Goal: Information Seeking & Learning: Understand process/instructions

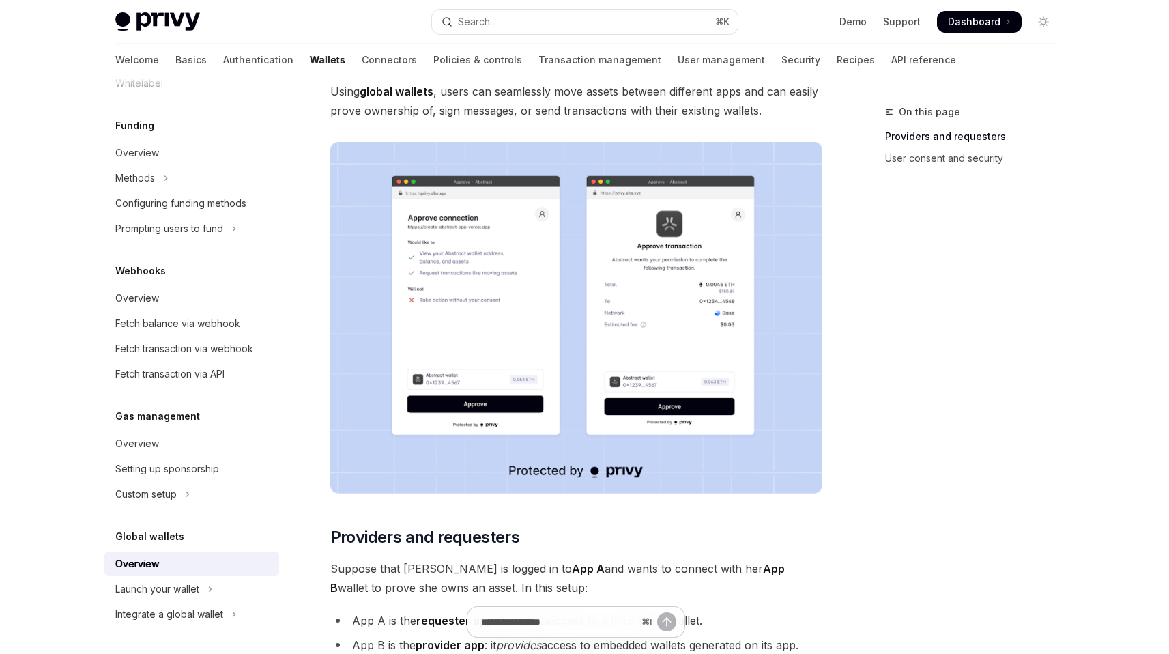
scroll to position [152, 0]
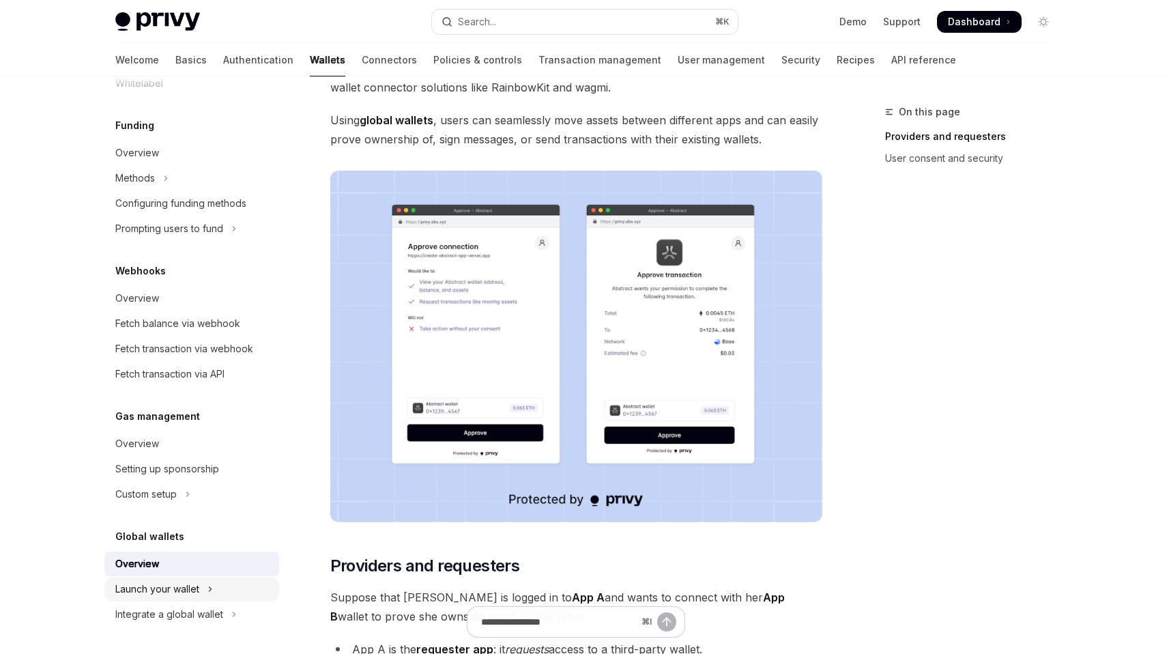
click at [212, 593] on icon "Toggle Launch your wallet section" at bounding box center [210, 589] width 5 height 16
type textarea "*"
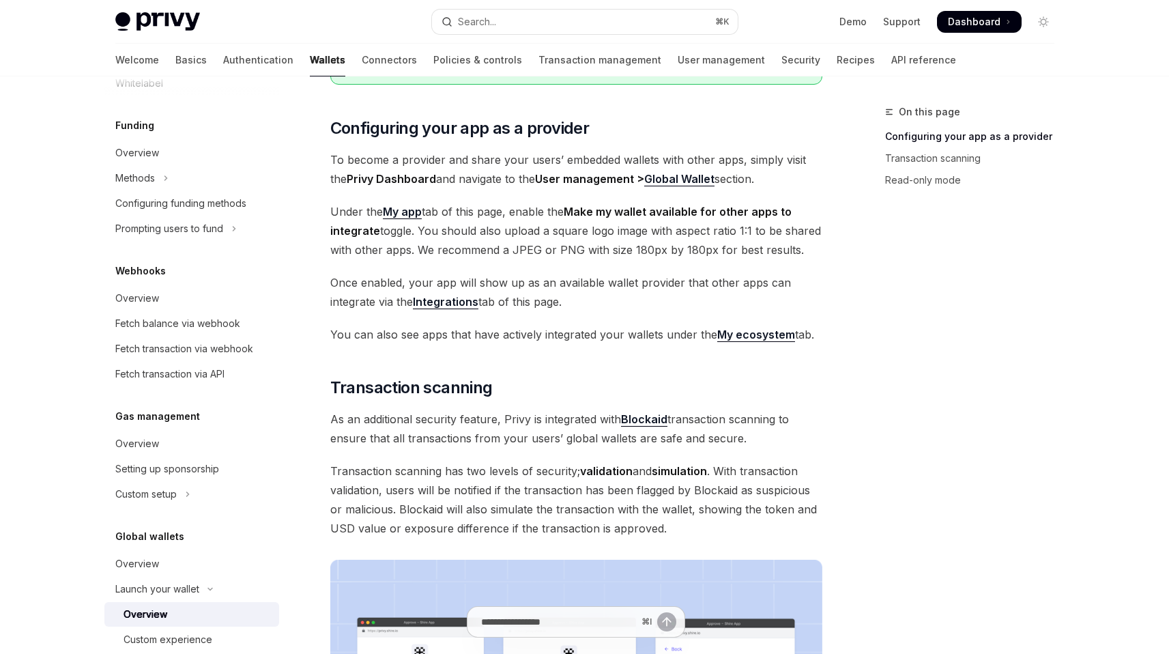
scroll to position [276, 0]
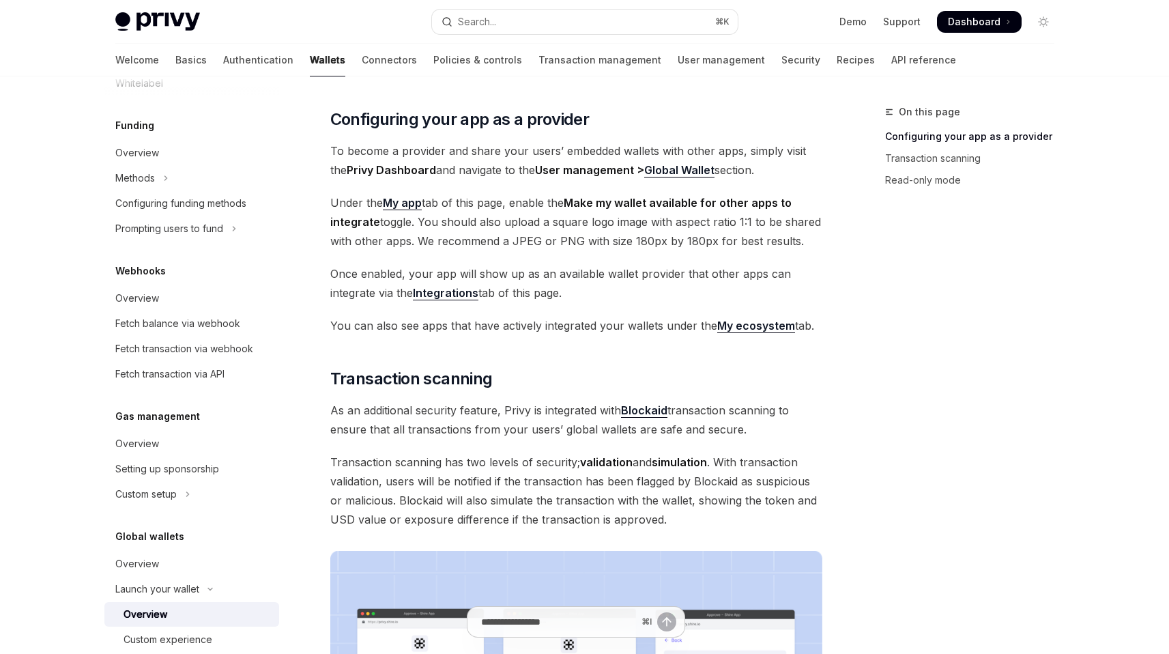
click at [448, 286] on strong "Integrations" at bounding box center [446, 293] width 66 height 14
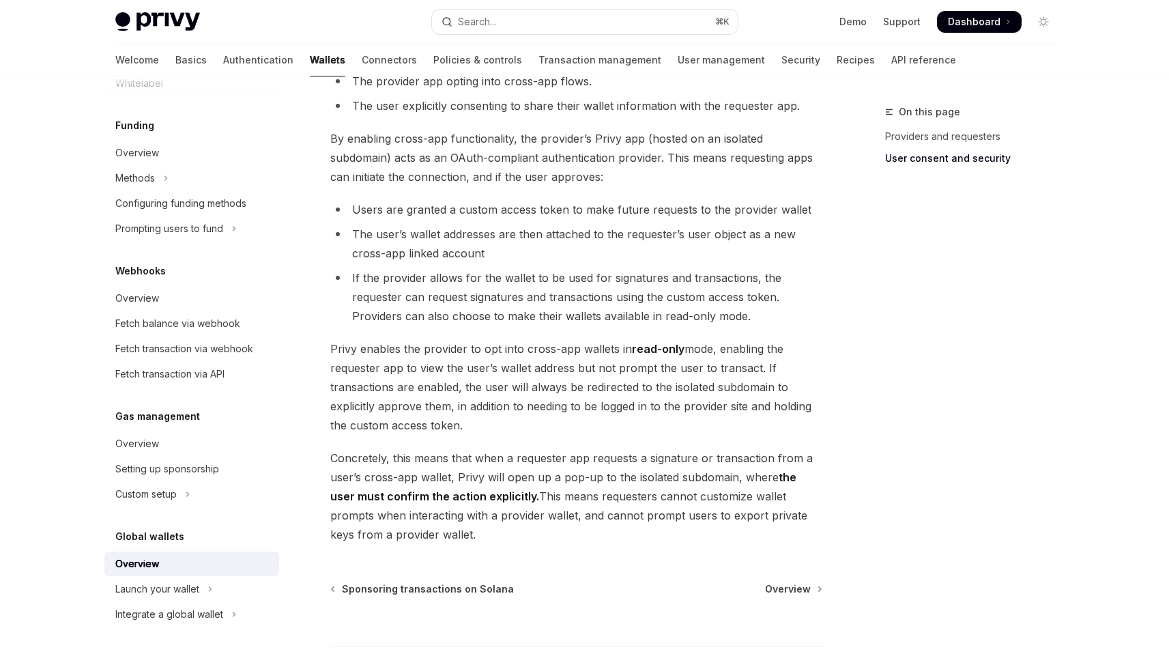
scroll to position [1095, 0]
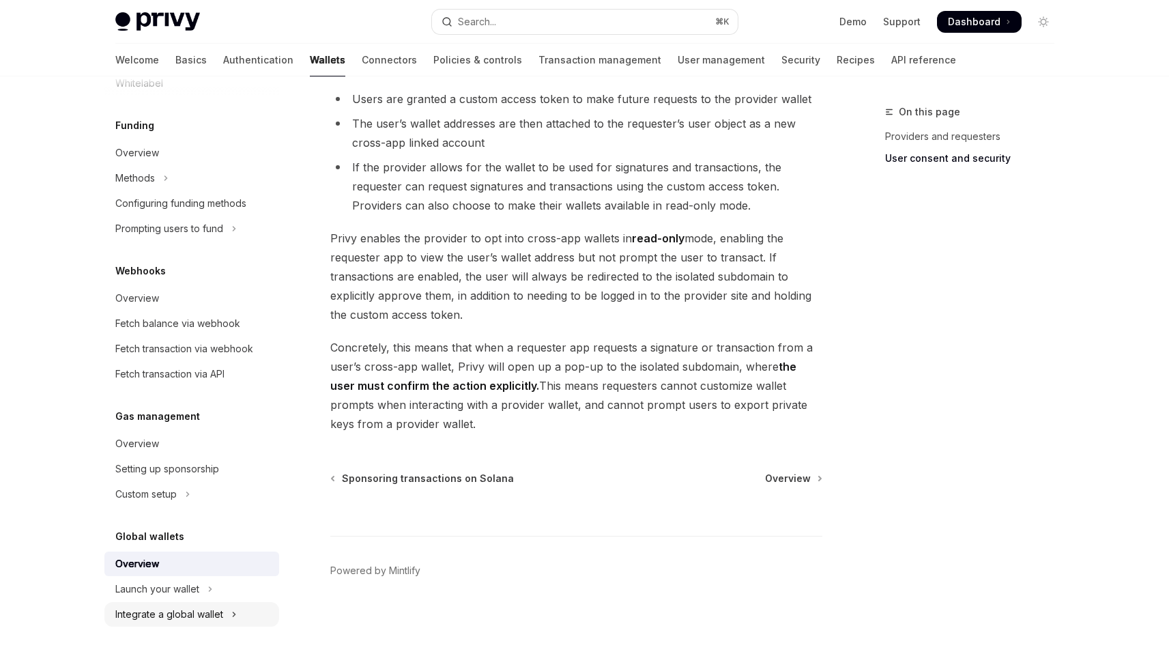
click at [215, 608] on div "Integrate a global wallet" at bounding box center [169, 614] width 108 height 16
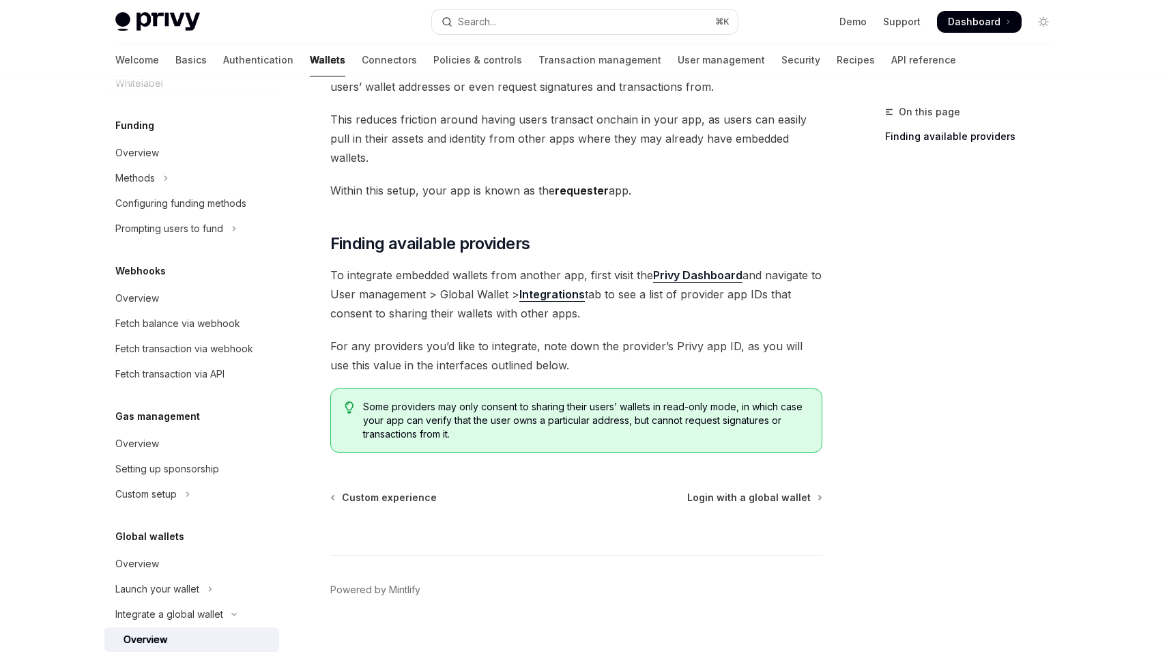
scroll to position [711, 0]
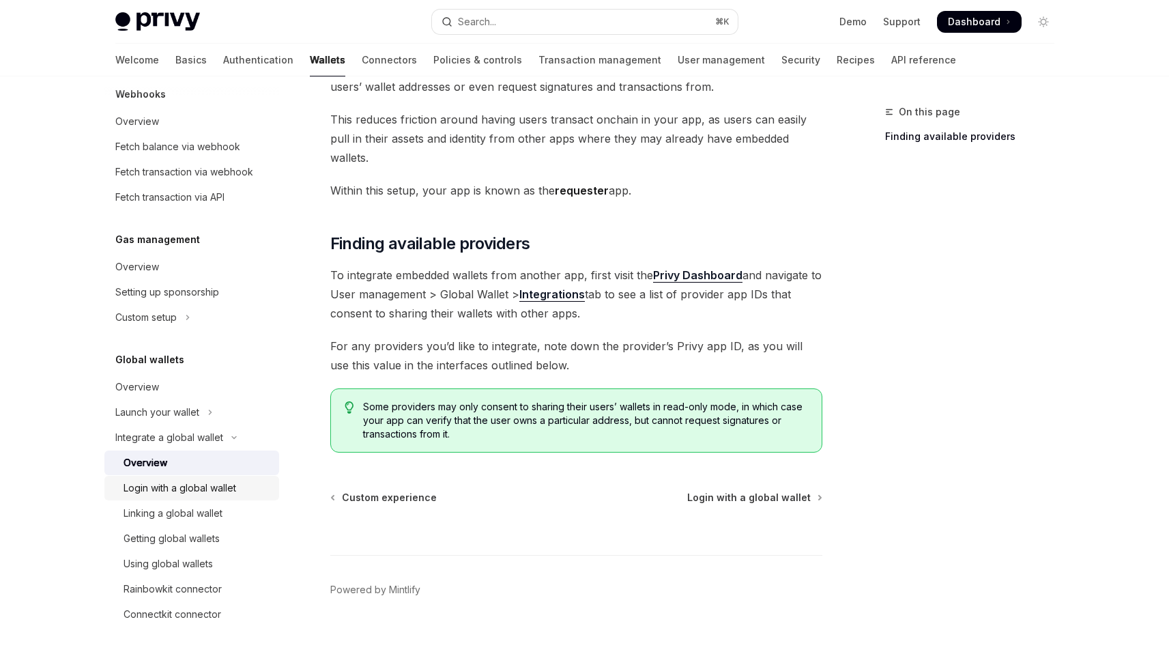
click at [196, 487] on div "Login with a global wallet" at bounding box center [180, 488] width 113 height 16
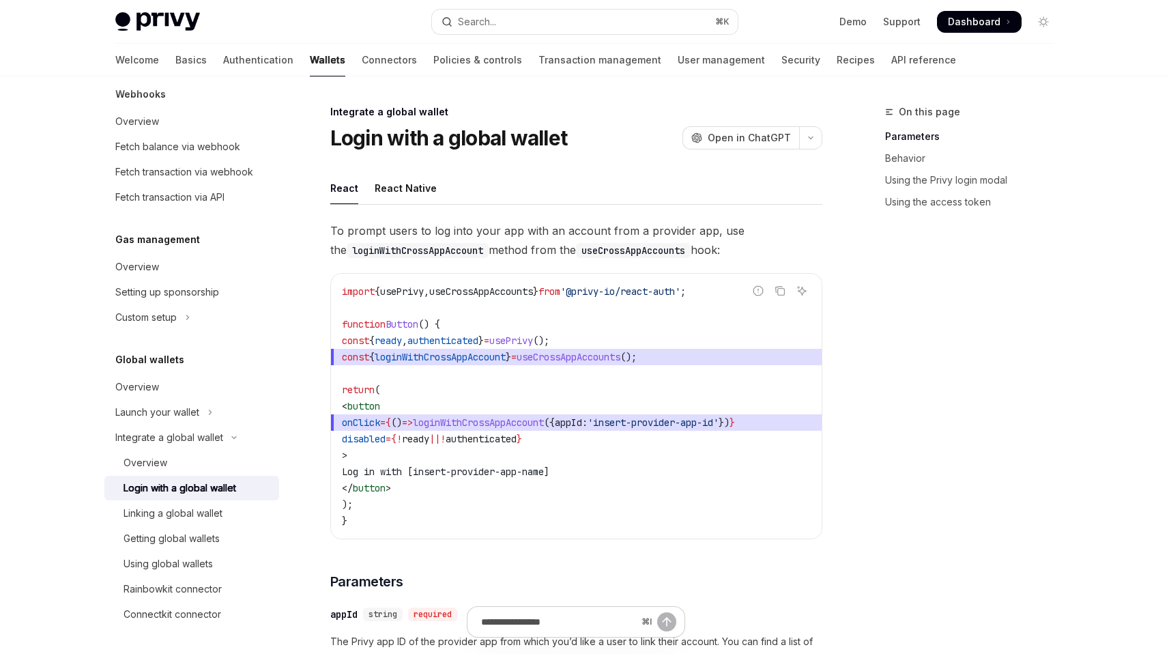
drag, startPoint x: 466, startPoint y: 425, endPoint x: 602, endPoint y: 422, distance: 136.6
click at [602, 422] on span "onClick = { () => loginWithCrossAppAccount ({ appId: 'insert-provider-app-id' }…" at bounding box center [576, 422] width 469 height 16
drag, startPoint x: 463, startPoint y: 421, endPoint x: 598, endPoint y: 418, distance: 135.2
click at [544, 418] on span "loginWithCrossAppAccount" at bounding box center [478, 422] width 131 height 12
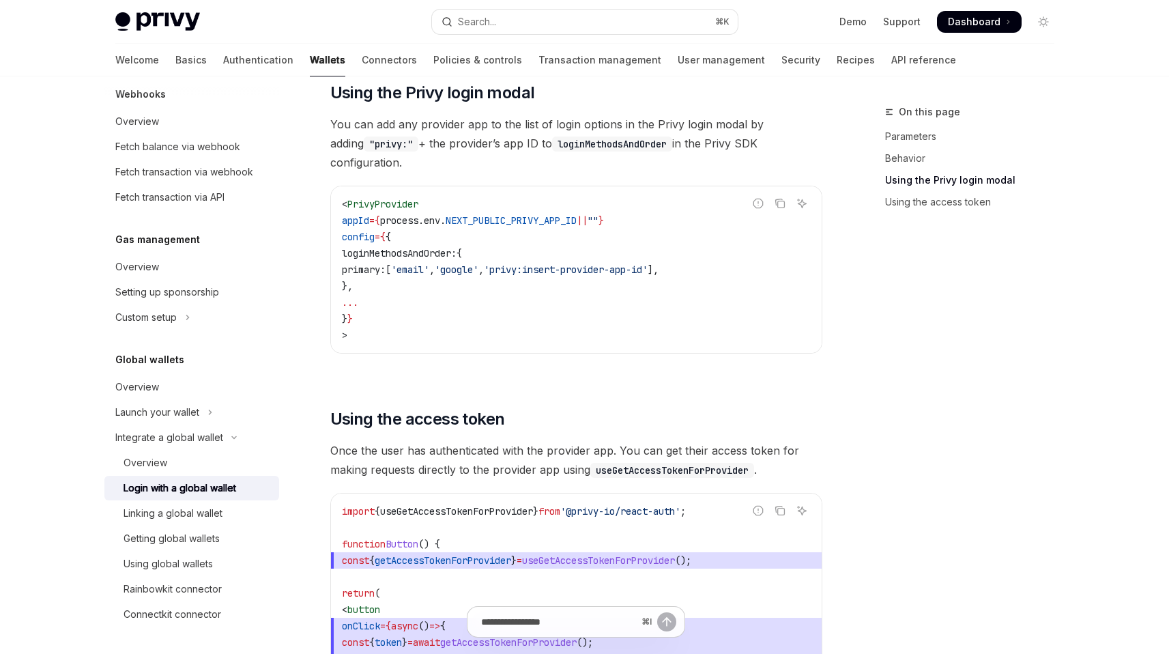
scroll to position [1005, 0]
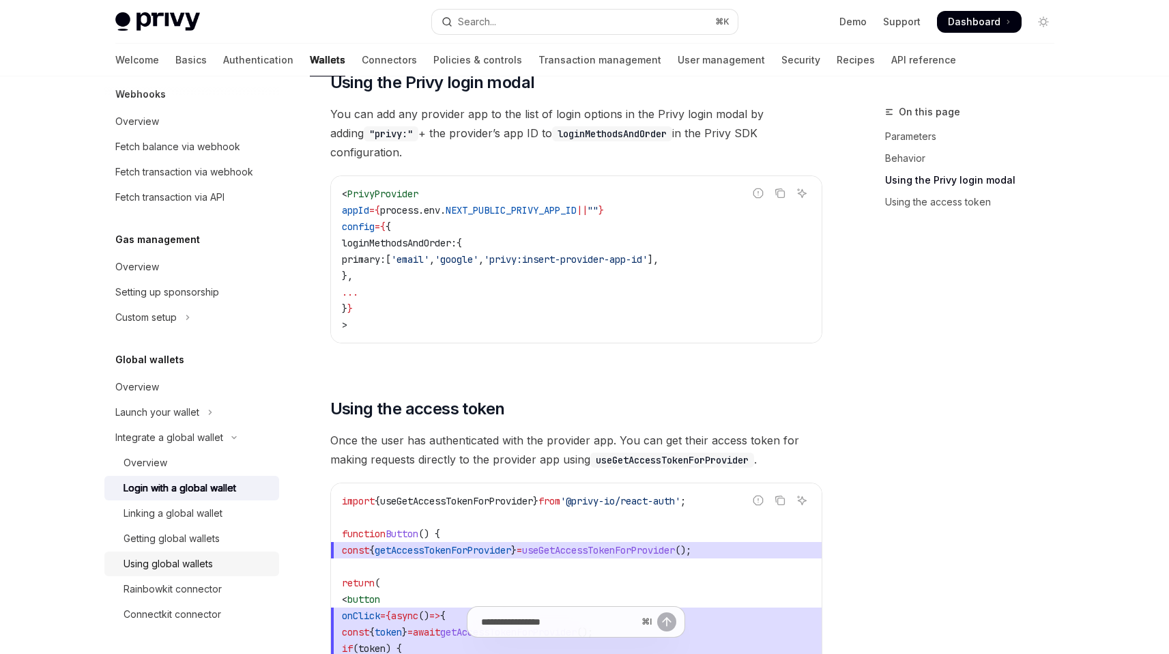
click at [193, 566] on div "Using global wallets" at bounding box center [168, 564] width 89 height 16
type textarea "*"
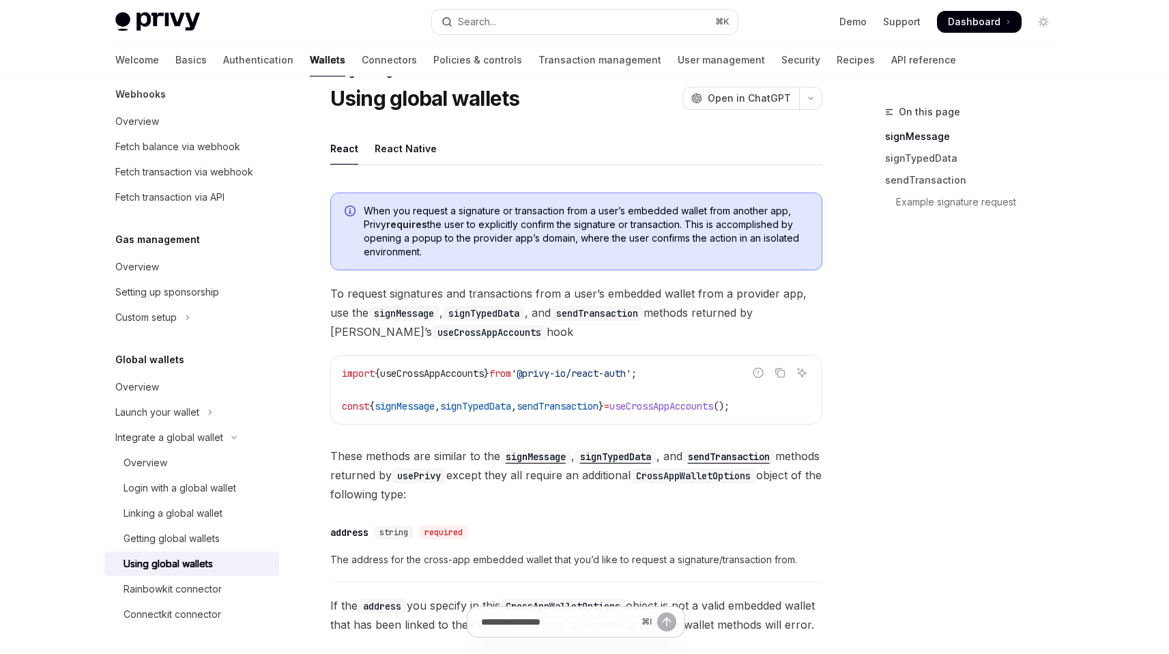
scroll to position [40, 0]
click at [466, 373] on span "useCrossAppAccounts" at bounding box center [432, 373] width 104 height 12
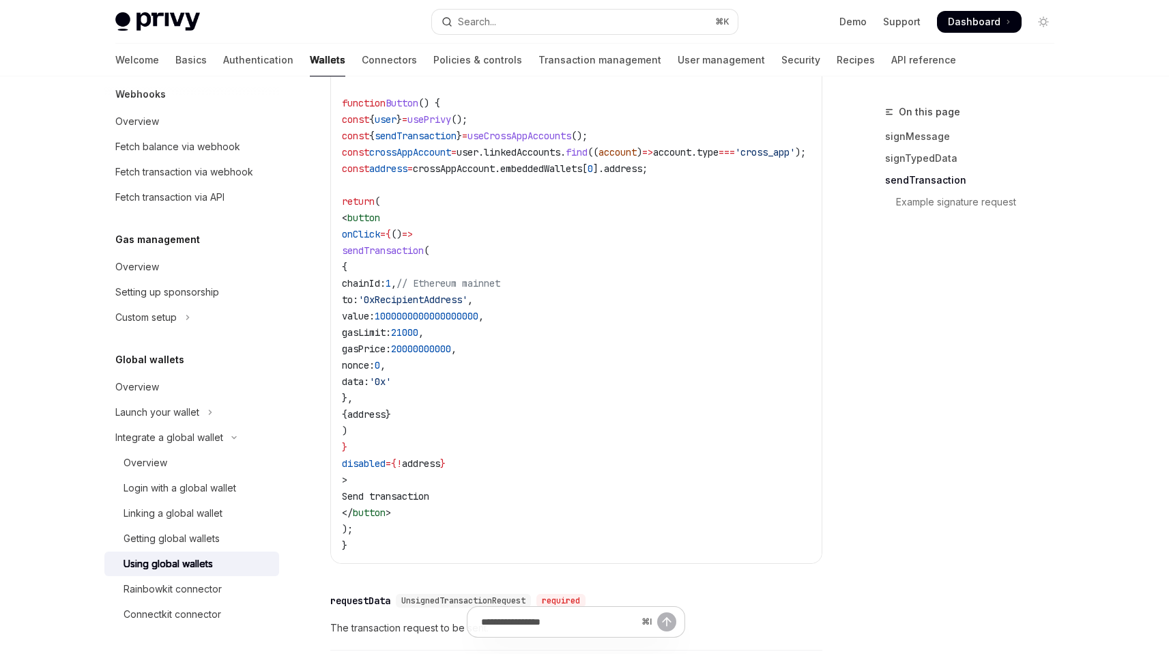
scroll to position [1498, 0]
click at [172, 477] on link "Login with a global wallet" at bounding box center [191, 488] width 175 height 25
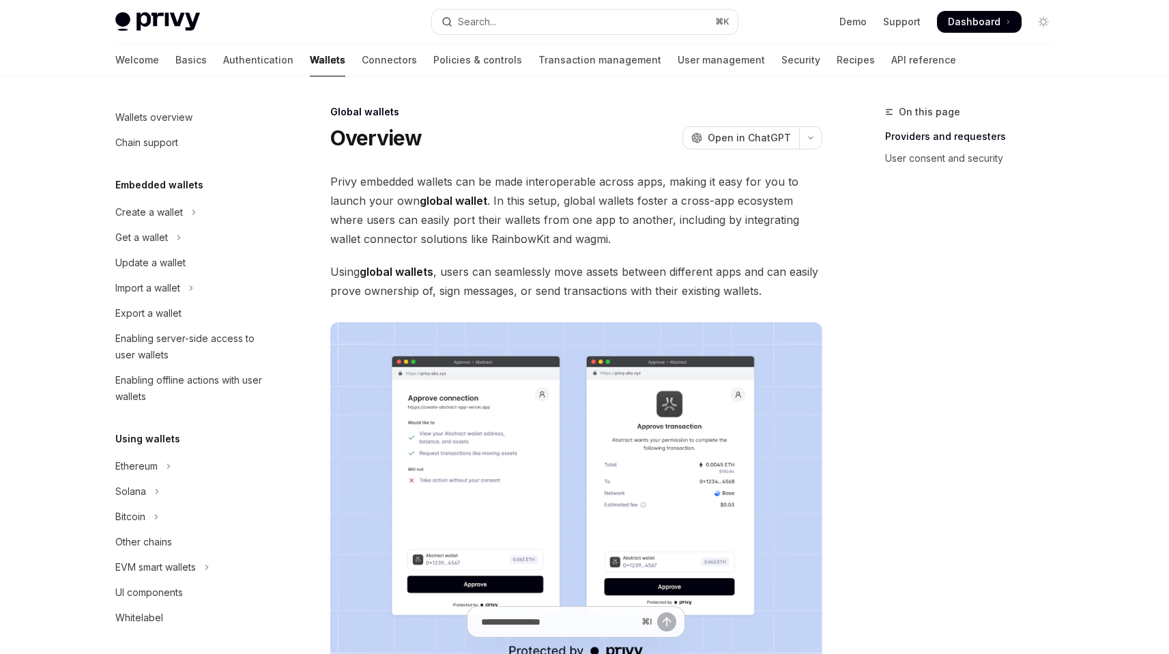
scroll to position [535, 0]
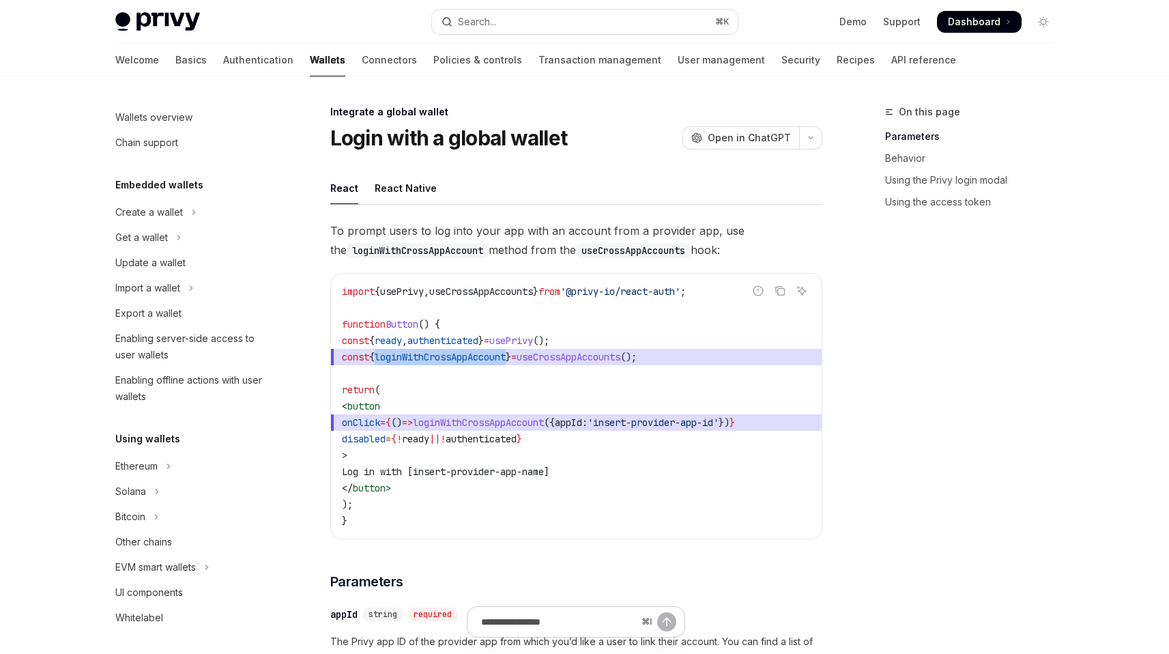
scroll to position [711, 0]
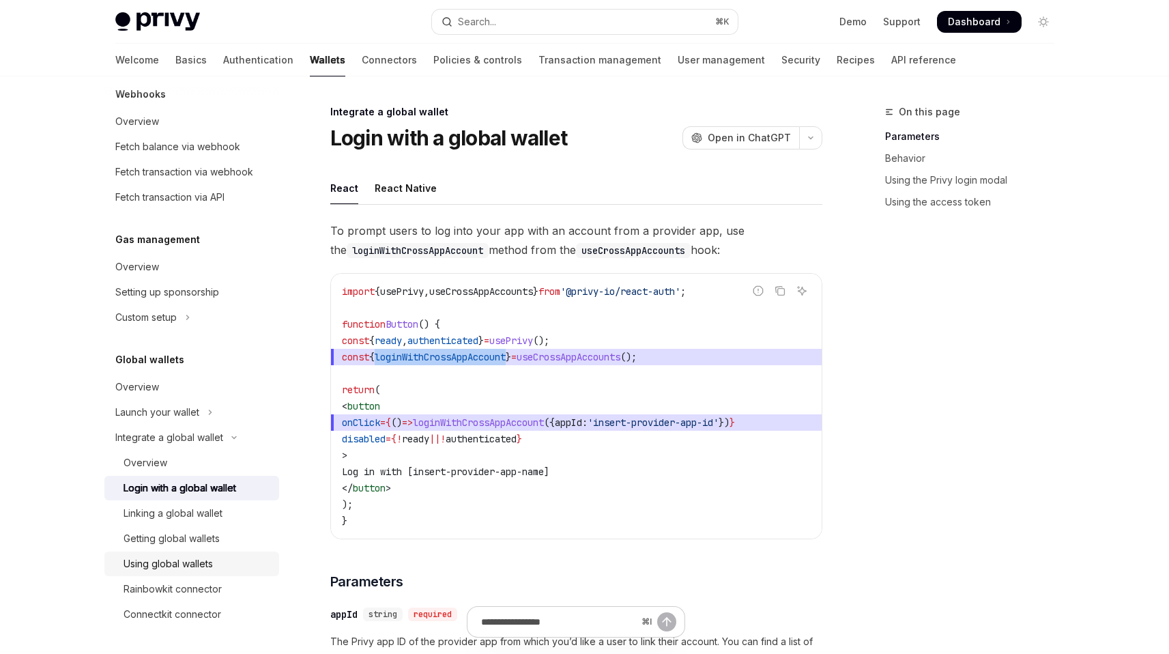
click at [201, 569] on div "Using global wallets" at bounding box center [168, 564] width 89 height 16
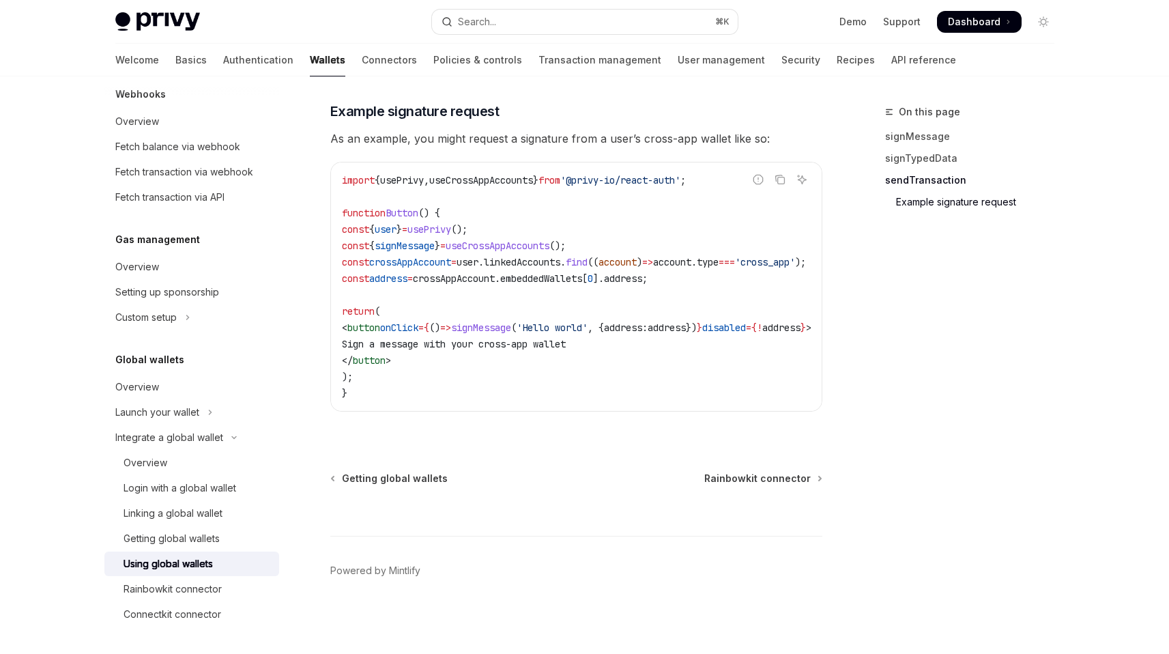
scroll to position [2339, 0]
click at [206, 592] on div "Rainbowkit connector" at bounding box center [173, 589] width 98 height 16
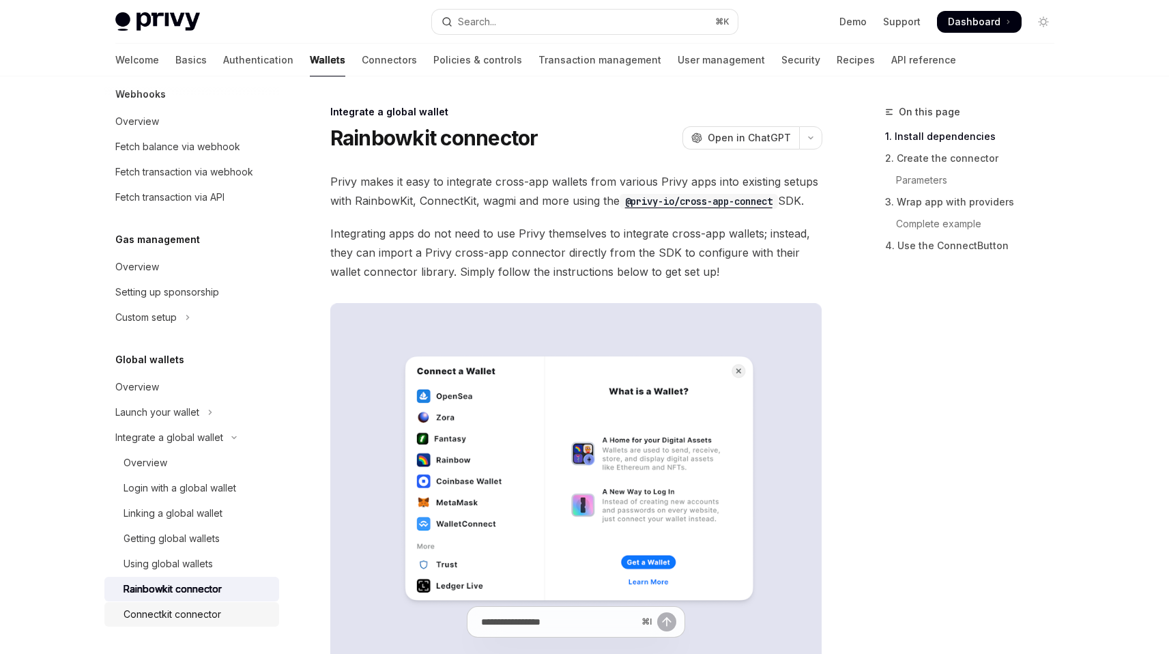
click at [191, 605] on link "Connectkit connector" at bounding box center [191, 614] width 175 height 25
type textarea "*"
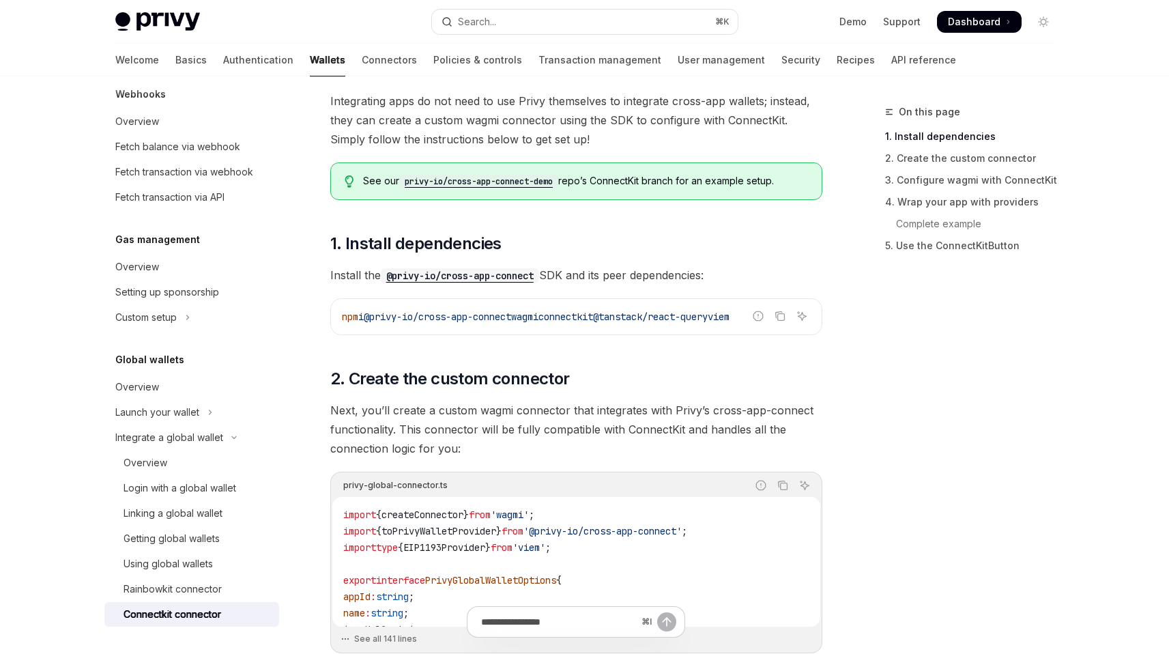
scroll to position [141, 0]
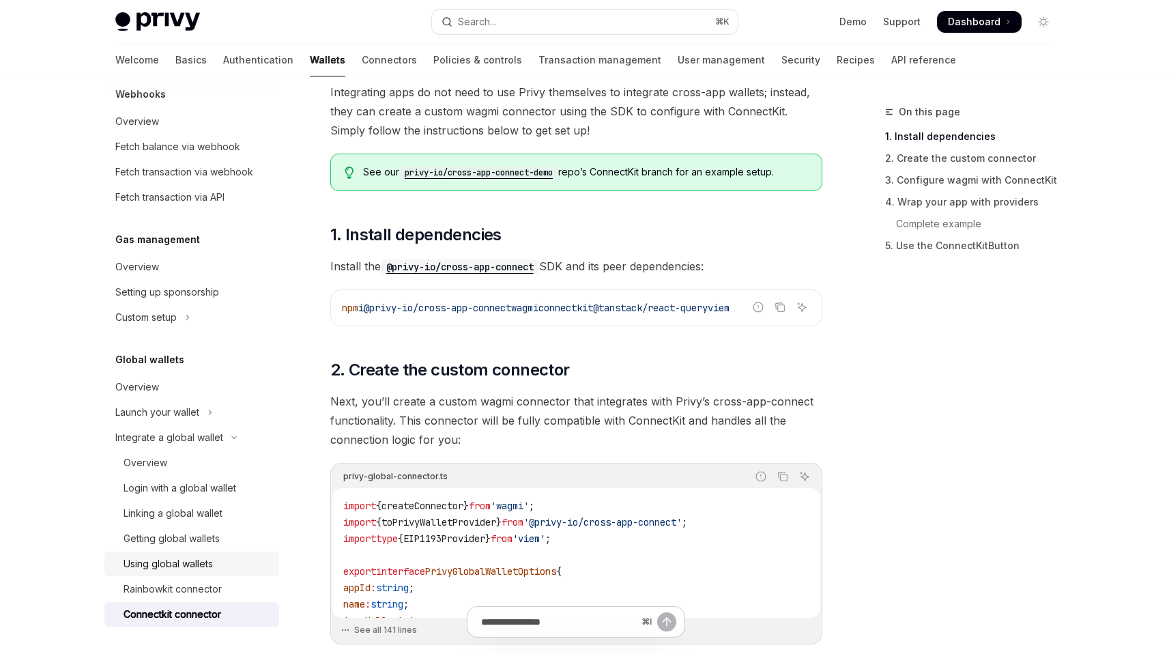
click at [196, 557] on div "Using global wallets" at bounding box center [168, 564] width 89 height 16
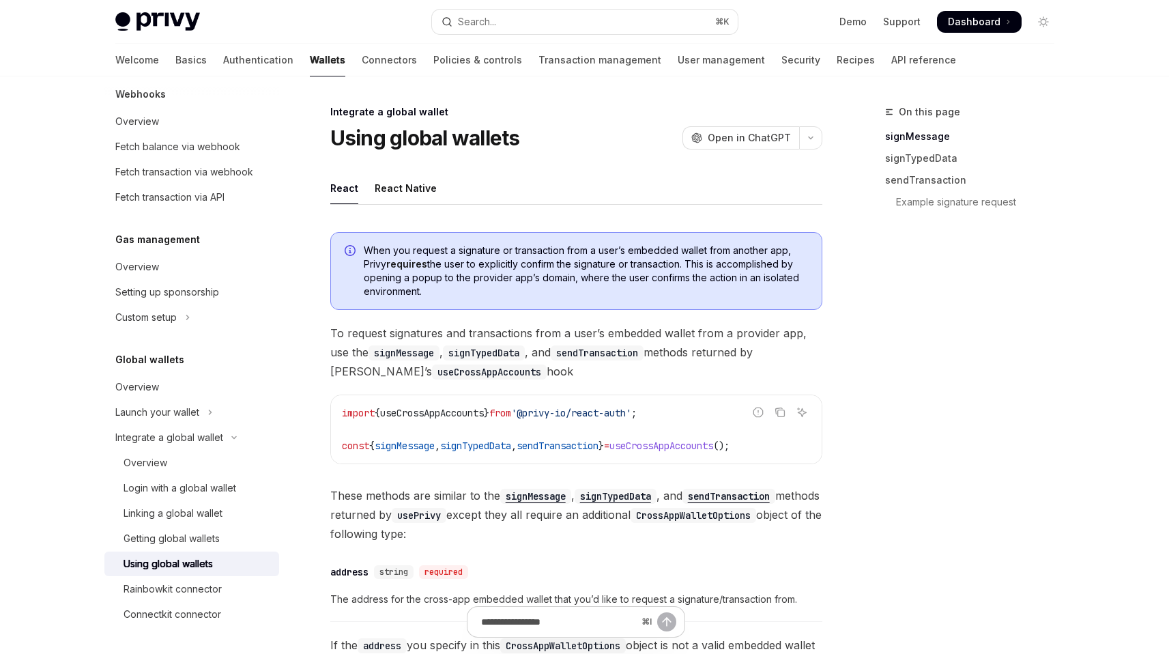
click at [927, 131] on link "signMessage" at bounding box center [975, 137] width 180 height 22
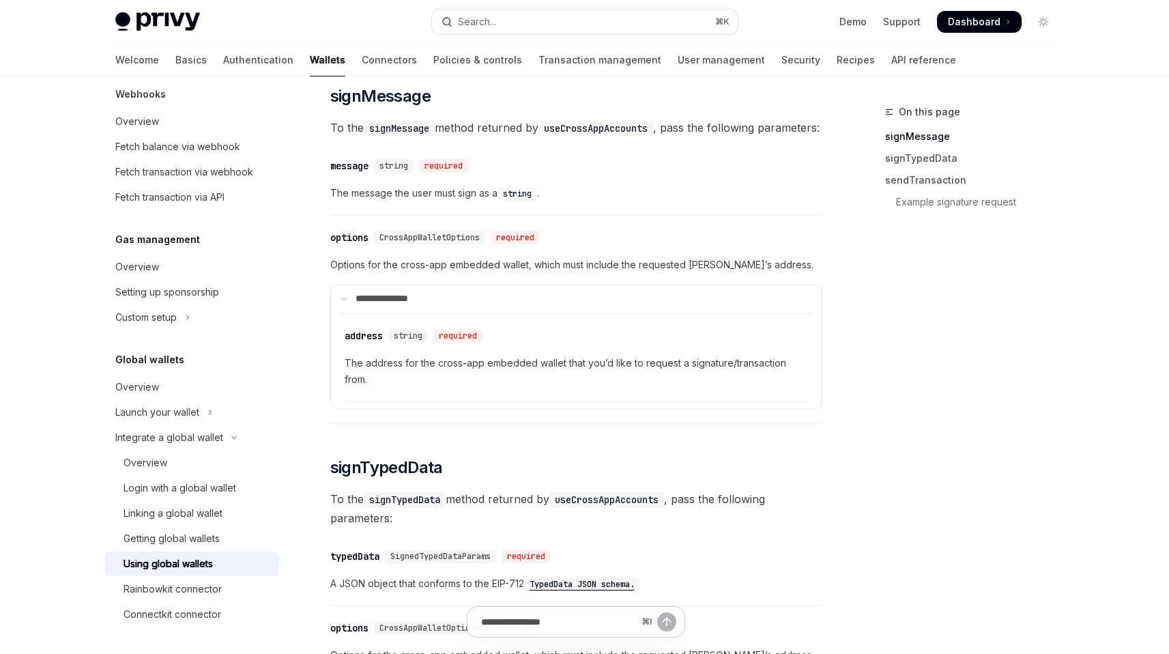
scroll to position [622, 0]
click at [168, 392] on div "Overview" at bounding box center [193, 387] width 156 height 16
type textarea "*"
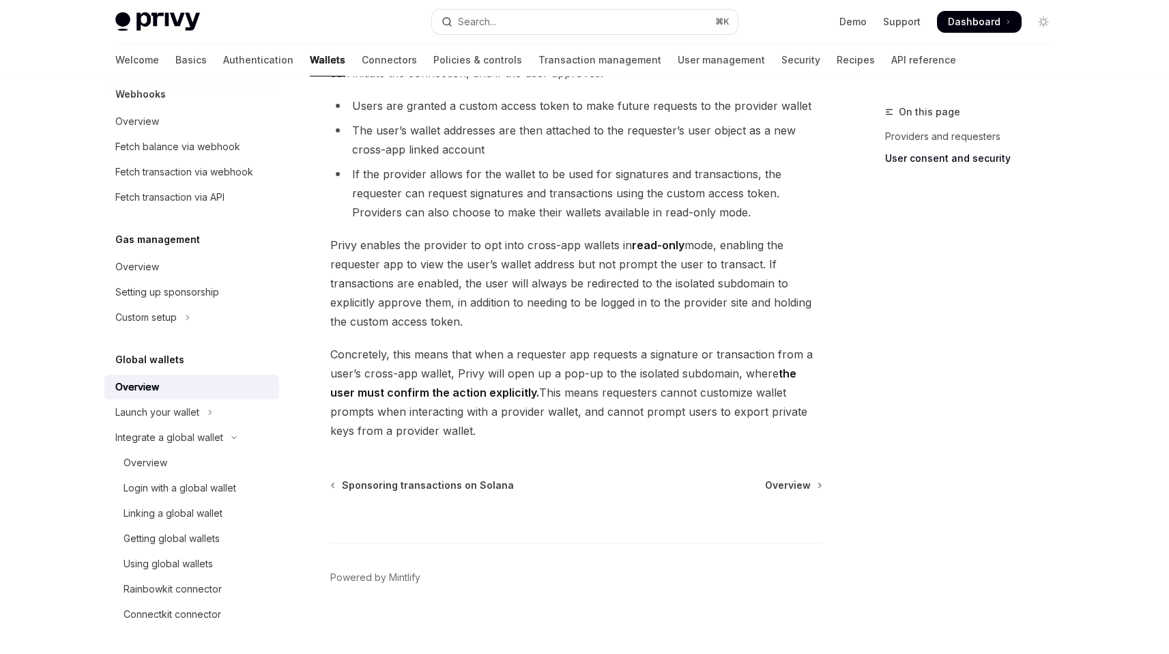
scroll to position [1095, 0]
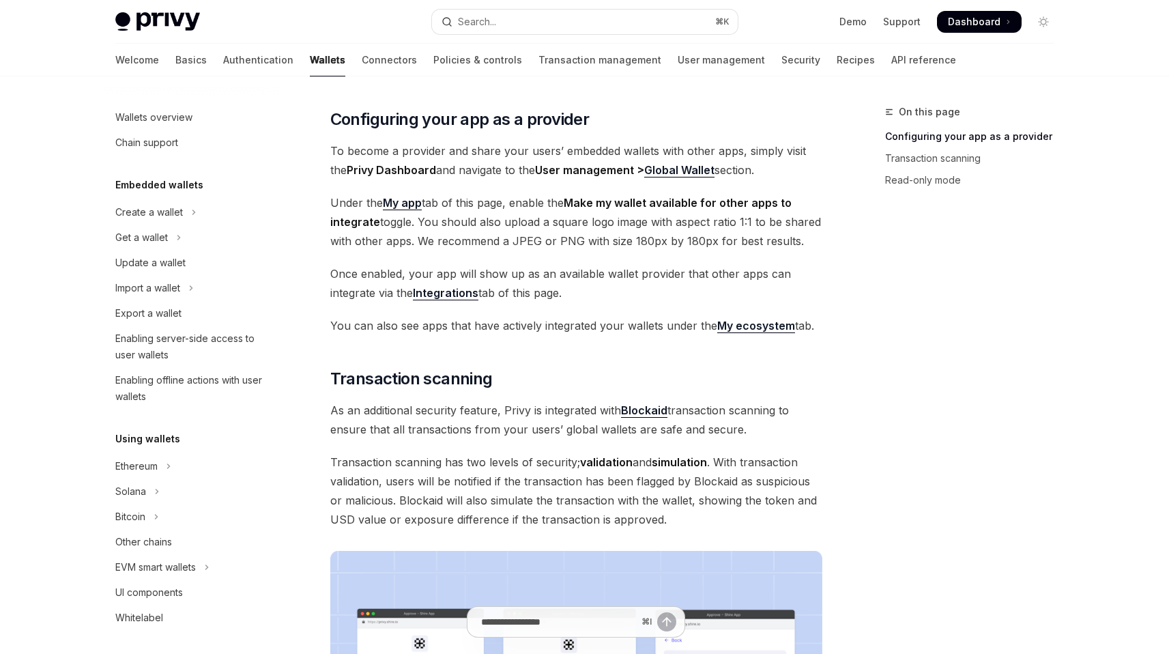
scroll to position [535, 0]
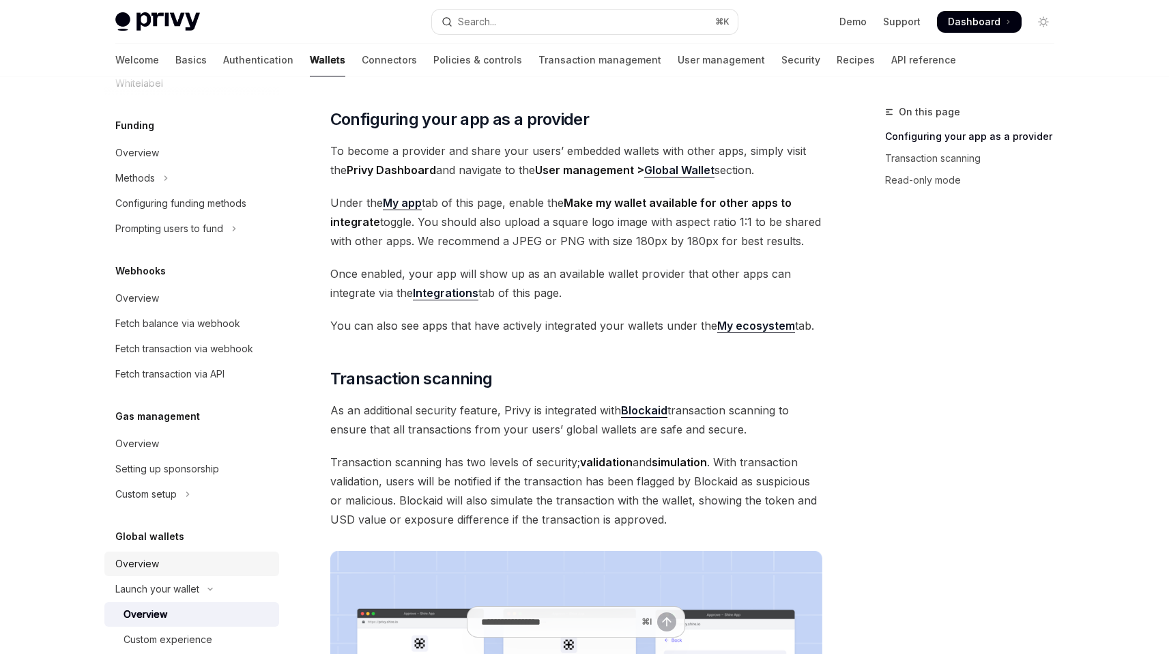
click at [184, 560] on div "Overview" at bounding box center [193, 564] width 156 height 16
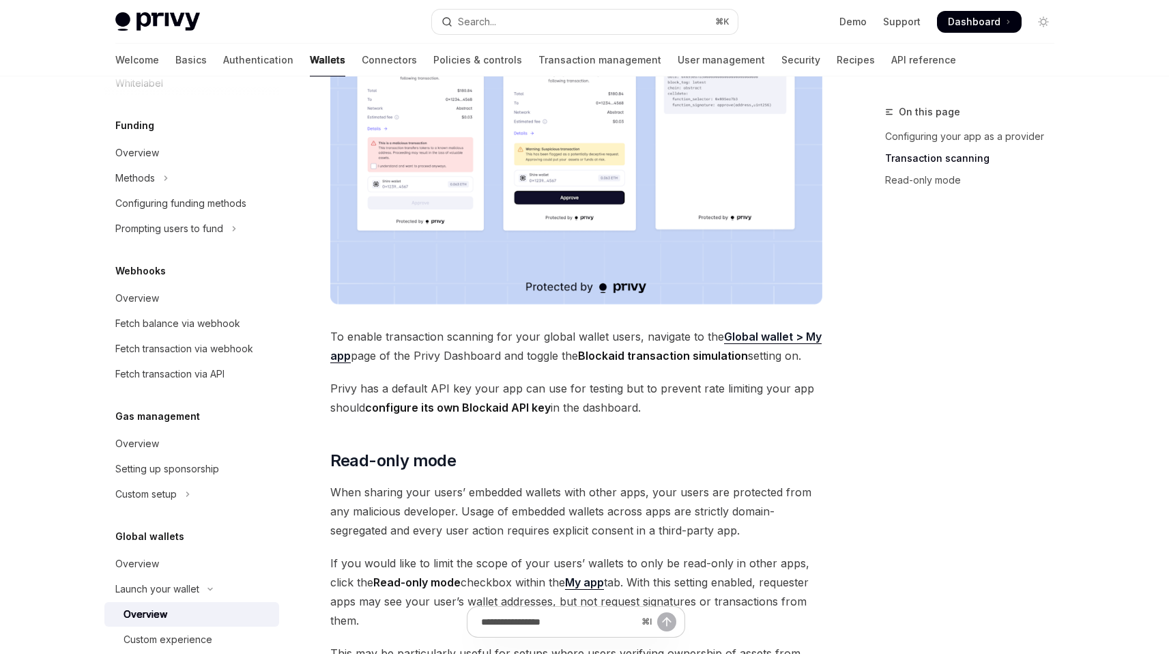
scroll to position [1017, 0]
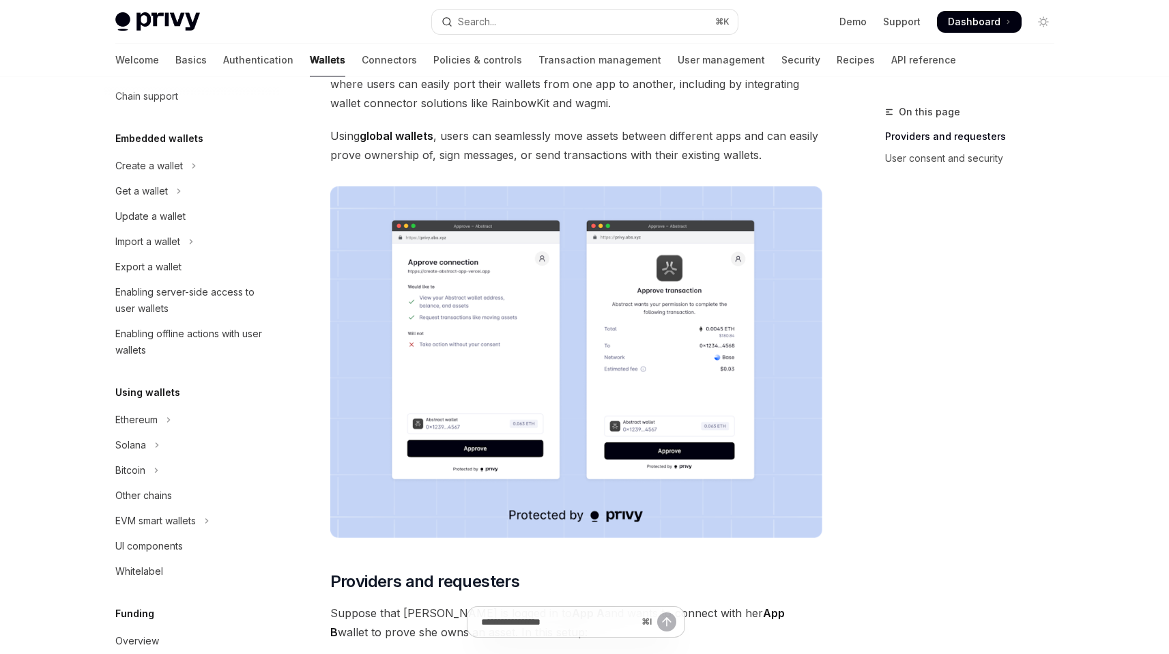
scroll to position [52, 0]
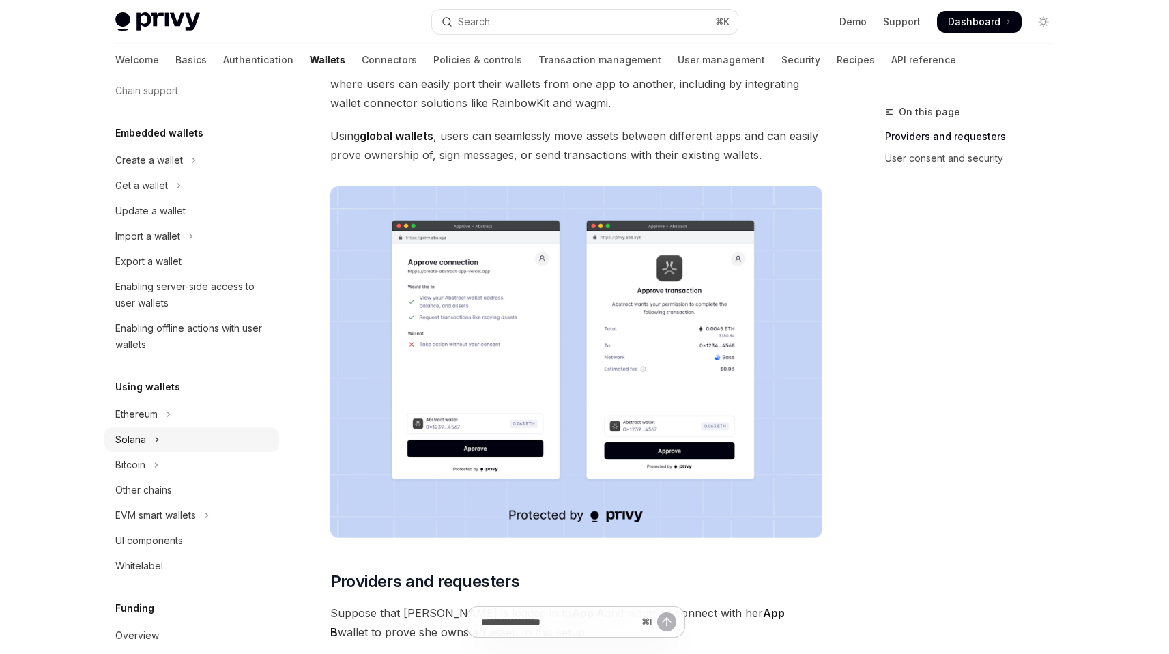
click at [132, 436] on div "Solana" at bounding box center [130, 439] width 31 height 16
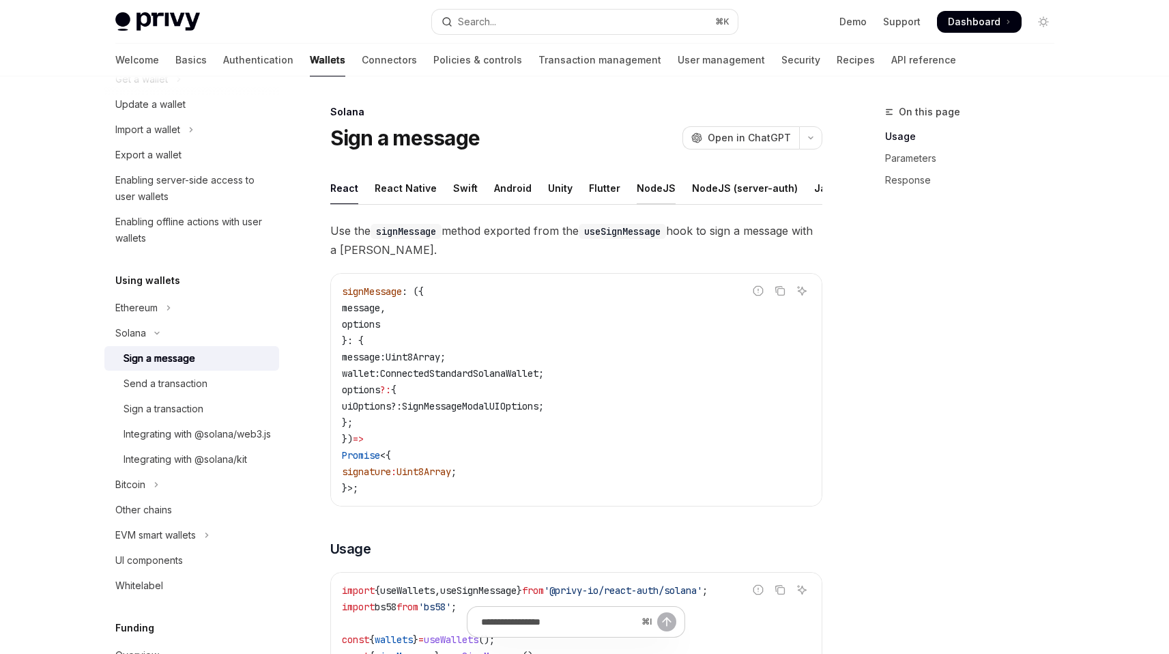
scroll to position [0, 93]
click at [799, 188] on div "REST API" at bounding box center [820, 188] width 43 height 32
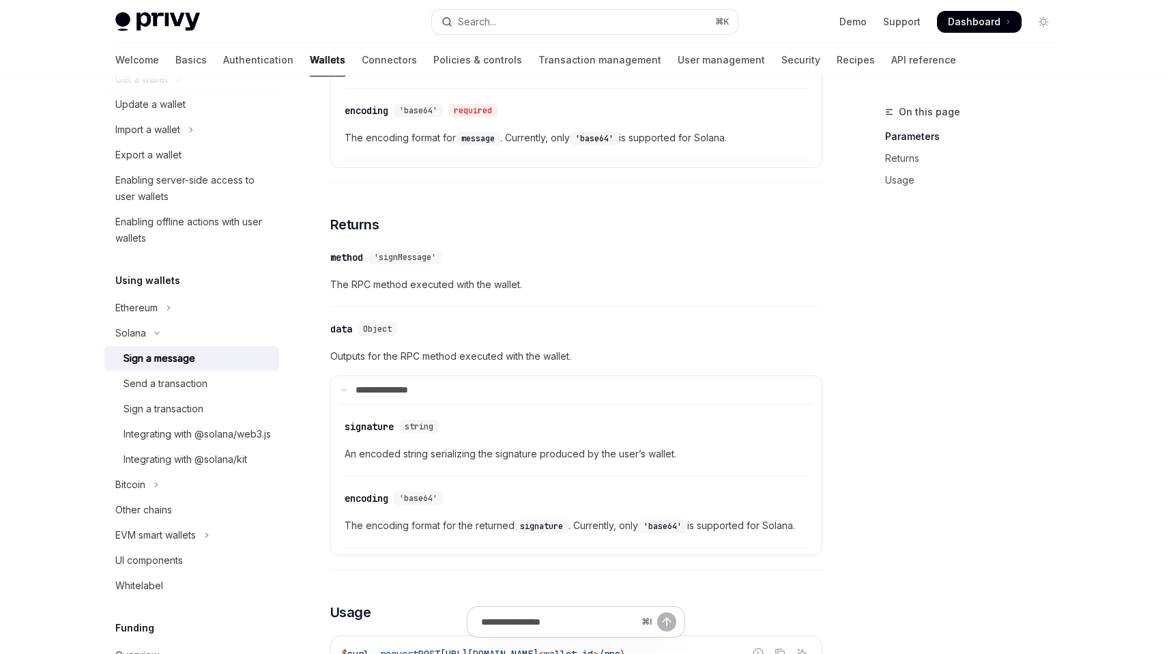
scroll to position [502, 0]
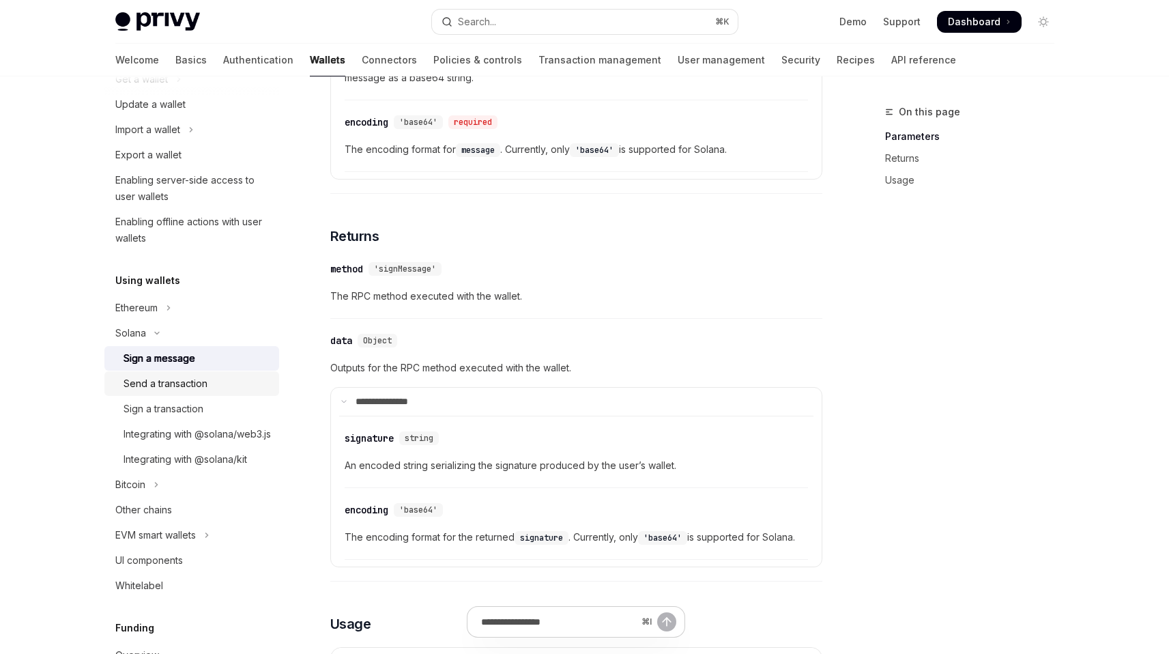
click at [216, 390] on div "Send a transaction" at bounding box center [197, 383] width 147 height 16
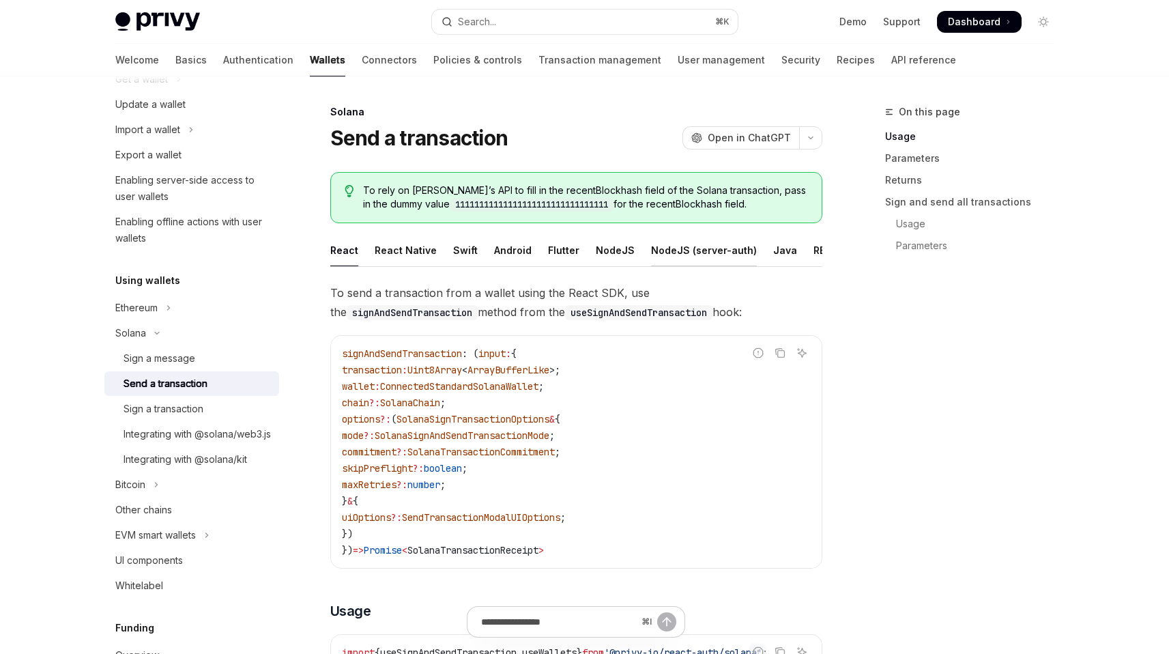
scroll to position [0, 52]
click at [772, 251] on div "REST API" at bounding box center [783, 250] width 43 height 32
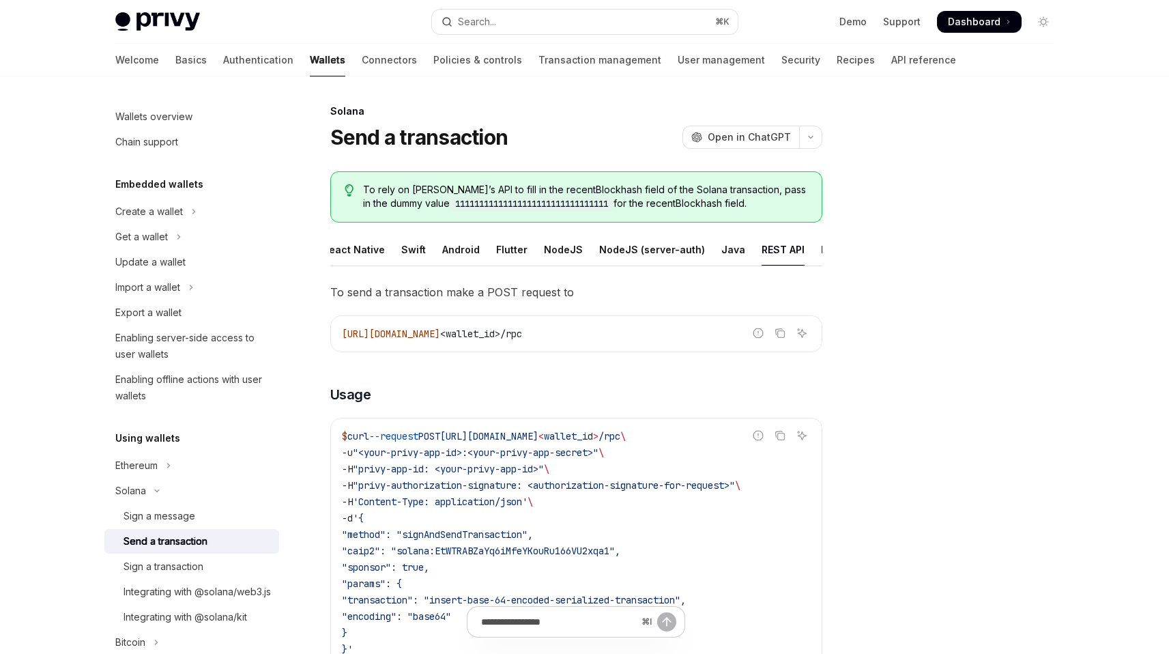
scroll to position [1, 0]
click at [155, 341] on div "Enabling server-side access to user wallets" at bounding box center [193, 345] width 156 height 33
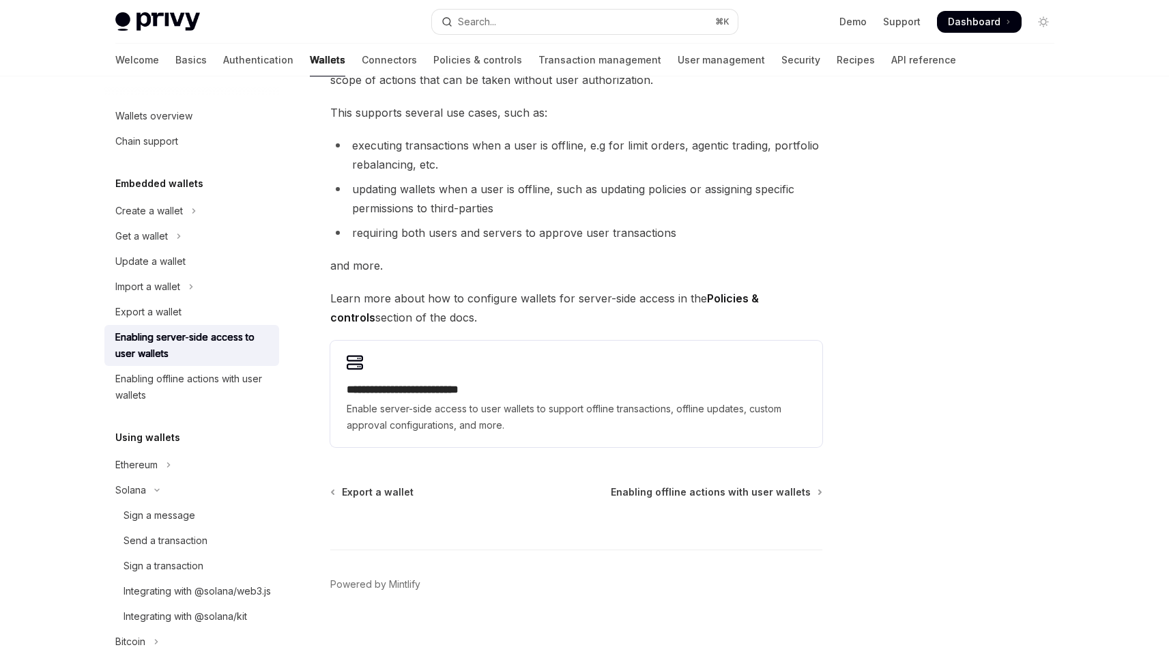
scroll to position [171, 0]
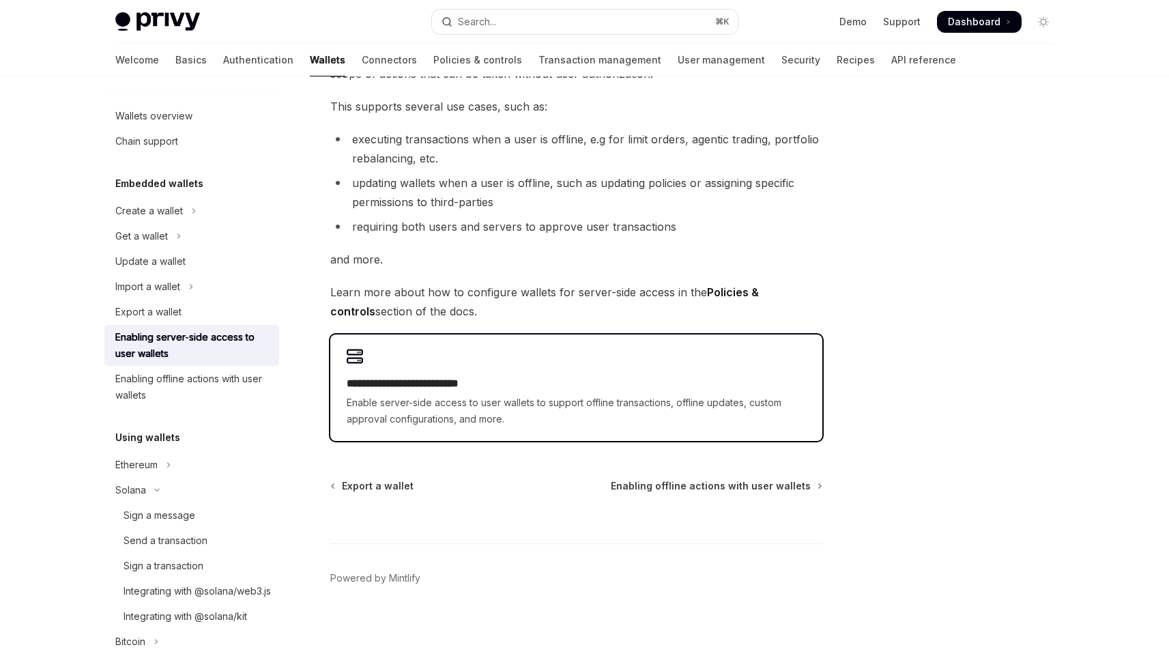
click at [511, 393] on div "**********" at bounding box center [576, 401] width 459 height 52
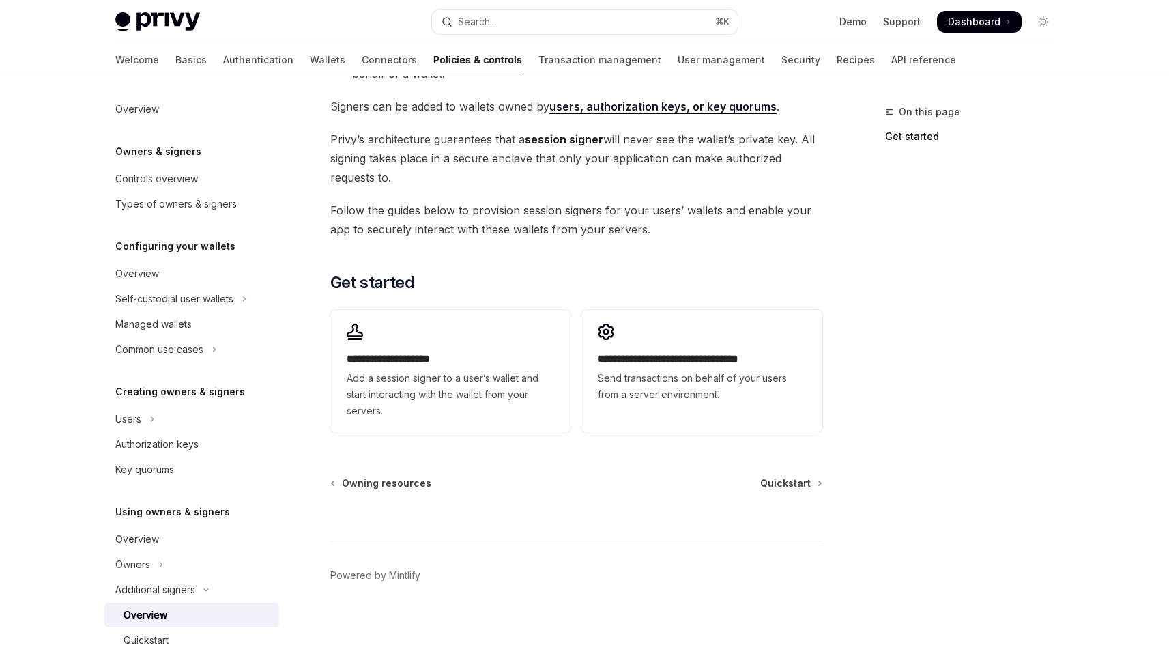
scroll to position [292, 0]
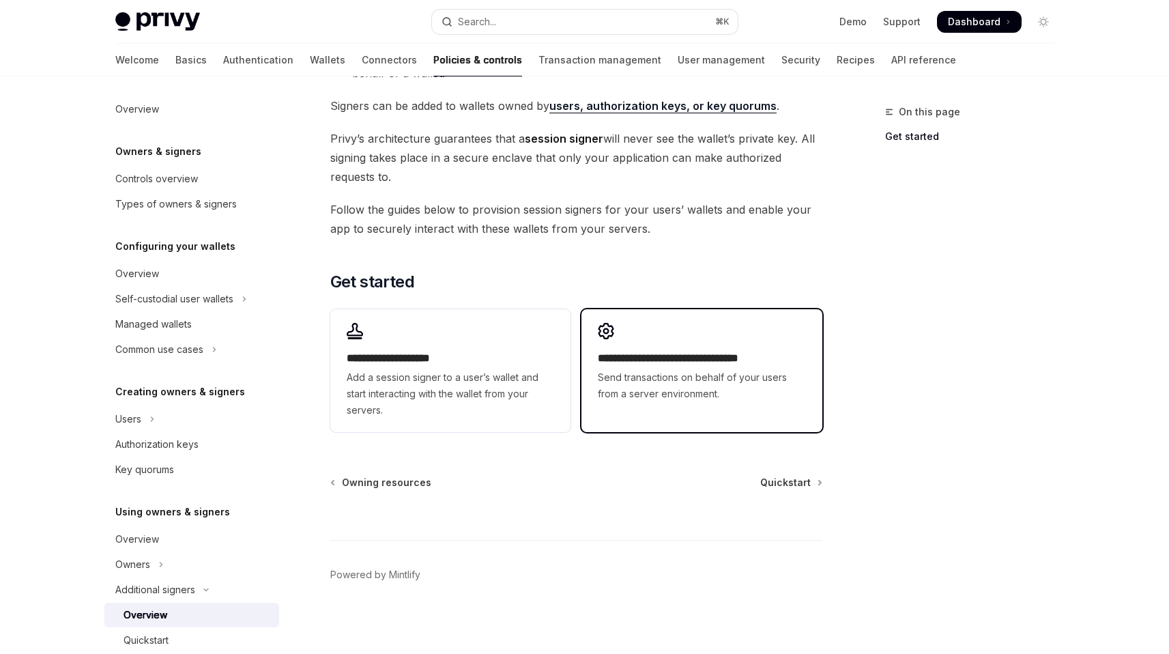
click at [614, 393] on span "Send transactions on behalf of your users from a server environment." at bounding box center [702, 385] width 208 height 33
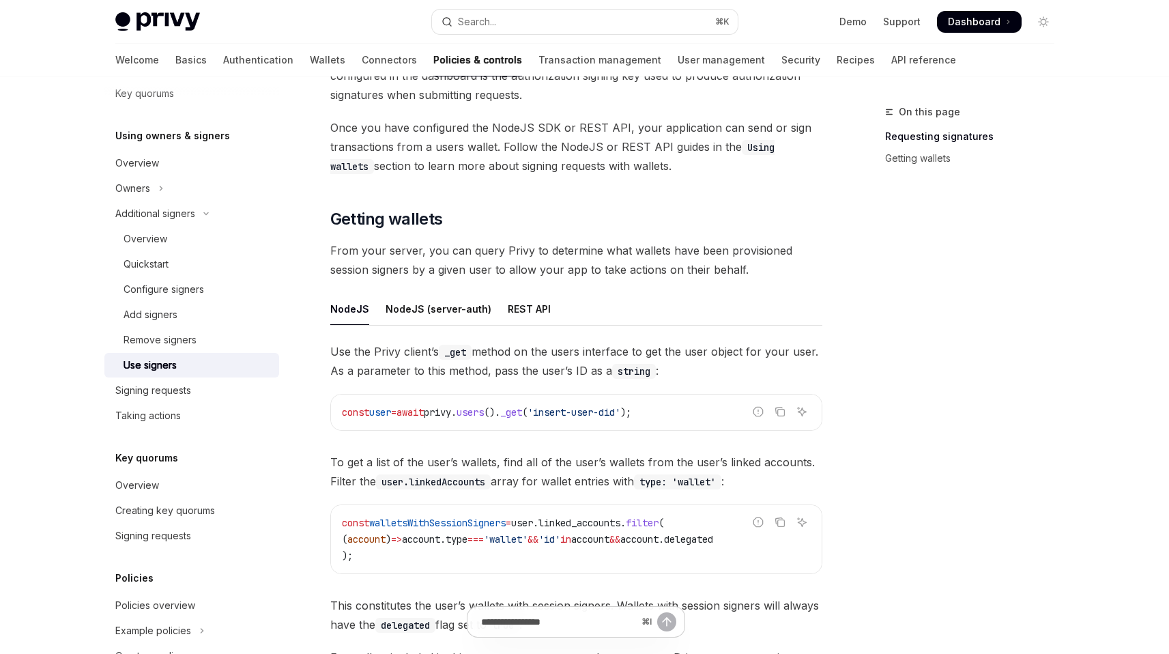
scroll to position [328, 0]
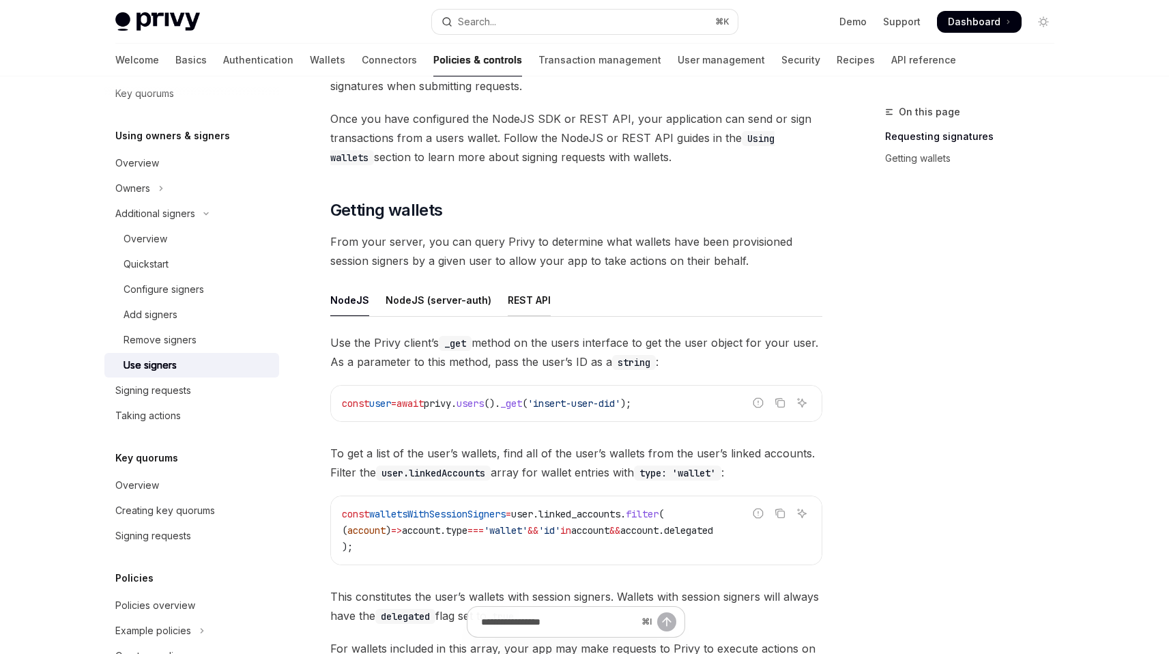
click at [532, 303] on div "REST API" at bounding box center [529, 300] width 43 height 32
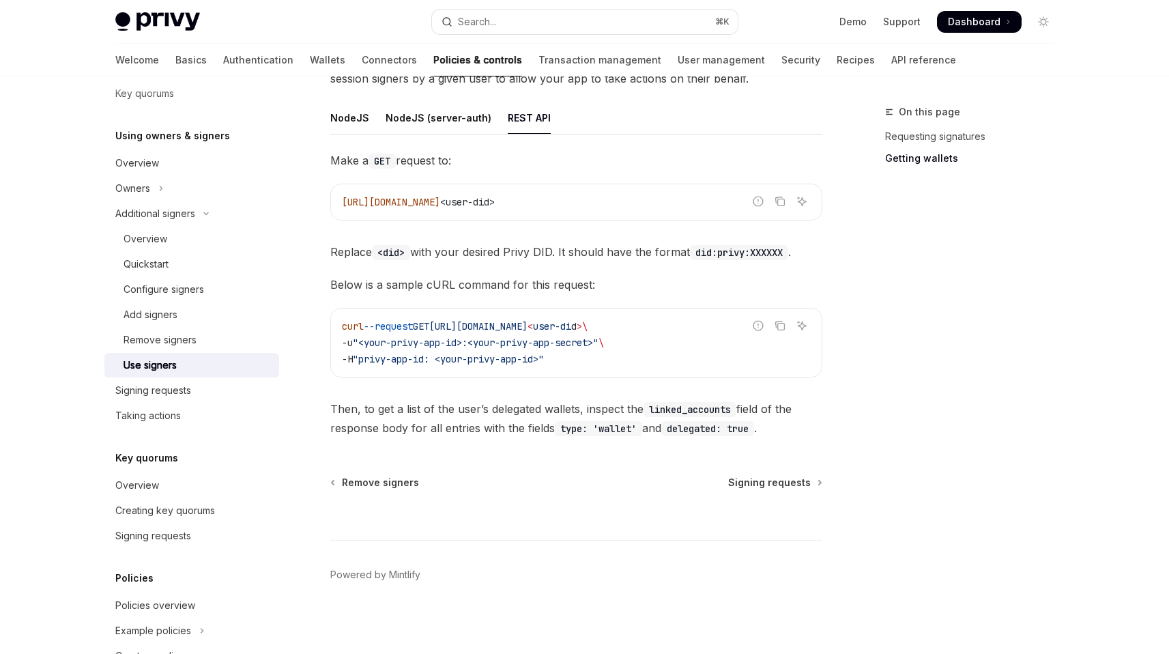
scroll to position [514, 0]
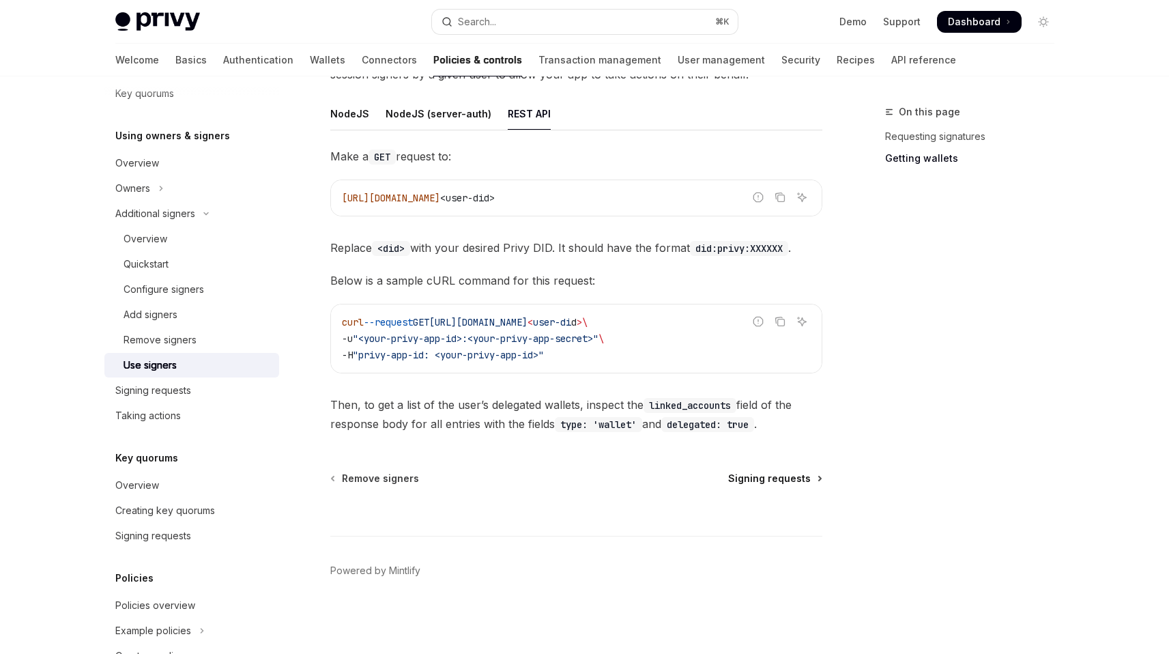
click at [770, 479] on span "Signing requests" at bounding box center [769, 479] width 83 height 14
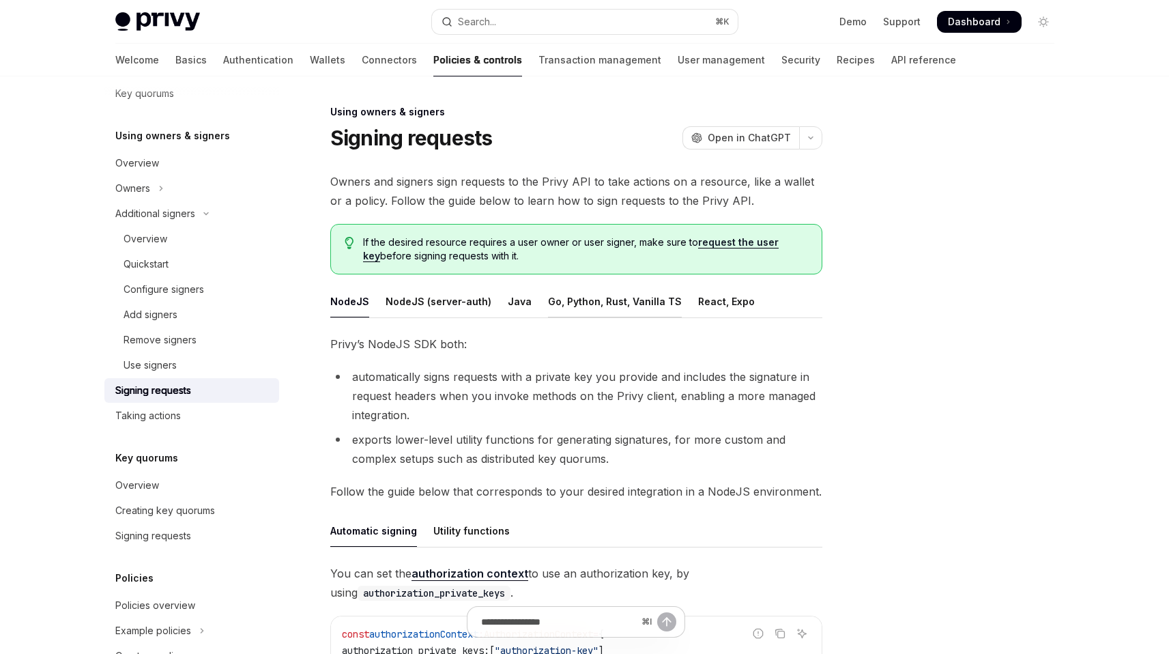
scroll to position [1, 0]
click at [606, 303] on div "Go, Python, Rust, Vanilla TS" at bounding box center [615, 301] width 134 height 32
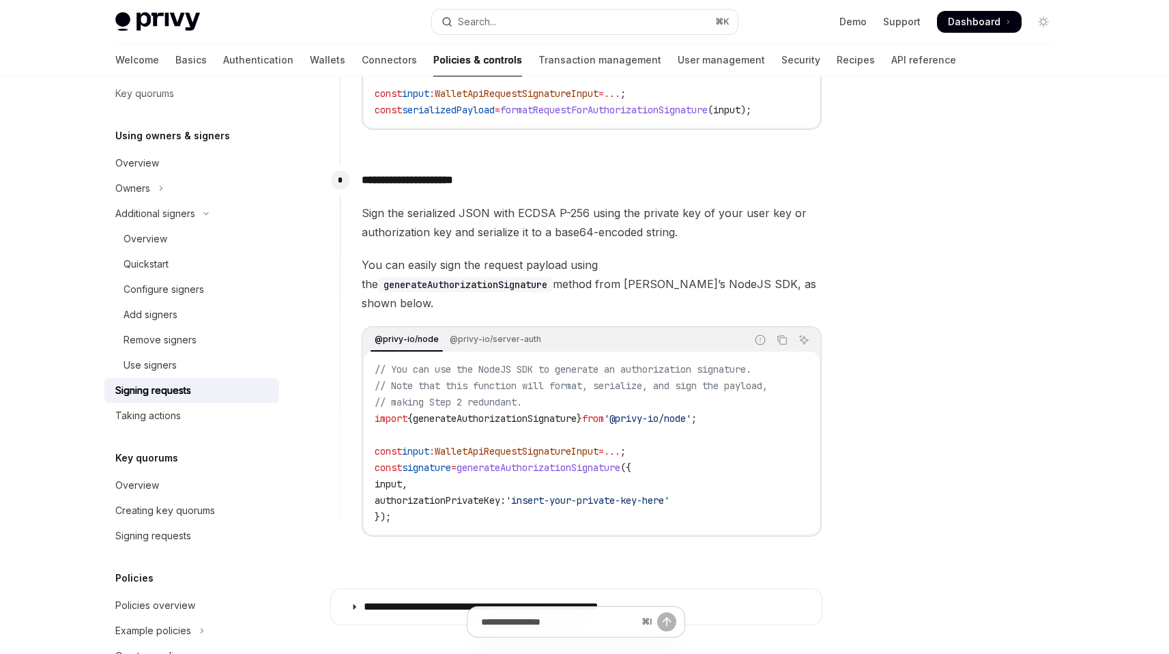
scroll to position [1317, 0]
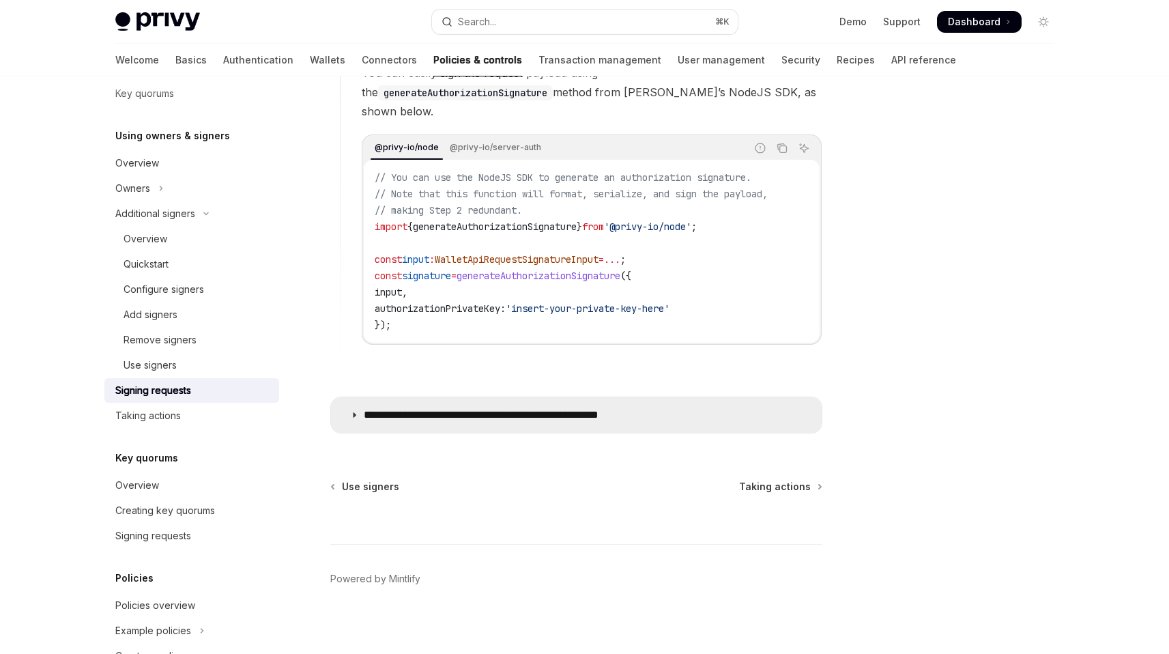
click at [524, 408] on p "**********" at bounding box center [517, 415] width 307 height 14
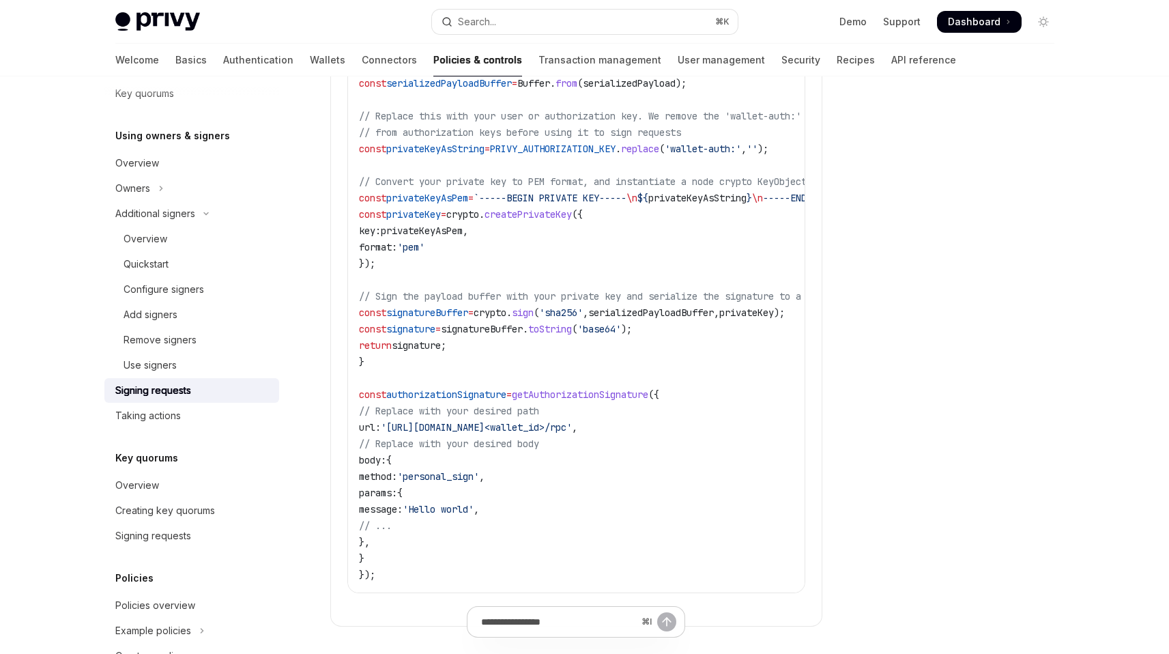
scroll to position [2106, 0]
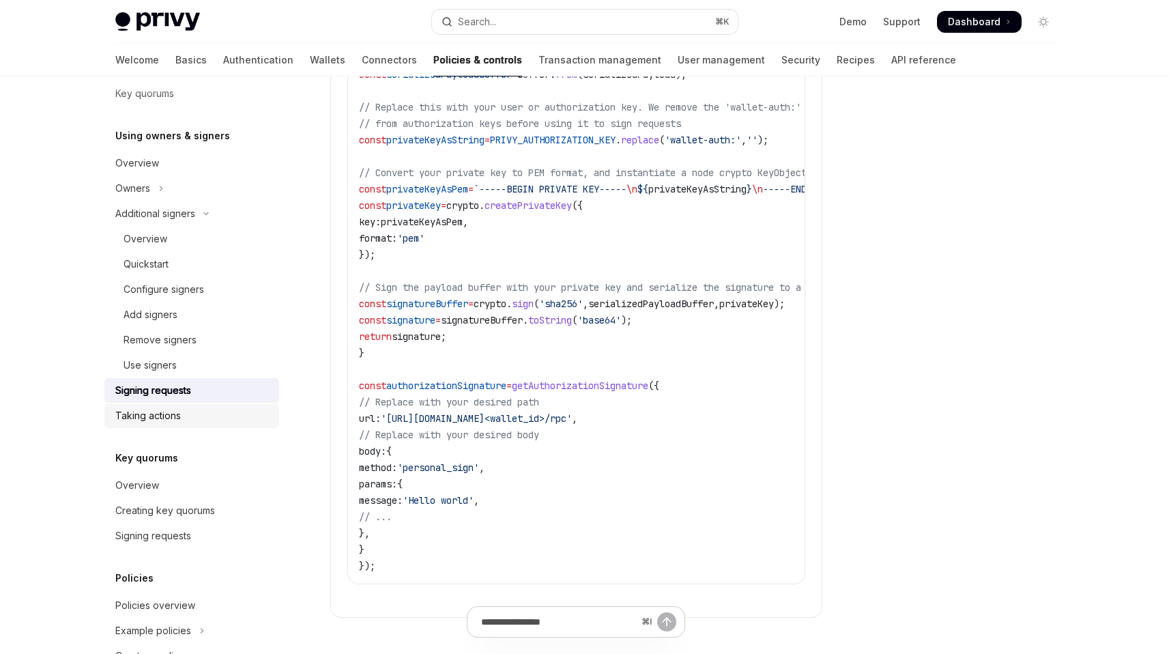
click at [218, 416] on div "Taking actions" at bounding box center [193, 416] width 156 height 16
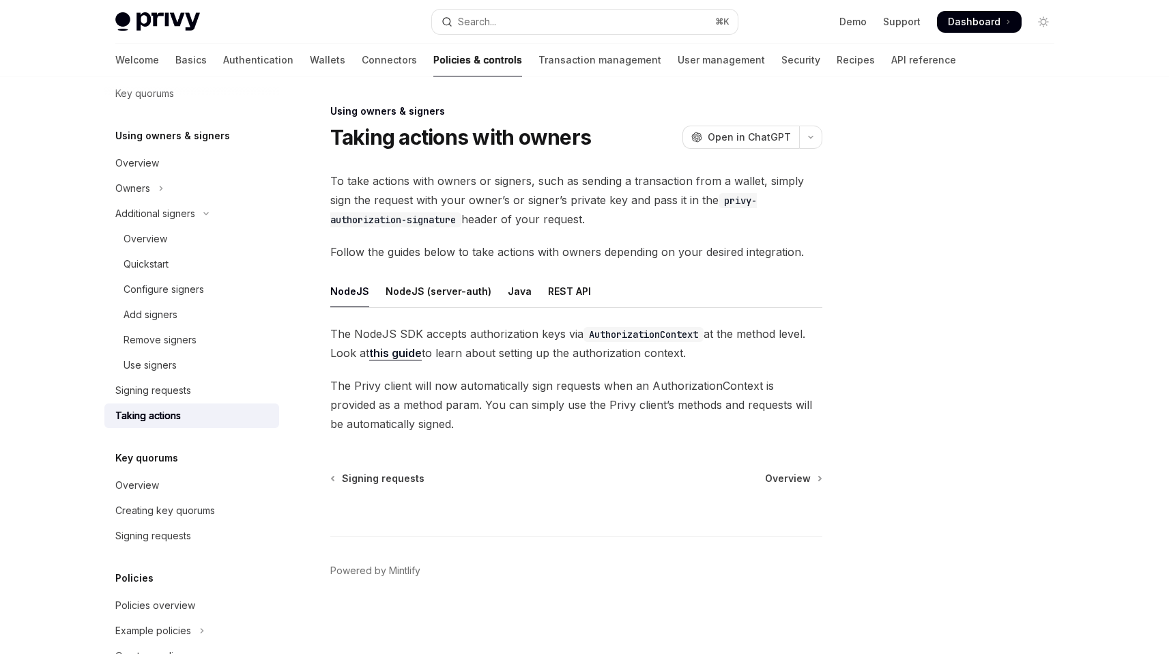
scroll to position [1, 0]
click at [559, 298] on div "REST API" at bounding box center [569, 291] width 43 height 32
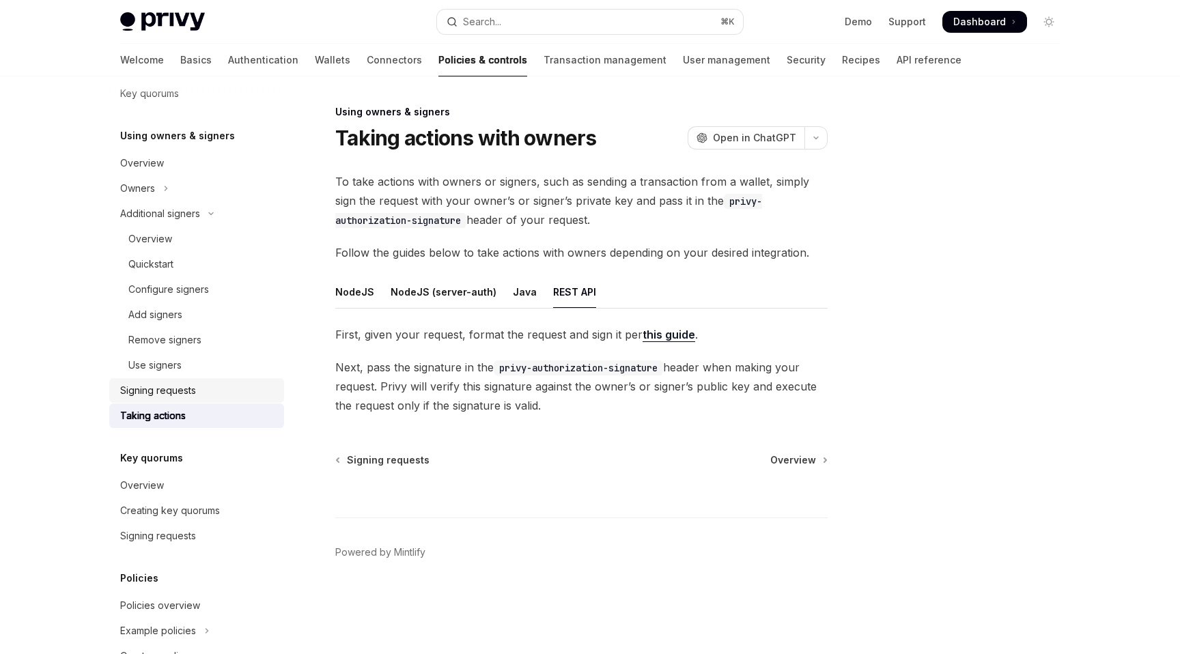
click at [209, 387] on div "Signing requests" at bounding box center [198, 390] width 156 height 16
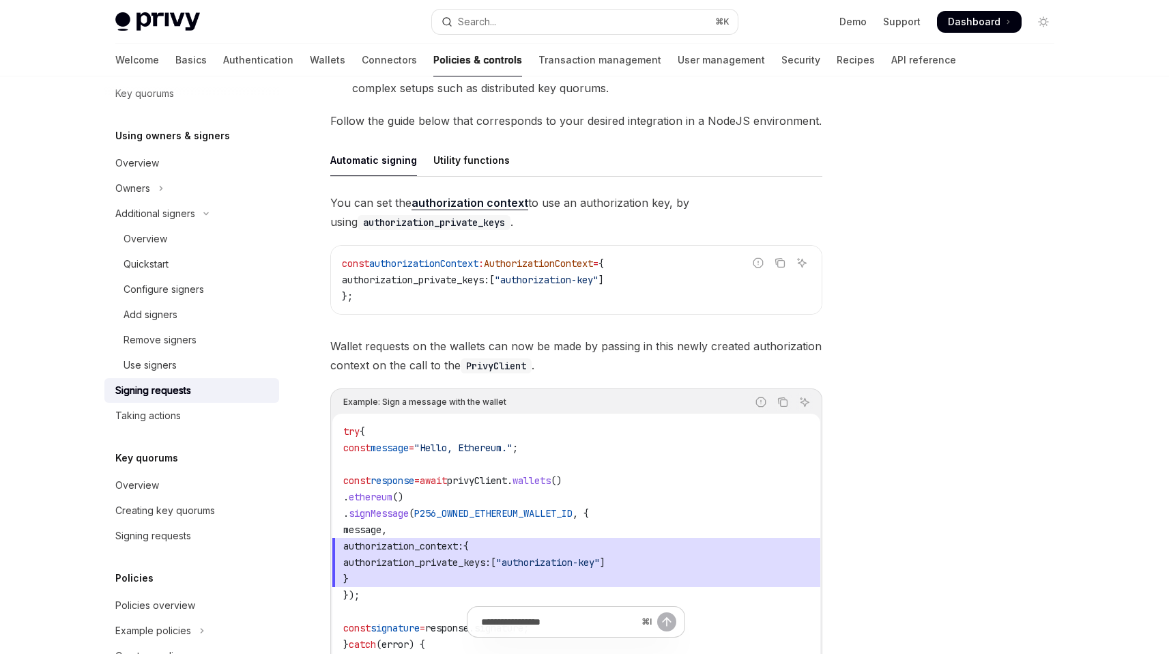
scroll to position [367, 0]
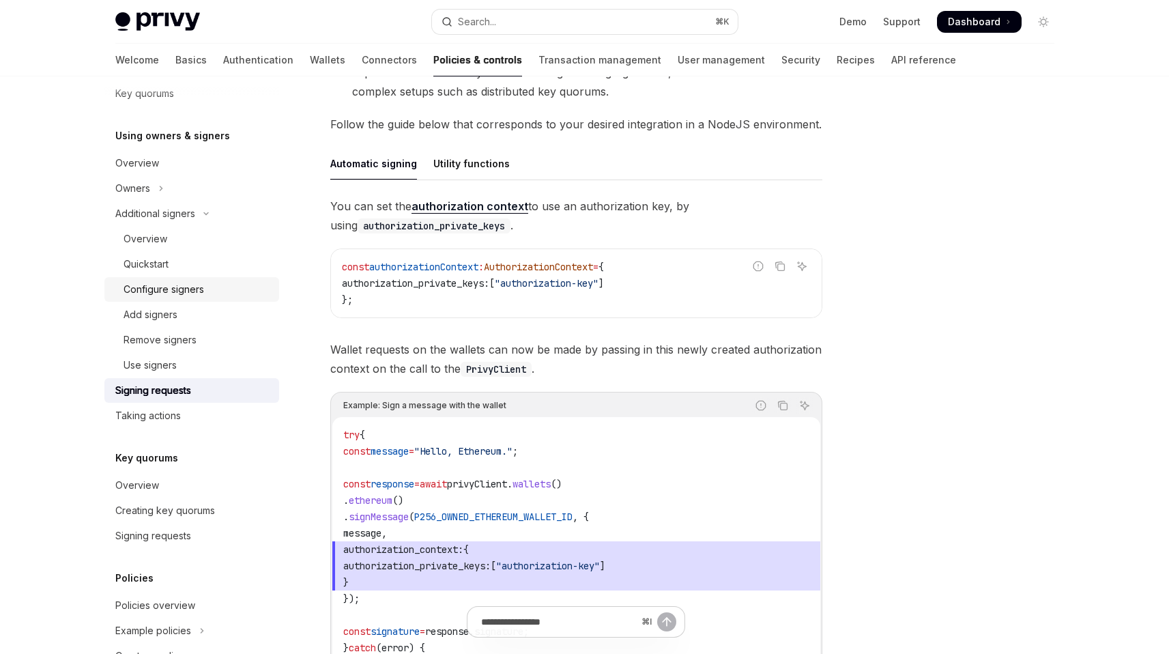
click at [213, 292] on div "Configure signers" at bounding box center [197, 289] width 147 height 16
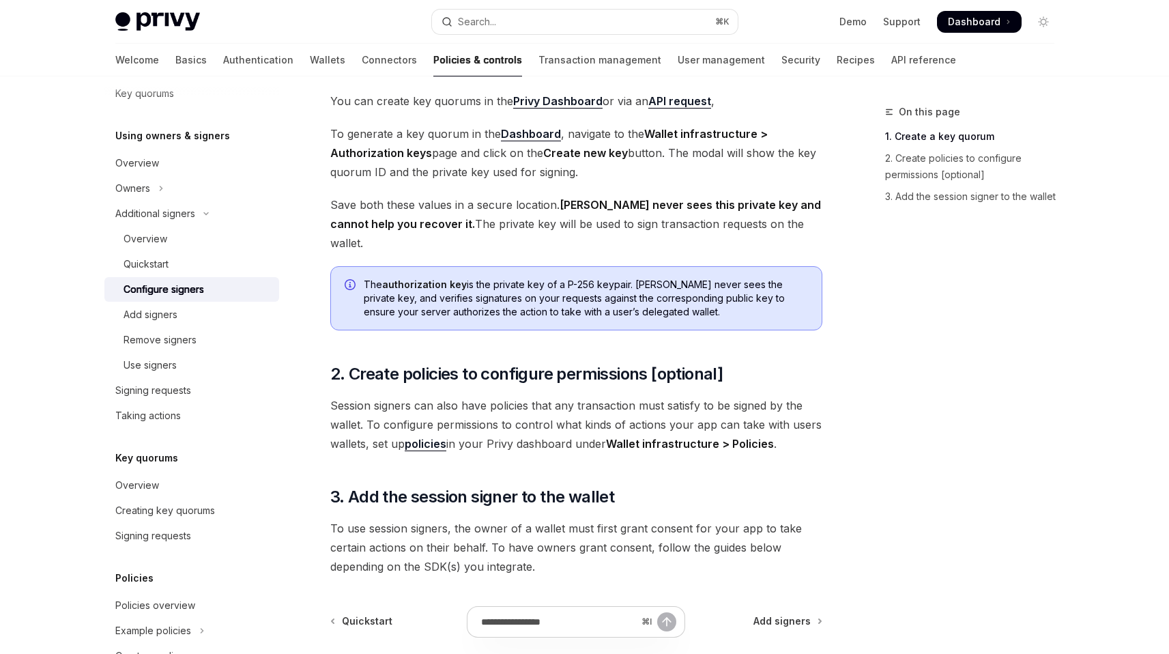
scroll to position [360, 0]
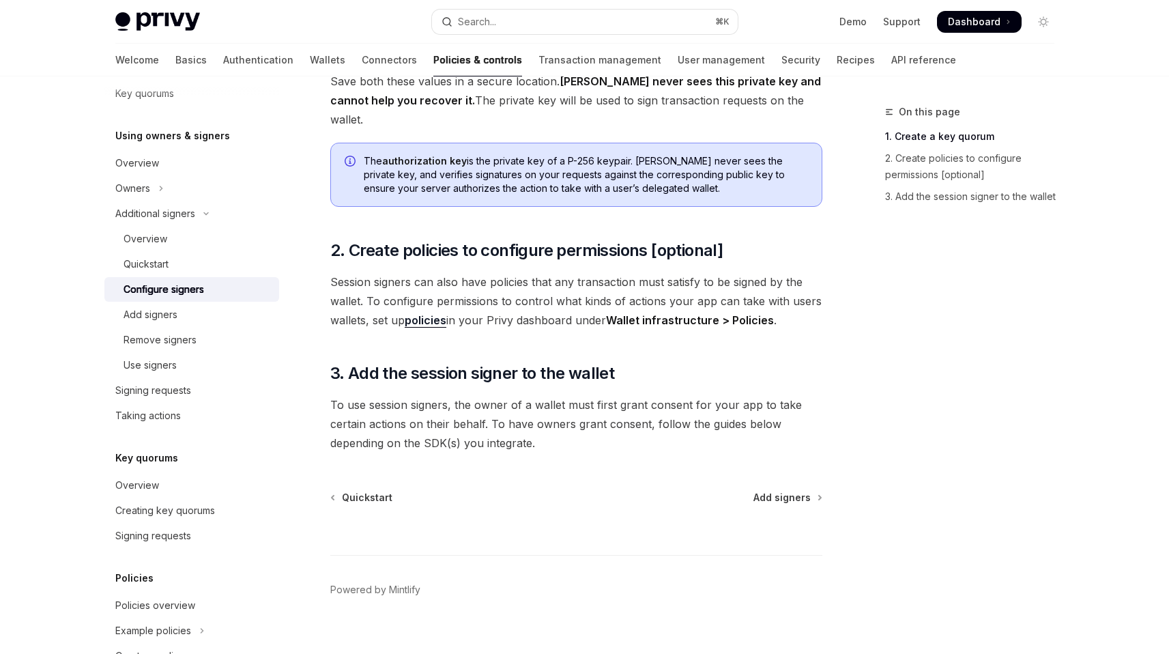
click at [343, 272] on span "Session signers can also have policies that any transaction must satisfy to be …" at bounding box center [576, 300] width 492 height 57
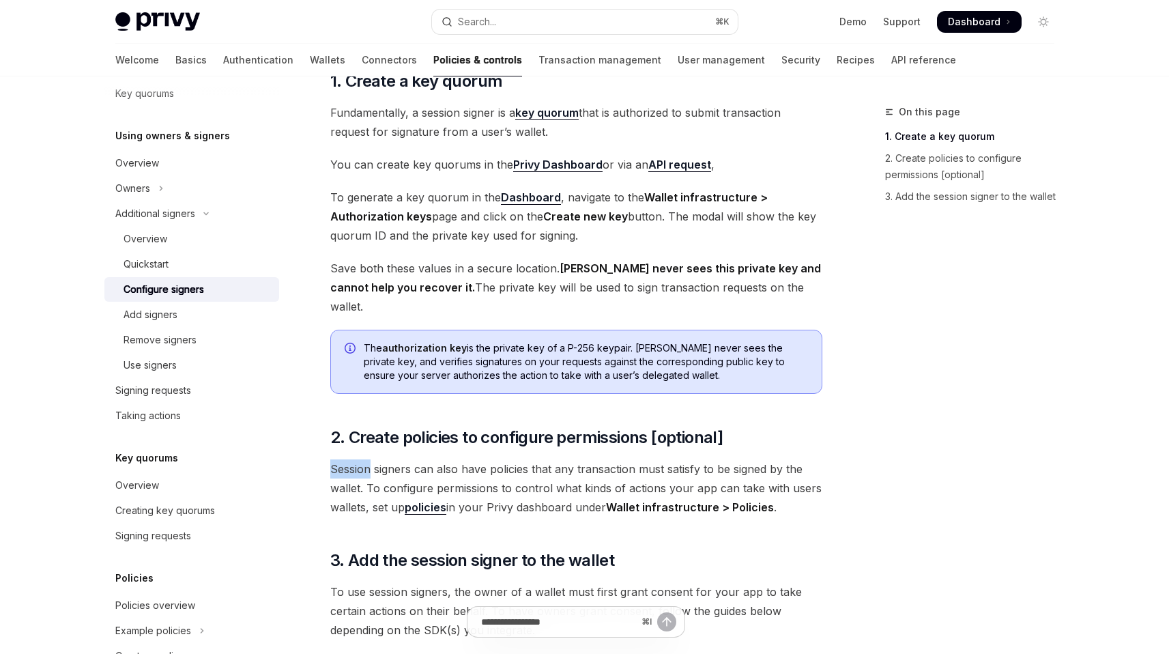
scroll to position [184, 0]
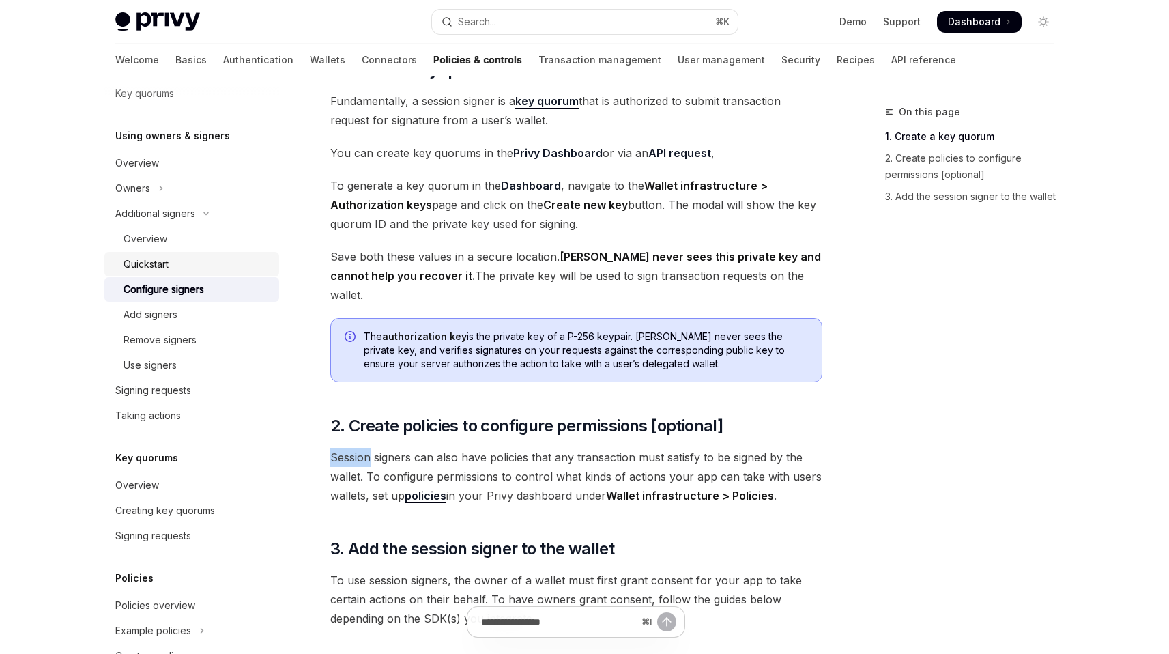
click at [188, 258] on div "Quickstart" at bounding box center [197, 264] width 147 height 16
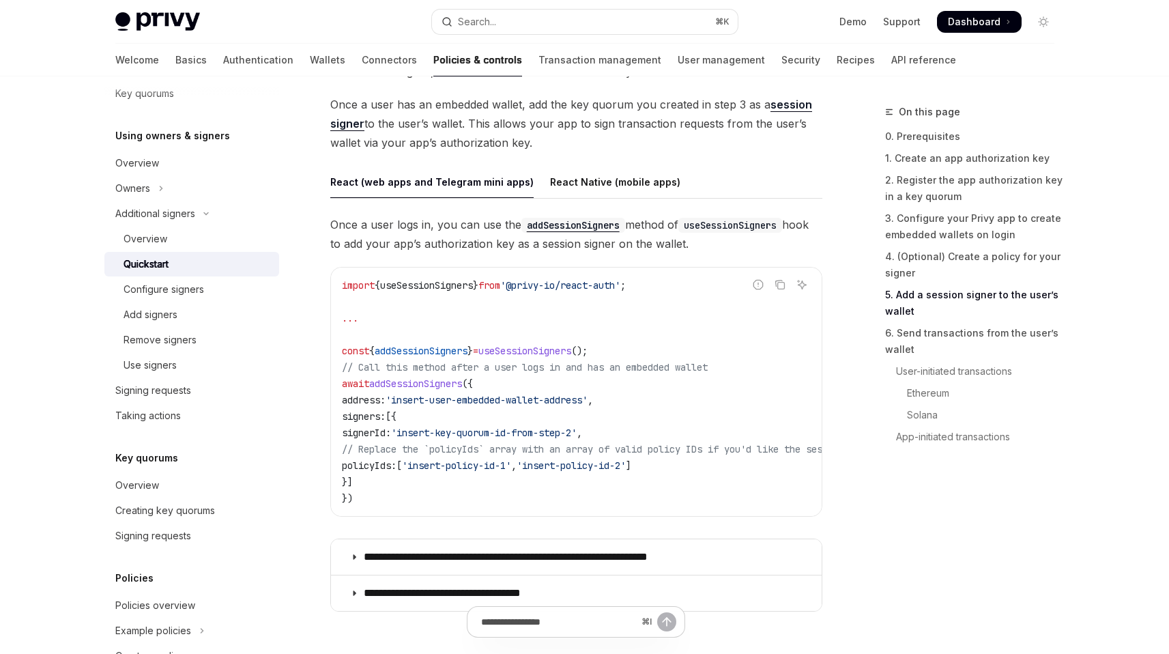
scroll to position [2112, 0]
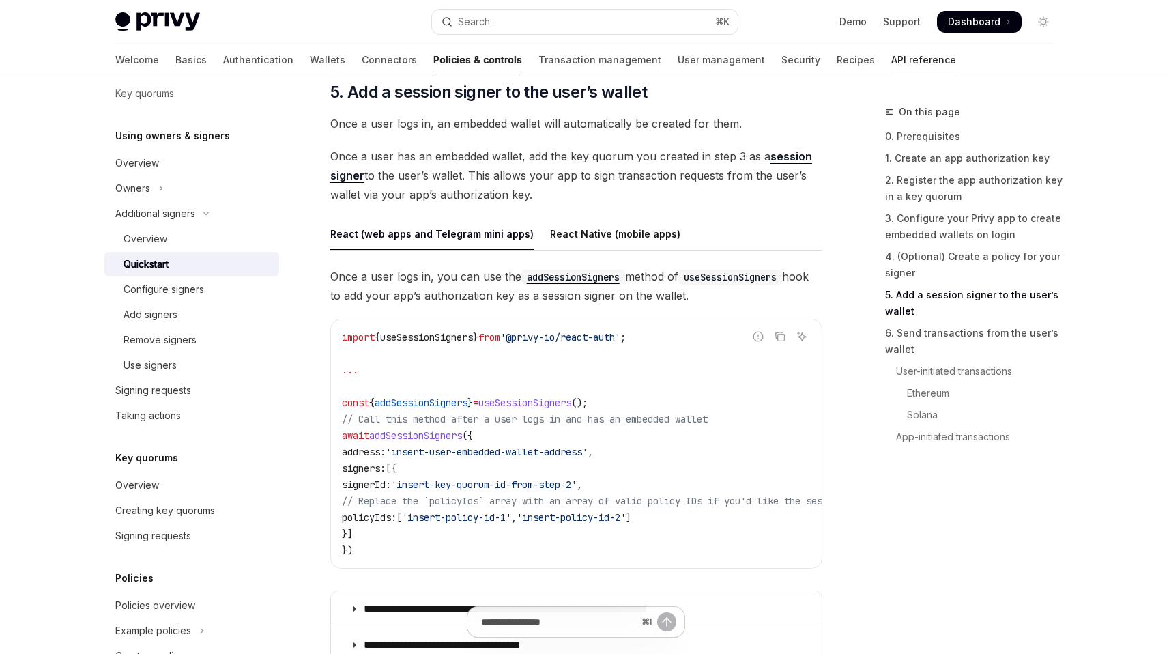
click at [892, 67] on link "API reference" at bounding box center [924, 60] width 65 height 33
type textarea "*"
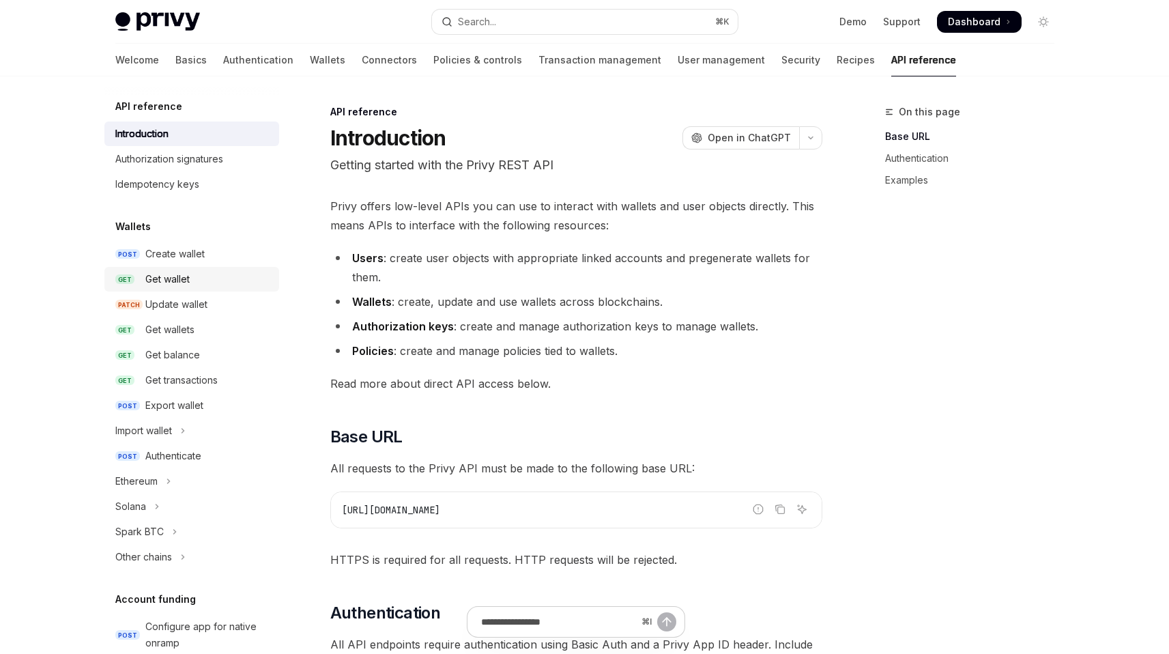
click at [211, 281] on div "Get wallet" at bounding box center [208, 279] width 126 height 16
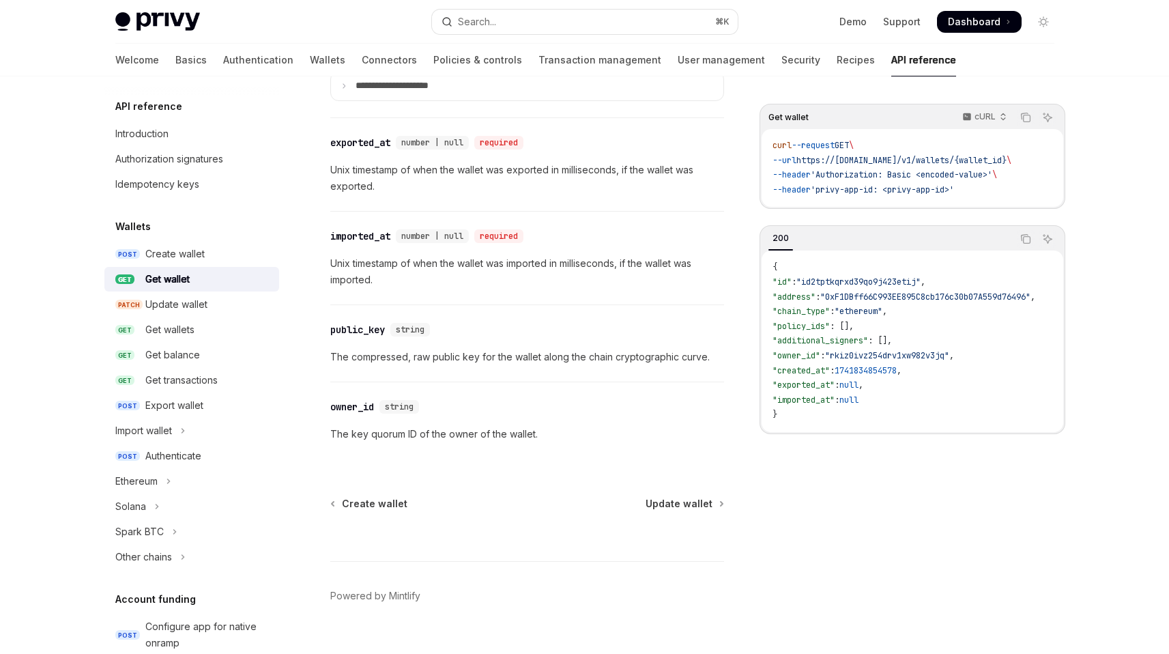
scroll to position [1205, 0]
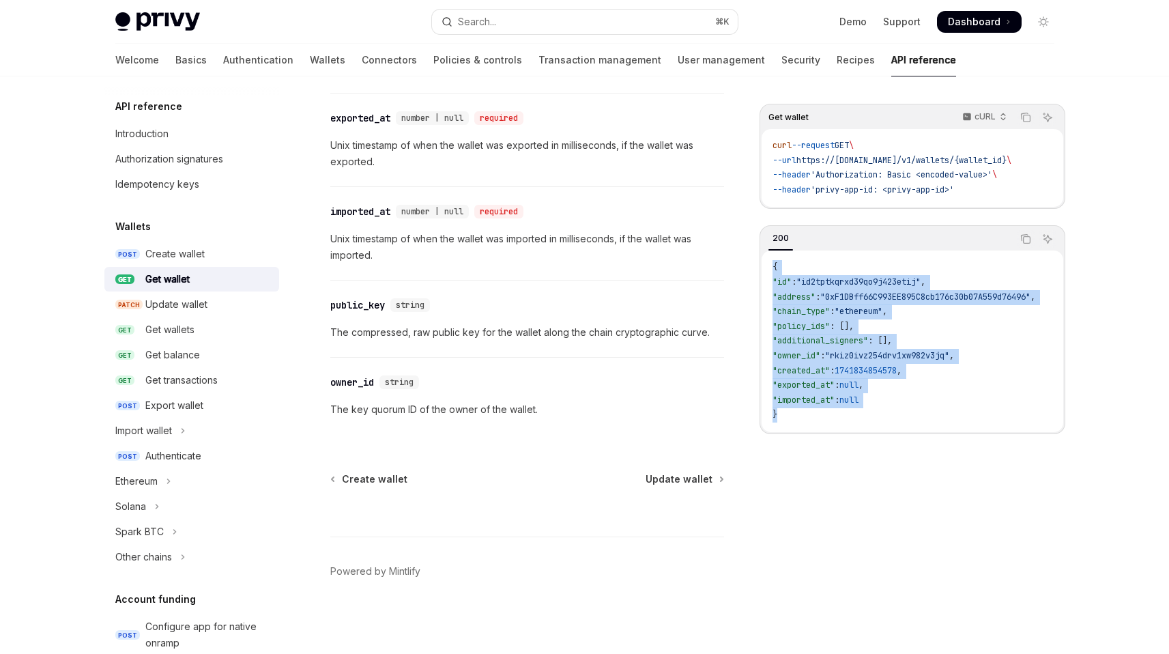
drag, startPoint x: 783, startPoint y: 418, endPoint x: 765, endPoint y: 280, distance: 139.1
click at [765, 280] on div "{ "id" : "id2tptkqrxd39qo9j423etij" , "address" : "0xF1DBff66C993EE895C8cb176c3…" at bounding box center [913, 342] width 302 height 182
copy code "{ "id" : "id2tptkqrxd39qo9j423etij" , "address" : "0xF1DBff66C993EE895C8cb176c3…"
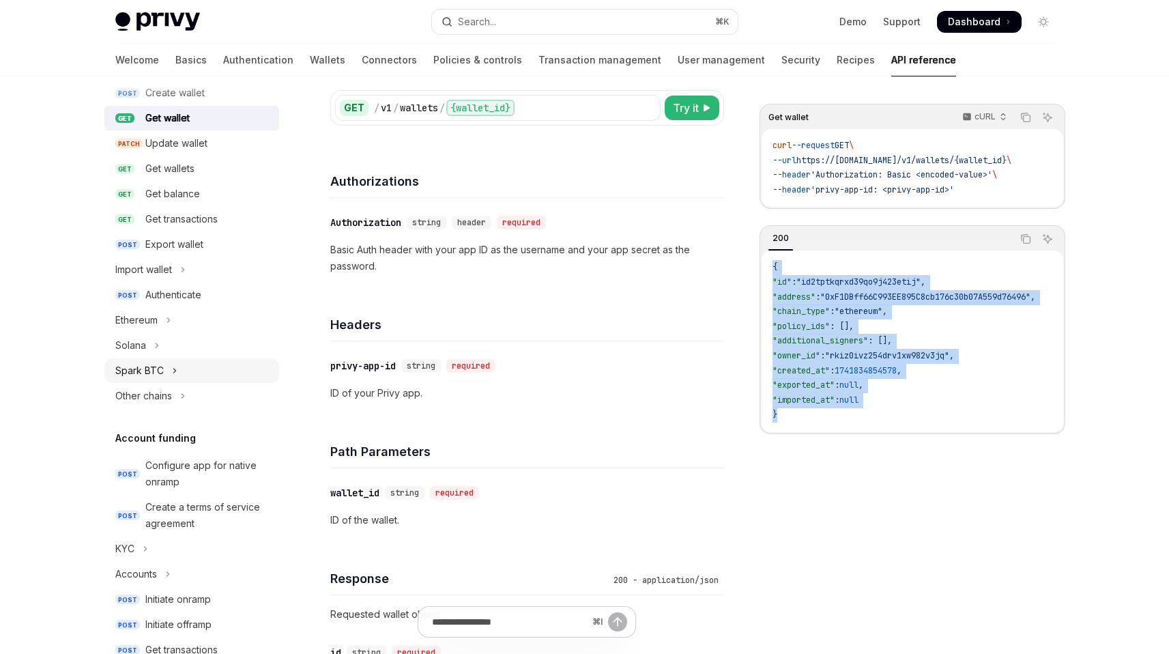
scroll to position [164, 0]
click at [162, 341] on button "Solana" at bounding box center [191, 342] width 175 height 25
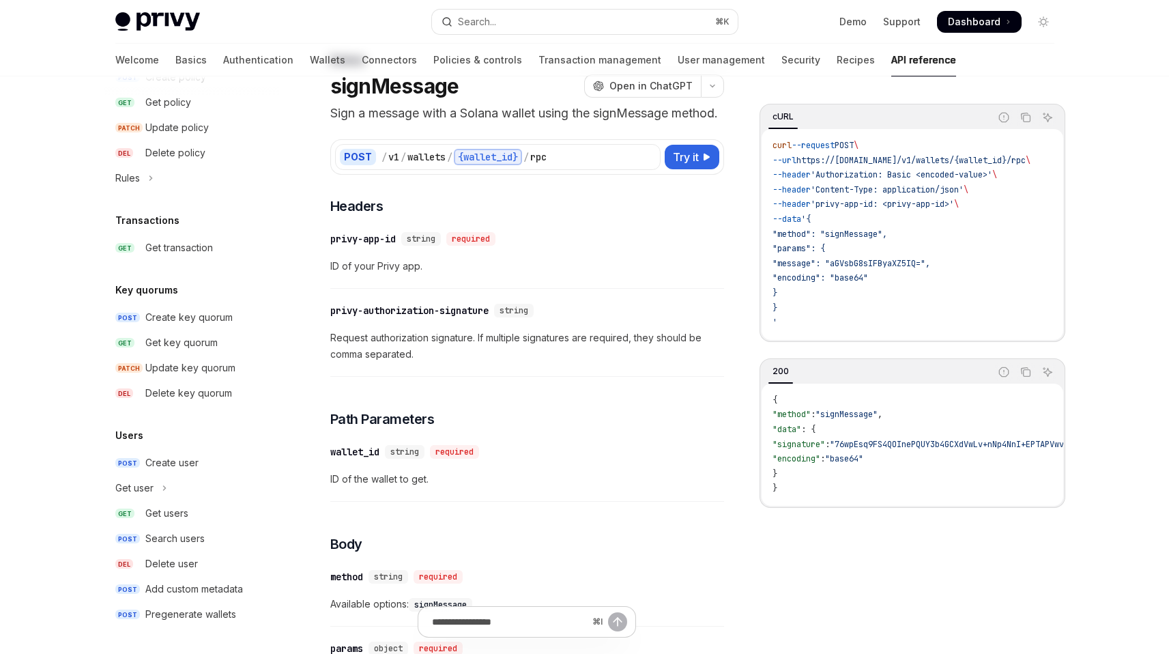
scroll to position [71, 0]
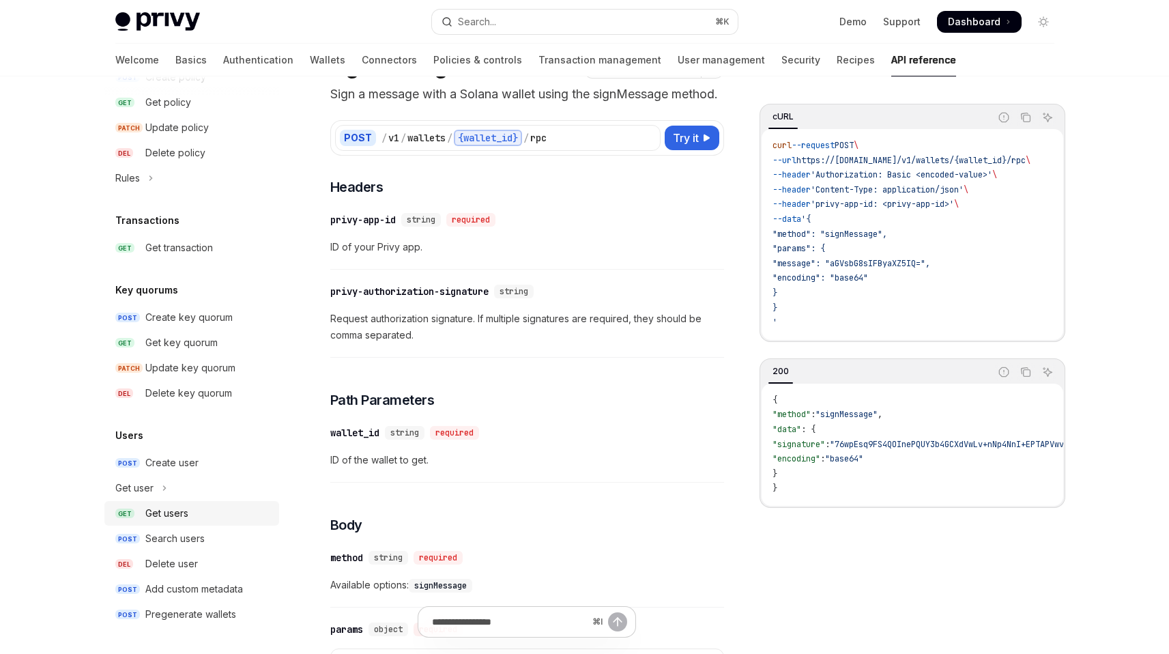
click at [163, 524] on link "GET Get users" at bounding box center [191, 513] width 175 height 25
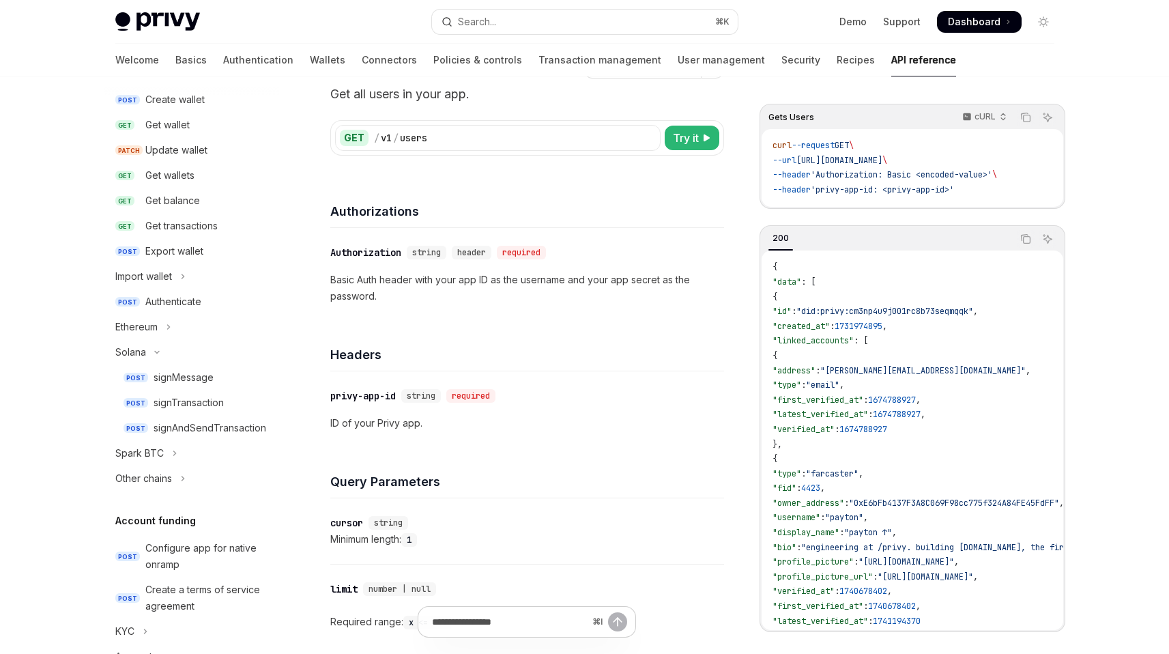
scroll to position [130, 0]
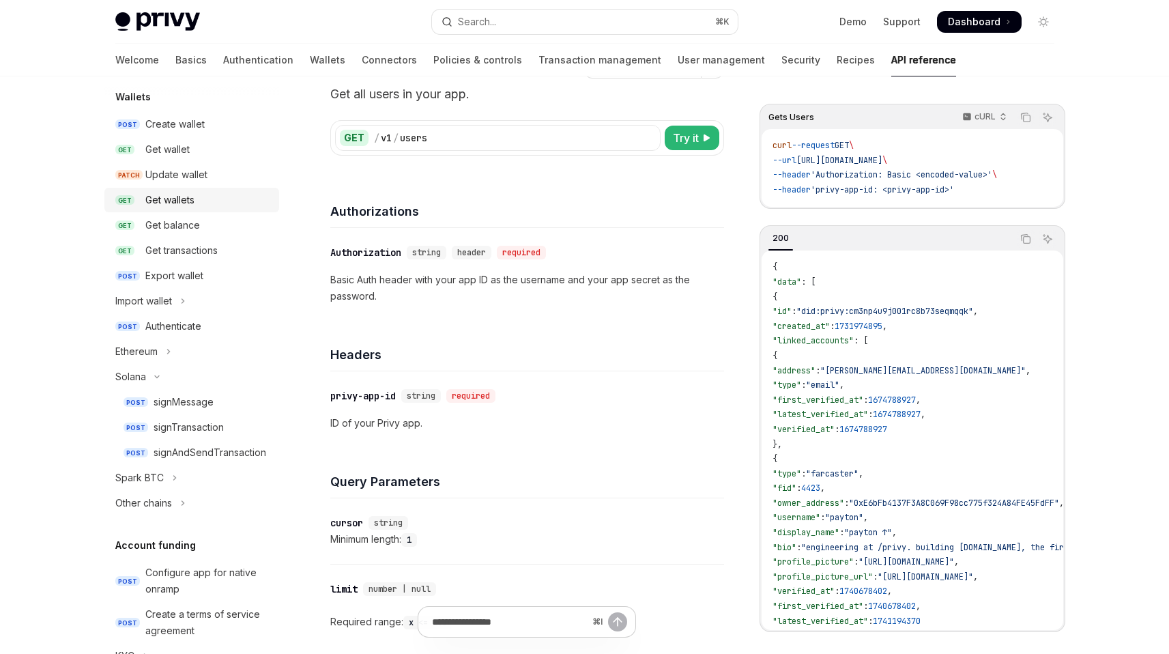
click at [205, 210] on link "GET Get wallets" at bounding box center [191, 200] width 175 height 25
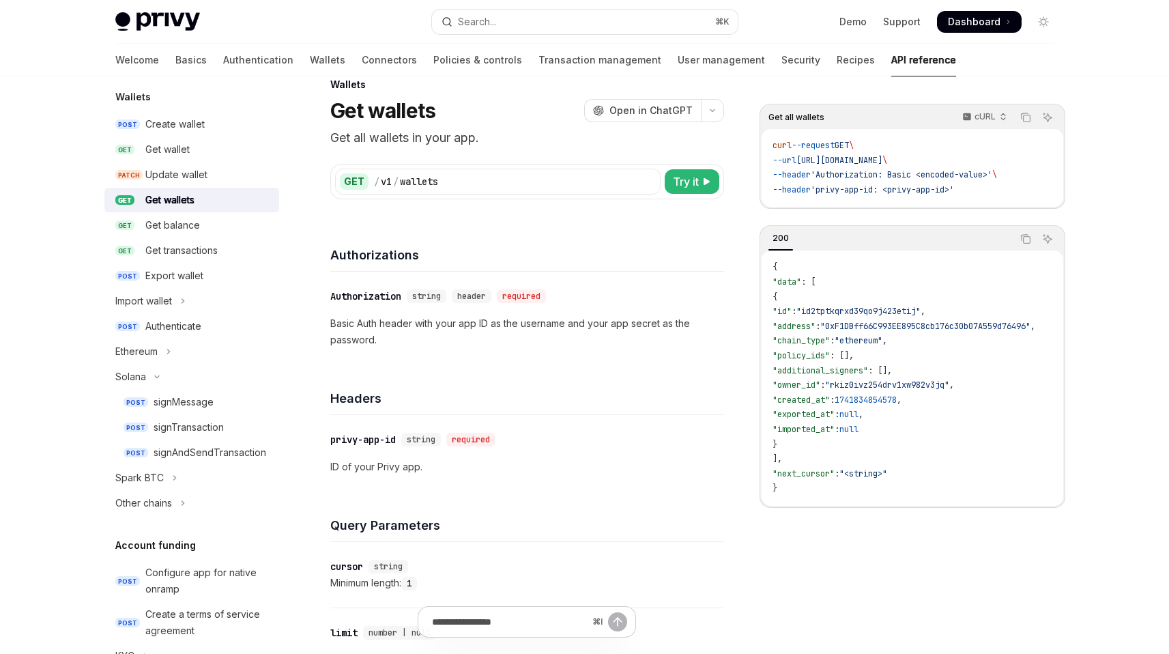
scroll to position [16, 0]
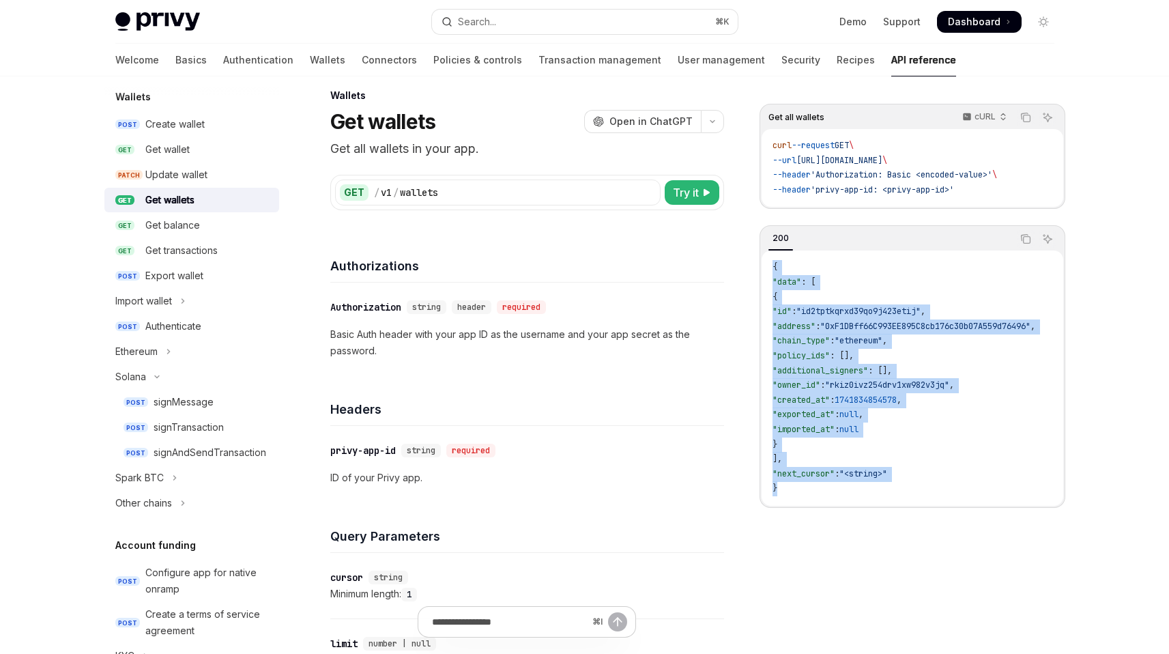
drag, startPoint x: 778, startPoint y: 485, endPoint x: 761, endPoint y: 269, distance: 216.4
click at [762, 269] on div "{ "data" : [ { "id" : "id2tptkqrxd39qo9j423etij" , "address" : "0xF1DBff66C993E…" at bounding box center [913, 378] width 302 height 255
copy code "{ "data" : [ { "id" : "id2tptkqrxd39qo9j423etij" , "address" : "0xF1DBff66C993E…"
click at [201, 446] on div "signAndSendTransaction" at bounding box center [210, 452] width 113 height 16
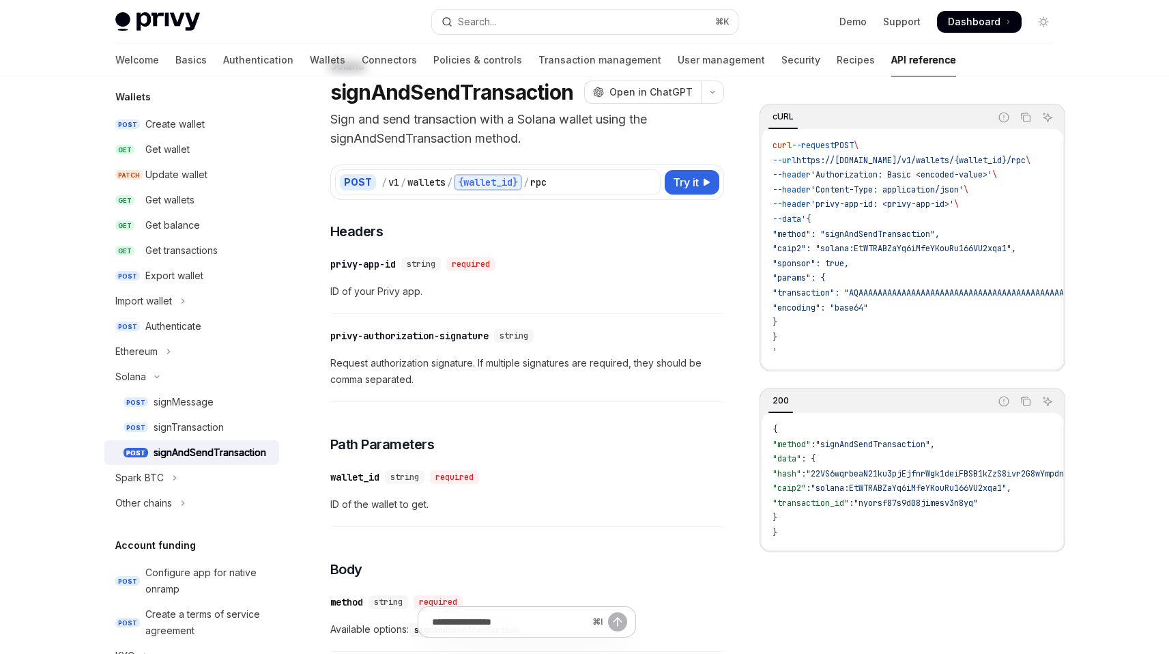
scroll to position [71, 0]
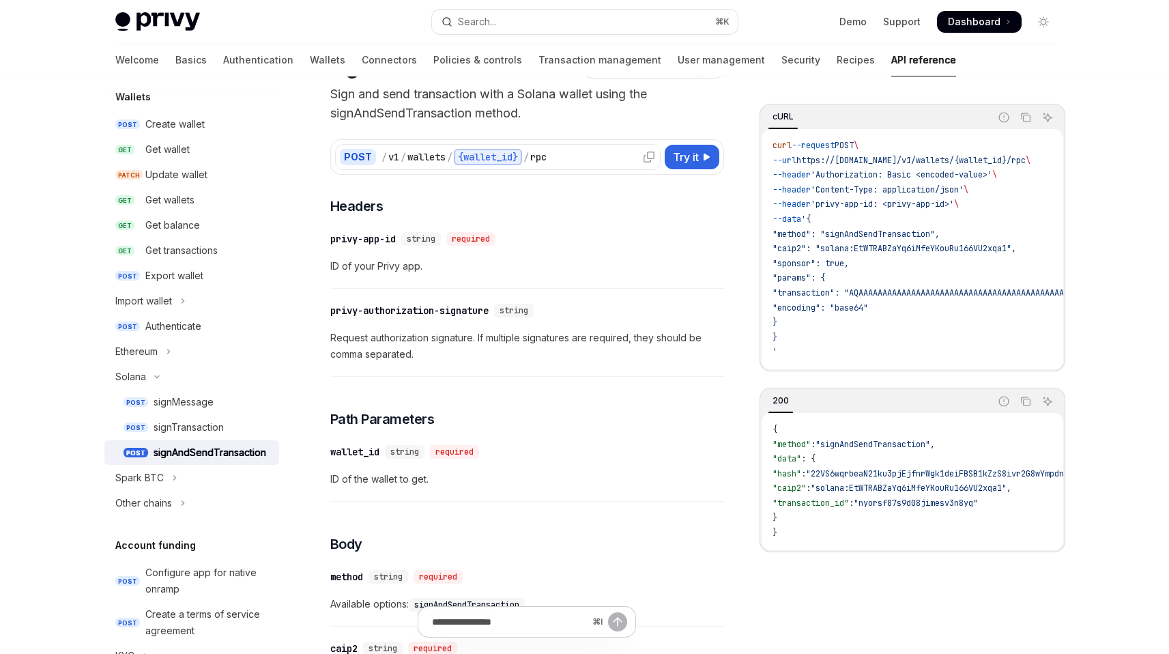
click at [644, 153] on icon at bounding box center [649, 157] width 11 height 11
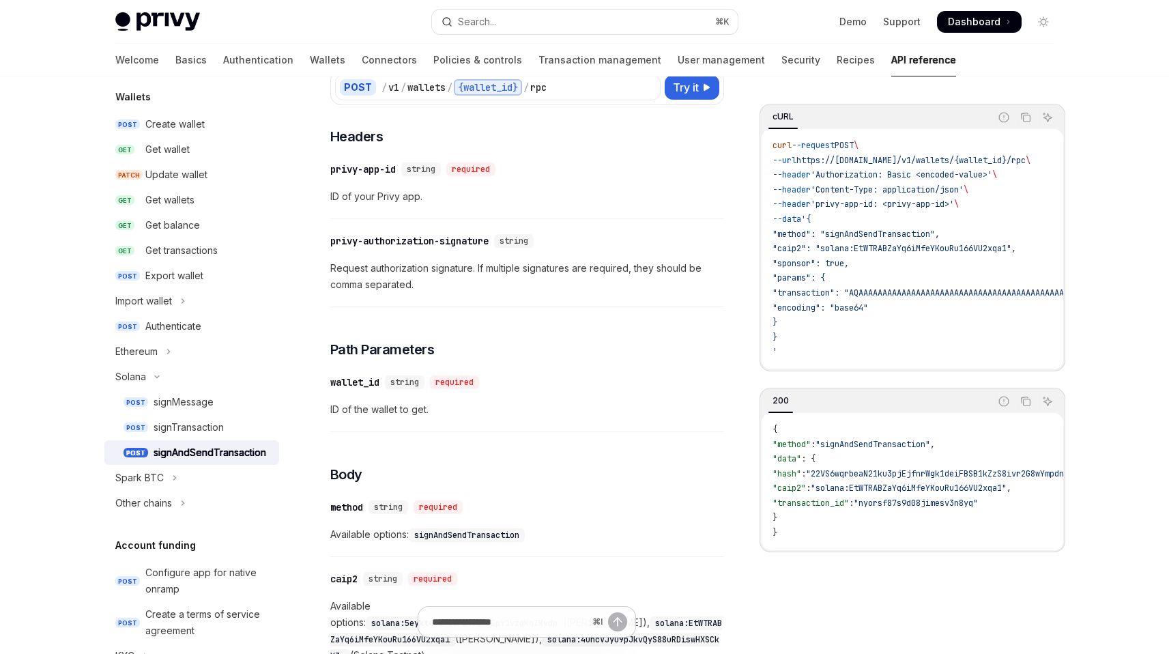
scroll to position [140, 0]
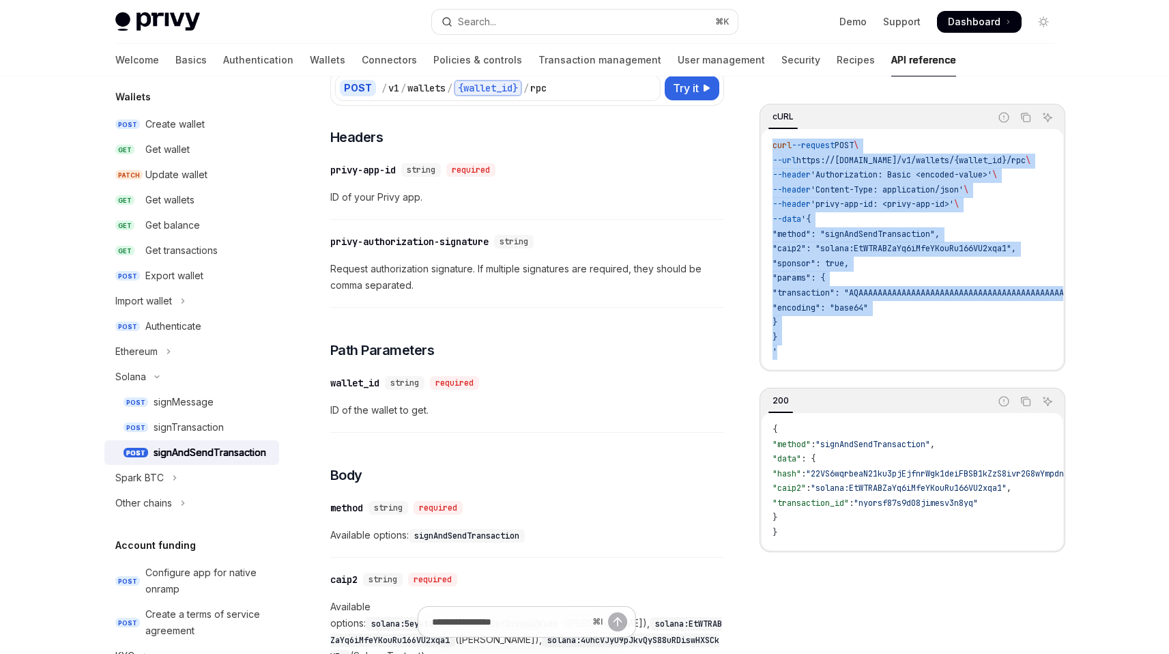
drag, startPoint x: 782, startPoint y: 345, endPoint x: 766, endPoint y: 145, distance: 200.6
click at [766, 145] on div "curl --request POST \ --url https://api.privy.io/v1/wallets/{wallet_id}/rpc \ -…" at bounding box center [913, 249] width 302 height 240
copy code "curl --request POST \ --url https://api.privy.io/v1/wallets/{wallet_id}/rpc \ -…"
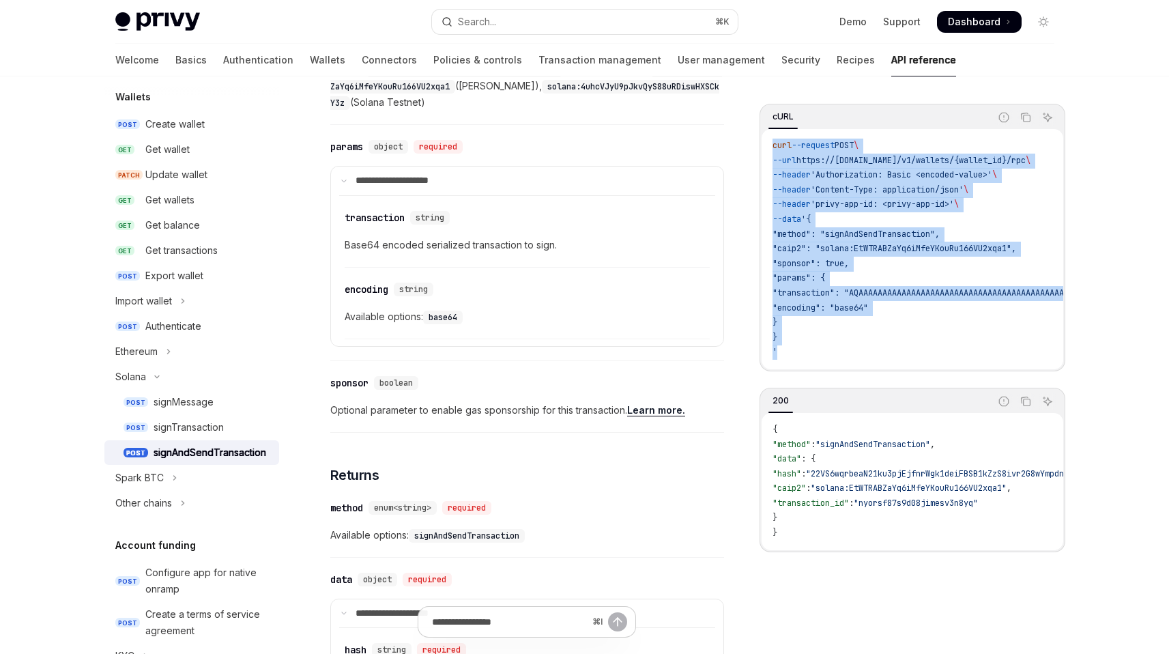
scroll to position [662, 0]
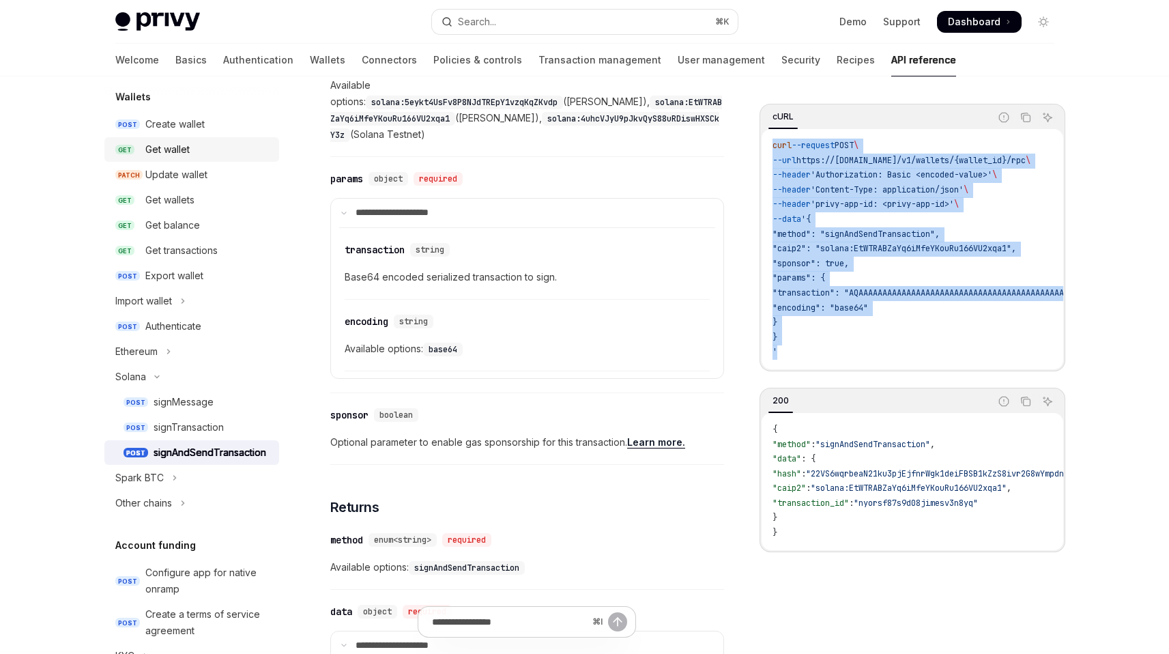
click at [214, 147] on div "Get wallet" at bounding box center [208, 149] width 126 height 16
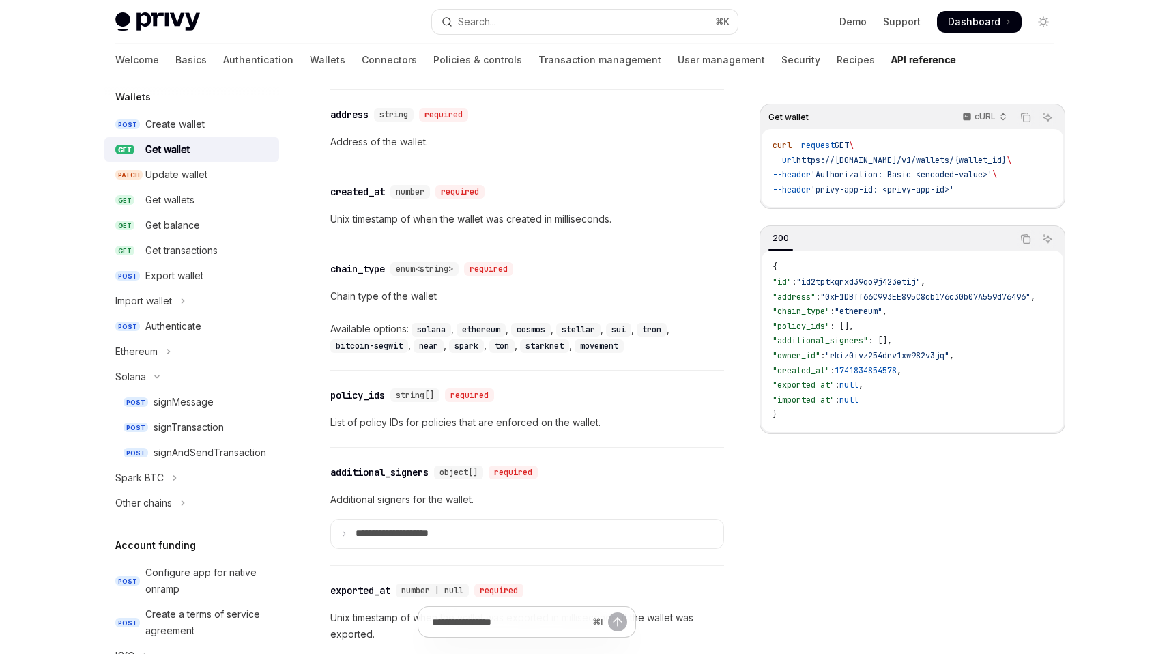
scroll to position [743, 0]
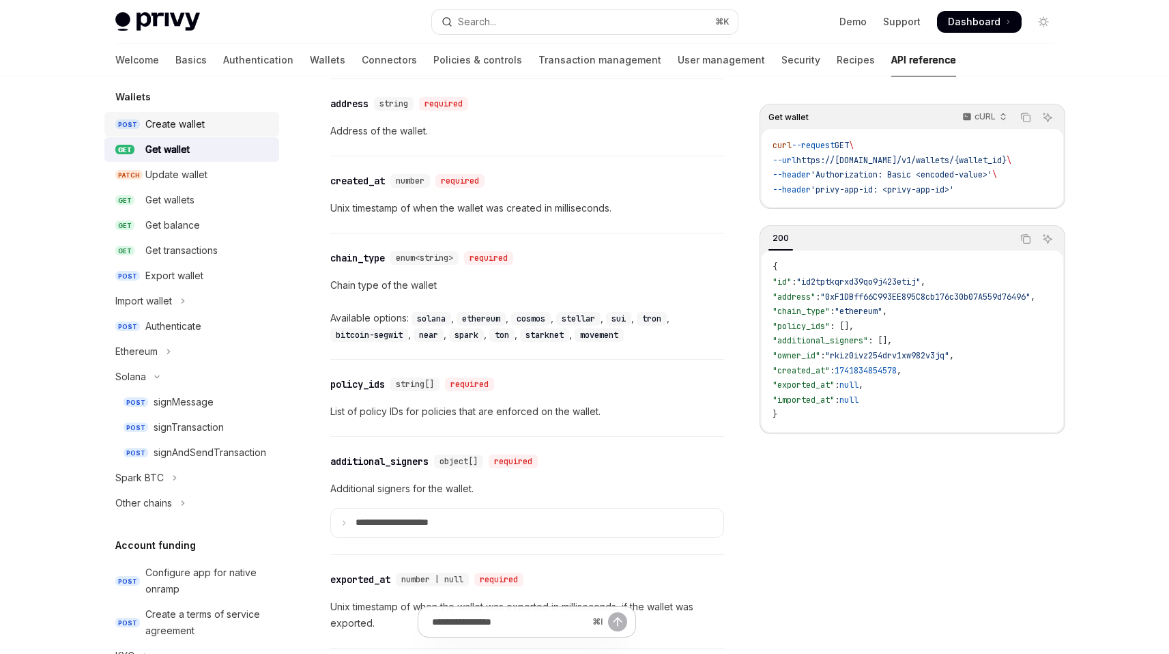
click at [203, 123] on div "Create wallet" at bounding box center [174, 124] width 59 height 16
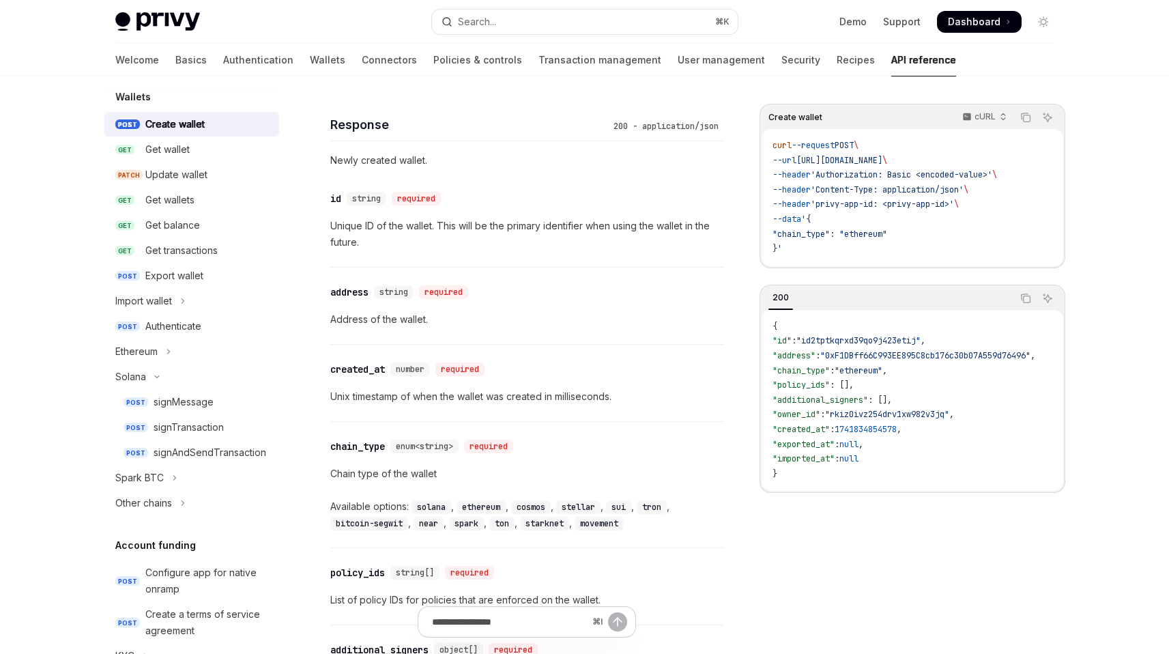
scroll to position [1214, 0]
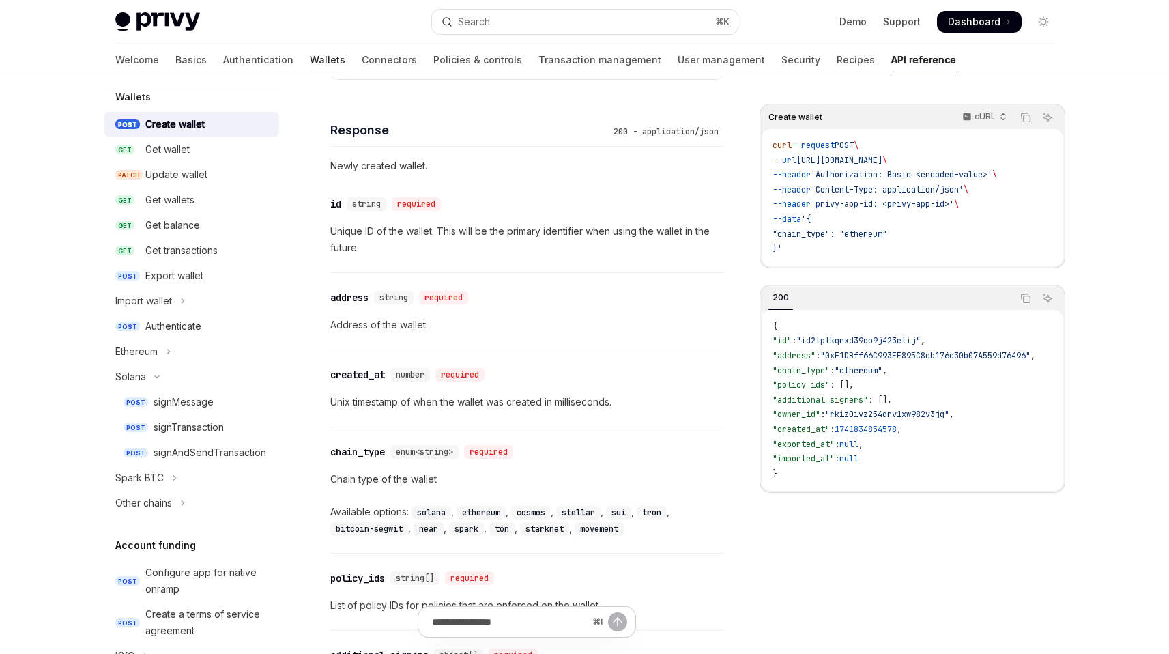
click at [310, 67] on link "Wallets" at bounding box center [327, 60] width 35 height 33
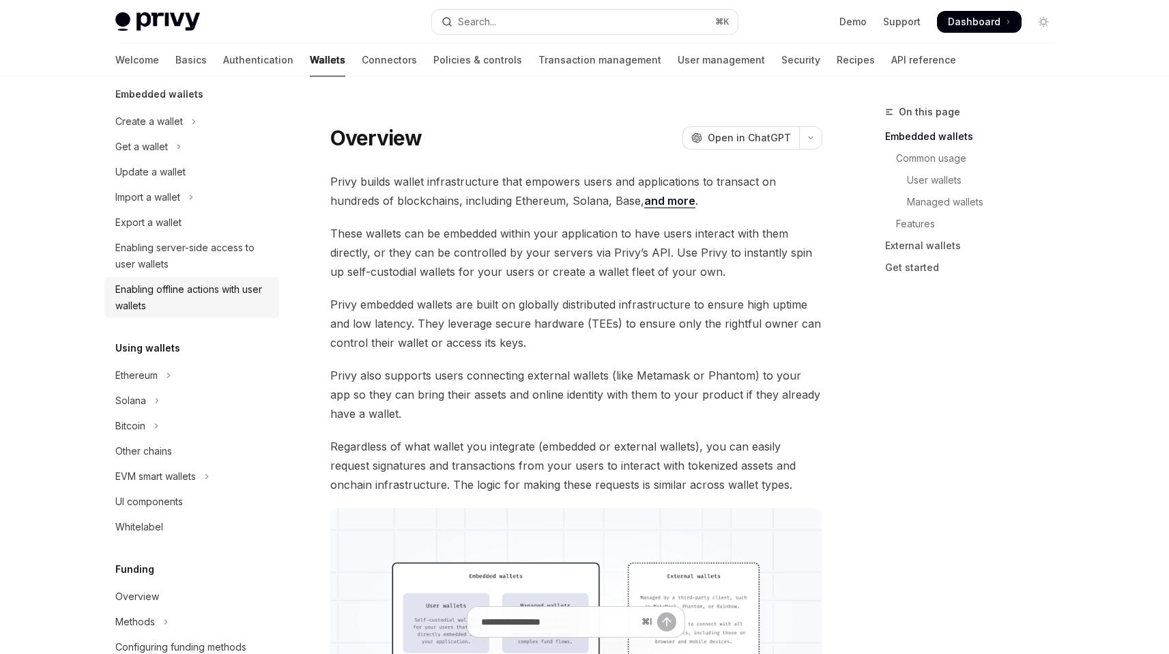
scroll to position [95, 0]
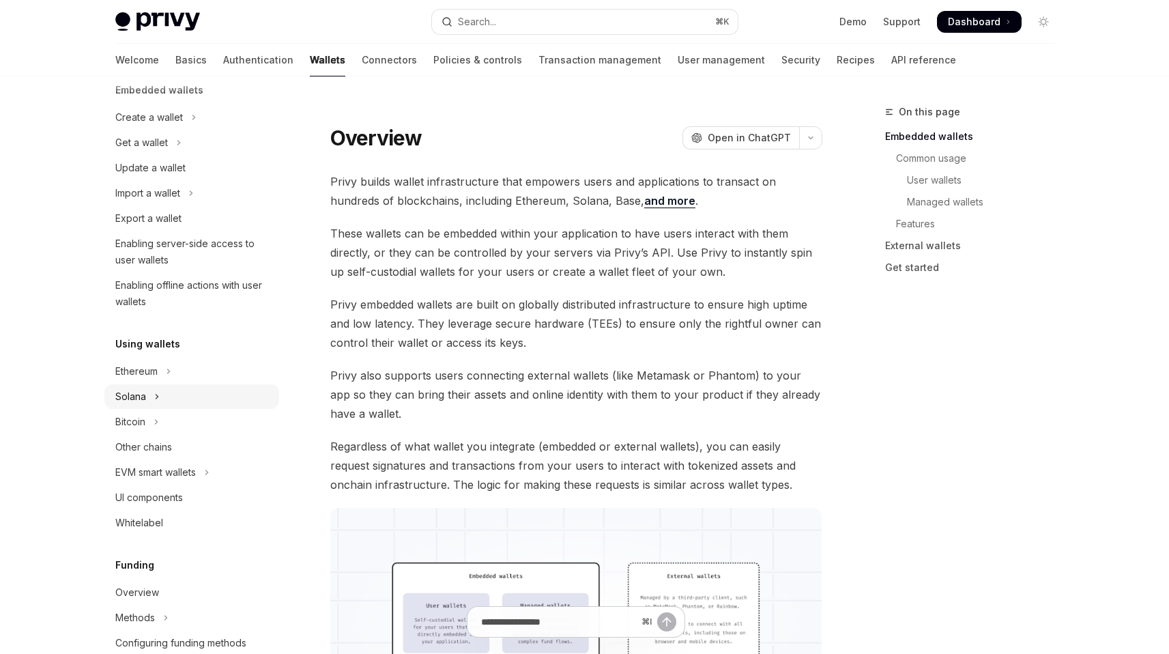
click at [154, 399] on icon "Toggle Solana section" at bounding box center [156, 396] width 5 height 16
type textarea "*"
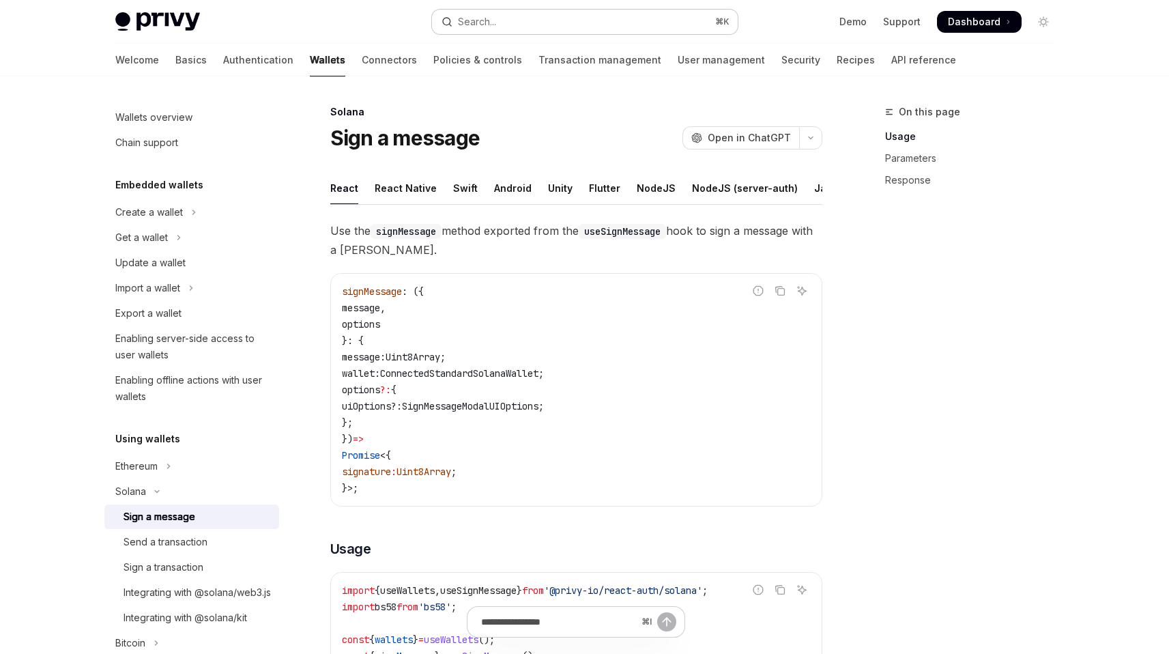
click at [490, 26] on div "Search..." at bounding box center [477, 22] width 38 height 16
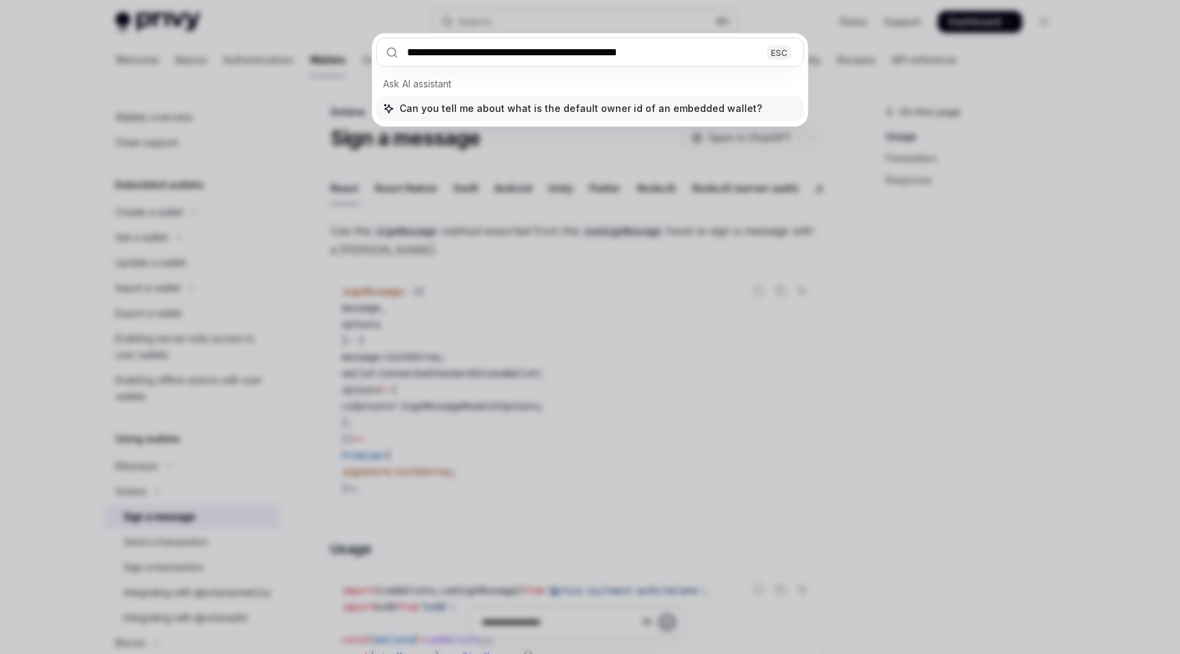
type input "**********"
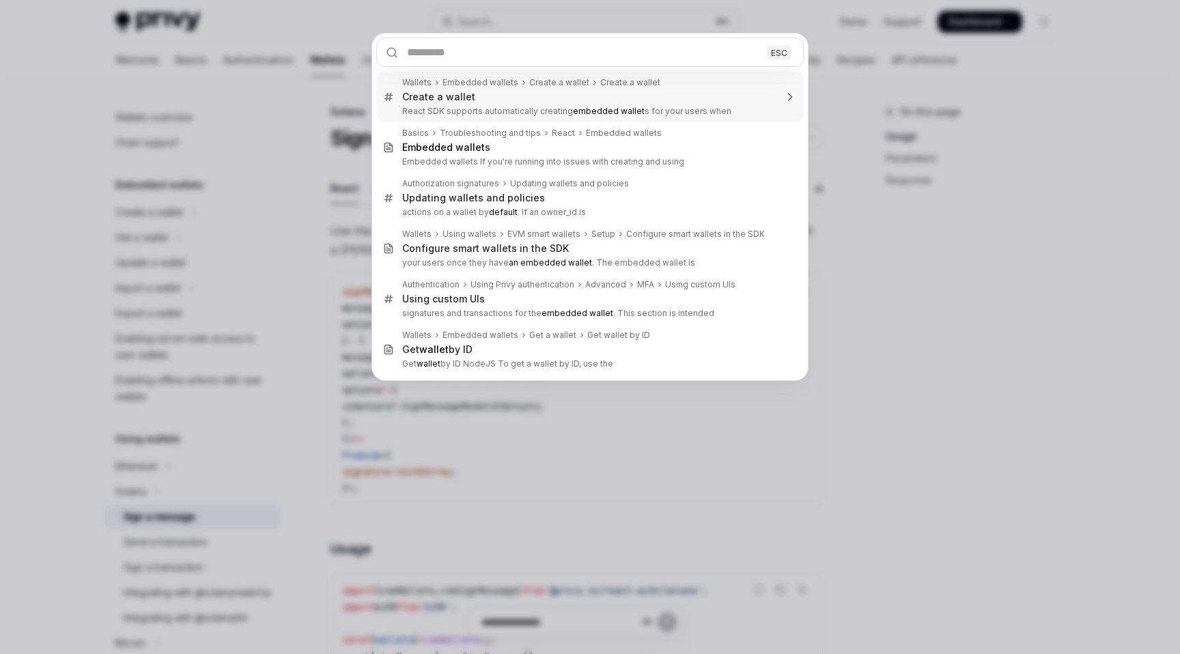
type textarea "*"
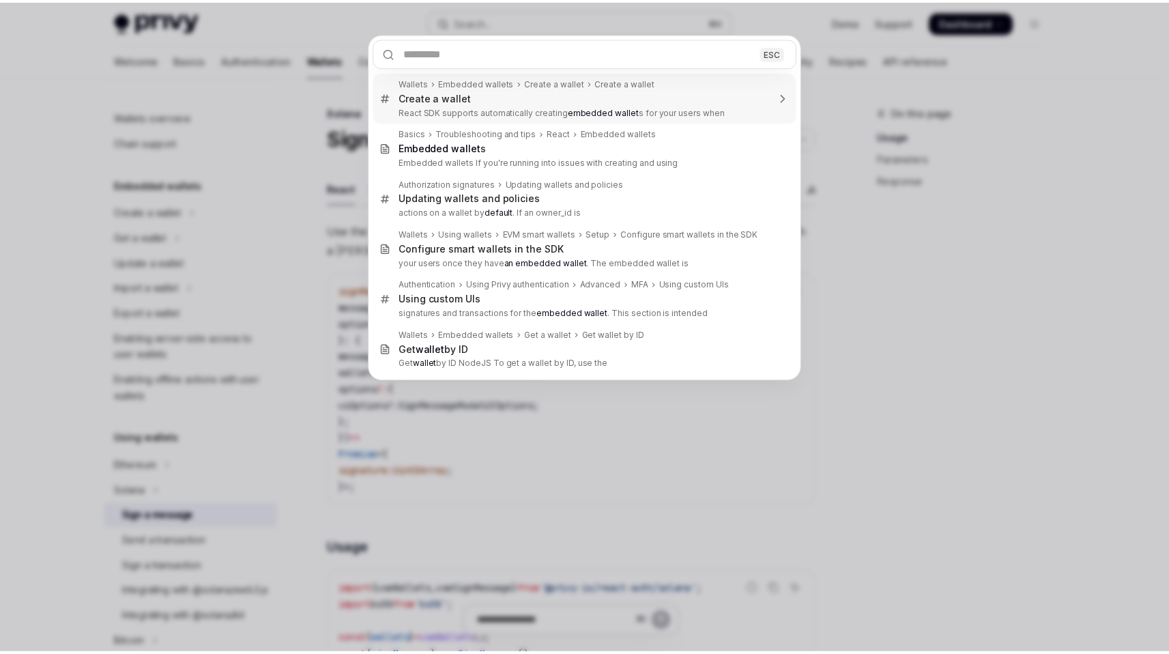
scroll to position [76, 0]
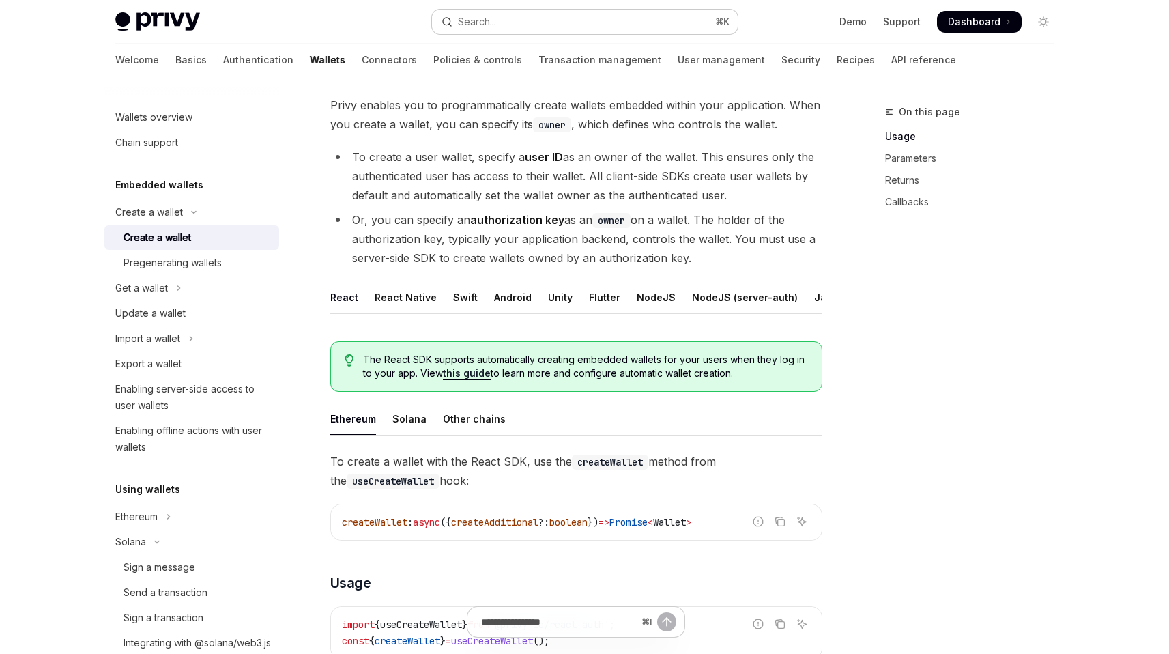
click at [510, 14] on button "Search... ⌘ K" at bounding box center [585, 22] width 306 height 25
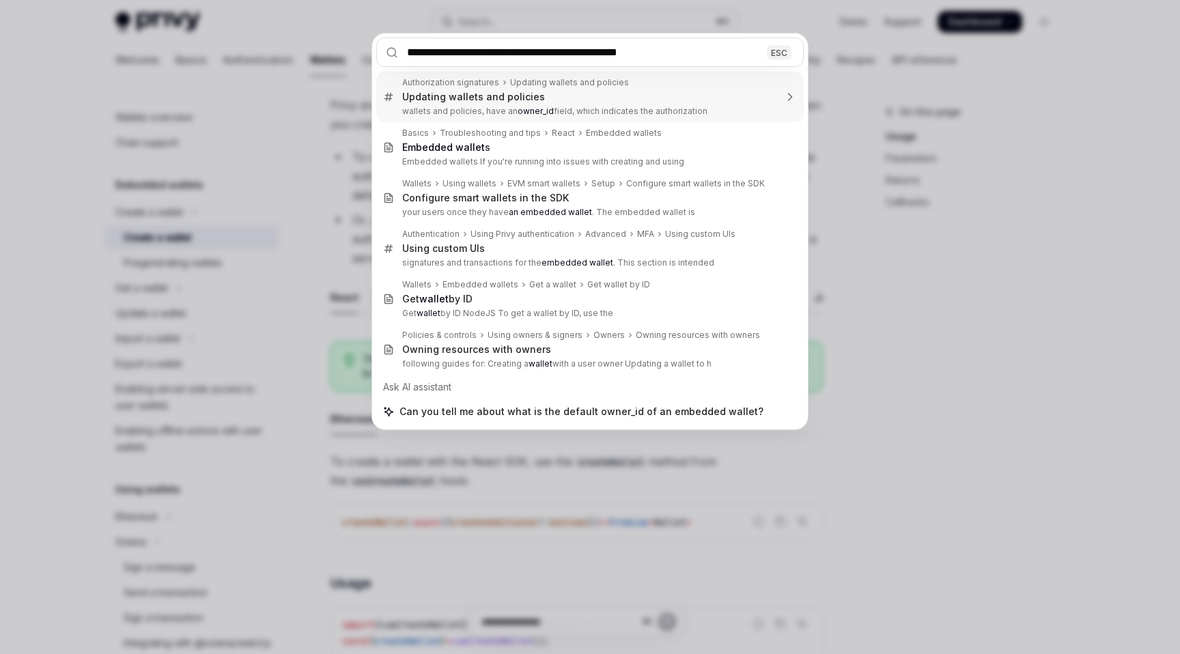
type input "**********"
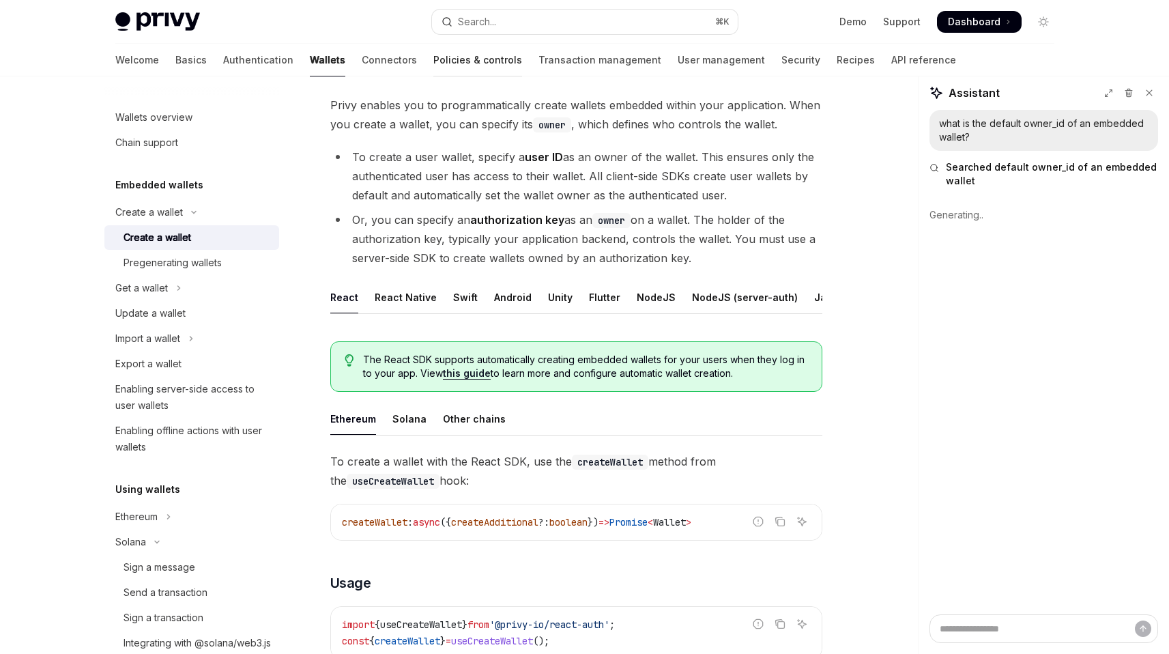
click at [433, 58] on link "Policies & controls" at bounding box center [477, 60] width 89 height 33
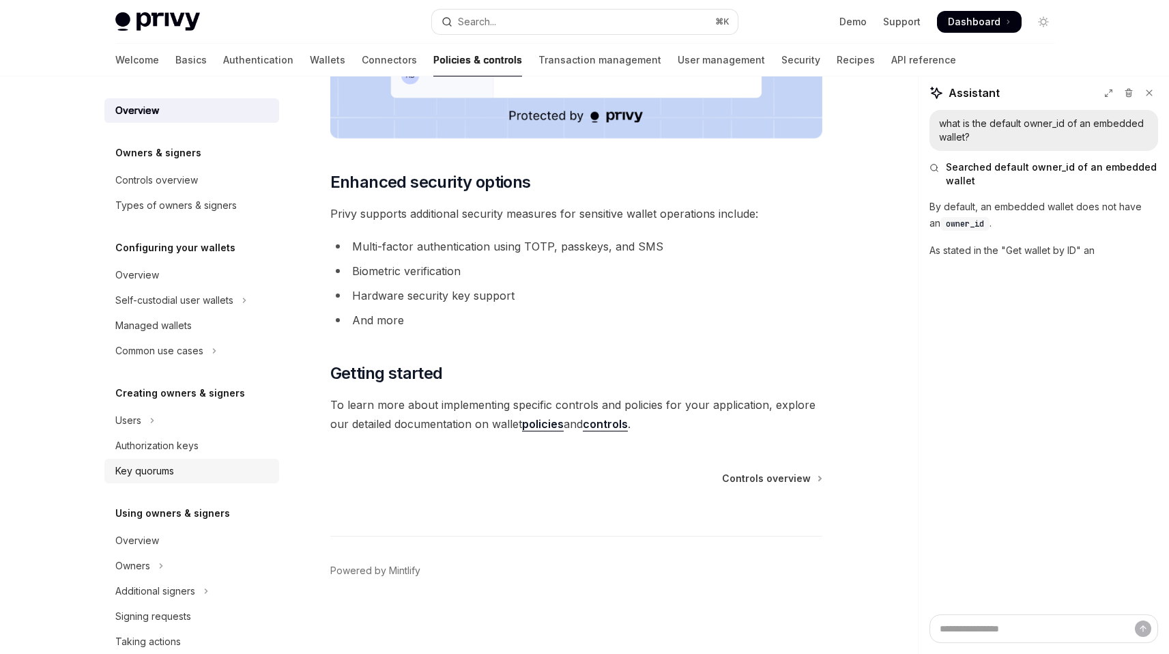
scroll to position [43, 0]
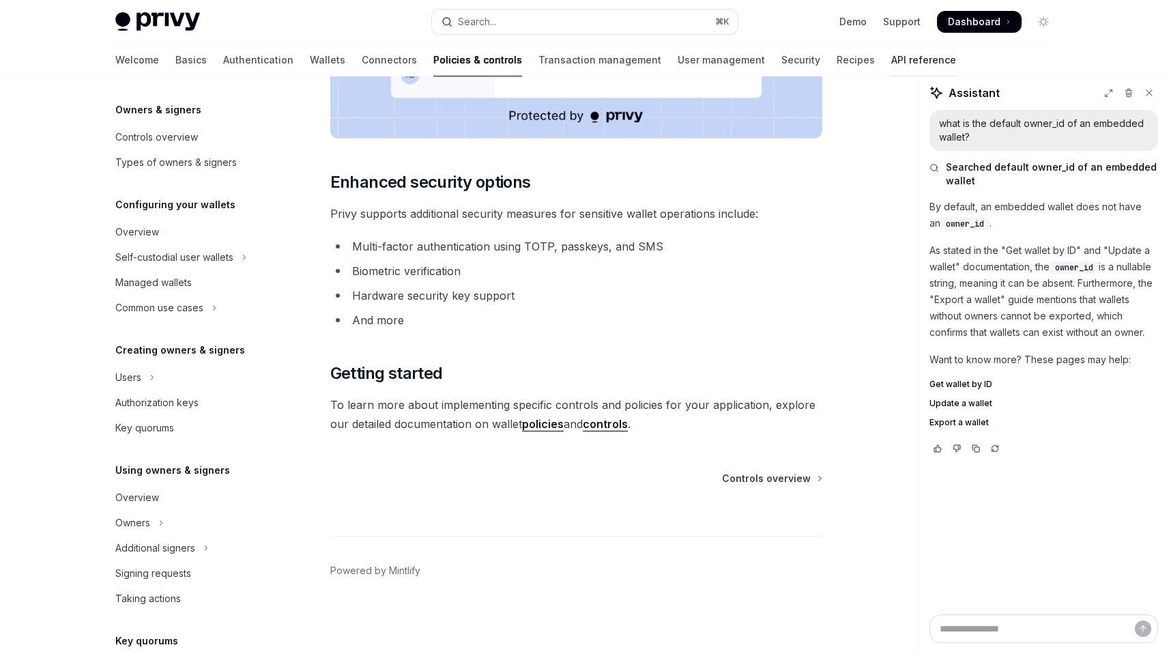
click at [892, 52] on link "API reference" at bounding box center [924, 60] width 65 height 33
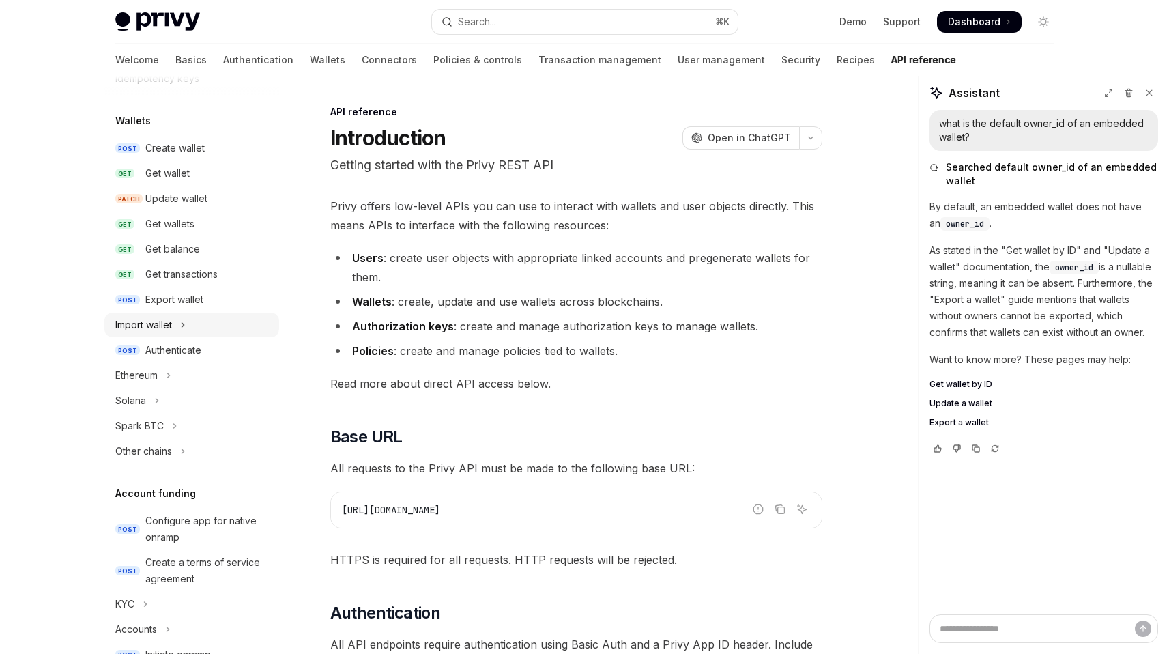
scroll to position [124, 0]
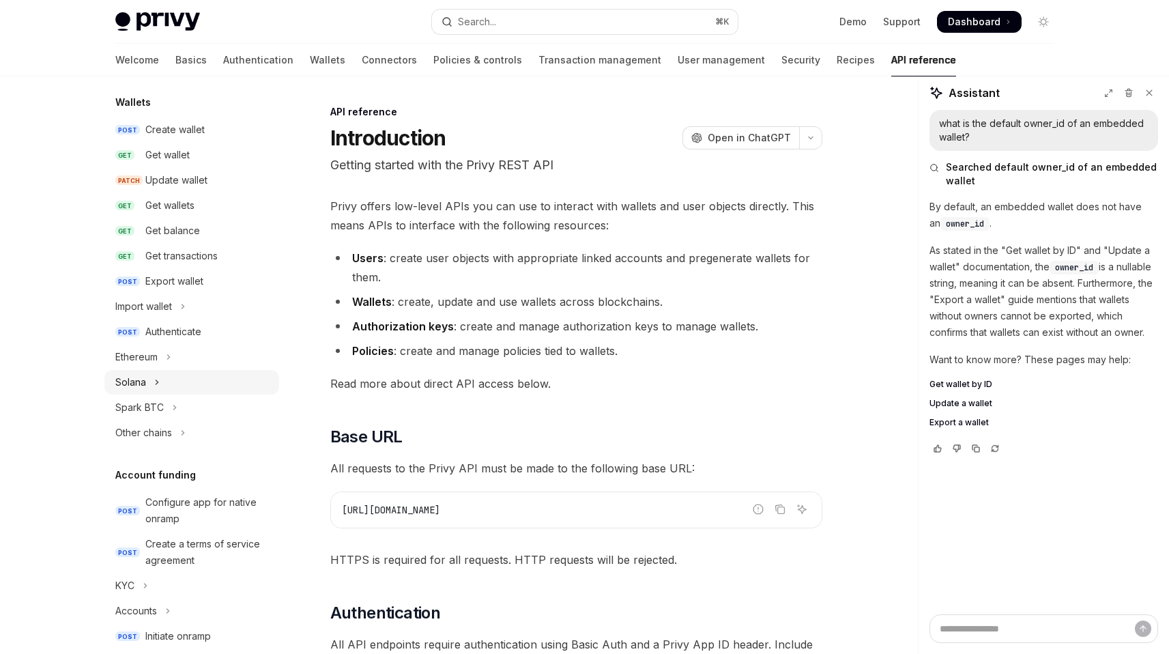
click at [156, 380] on icon "Toggle Solana section" at bounding box center [156, 382] width 5 height 16
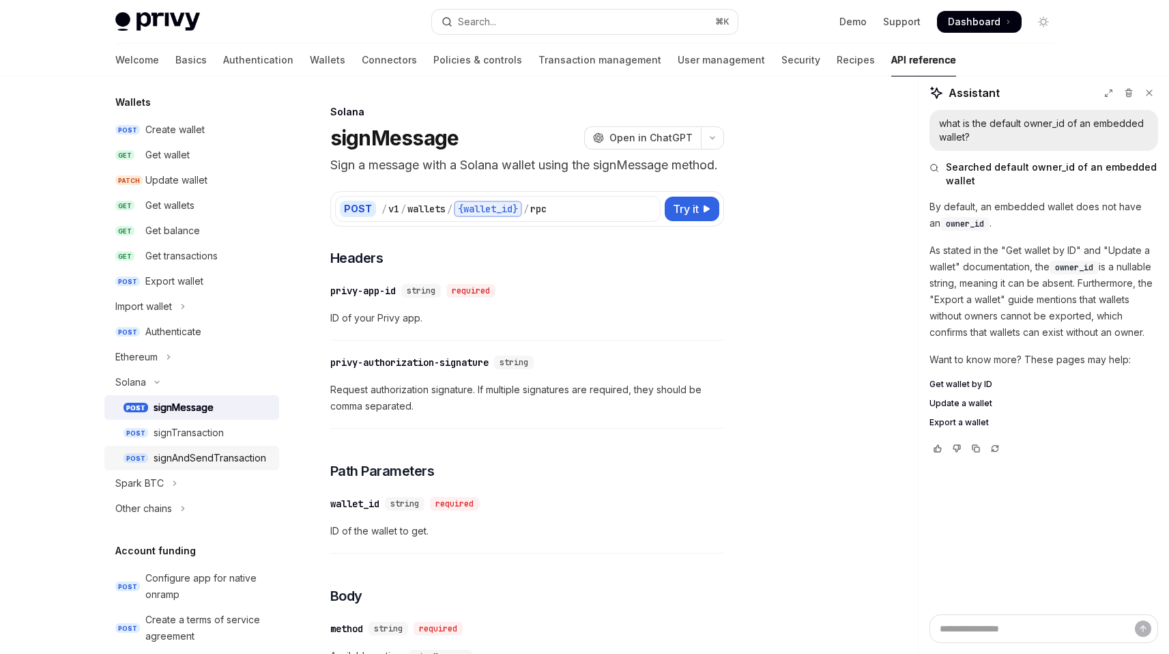
click at [195, 452] on div "signAndSendTransaction" at bounding box center [210, 458] width 113 height 16
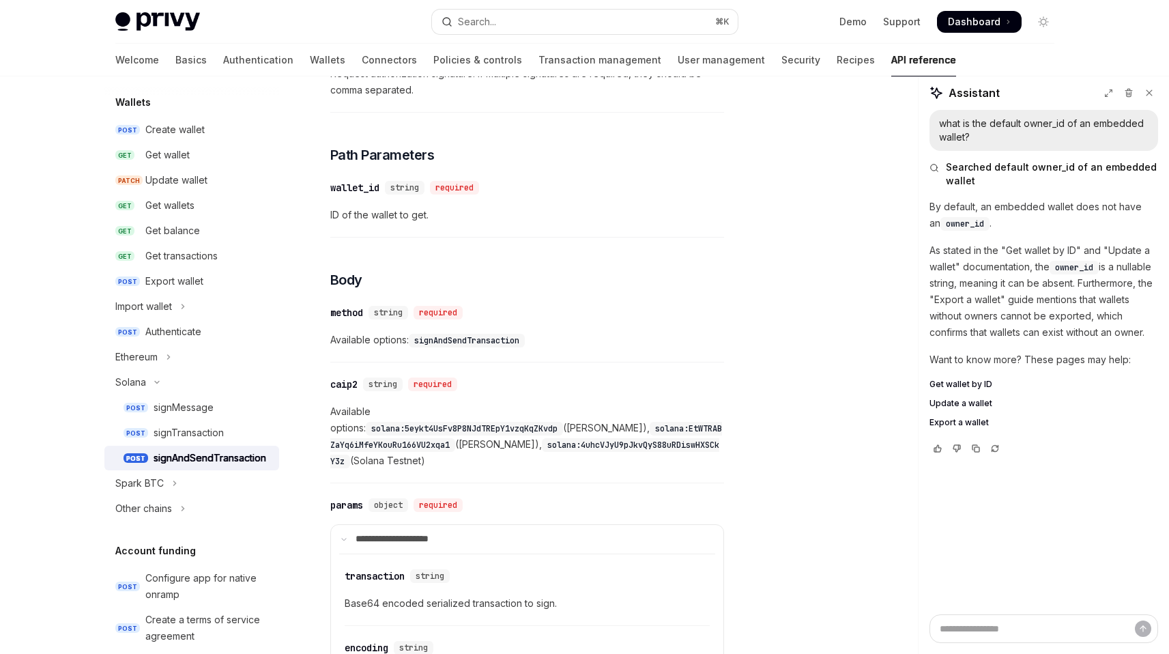
scroll to position [158, 0]
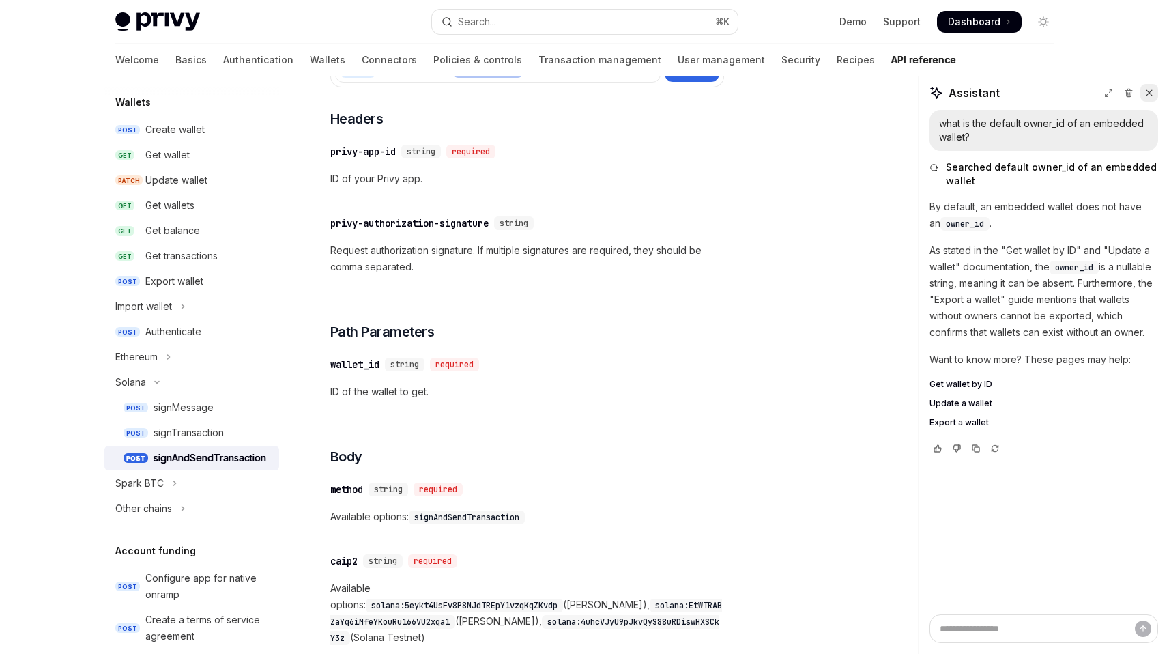
click at [1150, 92] on icon at bounding box center [1149, 92] width 5 height 5
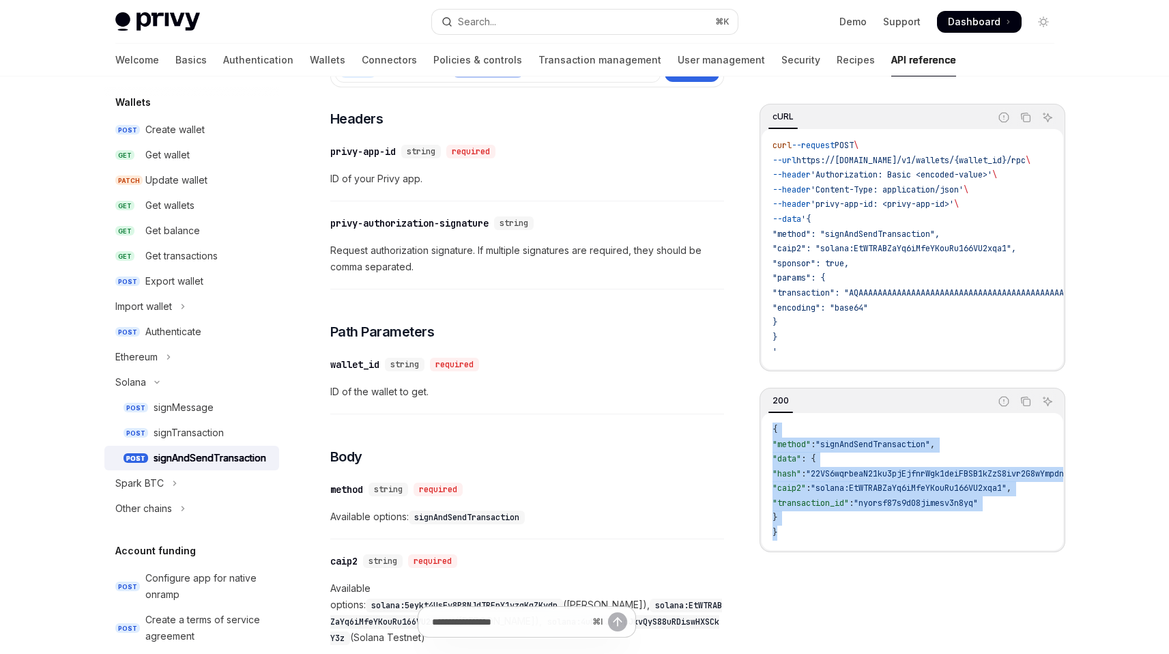
drag, startPoint x: 789, startPoint y: 535, endPoint x: 772, endPoint y: 436, distance: 101.1
click at [773, 436] on code "{ "method" : "signAndSendTransaction" , "data" : { "hash" : "22VS6wqrbeaN21ku3p…" at bounding box center [1023, 482] width 501 height 118
copy code "{ "method" : "signAndSendTransaction" , "data" : { "hash" : "22VS6wqrbeaN21ku3p…"
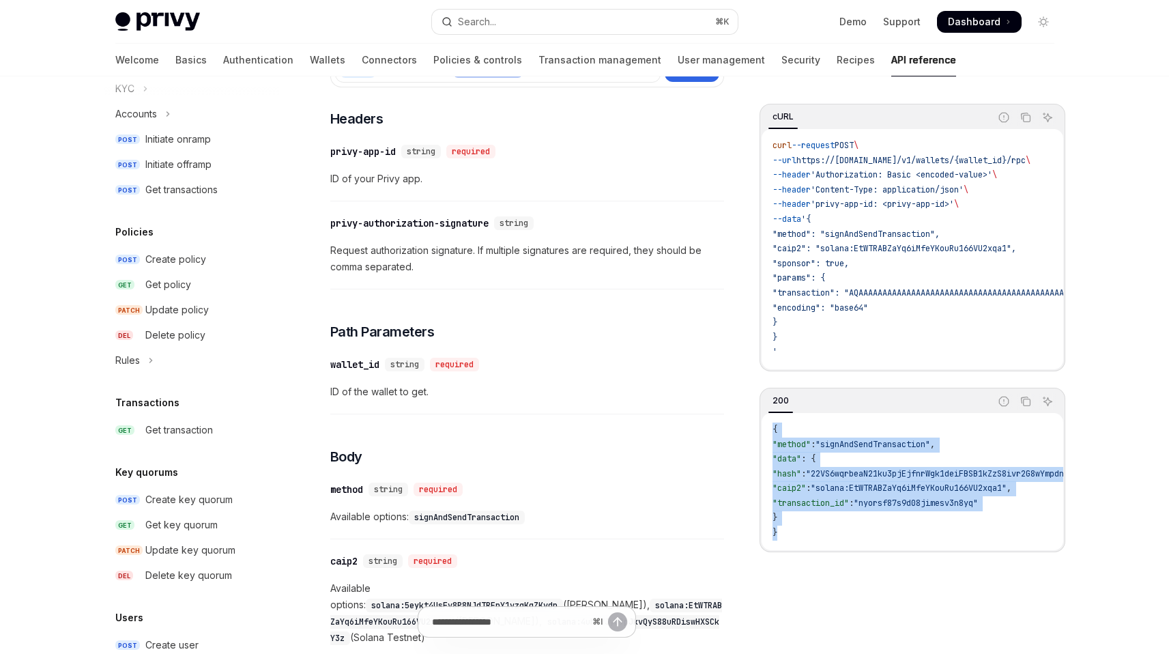
scroll to position [879, 0]
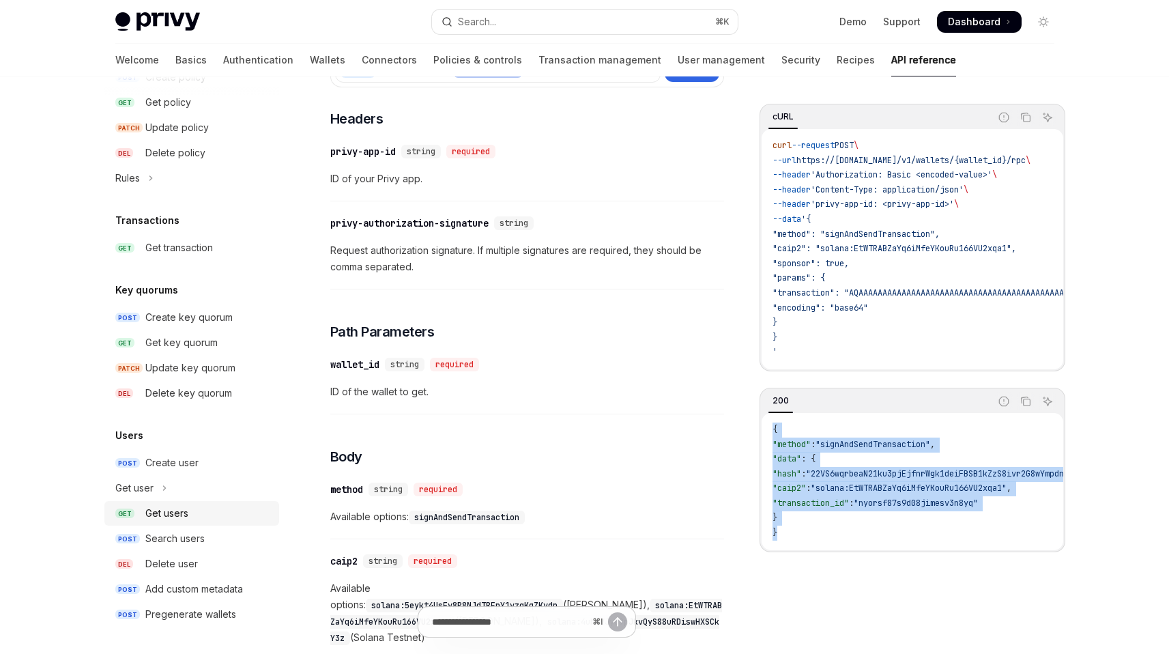
click at [176, 513] on div "Get users" at bounding box center [166, 513] width 43 height 16
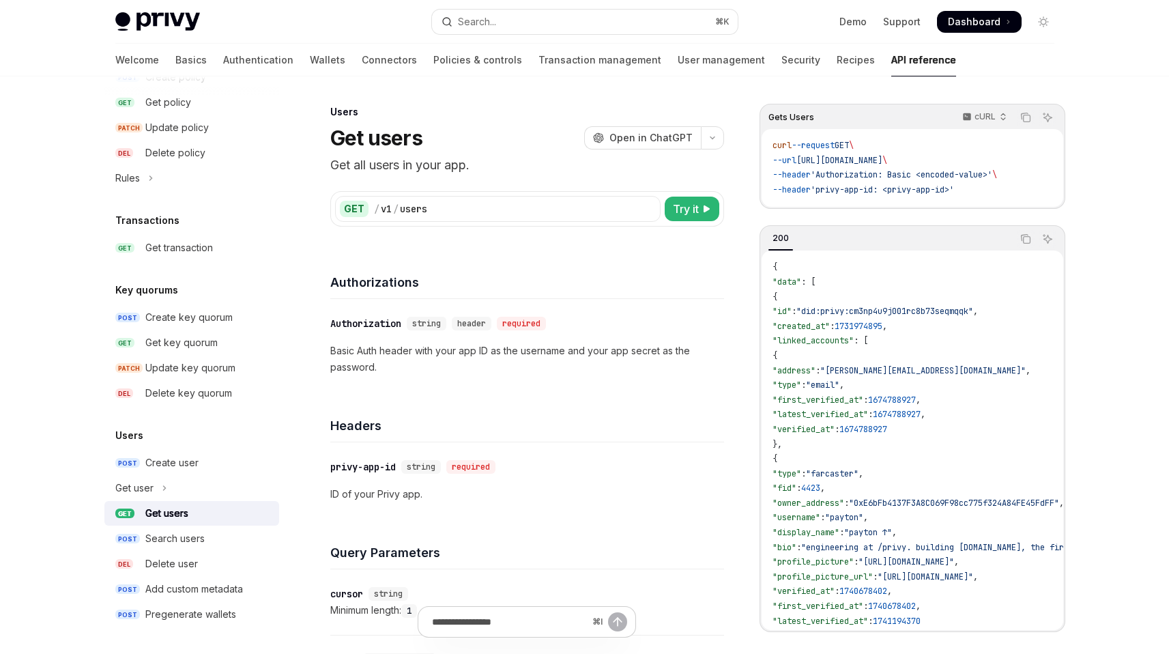
scroll to position [28, 0]
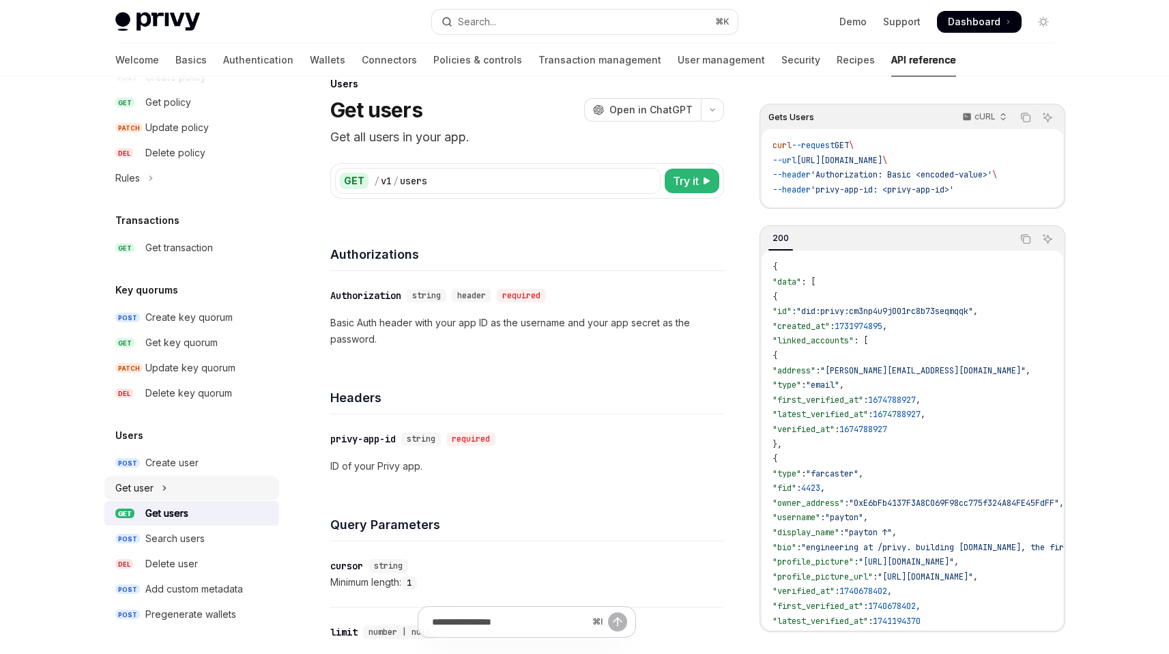
click at [165, 488] on icon "Toggle Get user section" at bounding box center [164, 488] width 5 height 16
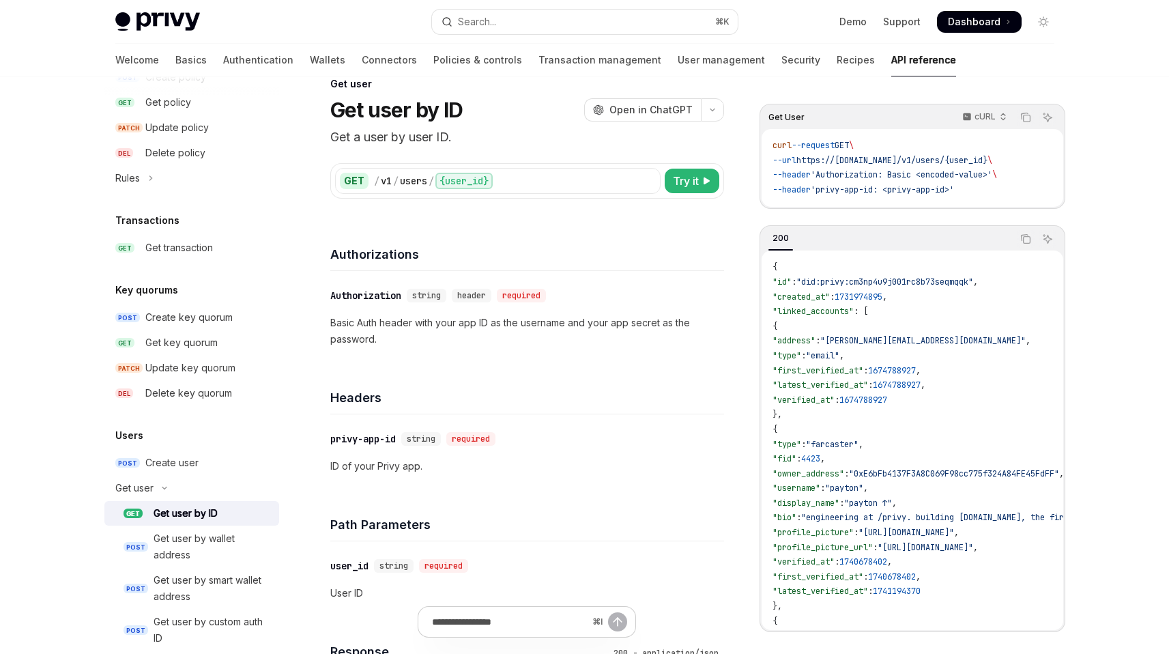
click at [210, 513] on div "Get user by ID" at bounding box center [186, 513] width 64 height 16
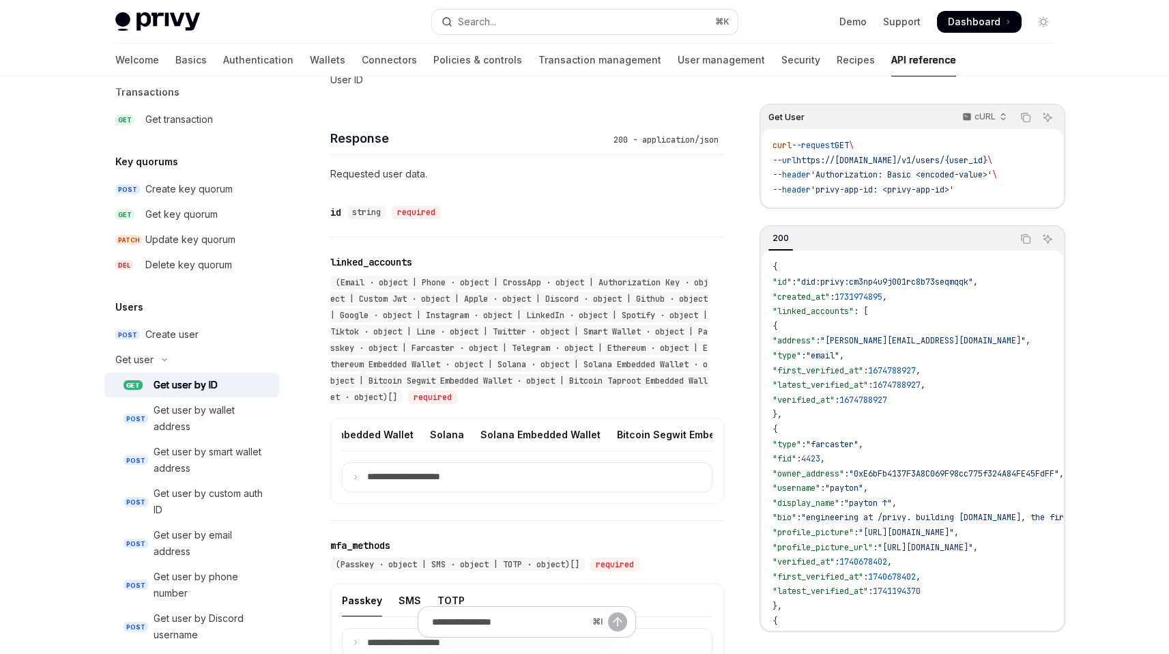
scroll to position [0, 1114]
click at [581, 429] on div "Solana Embedded Wallet" at bounding box center [641, 434] width 120 height 32
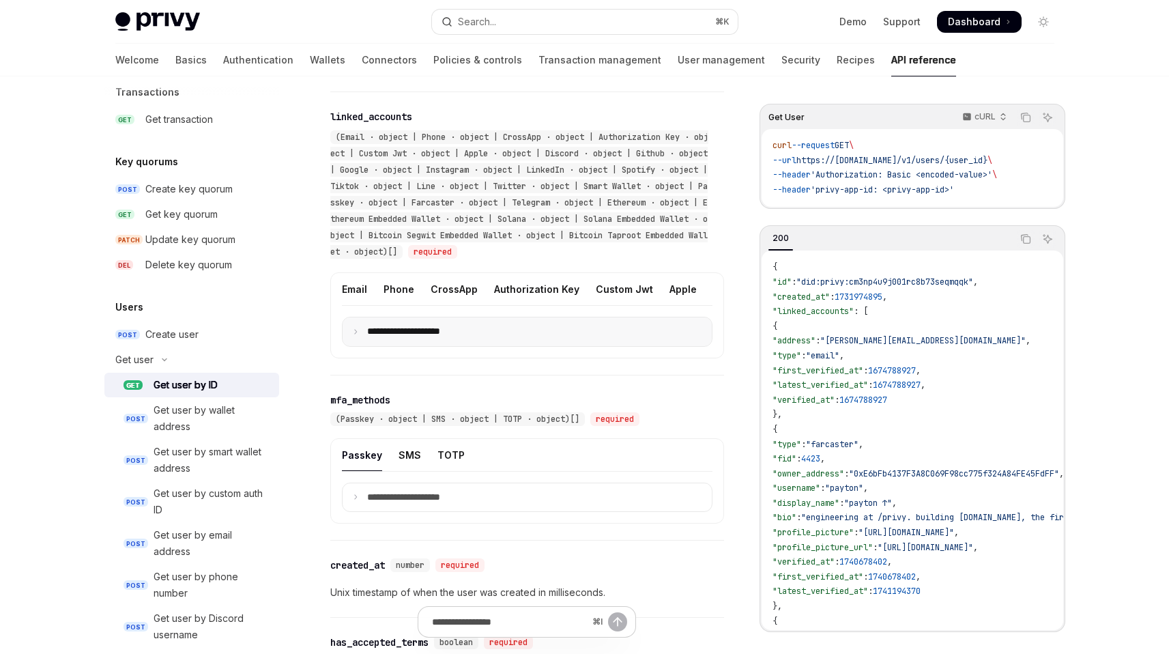
scroll to position [687, 0]
click at [380, 337] on p "**********" at bounding box center [414, 331] width 95 height 12
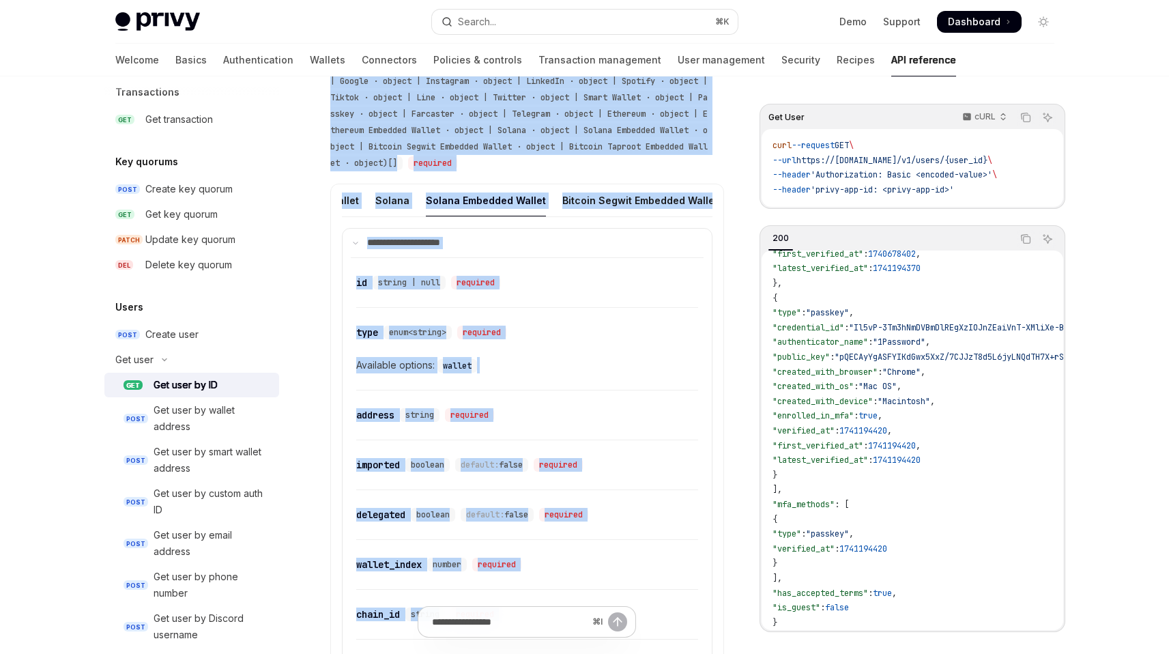
scroll to position [672, 0]
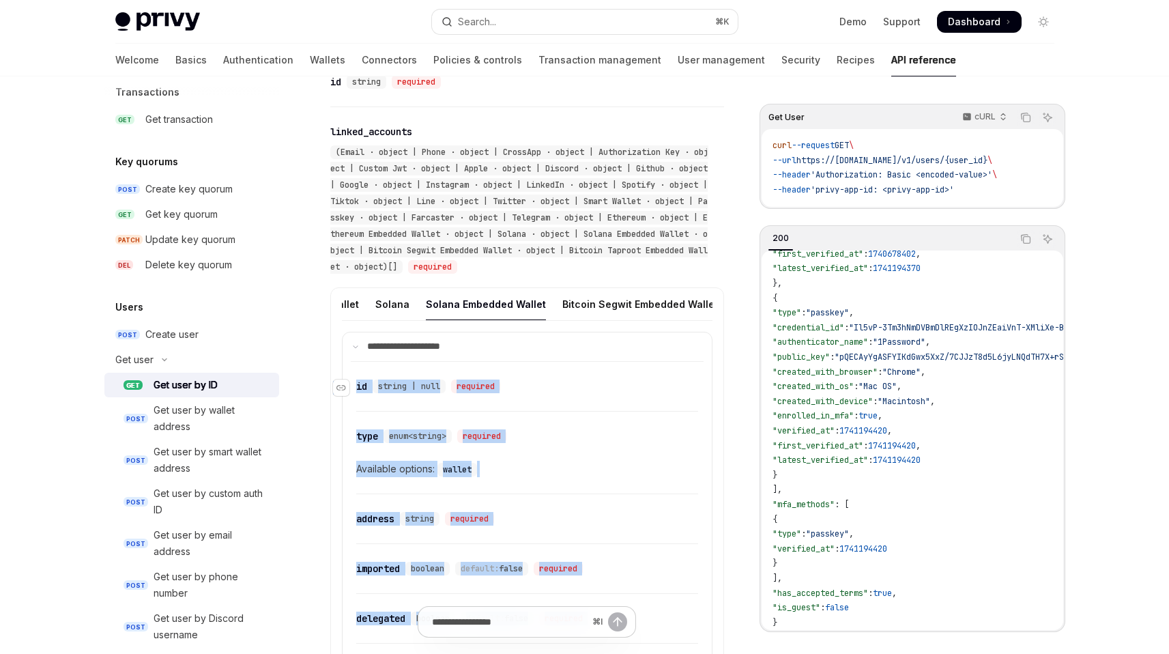
drag, startPoint x: 537, startPoint y: 266, endPoint x: 349, endPoint y: 387, distance: 223.6
copy div "​ id string | null required ​ type enum<string> required Available options: wal…"
click at [343, 392] on icon "Navigate to header" at bounding box center [342, 388] width 10 height 8
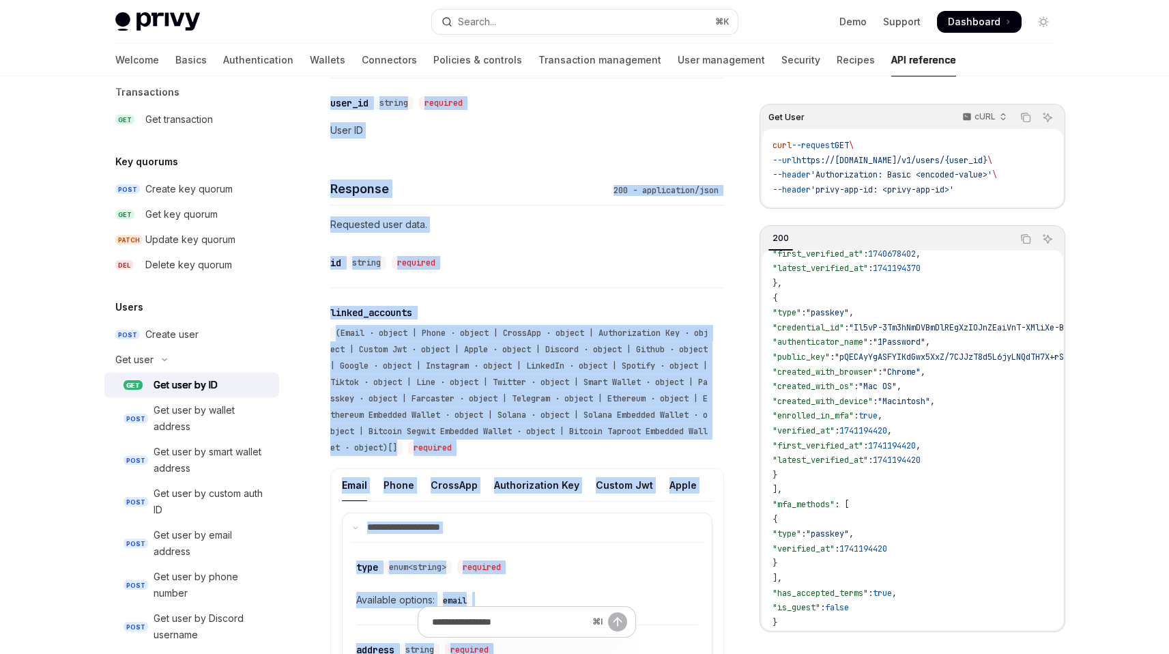
scroll to position [481, 0]
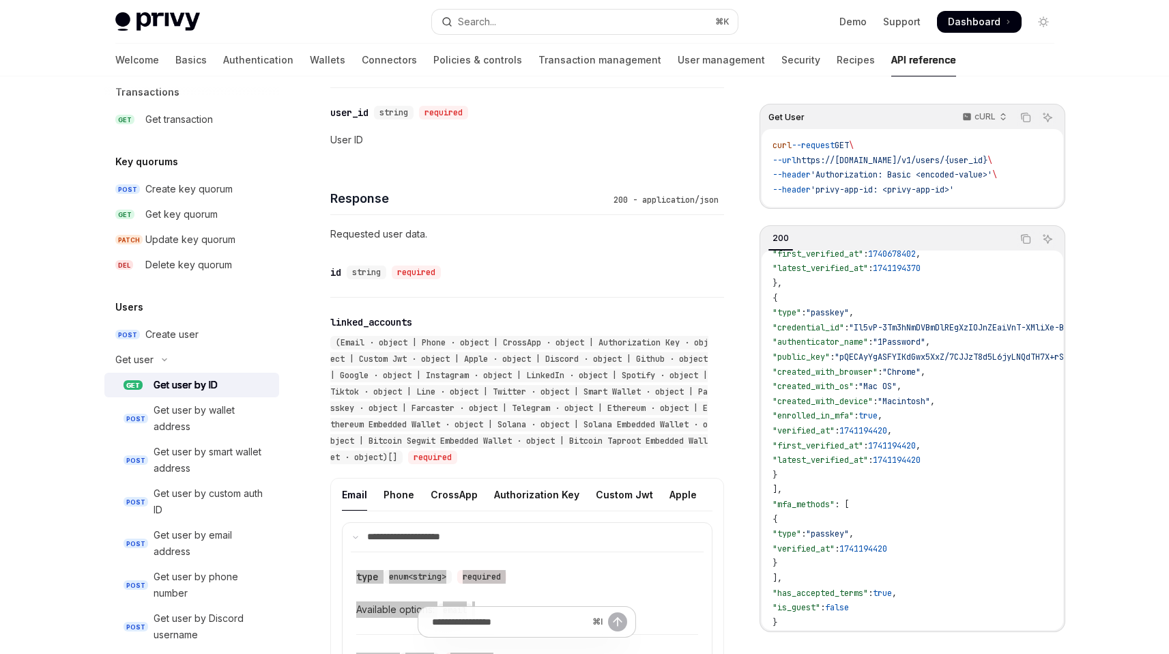
drag, startPoint x: 608, startPoint y: 329, endPoint x: 356, endPoint y: 566, distance: 345.8
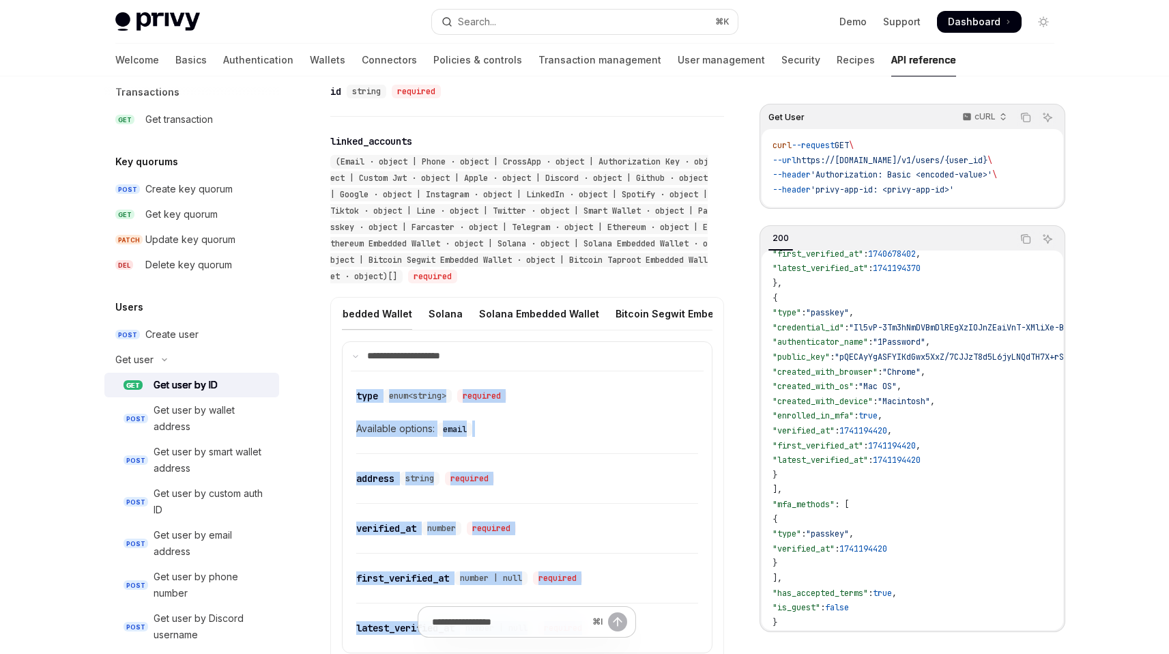
scroll to position [0, 1242]
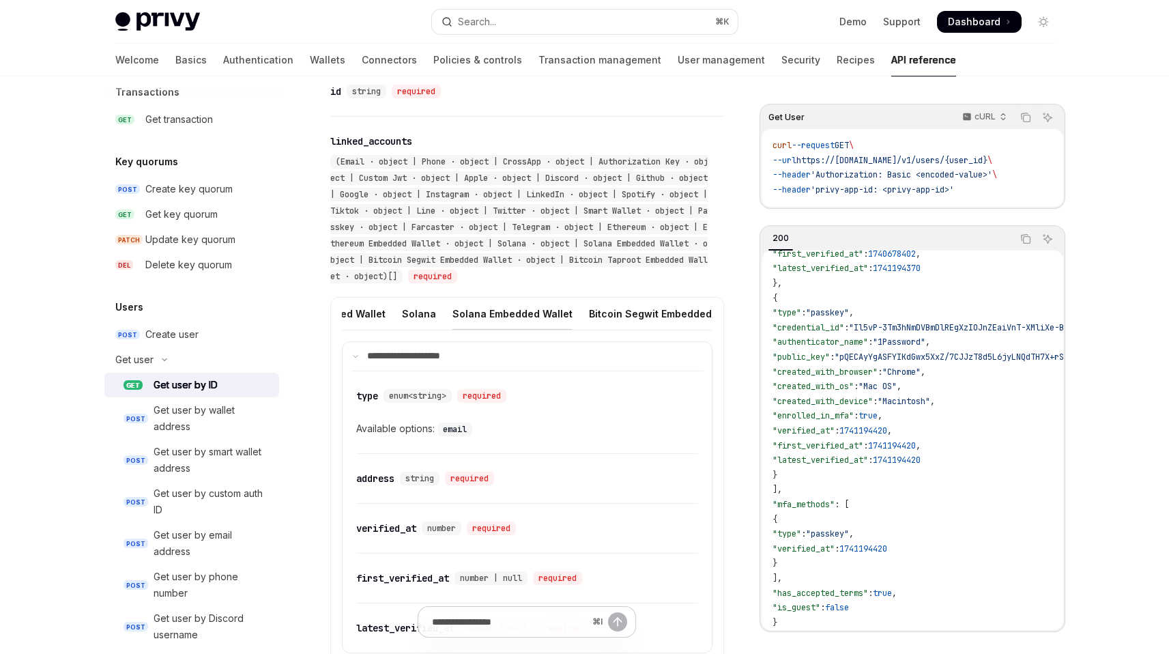
click at [482, 312] on div "Solana Embedded Wallet" at bounding box center [513, 314] width 120 height 32
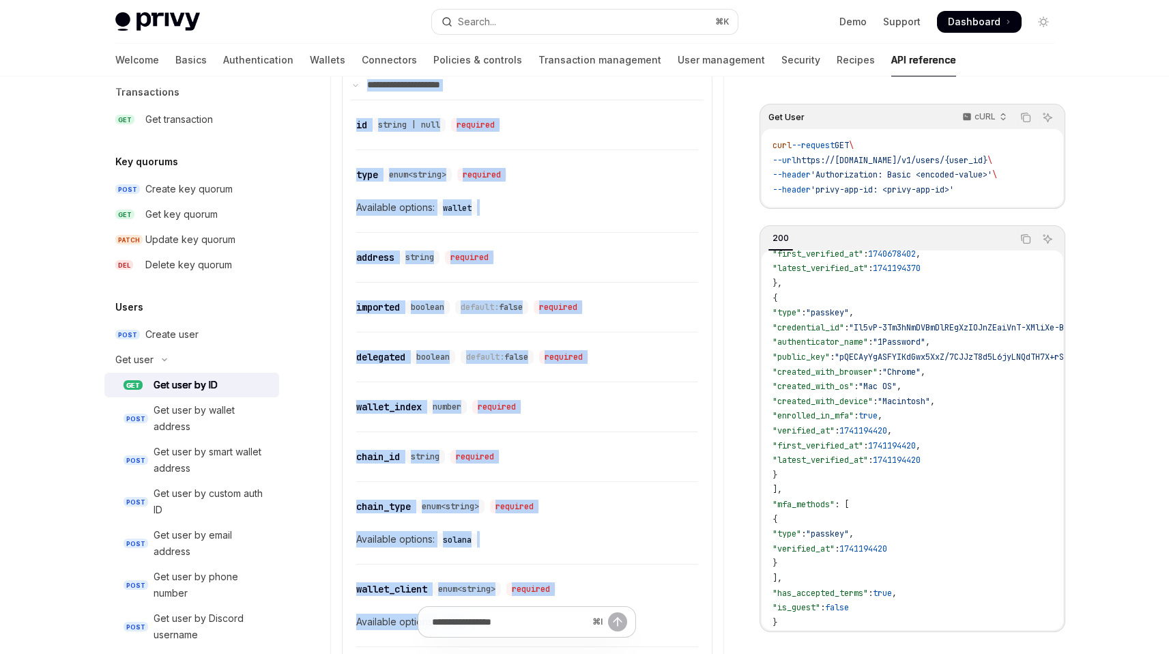
scroll to position [764, 0]
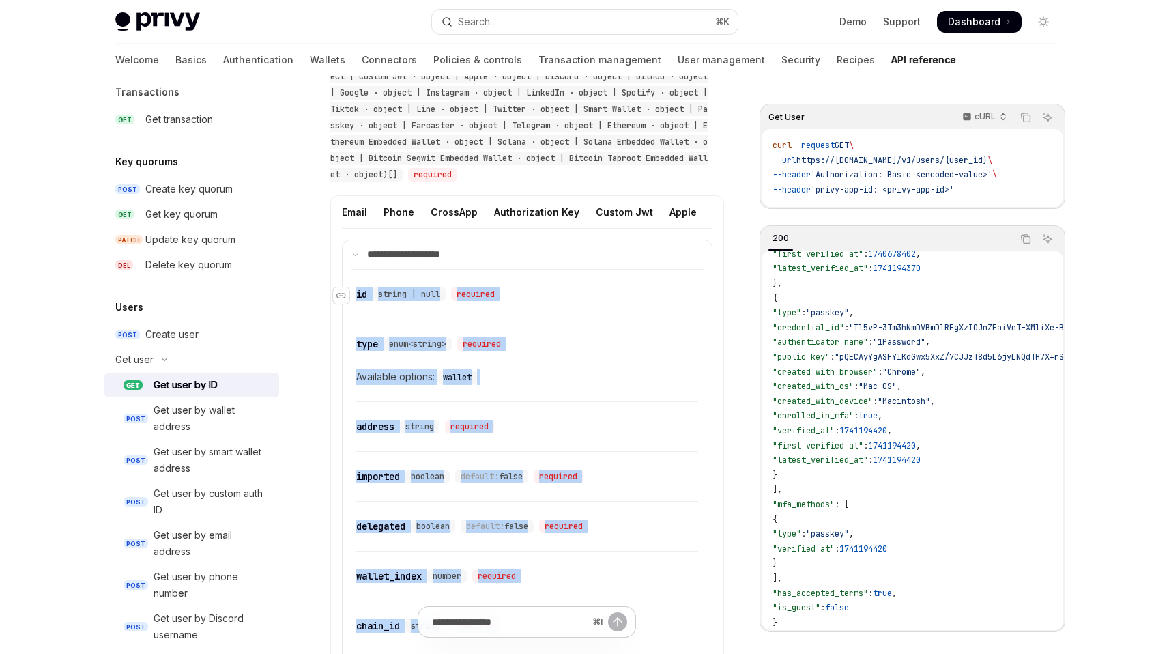
drag, startPoint x: 532, startPoint y: 478, endPoint x: 354, endPoint y: 296, distance: 254.4
copy div "​ id string | null required ​ type enum<string> required Available options: wal…"
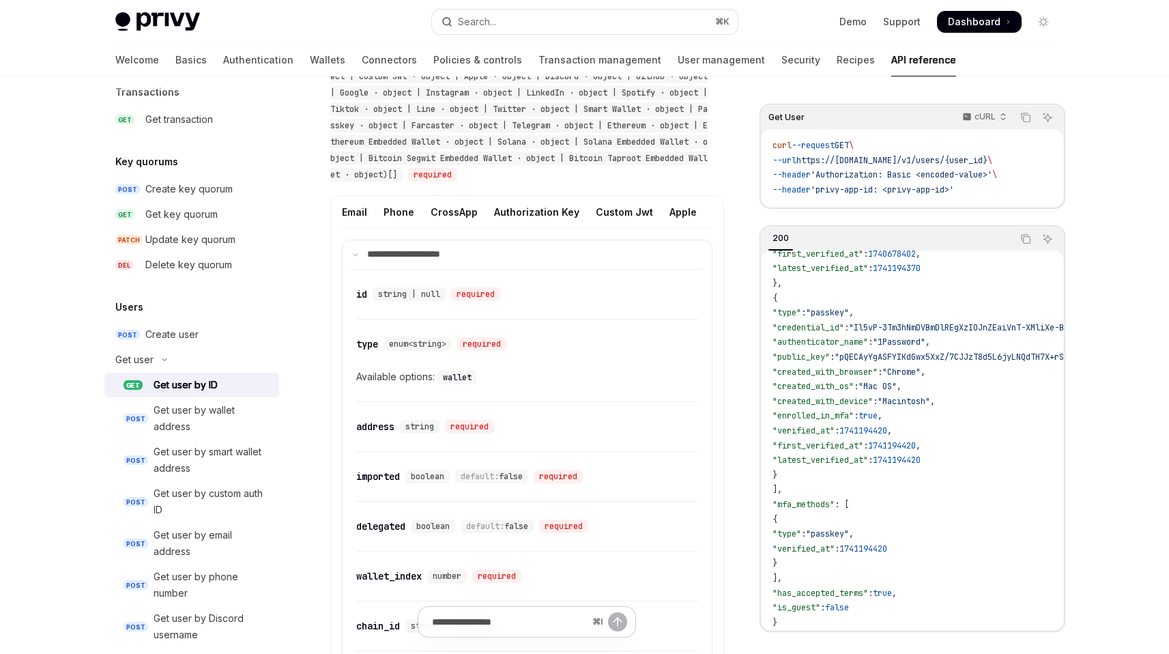
click at [521, 240] on div "Email Phone CrossApp Authorization Key Custom Jwt Apple Discord Github Google I…" at bounding box center [527, 218] width 371 height 44
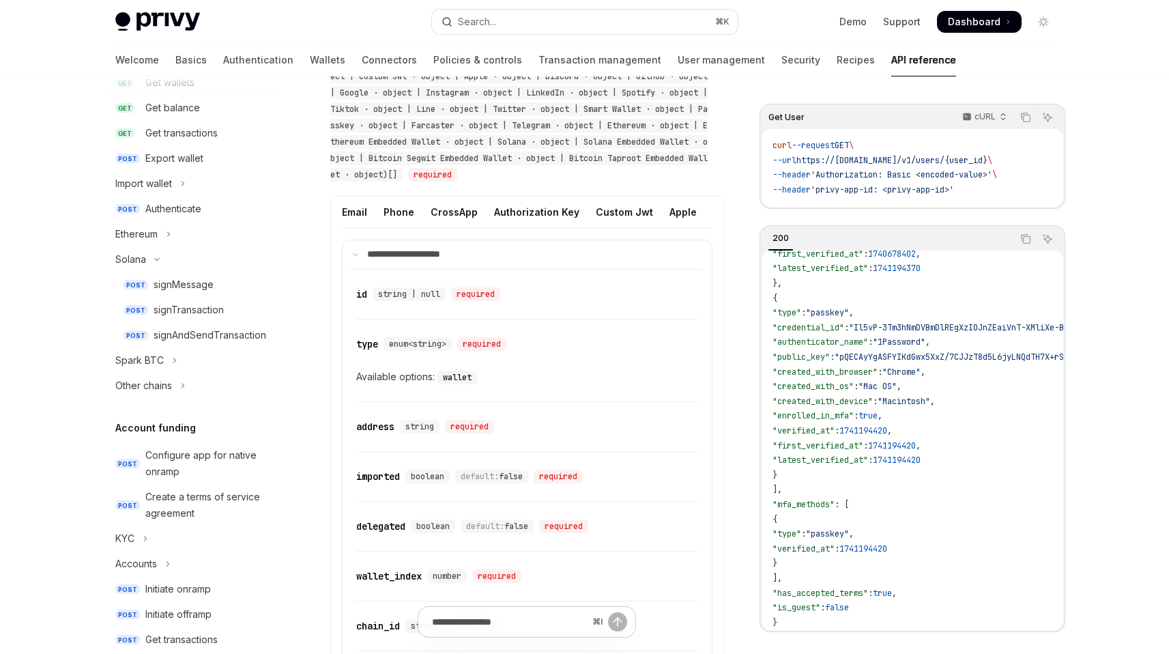
scroll to position [116, 0]
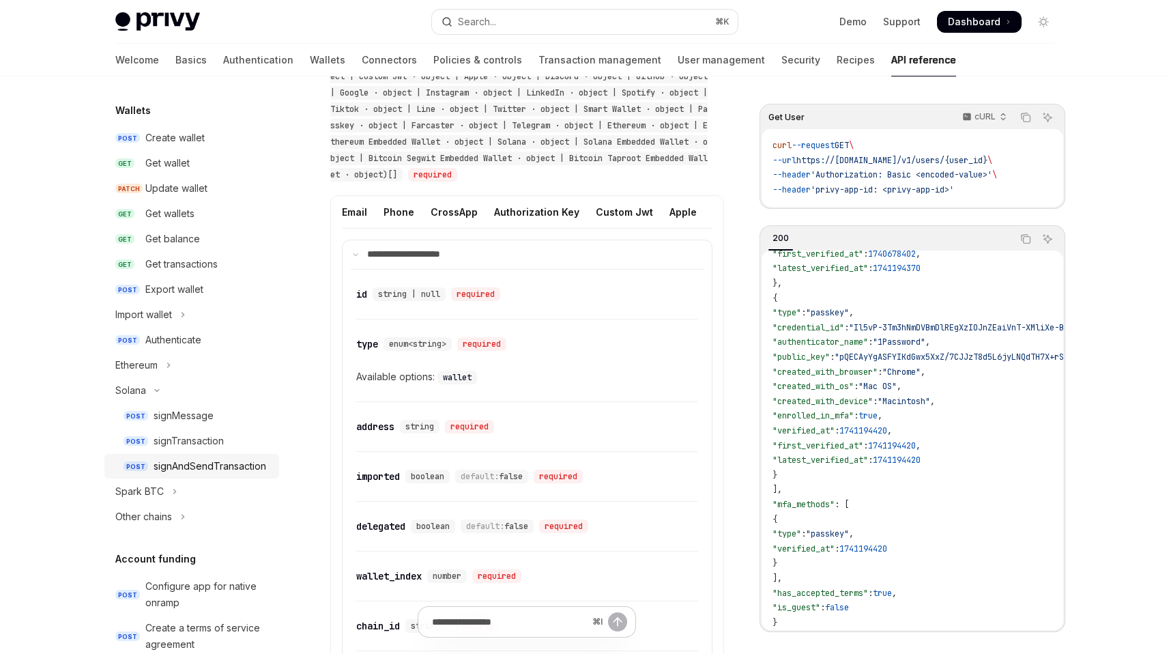
click at [189, 459] on div "signAndSendTransaction" at bounding box center [210, 466] width 113 height 16
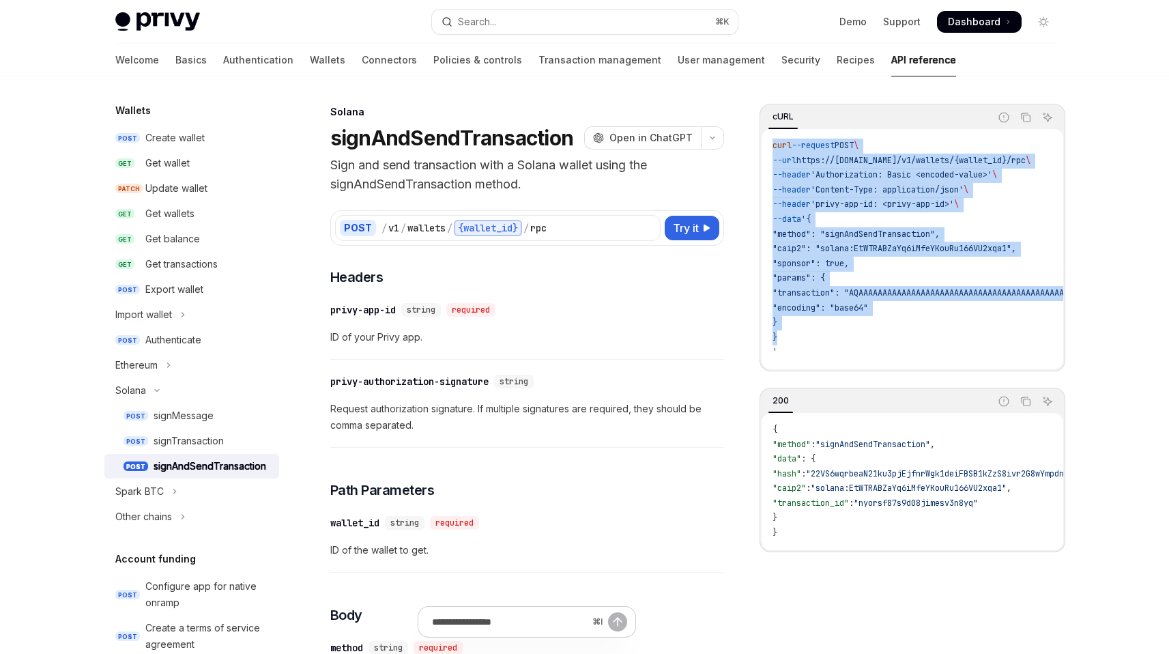
drag, startPoint x: 789, startPoint y: 345, endPoint x: 754, endPoint y: 149, distance: 199.1
copy code "curl --request POST \ --url https://api.privy.io/v1/wallets/{wallet_id}/rpc \ -…"
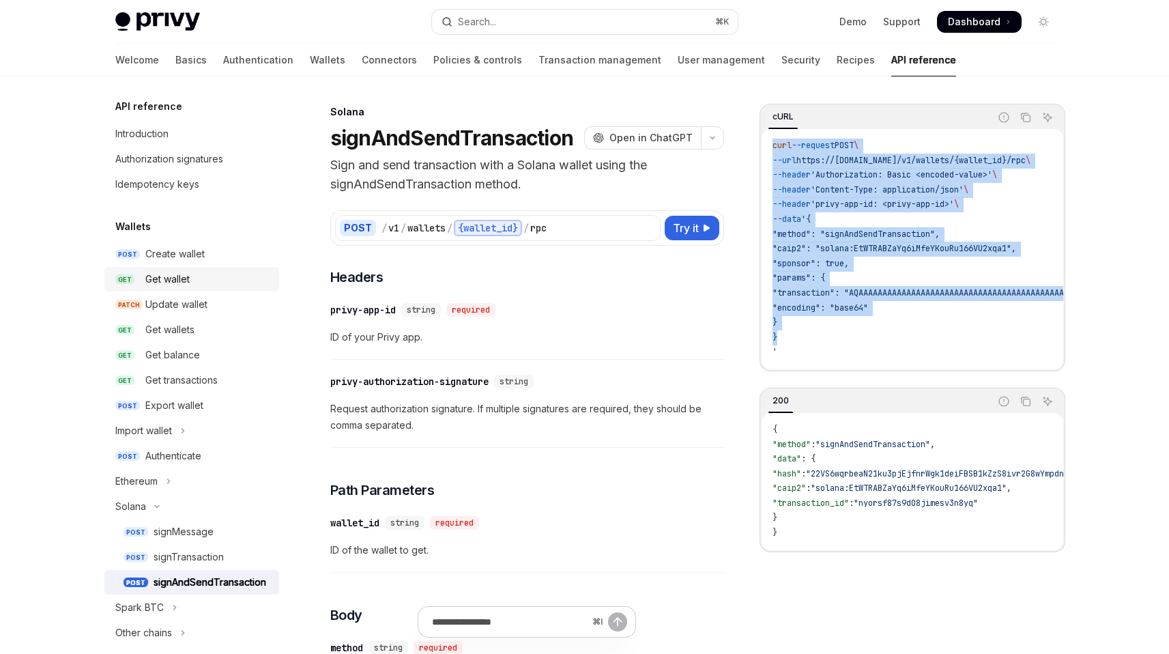
click at [193, 281] on div "Get wallet" at bounding box center [208, 279] width 126 height 16
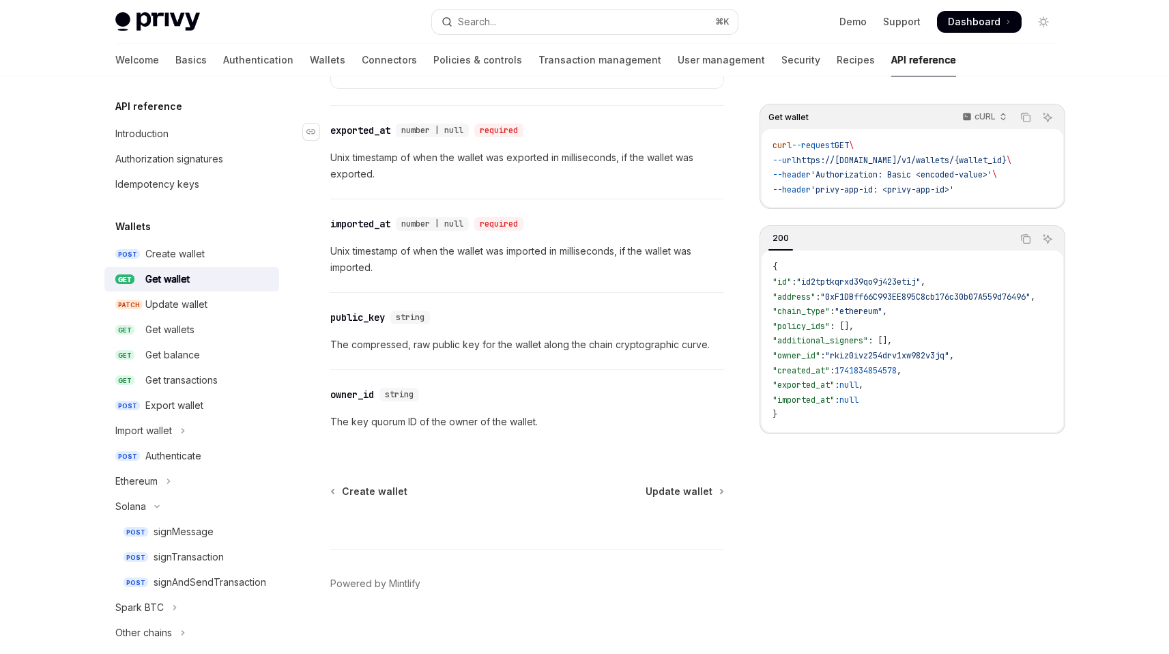
scroll to position [1205, 0]
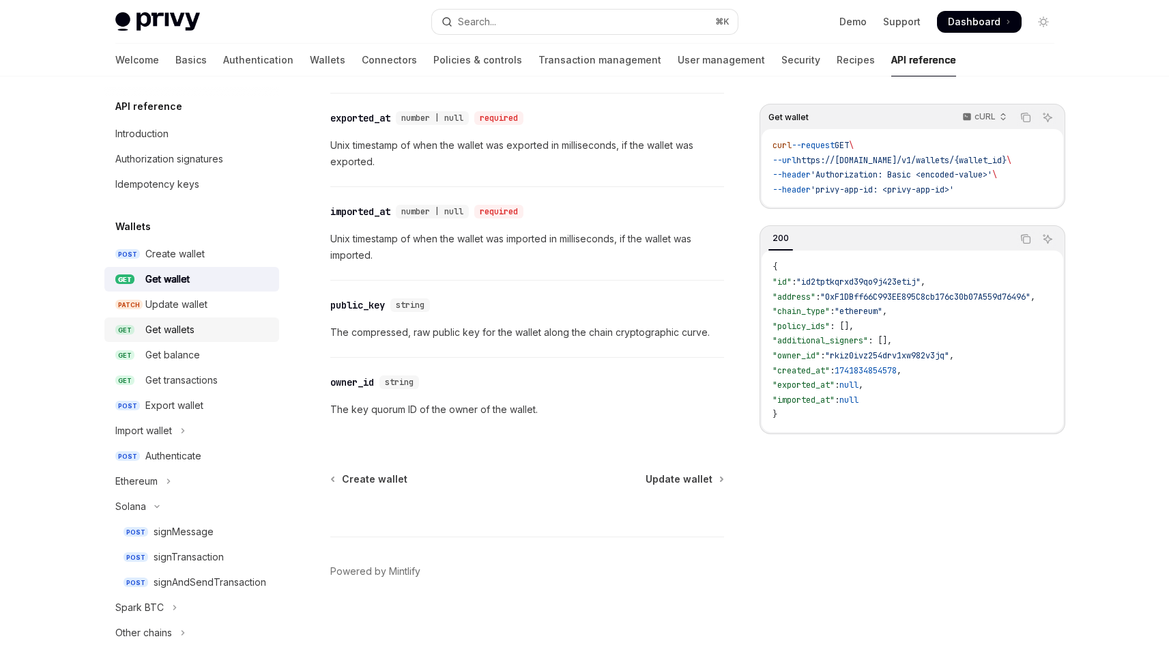
click at [200, 324] on div "Get wallets" at bounding box center [208, 330] width 126 height 16
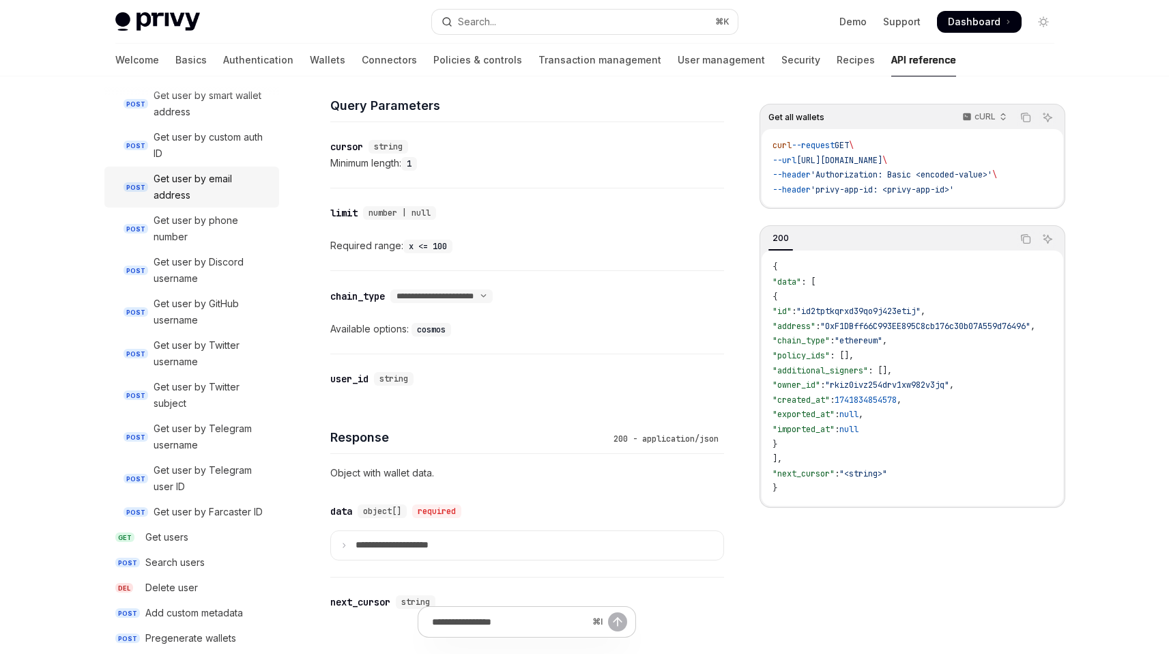
scroll to position [1404, 0]
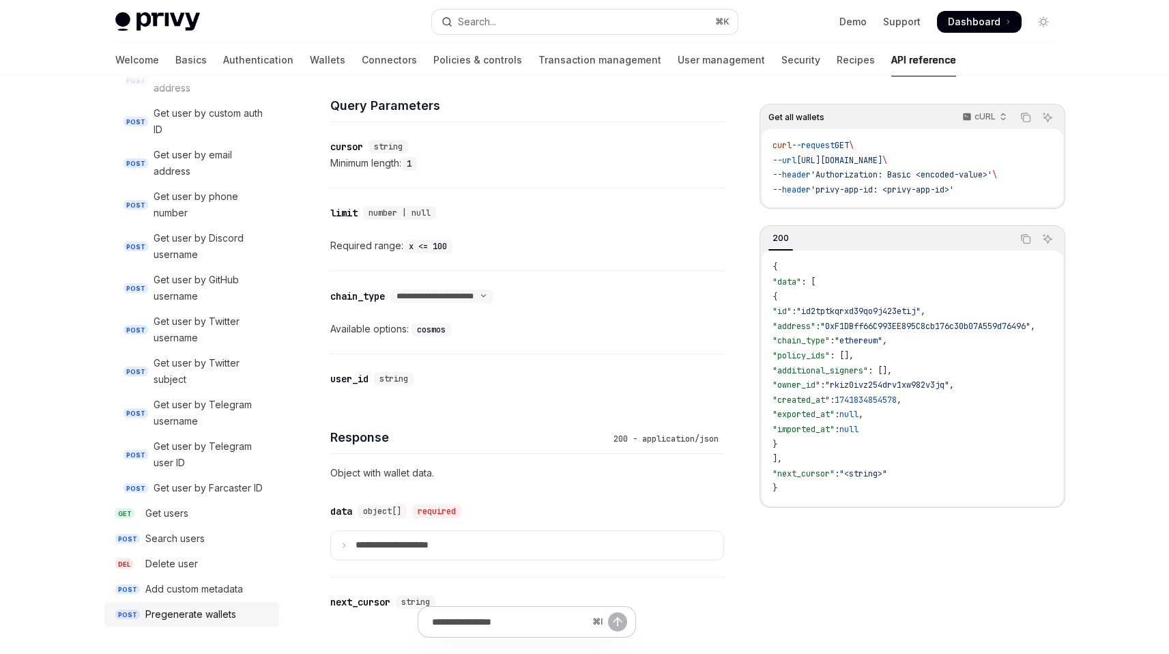
click at [184, 605] on link "POST Pregenerate wallets" at bounding box center [191, 614] width 175 height 25
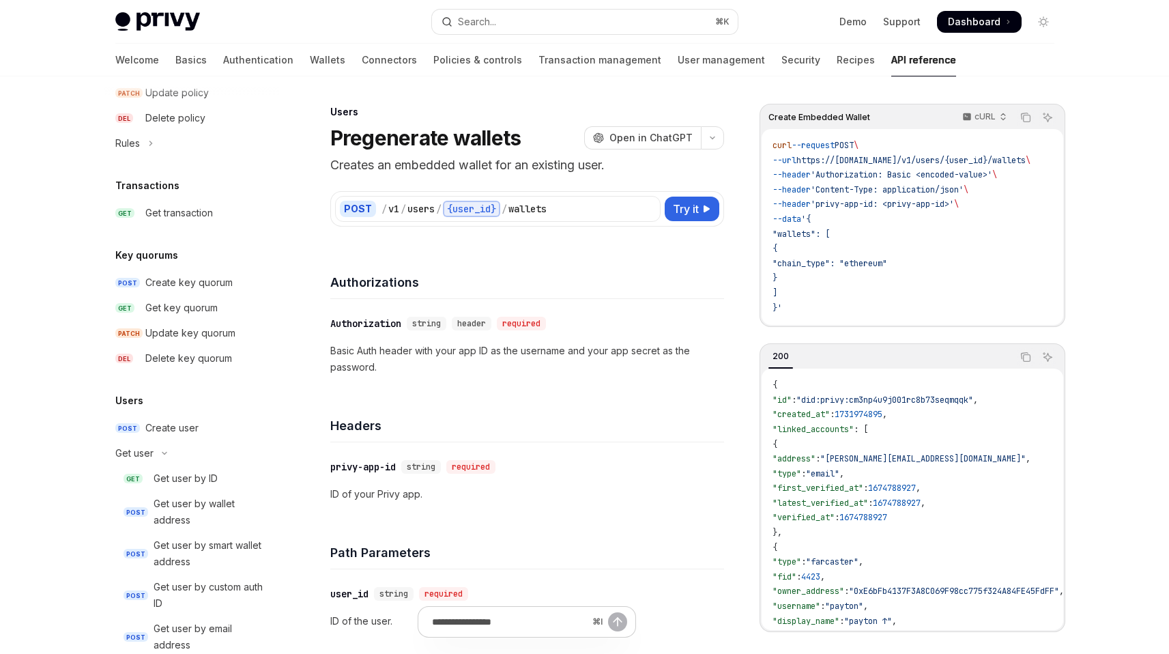
scroll to position [818, 0]
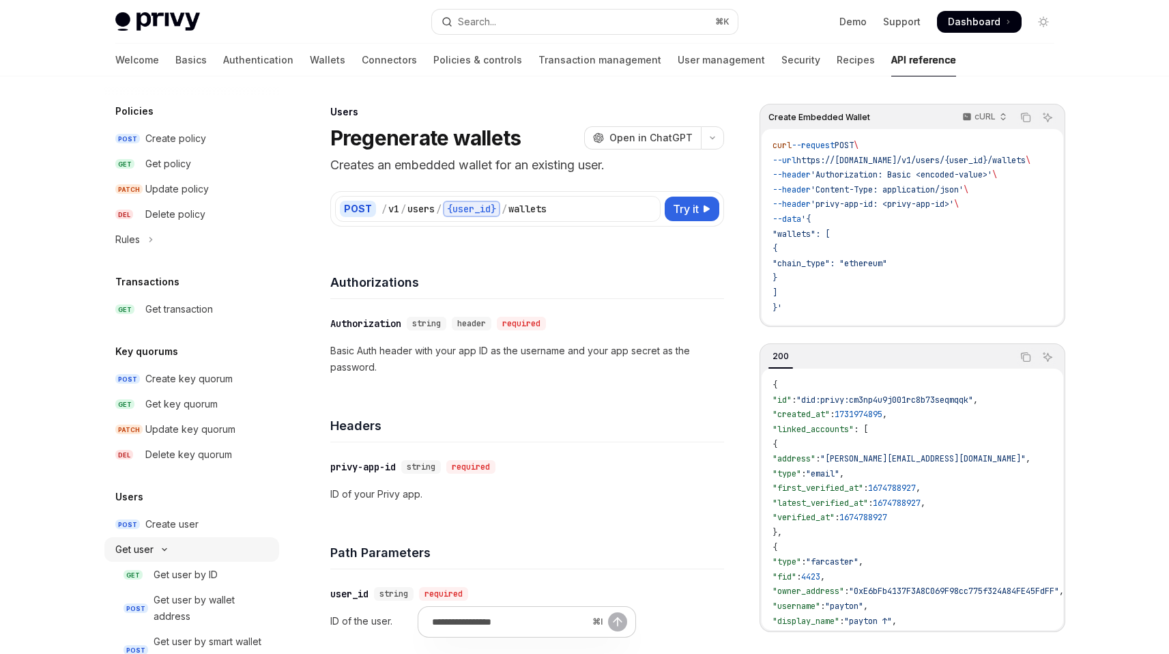
click at [165, 545] on button "Get user" at bounding box center [191, 549] width 175 height 25
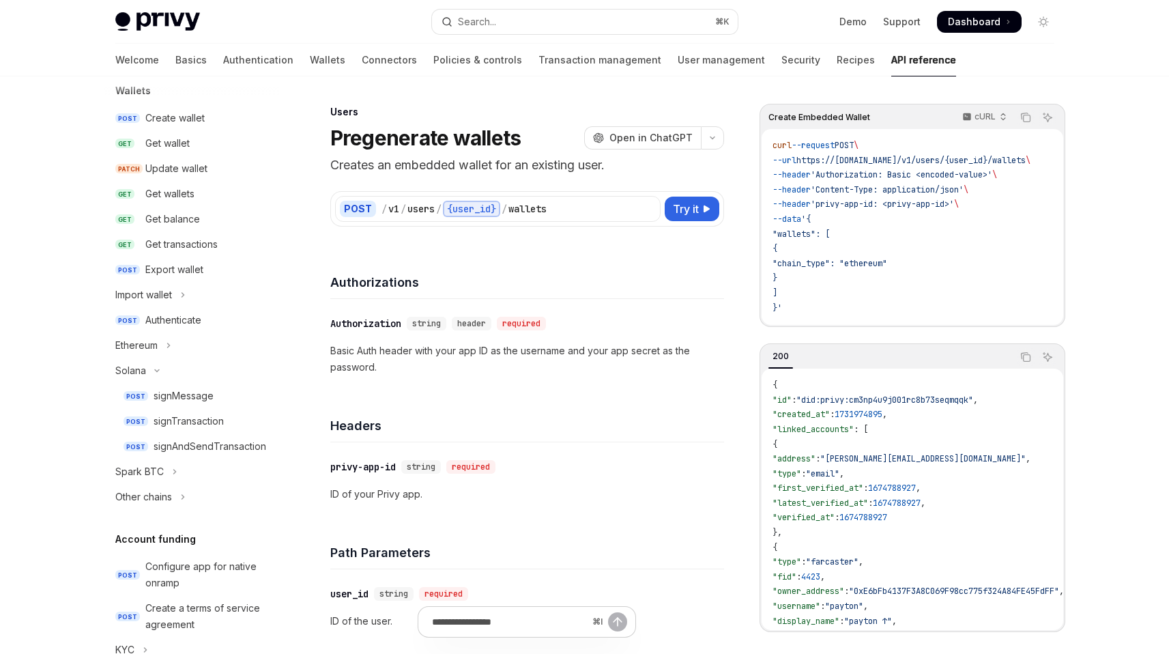
scroll to position [0, 0]
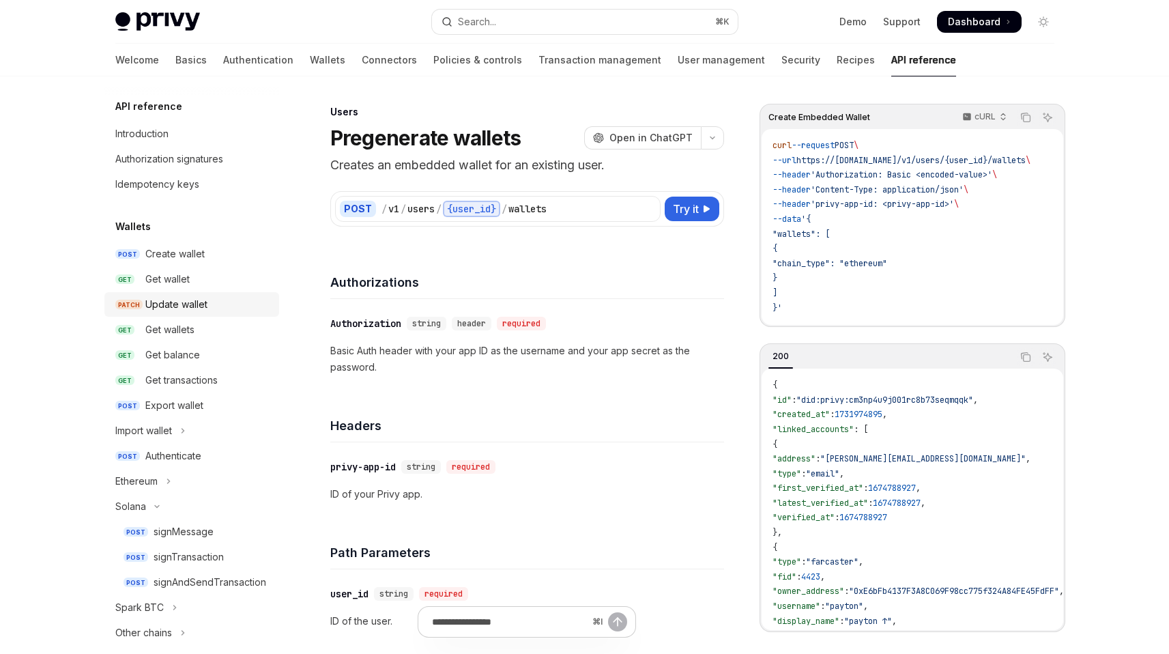
click at [201, 315] on link "PATCH Update wallet" at bounding box center [191, 304] width 175 height 25
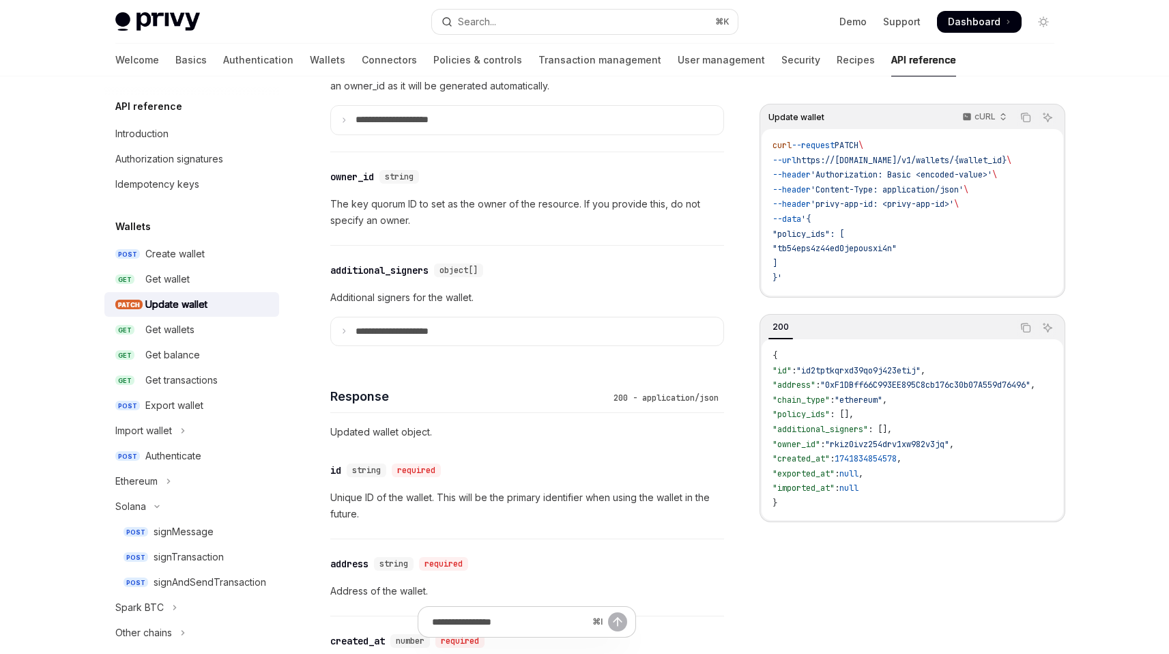
scroll to position [943, 0]
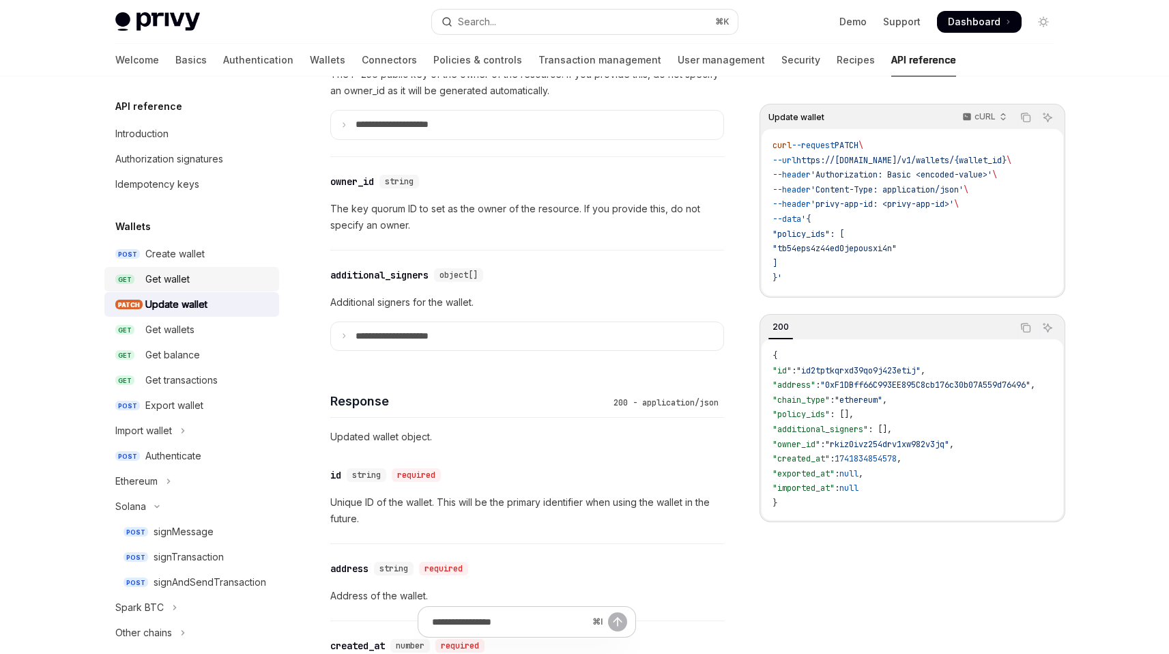
click at [195, 273] on div "Get wallet" at bounding box center [208, 279] width 126 height 16
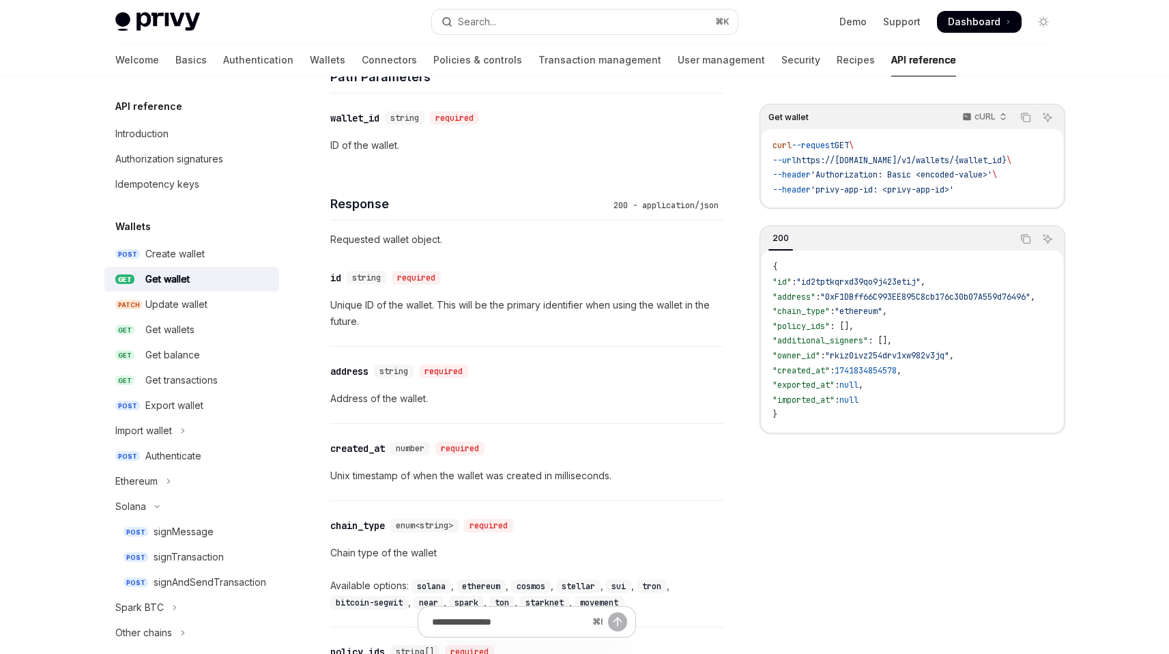
scroll to position [474, 0]
click at [182, 307] on div "Update wallet" at bounding box center [176, 304] width 62 height 16
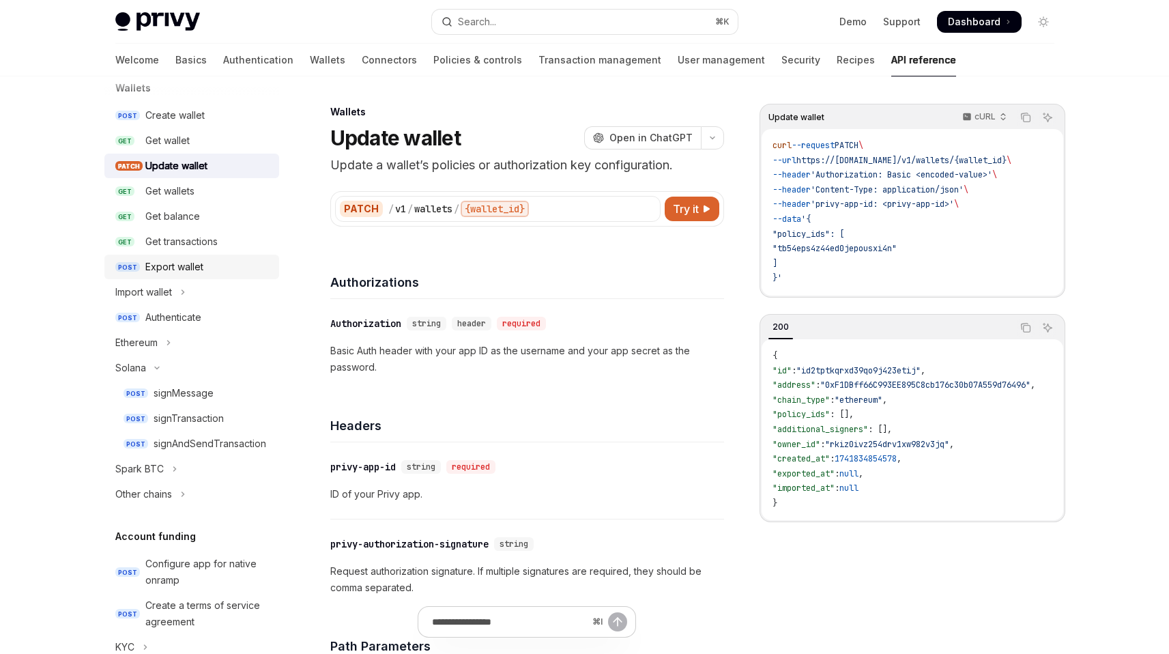
scroll to position [144, 0]
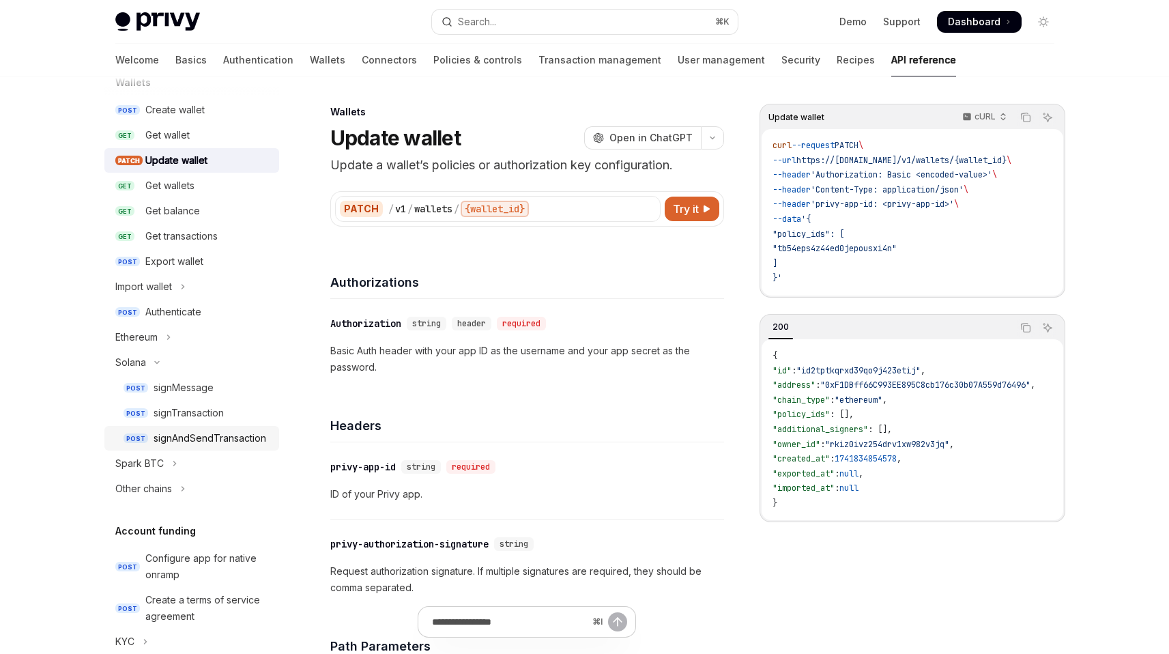
click at [177, 431] on div "signAndSendTransaction" at bounding box center [210, 438] width 113 height 16
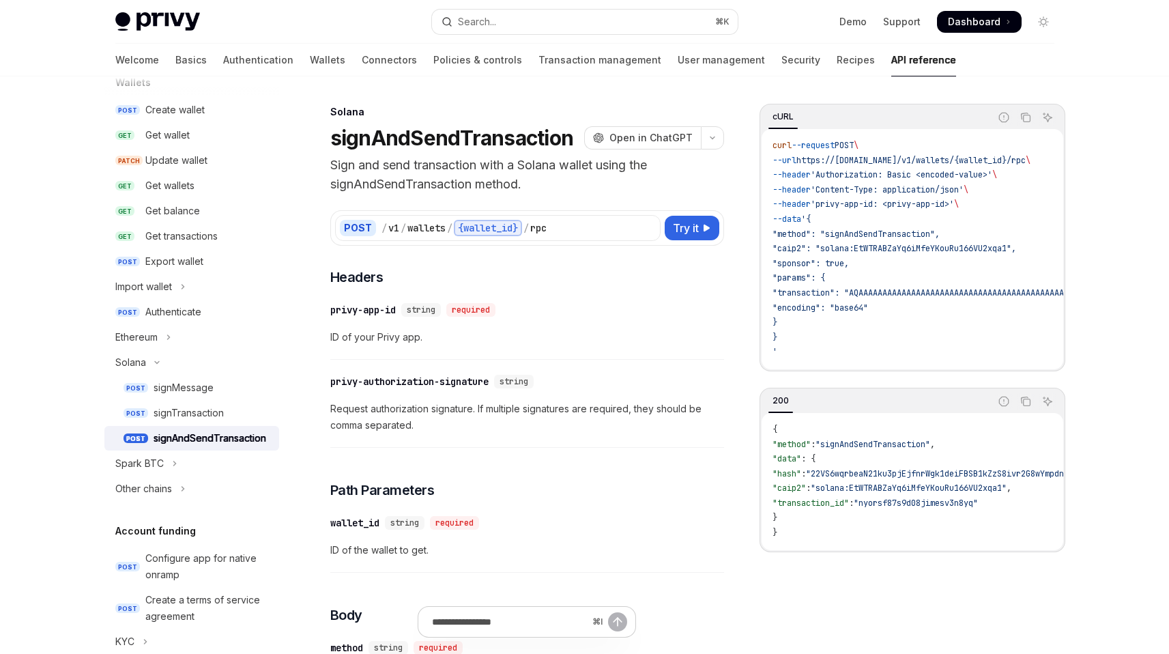
type textarea "*"
drag, startPoint x: 497, startPoint y: 384, endPoint x: 332, endPoint y: 383, distance: 164.5
click at [332, 383] on div "​ privy-authorization-signature string" at bounding box center [434, 382] width 209 height 14
copy div "privy-authorization-signature"
click at [456, 378] on div "privy-authorization-signature" at bounding box center [409, 382] width 158 height 14
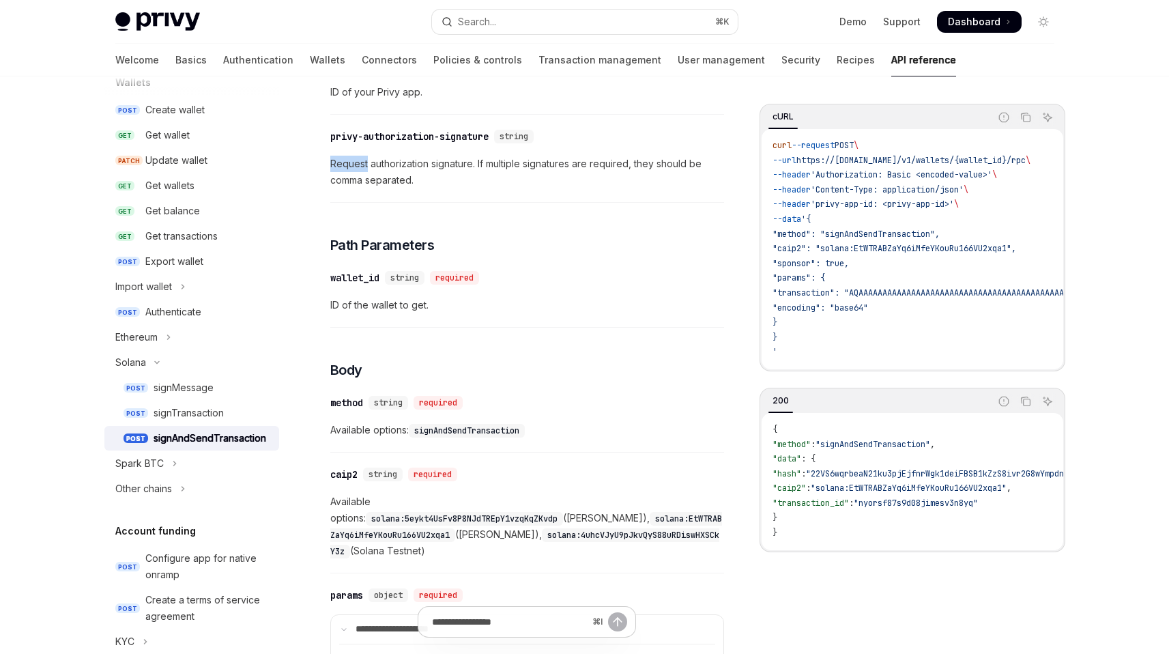
scroll to position [240, 0]
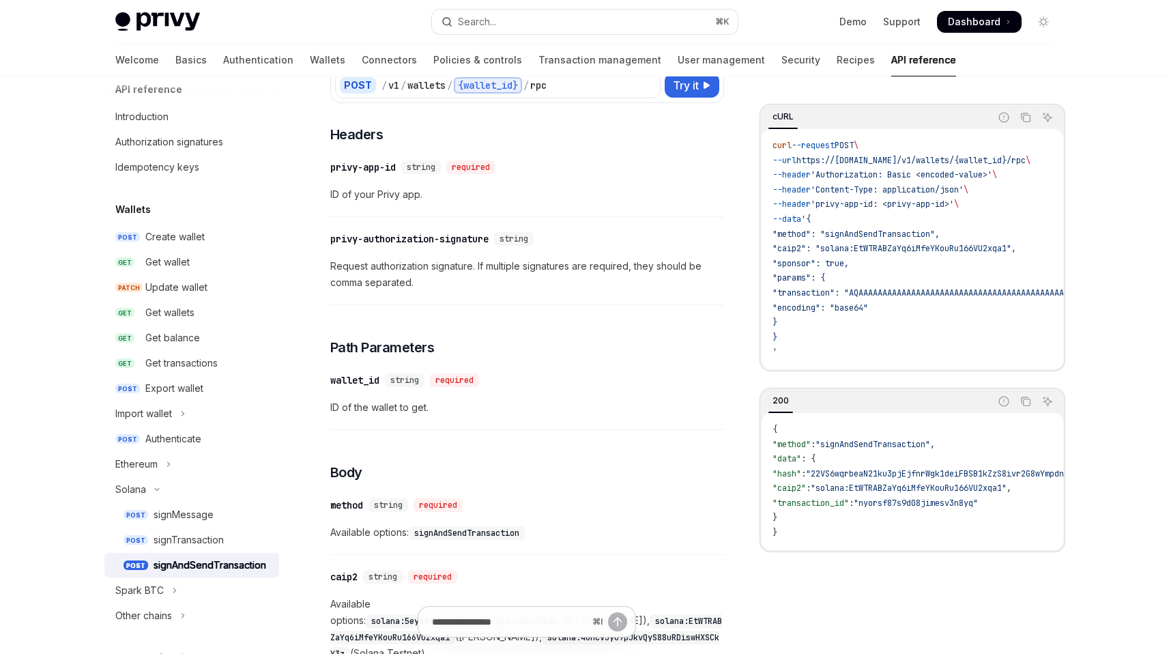
scroll to position [0, 0]
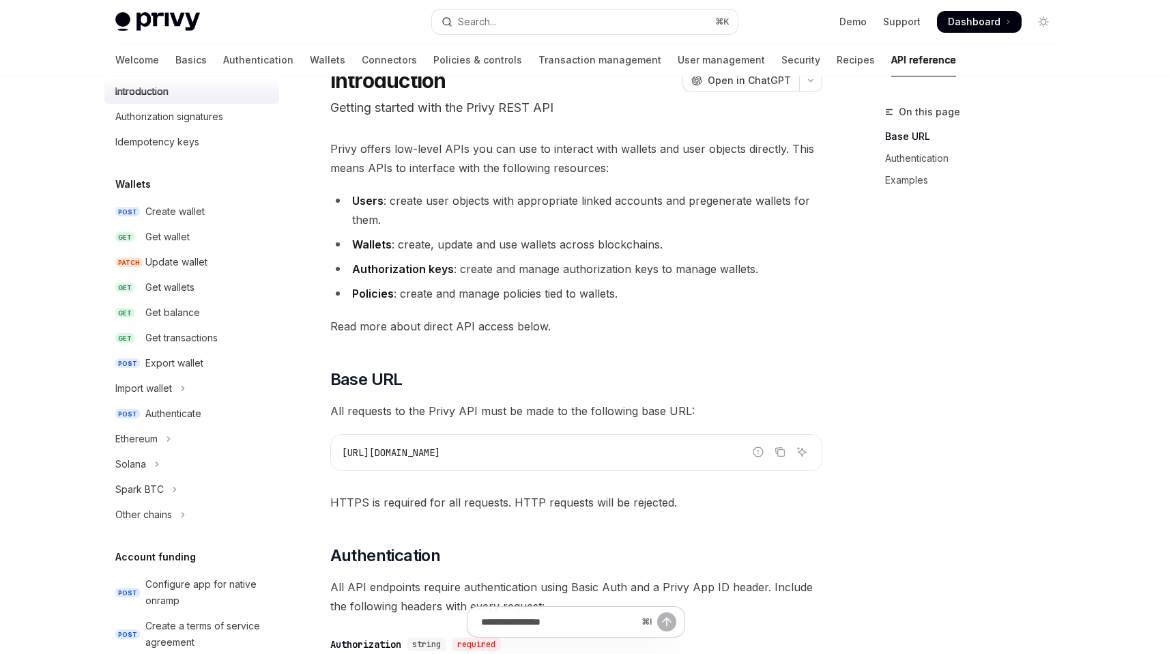
scroll to position [44, 0]
click at [159, 457] on button "Solana" at bounding box center [191, 463] width 175 height 25
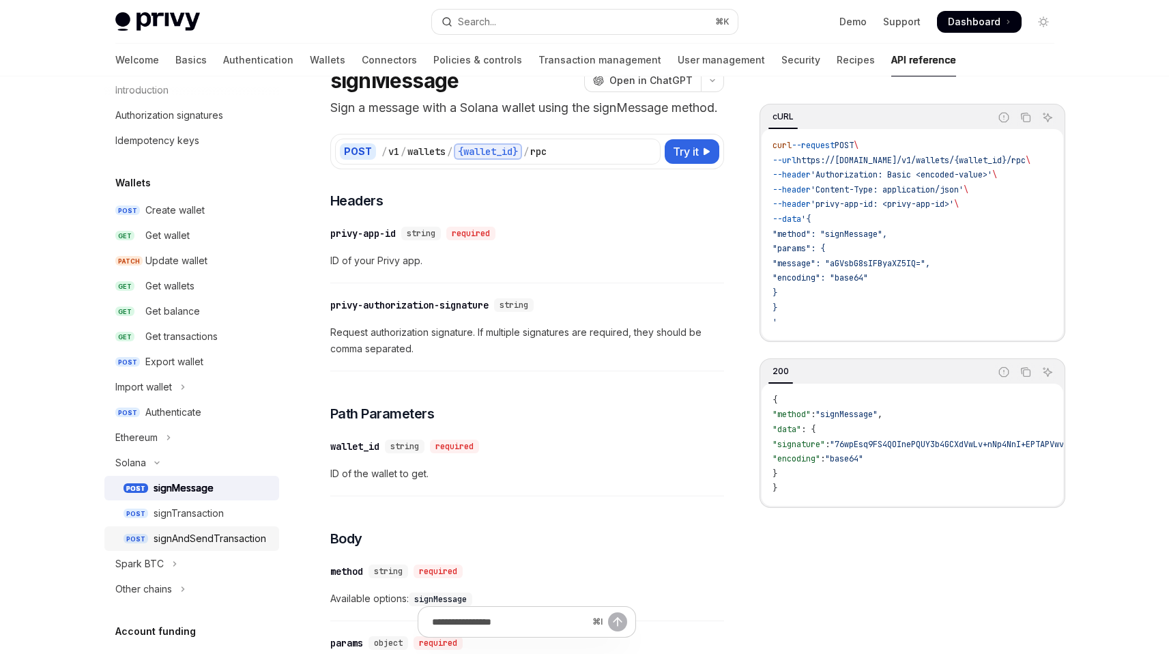
click at [184, 535] on div "signAndSendTransaction" at bounding box center [210, 538] width 113 height 16
type textarea "*"
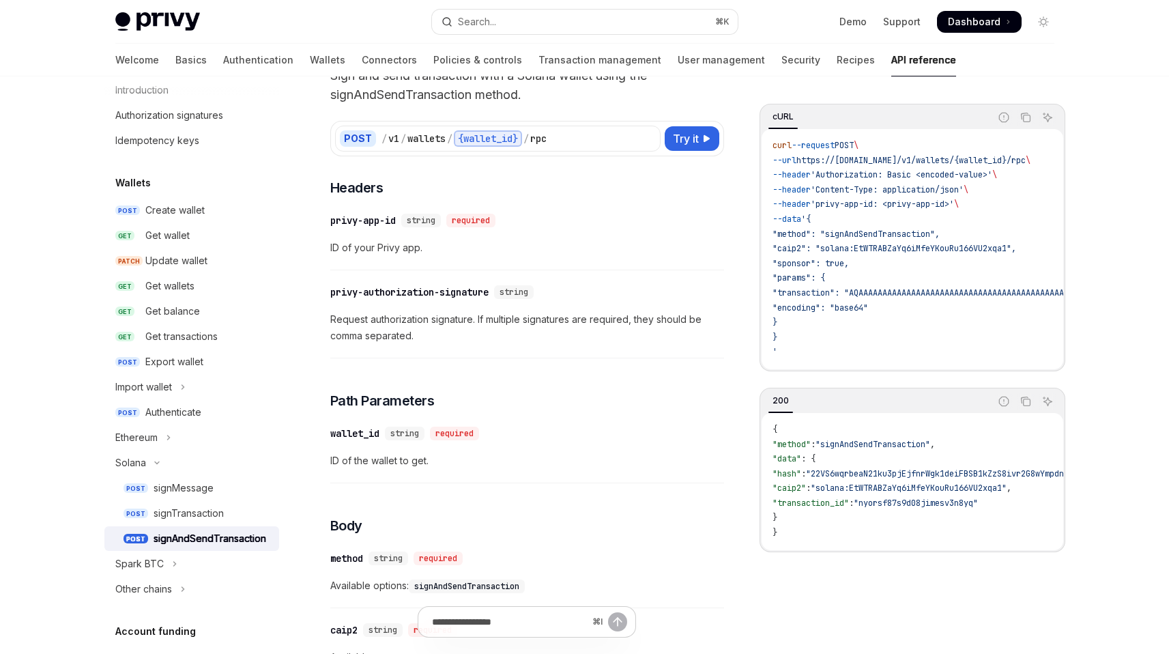
scroll to position [28, 0]
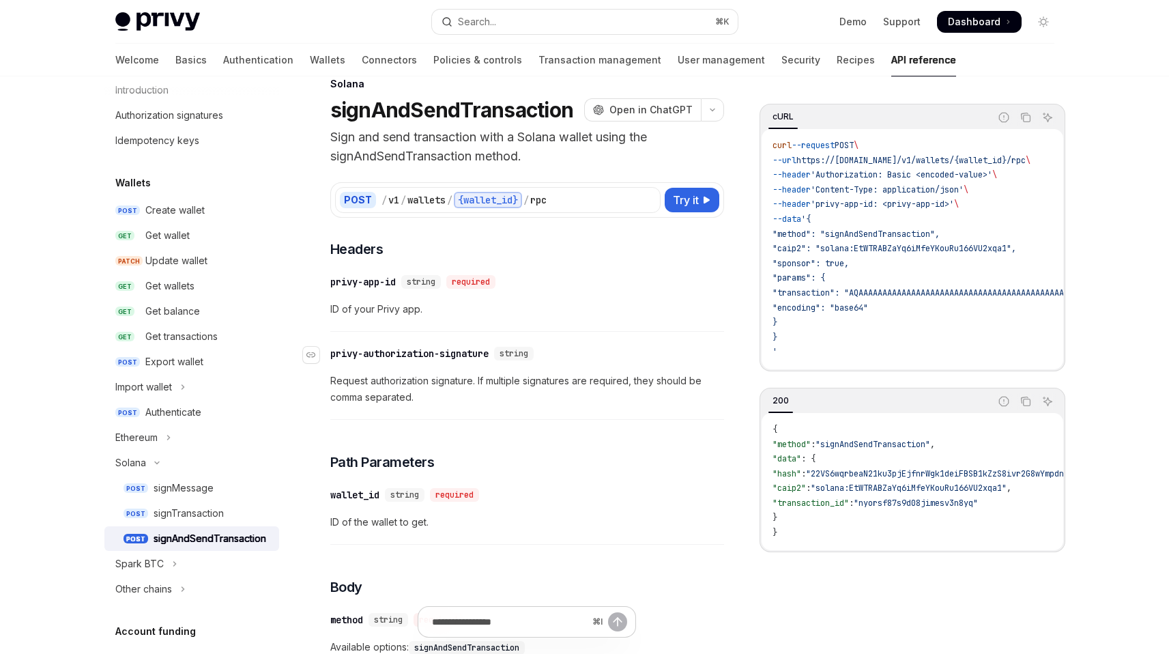
click at [439, 356] on div "privy-authorization-signature" at bounding box center [409, 354] width 158 height 14
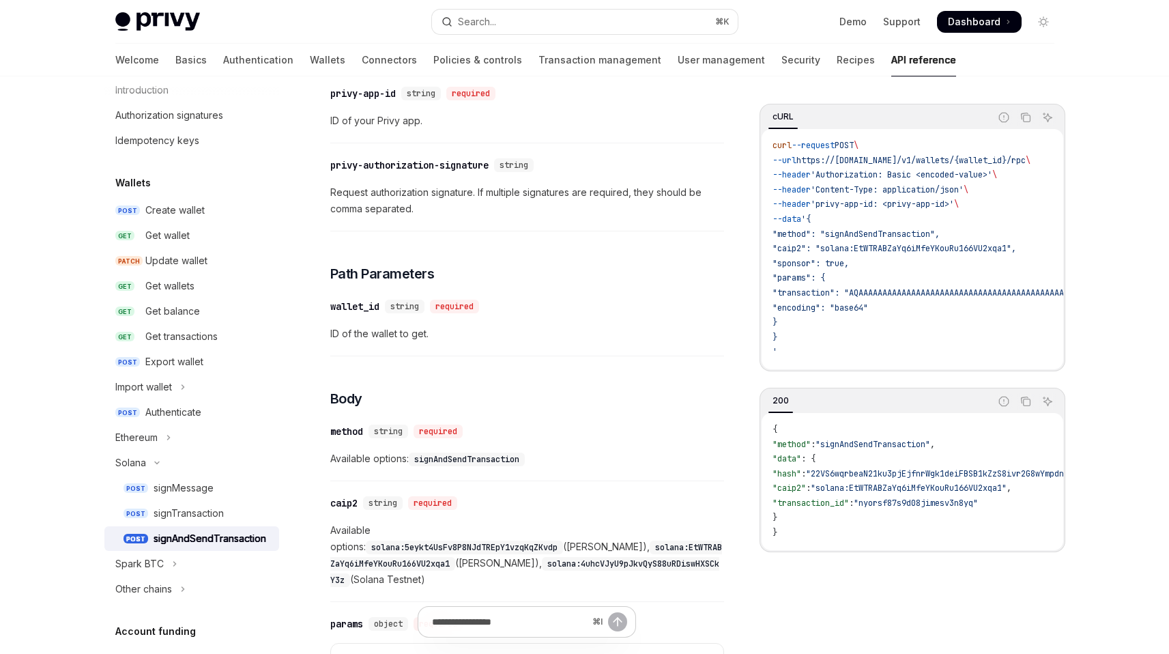
scroll to position [221, 0]
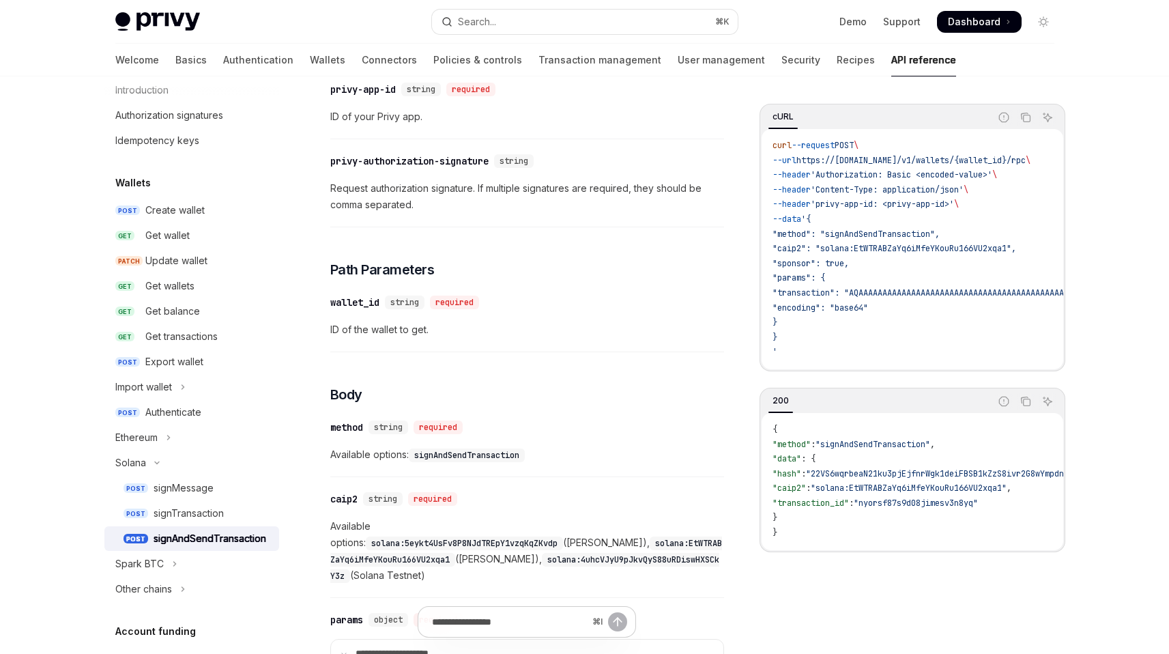
click at [489, 537] on code "solana:5eykt4UsFv8P8NJdTREpY1vzqKqZKvdp" at bounding box center [464, 544] width 197 height 14
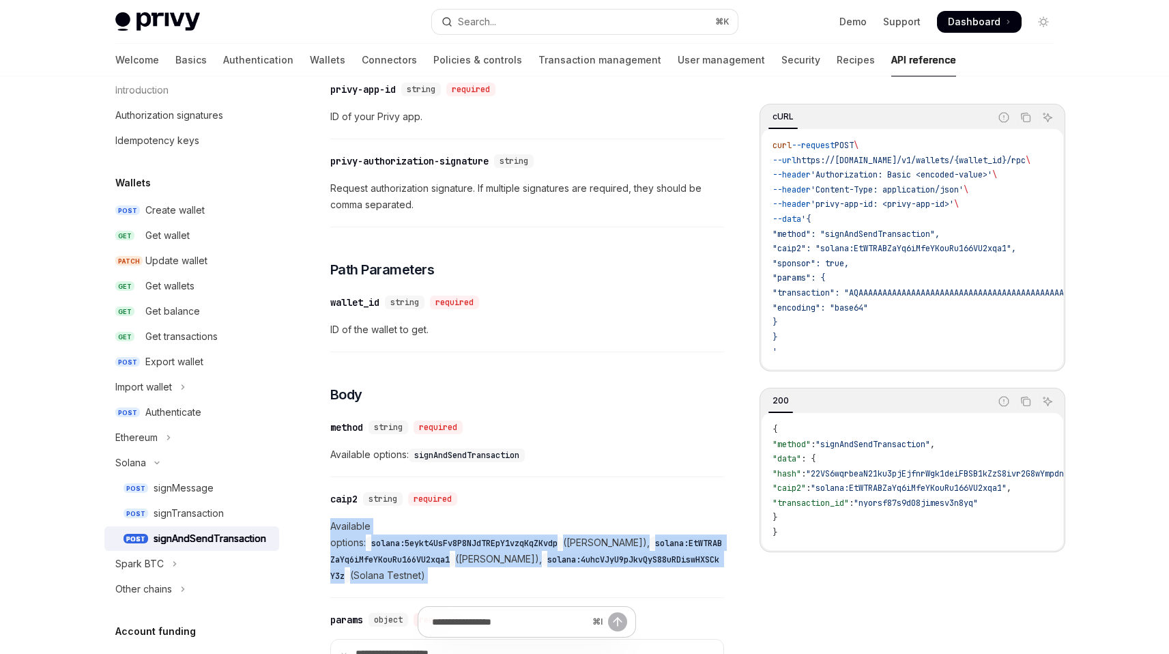
click at [489, 537] on code "solana:5eykt4UsFv8P8NJdTREpY1vzqKqZKvdp" at bounding box center [464, 544] width 197 height 14
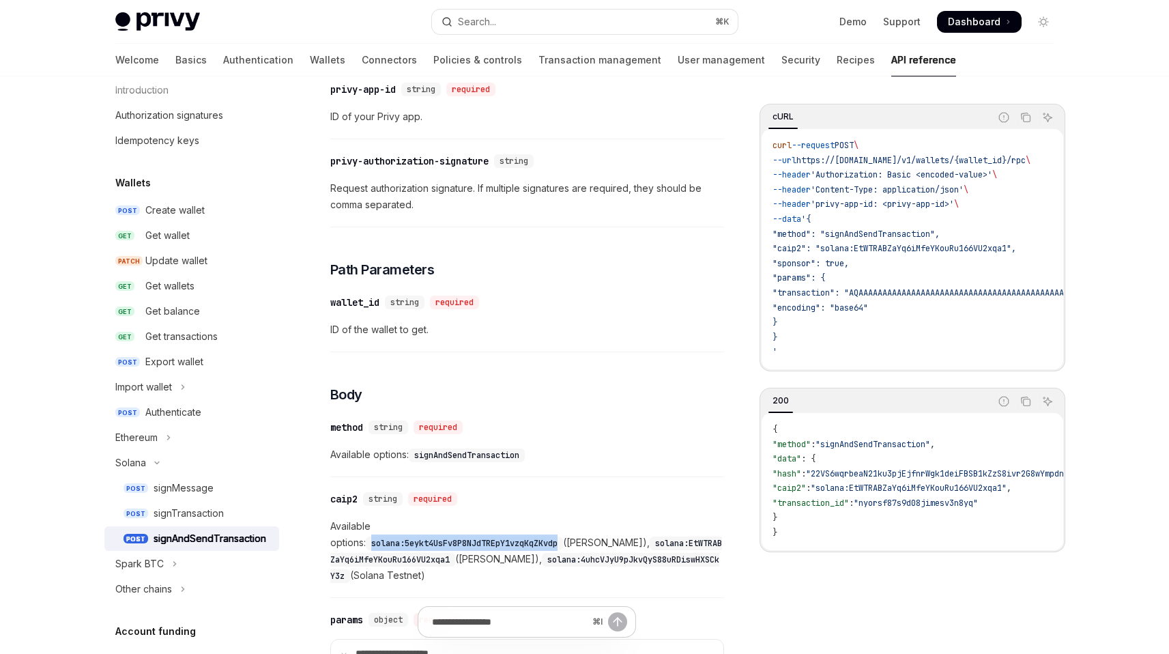
drag, startPoint x: 417, startPoint y: 528, endPoint x: 610, endPoint y: 528, distance: 192.5
click at [563, 537] on code "solana:5eykt4UsFv8P8NJdTREpY1vzqKqZKvdp" at bounding box center [464, 544] width 197 height 14
copy code "solana:5eykt4UsFv8P8NJdTREpY1vzqKqZKvdp"
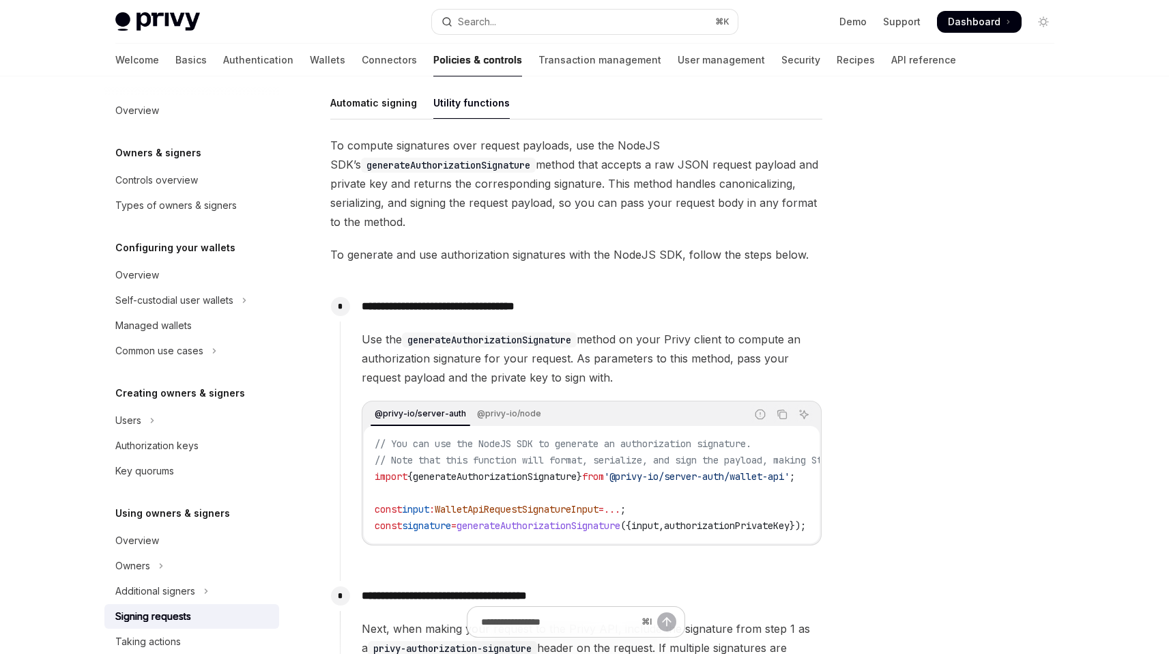
scroll to position [364, 0]
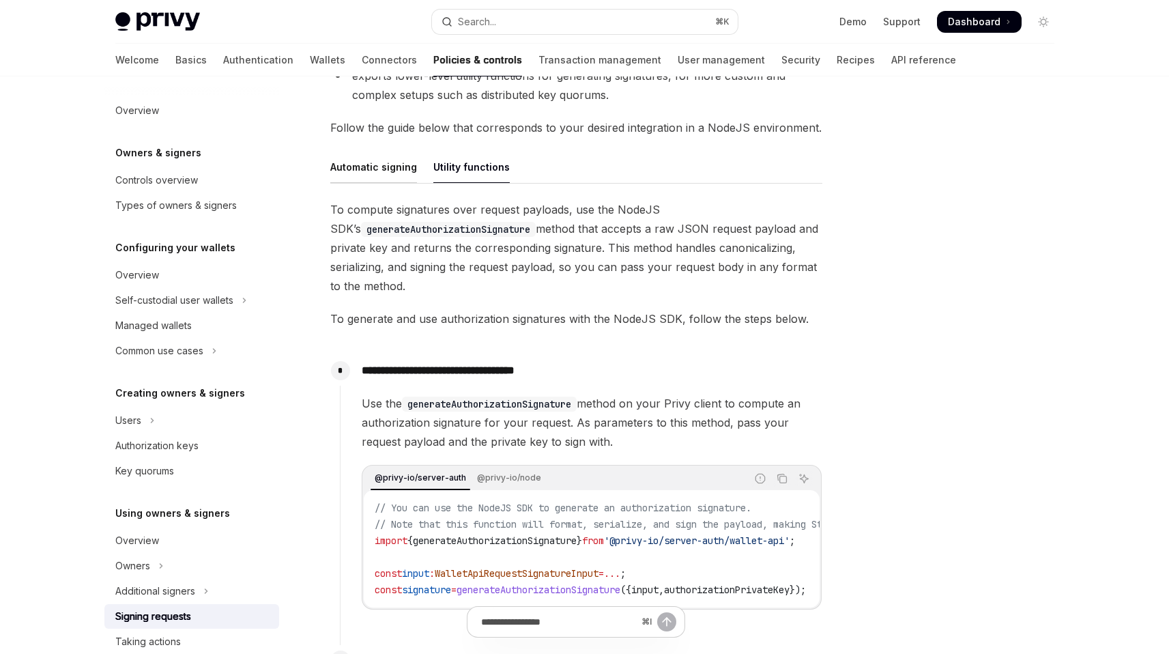
click at [394, 161] on div "Automatic signing" at bounding box center [373, 167] width 87 height 32
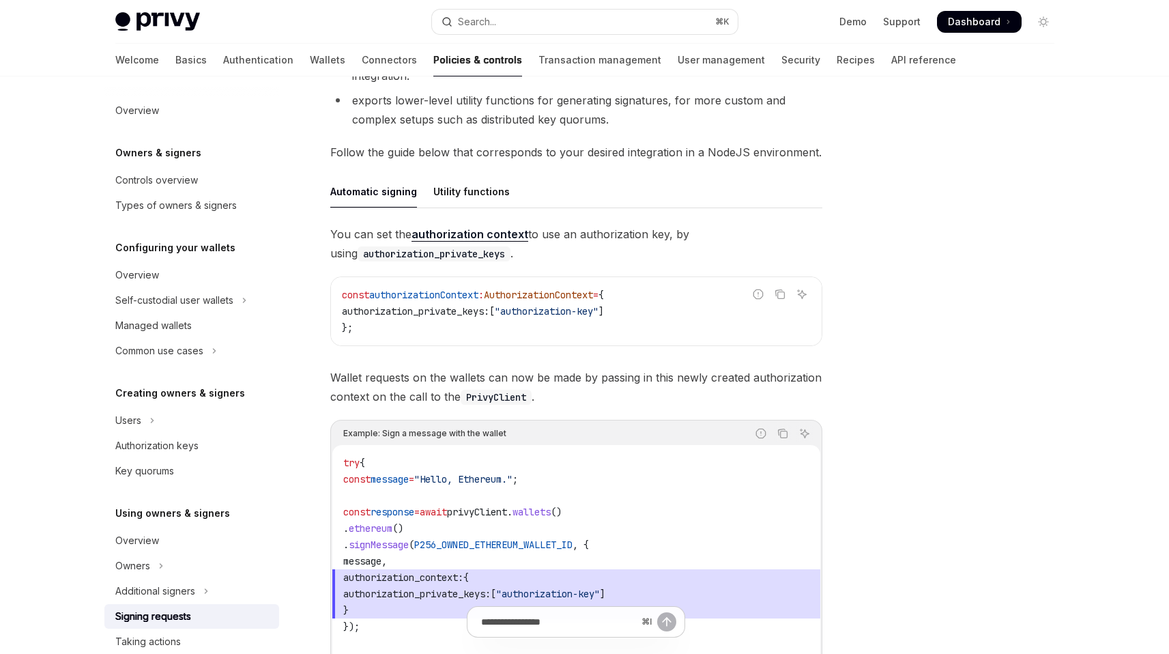
scroll to position [268, 0]
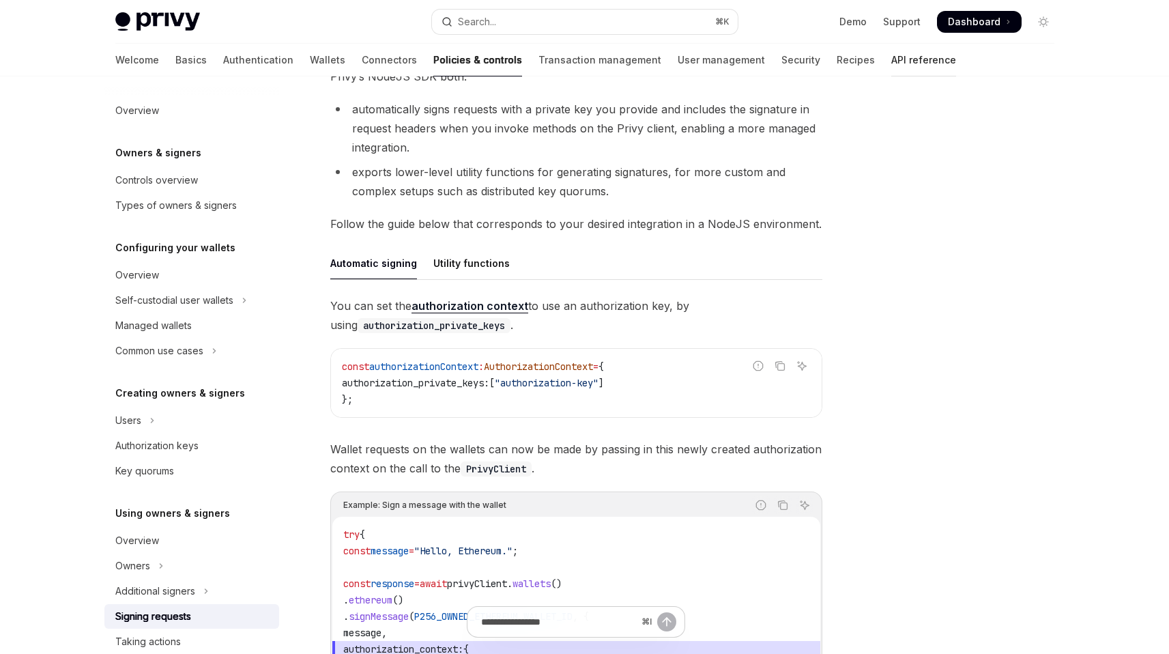
click at [892, 62] on link "API reference" at bounding box center [924, 60] width 65 height 33
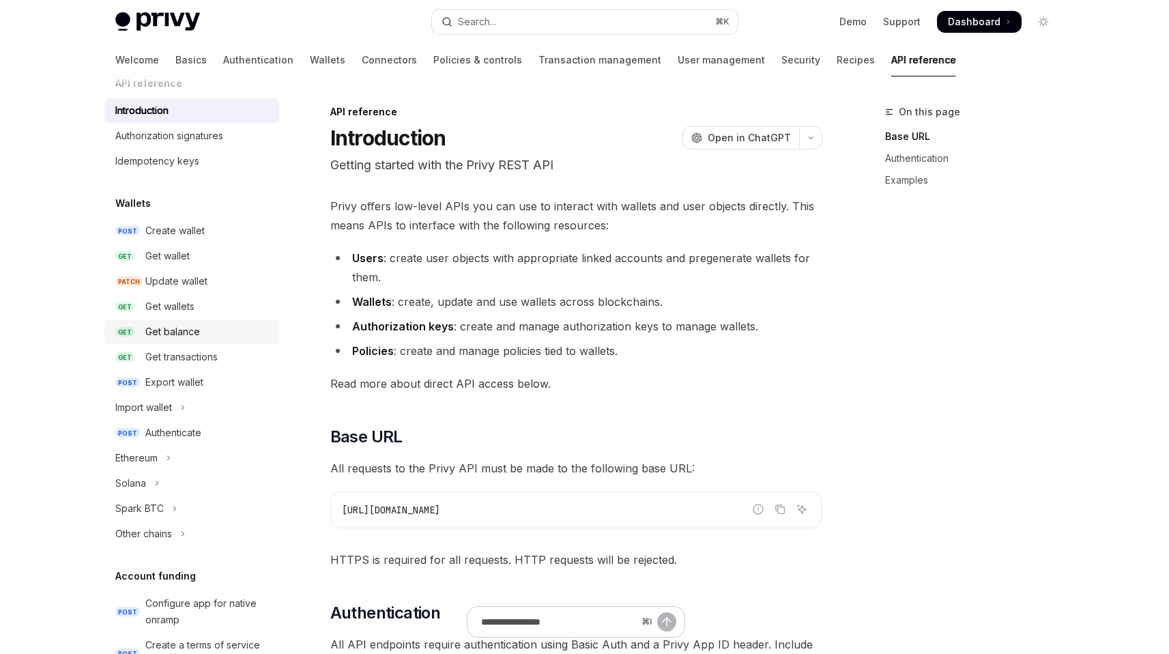
scroll to position [18, 0]
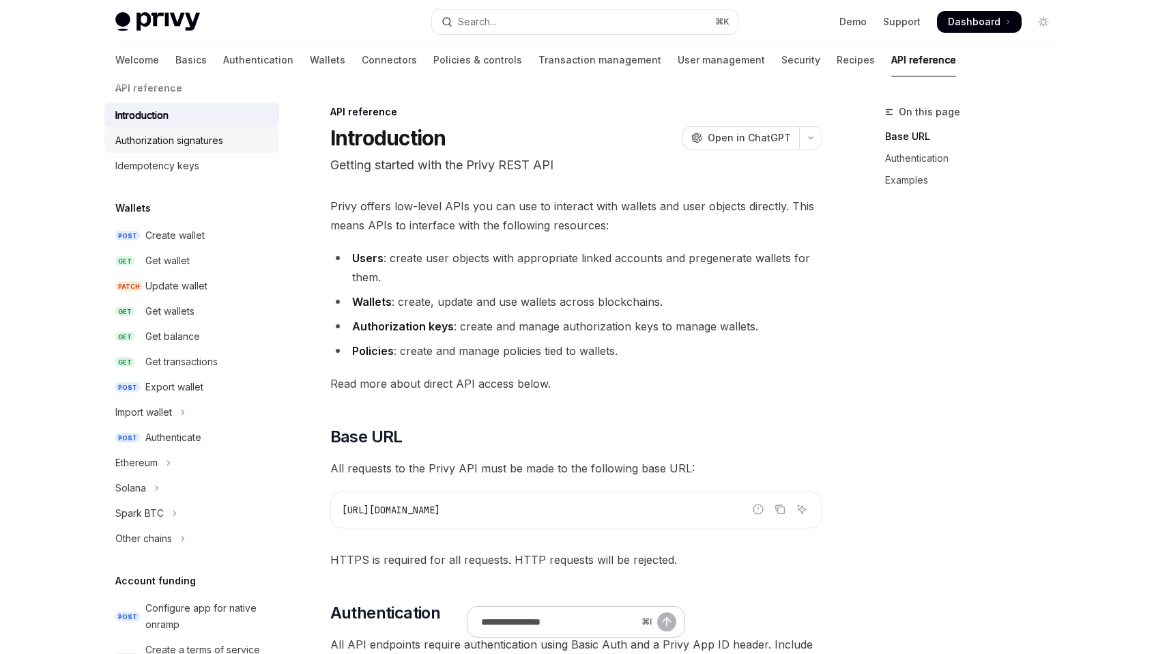
click at [195, 143] on div "Authorization signatures" at bounding box center [169, 140] width 108 height 16
type textarea "*"
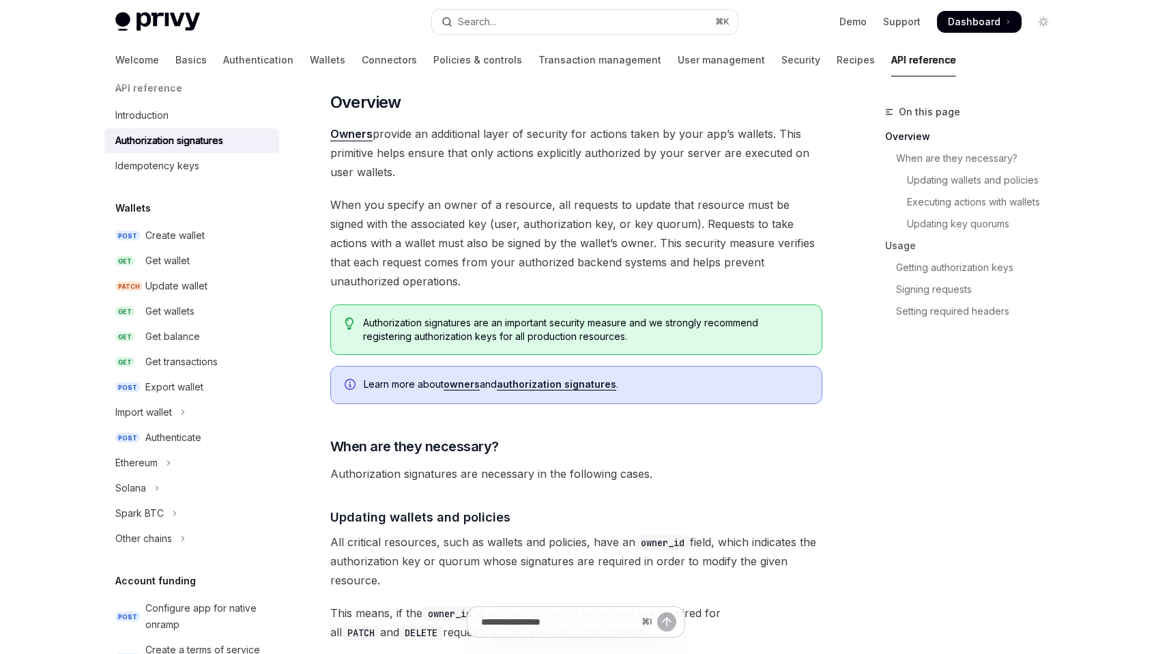
scroll to position [109, 0]
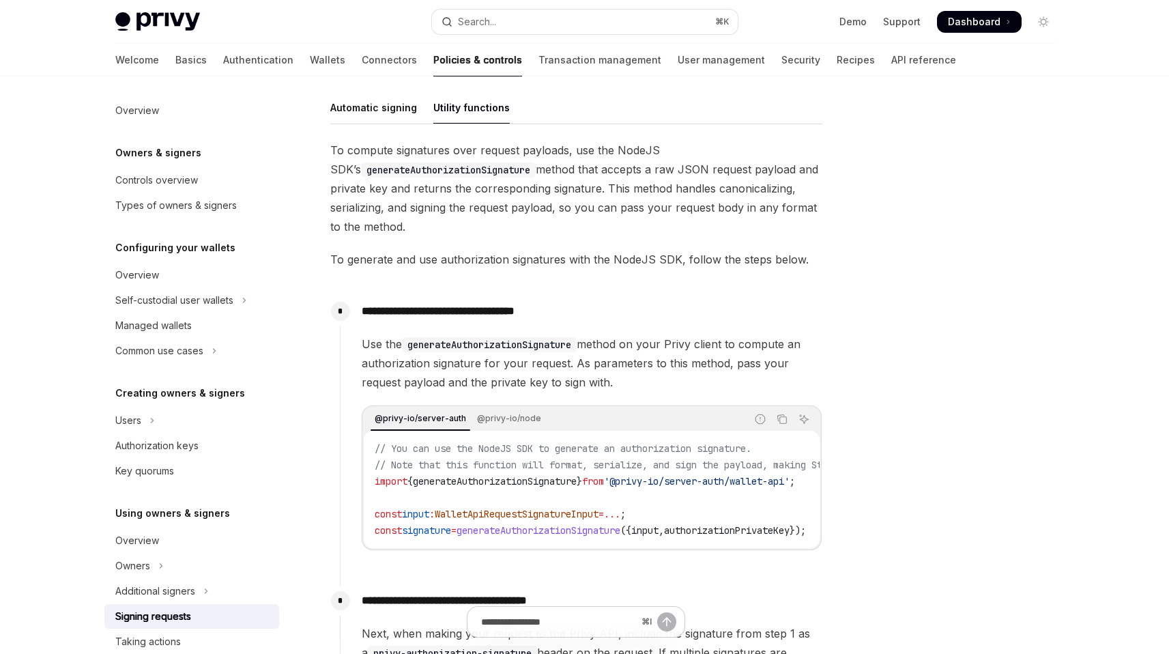
scroll to position [425, 0]
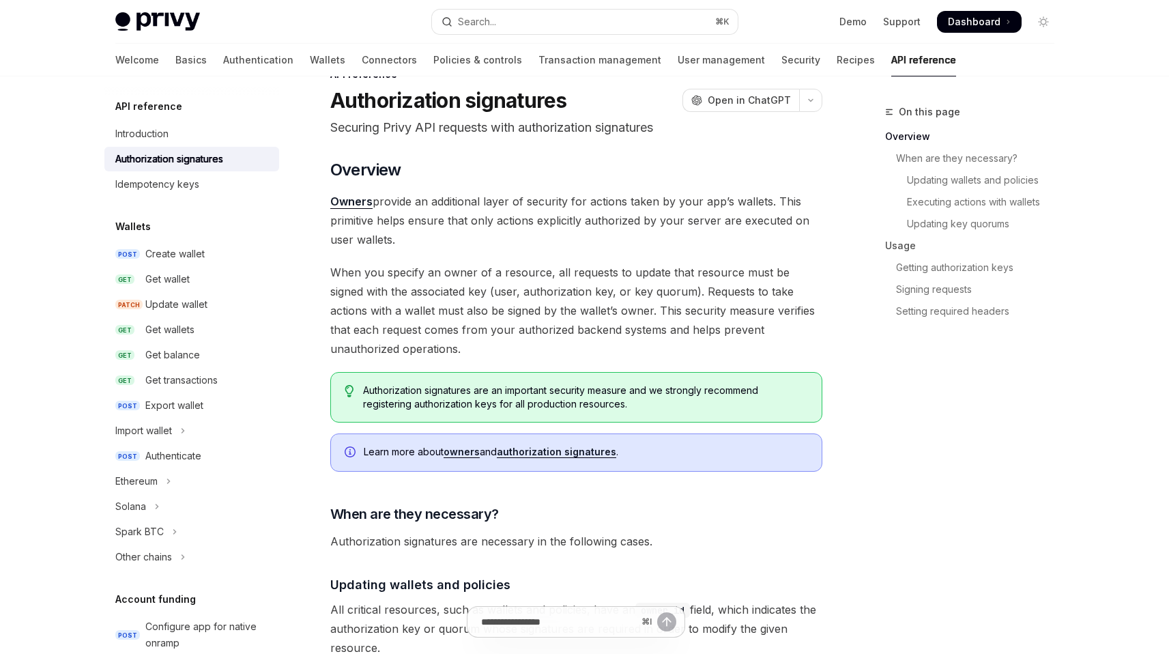
scroll to position [3, 0]
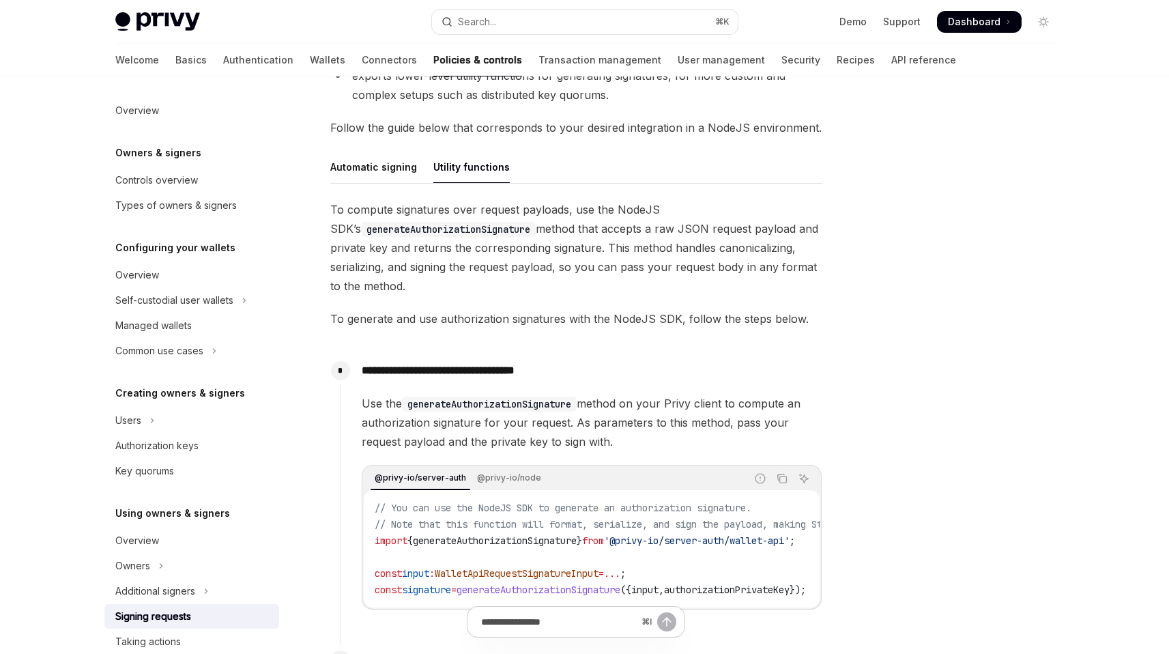
scroll to position [313, 0]
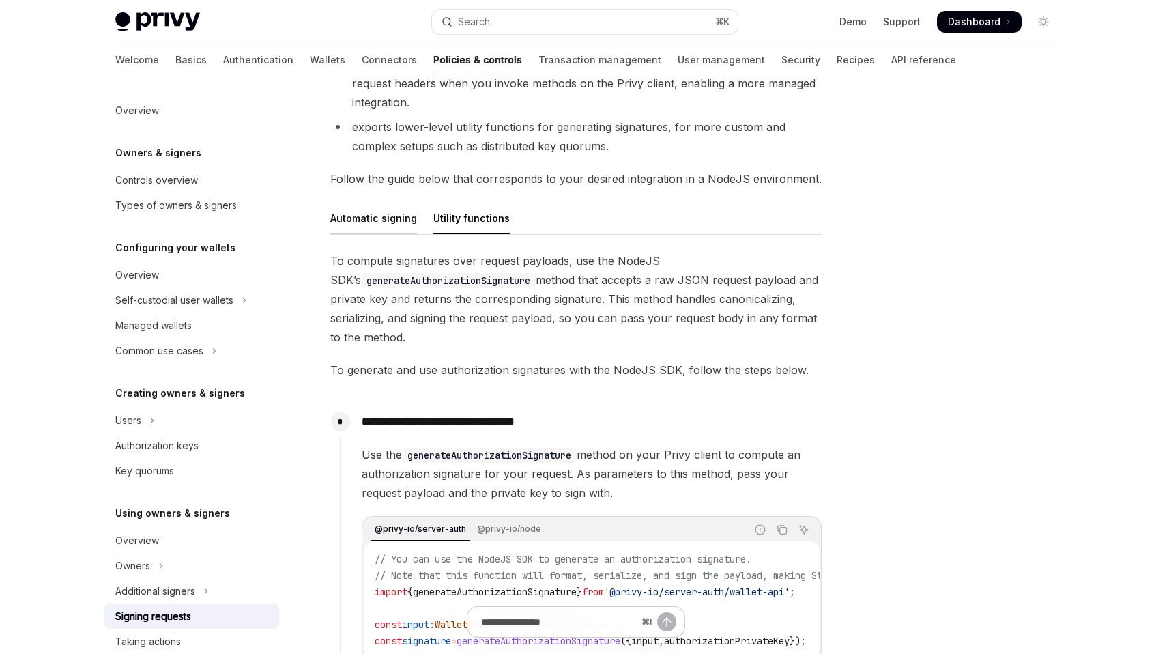
click at [378, 210] on div "Automatic signing" at bounding box center [373, 218] width 87 height 32
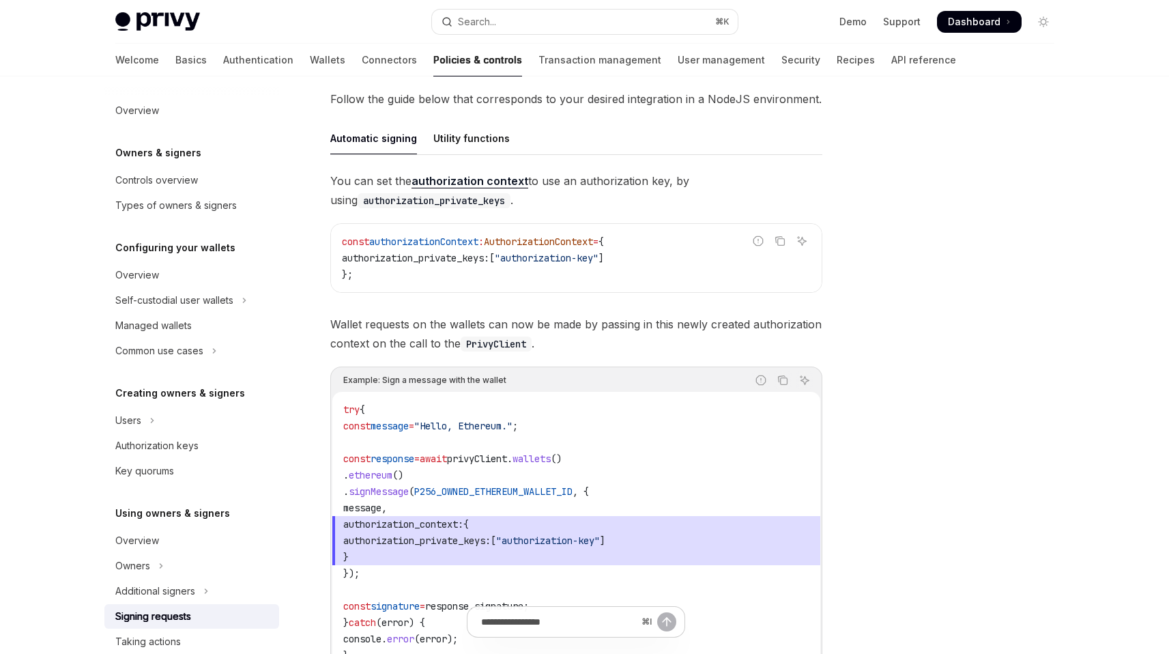
scroll to position [367, 0]
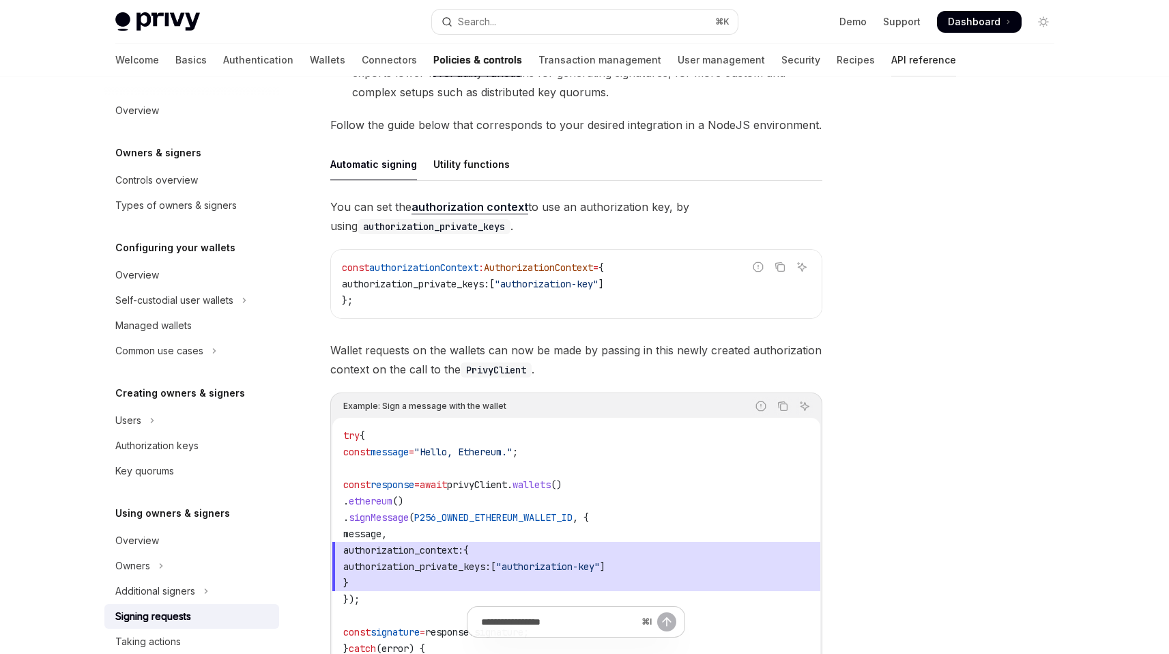
click at [892, 57] on link "API reference" at bounding box center [924, 60] width 65 height 33
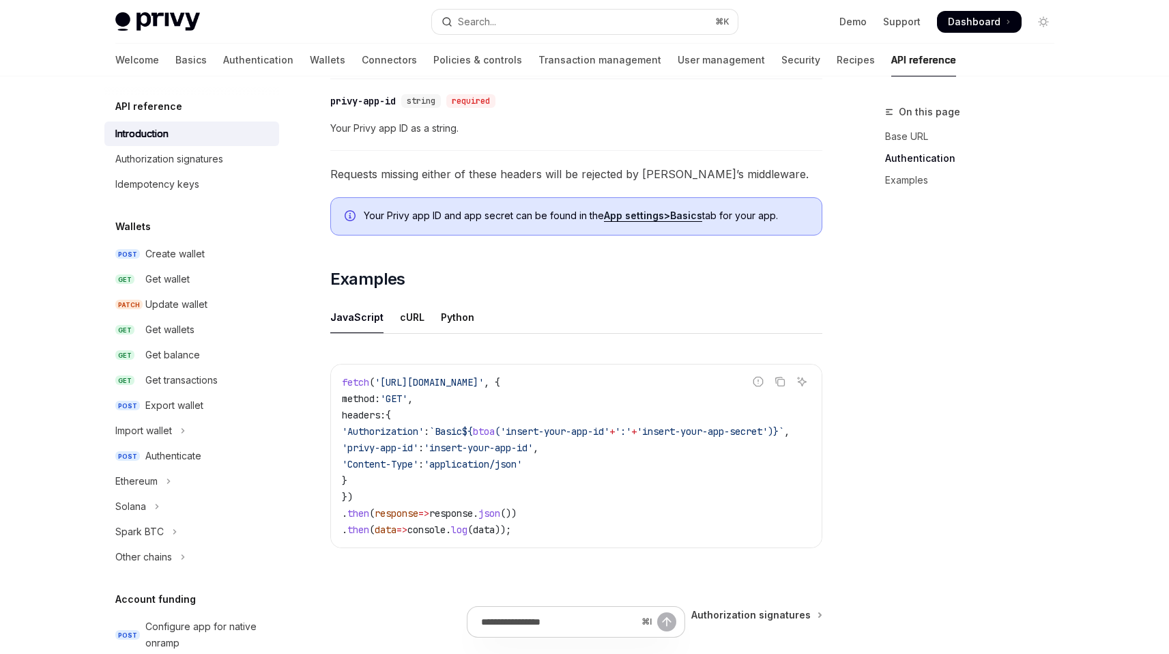
scroll to position [739, 0]
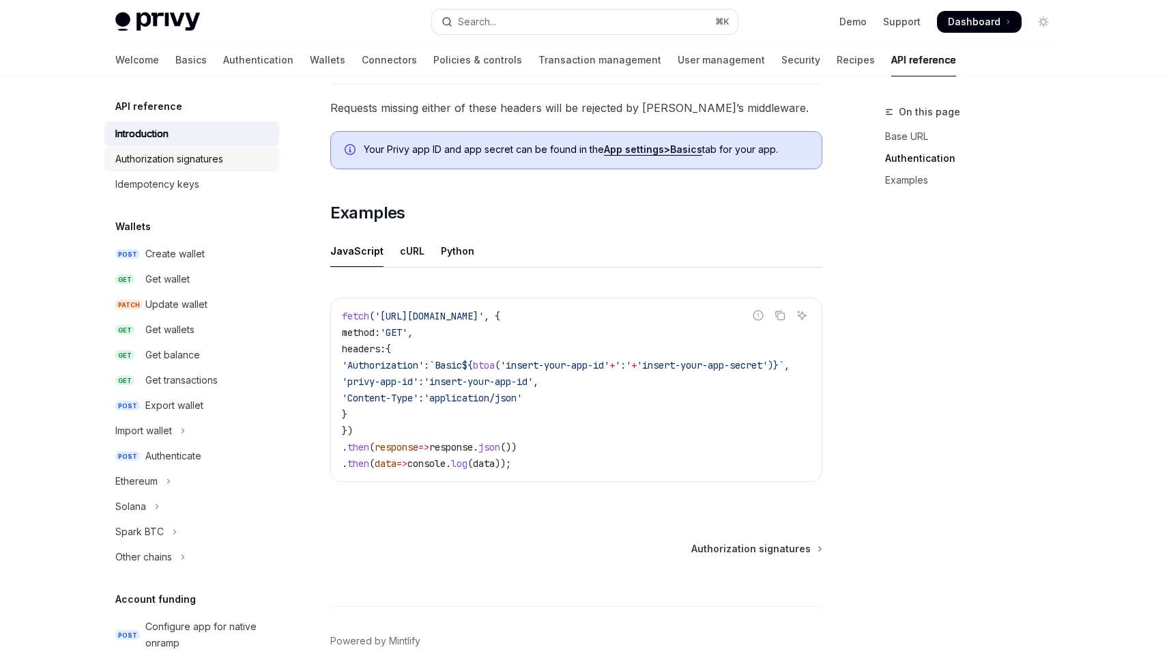
click at [209, 164] on div "Authorization signatures" at bounding box center [169, 159] width 108 height 16
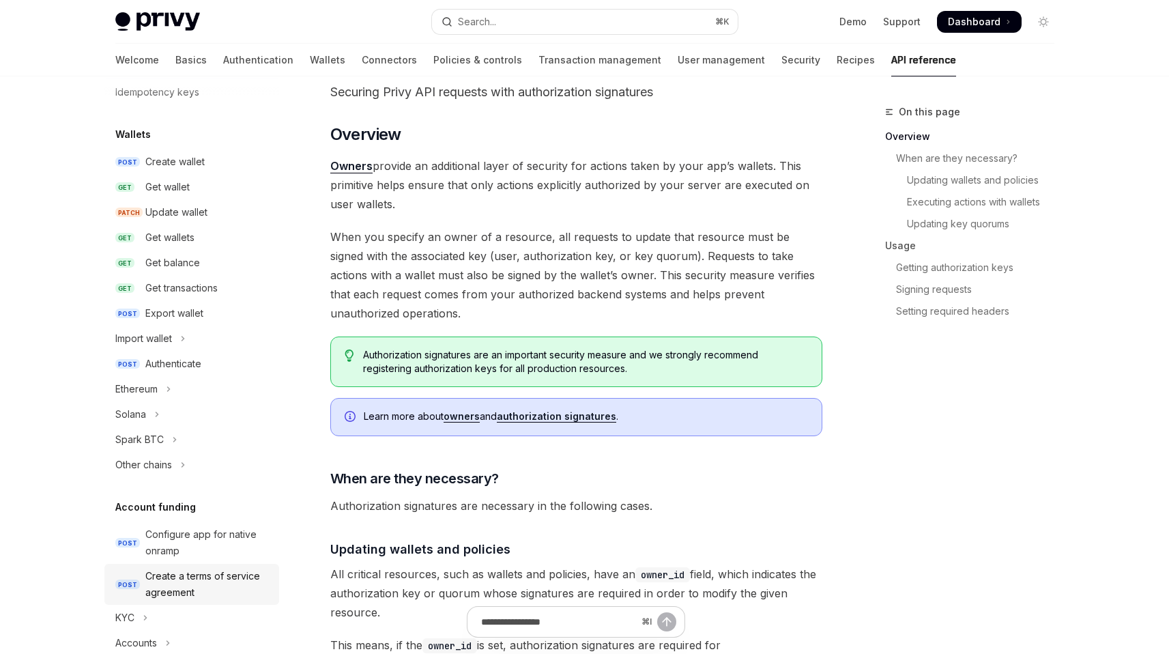
scroll to position [82, 0]
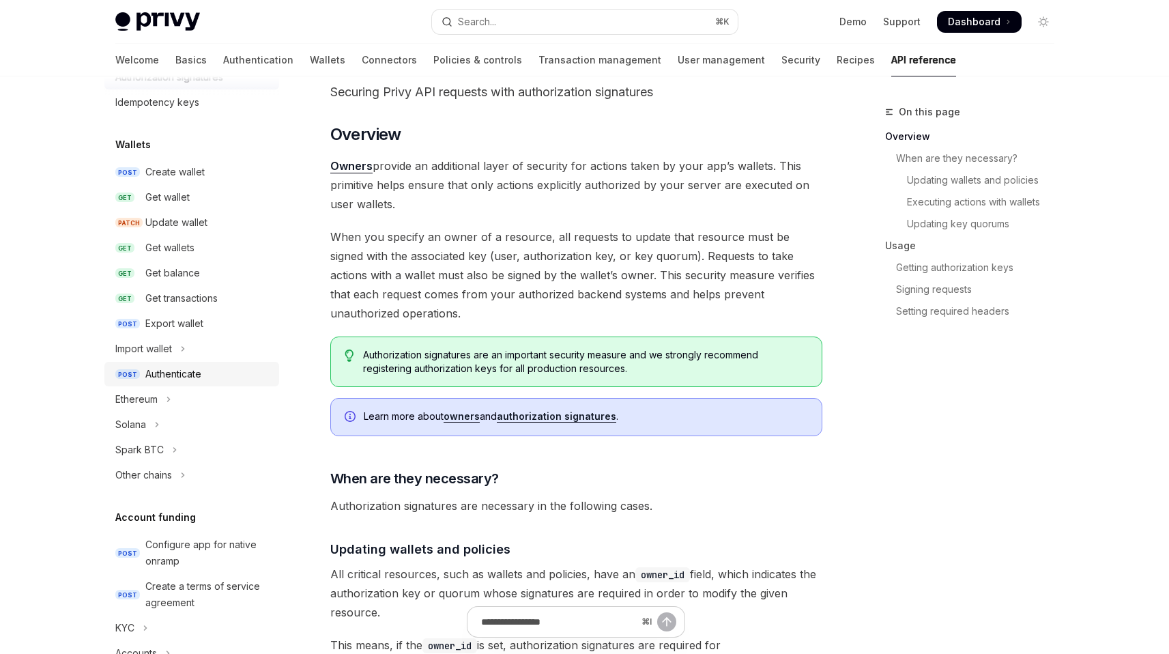
click at [203, 372] on div "Authenticate" at bounding box center [208, 374] width 126 height 16
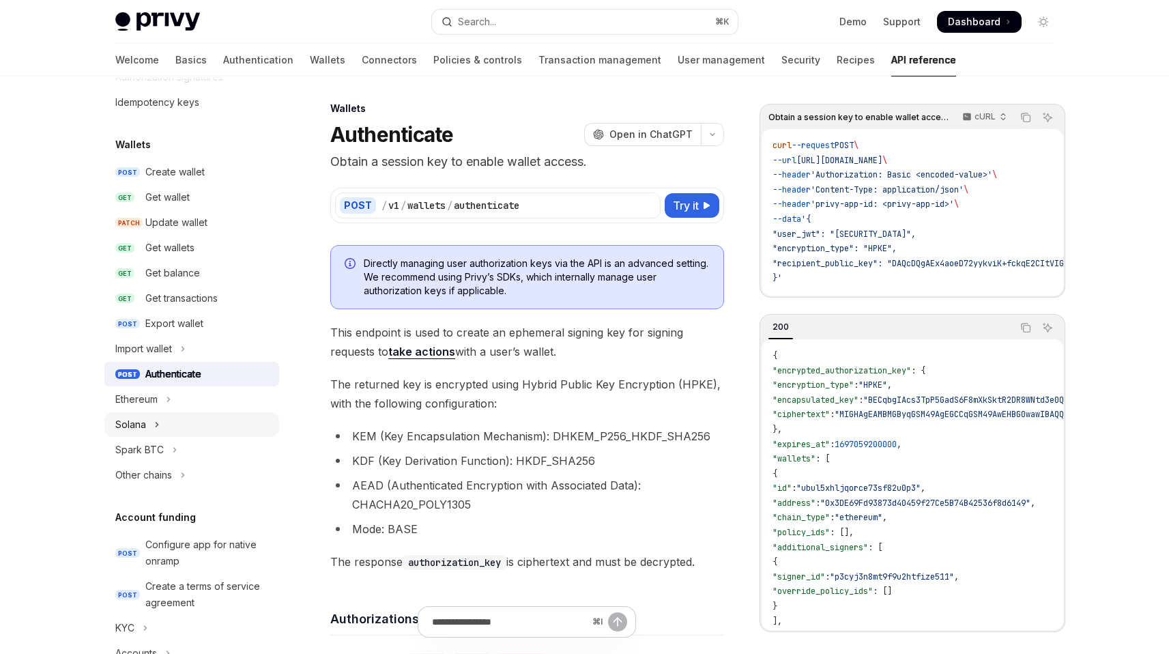
click at [157, 427] on icon "Toggle Solana section" at bounding box center [156, 424] width 5 height 16
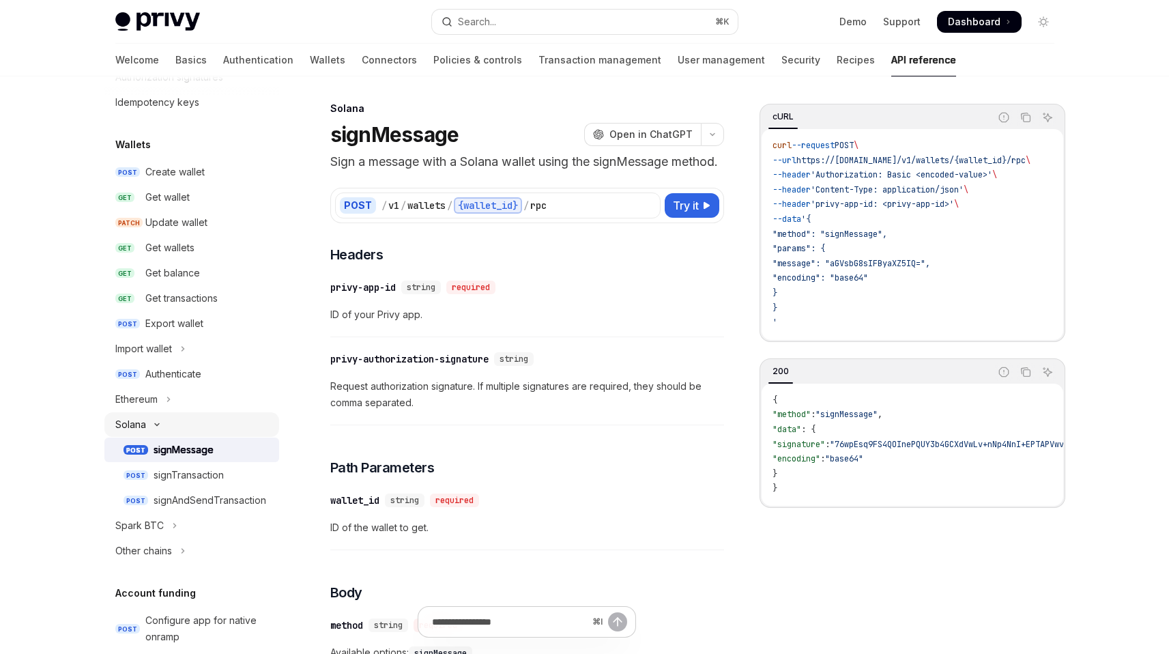
click at [158, 424] on icon "Toggle Solana section" at bounding box center [157, 425] width 4 height 2
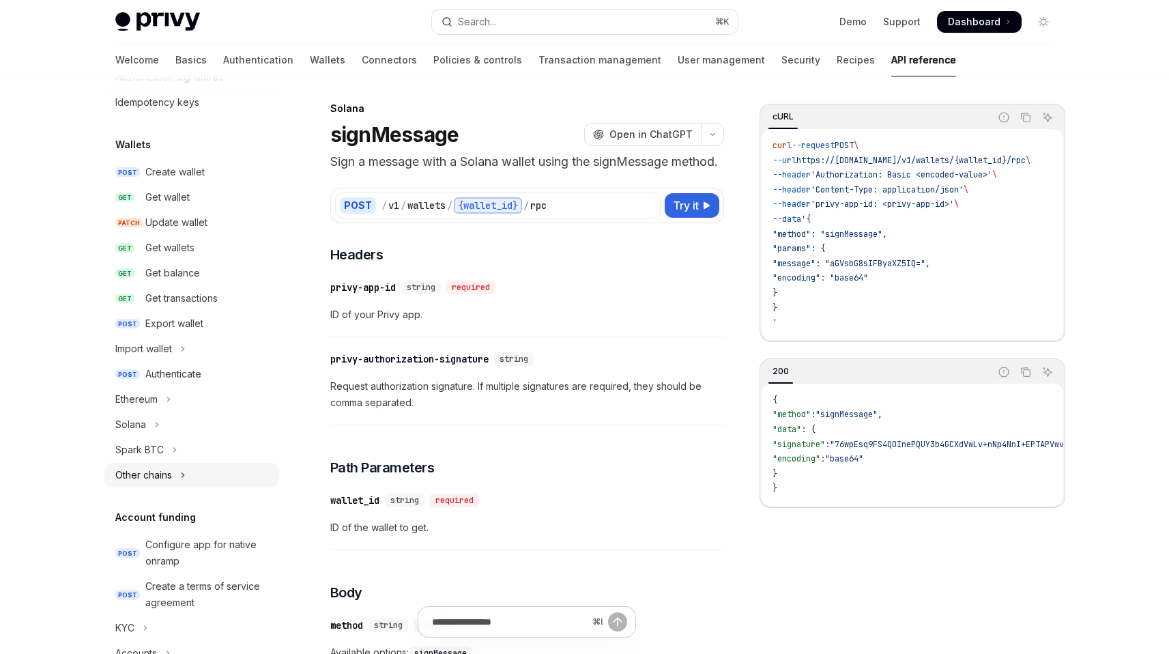
click at [163, 470] on div "Other chains" at bounding box center [143, 475] width 57 height 16
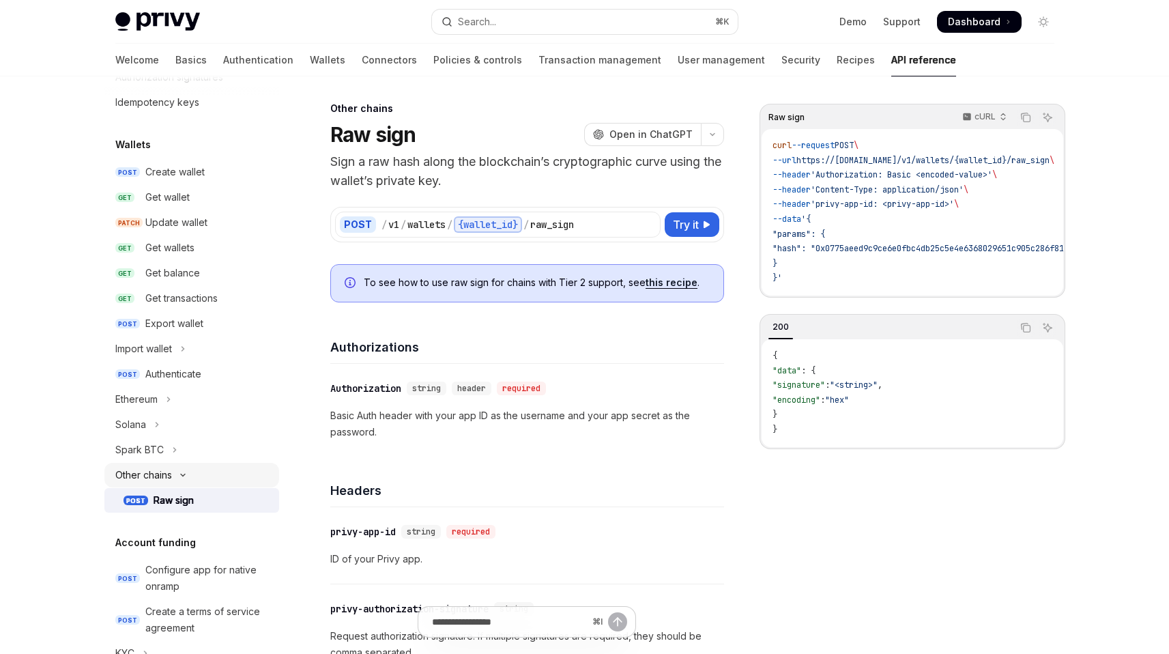
click at [177, 472] on button "Other chains" at bounding box center [191, 475] width 175 height 25
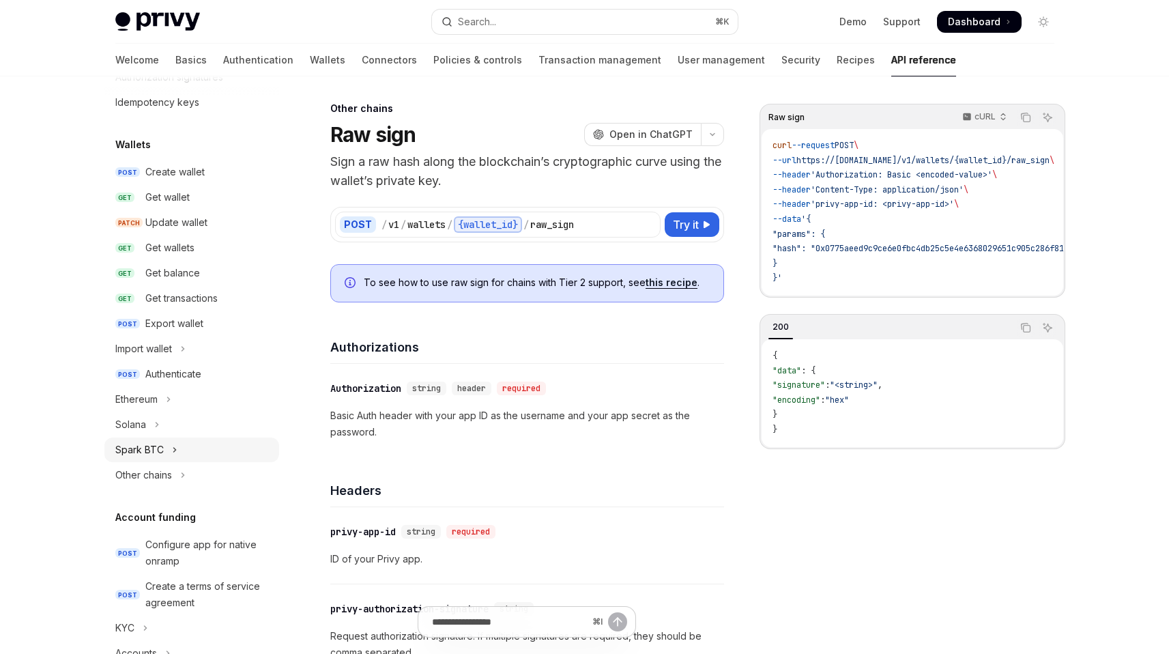
click at [173, 453] on icon "Toggle Spark BTC section" at bounding box center [174, 450] width 5 height 16
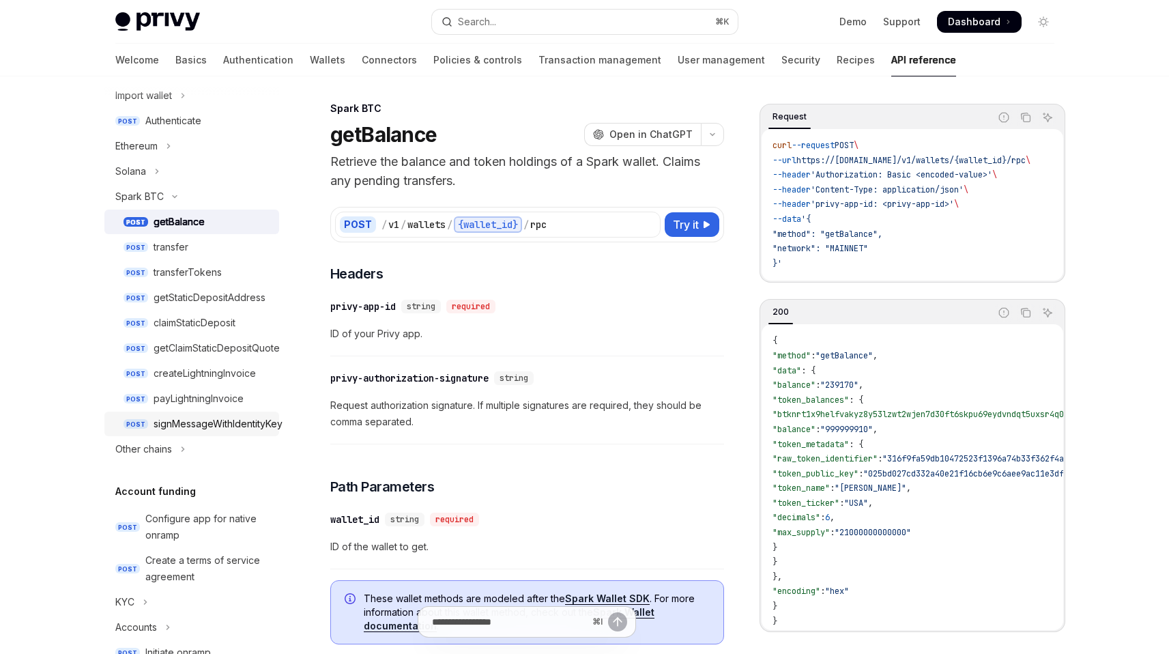
scroll to position [334, 0]
click at [158, 165] on icon "Toggle Solana section" at bounding box center [156, 173] width 5 height 16
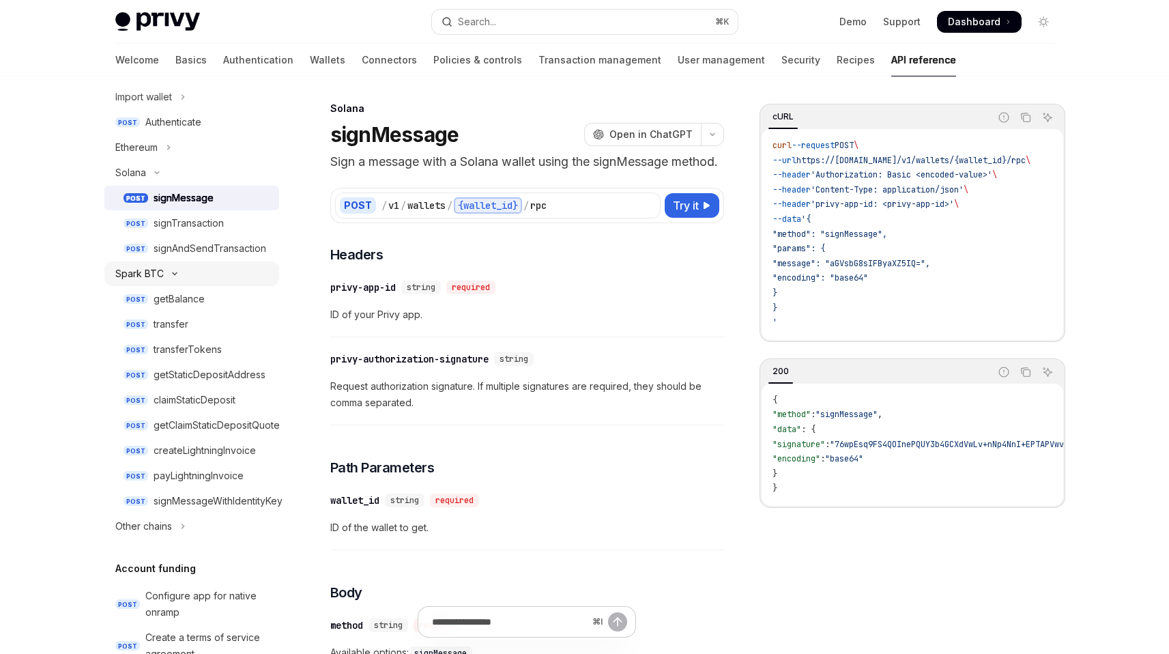
click at [158, 272] on div "Spark BTC" at bounding box center [139, 274] width 48 height 16
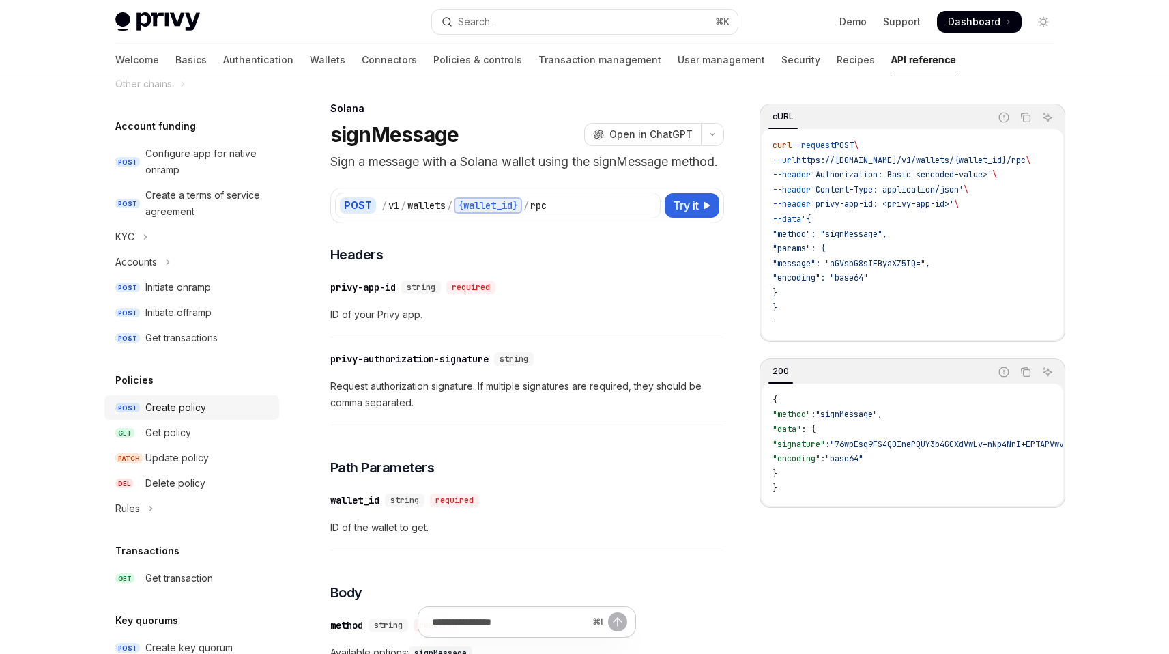
scroll to position [556, 0]
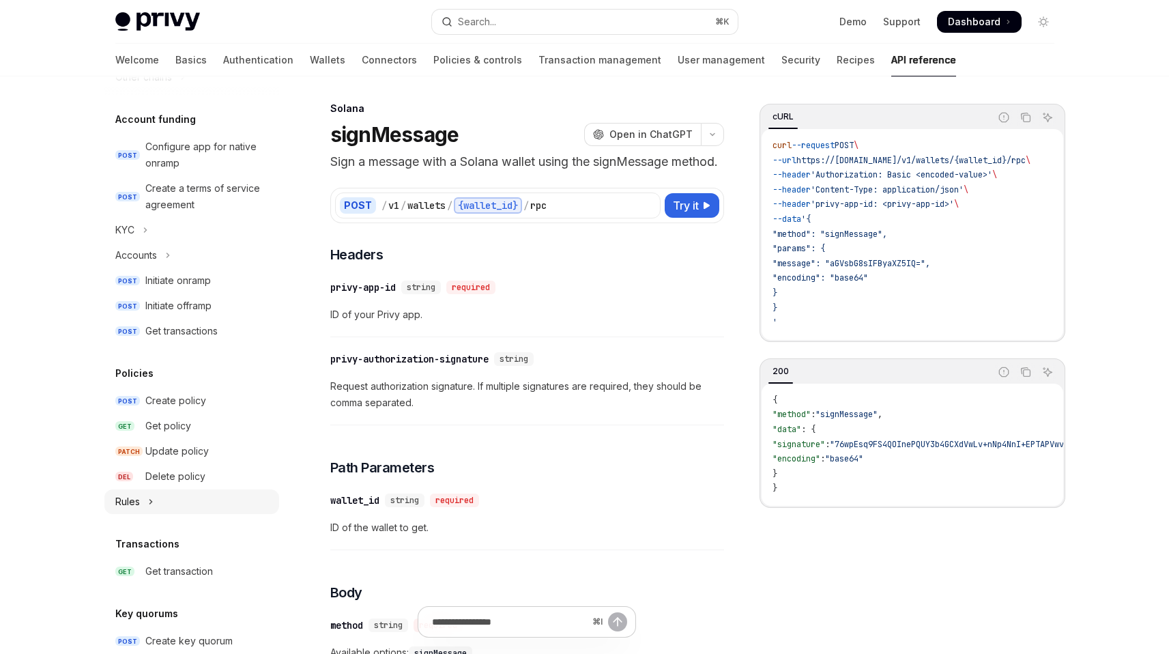
click at [145, 500] on button "Rules" at bounding box center [191, 501] width 175 height 25
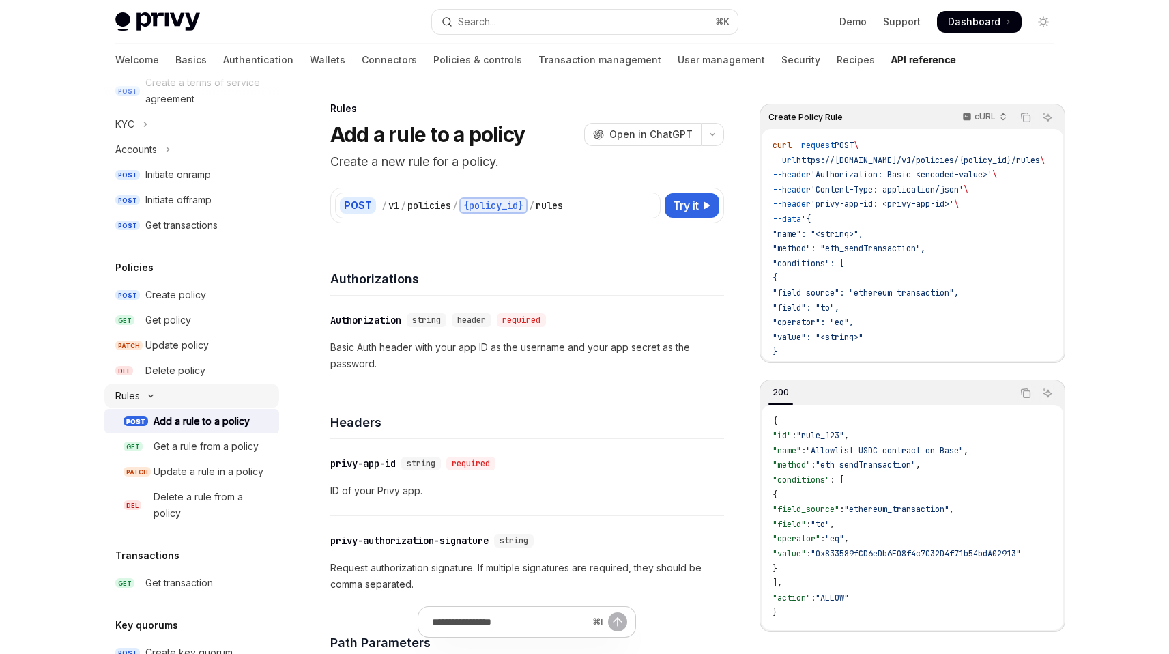
scroll to position [672, 0]
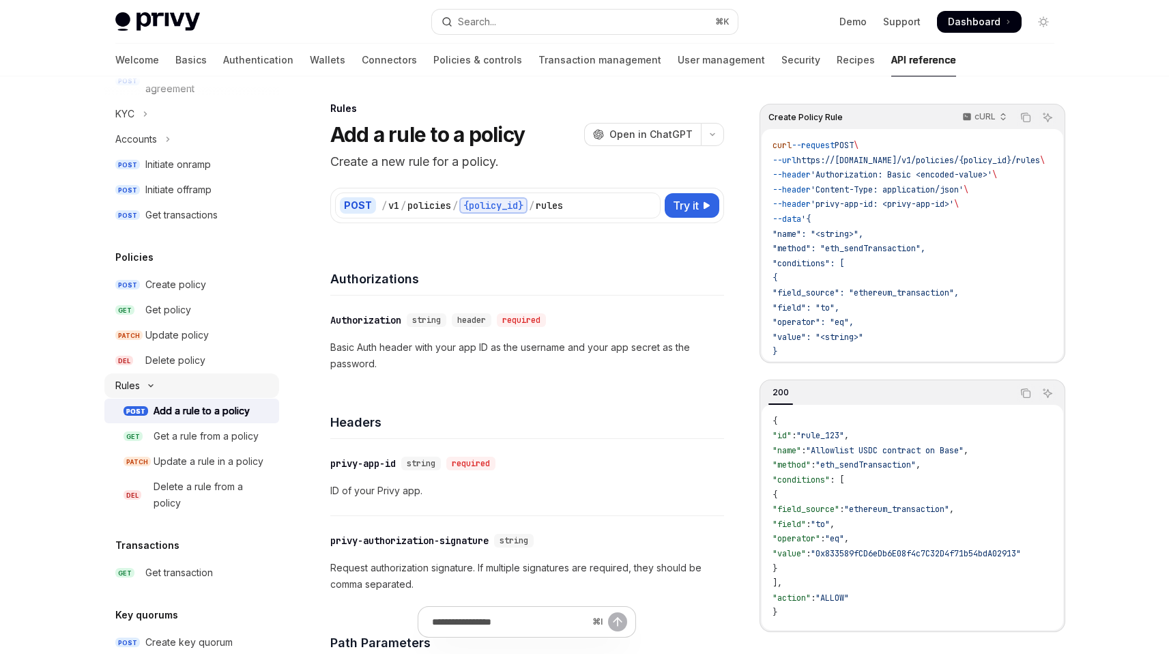
click at [149, 385] on icon "Toggle Rules section" at bounding box center [151, 386] width 4 height 2
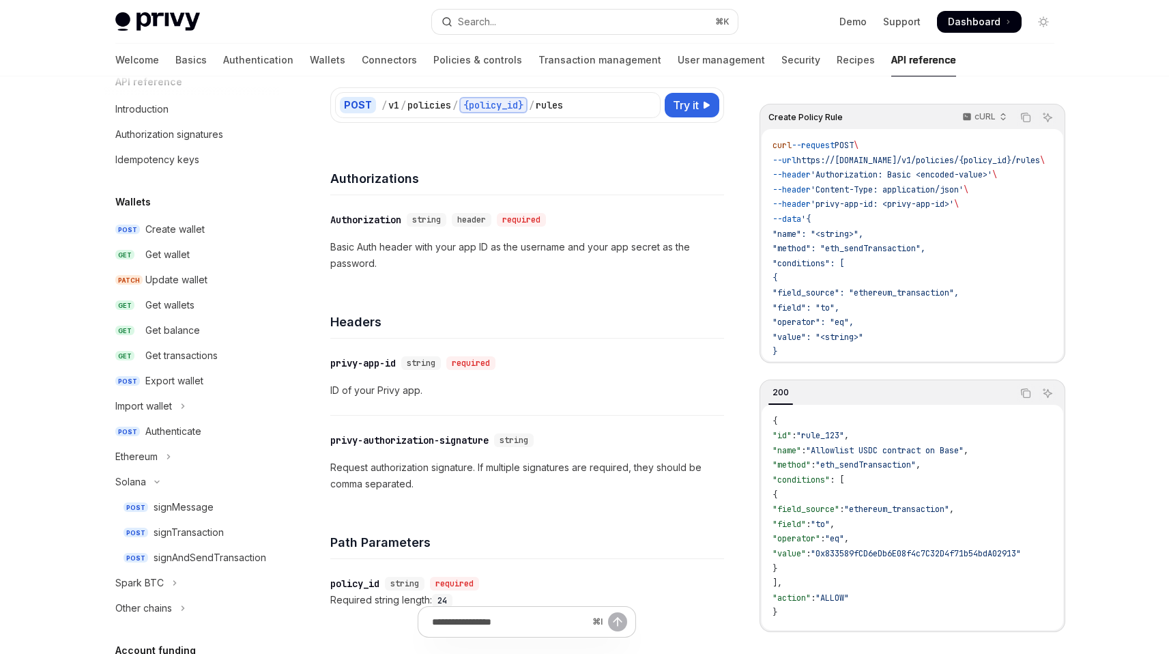
scroll to position [0, 0]
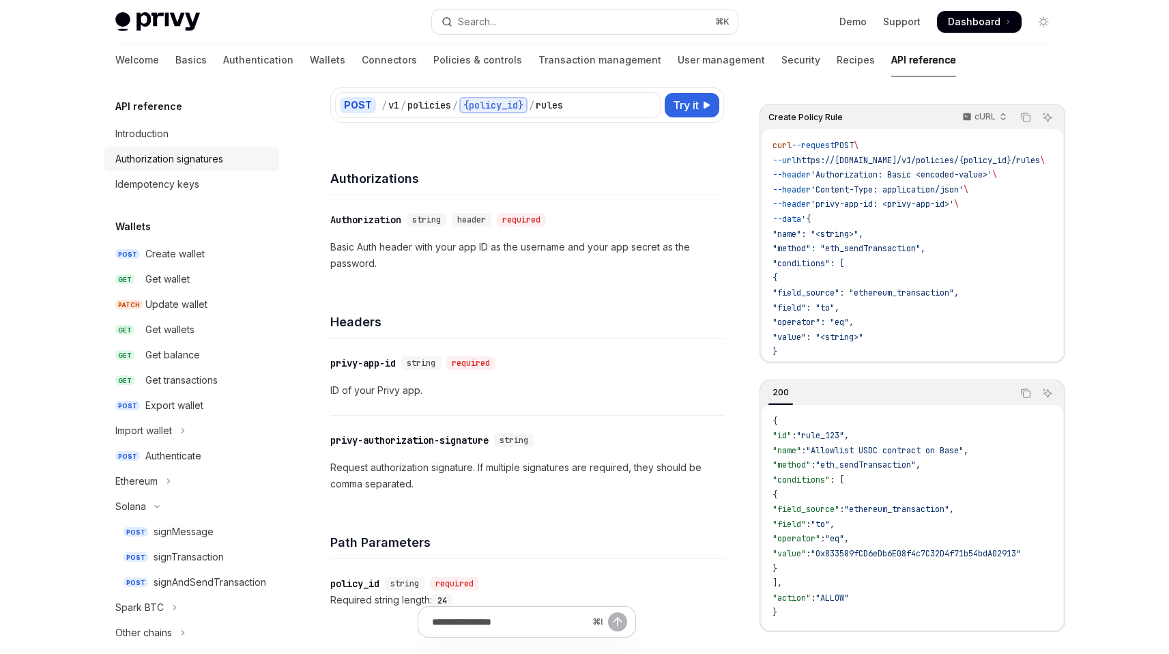
click at [193, 161] on div "Authorization signatures" at bounding box center [169, 159] width 108 height 16
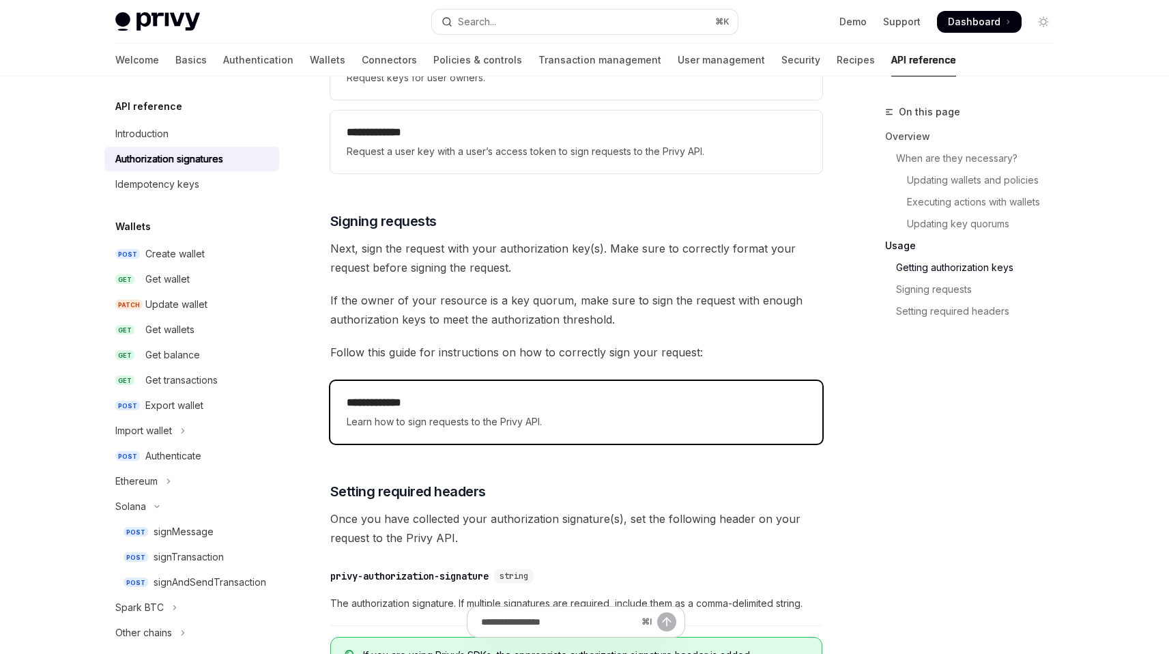
scroll to position [1970, 0]
click at [472, 406] on h2 "**********" at bounding box center [576, 402] width 459 height 16
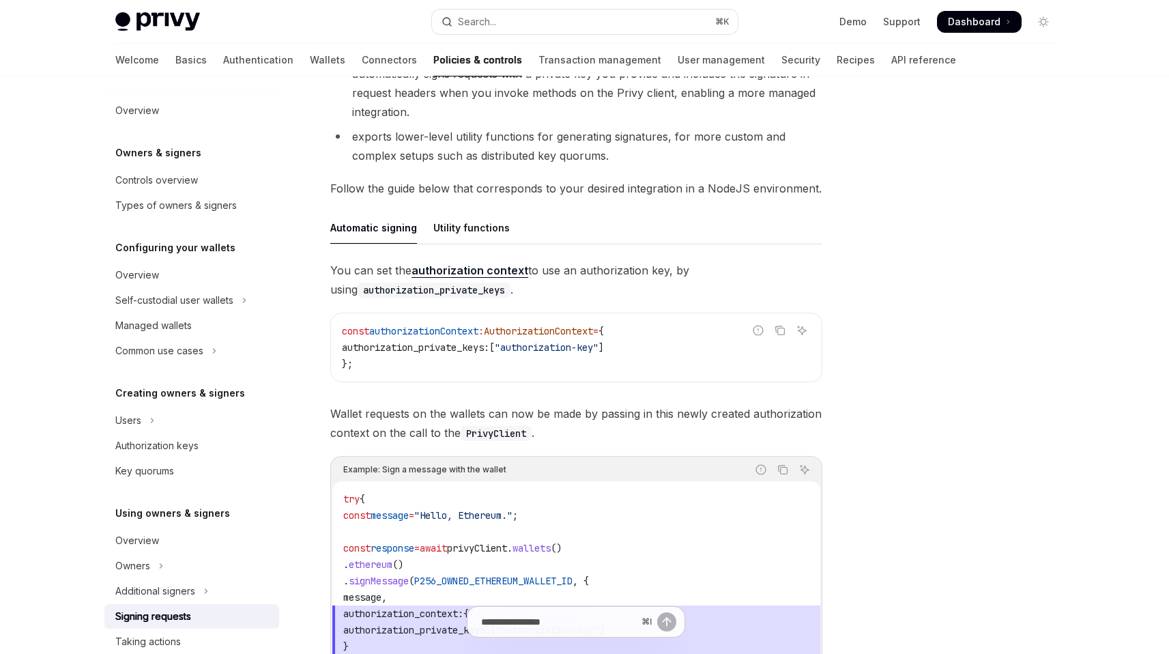
scroll to position [278, 0]
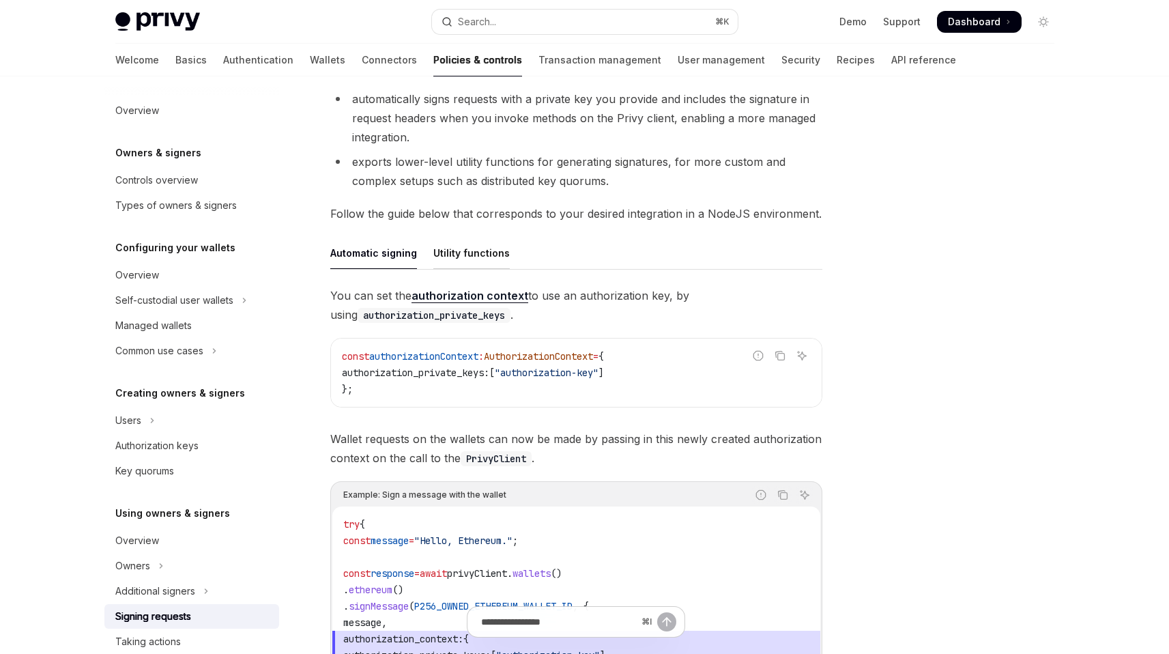
click at [477, 257] on div "Utility functions" at bounding box center [471, 253] width 76 height 32
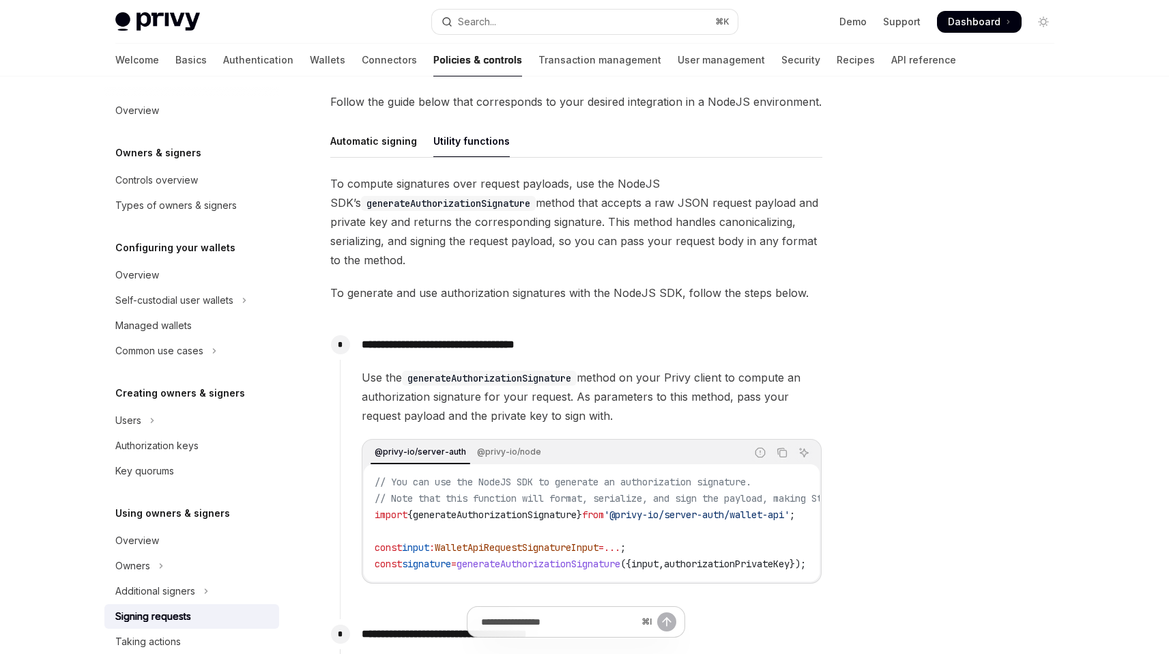
scroll to position [338, 0]
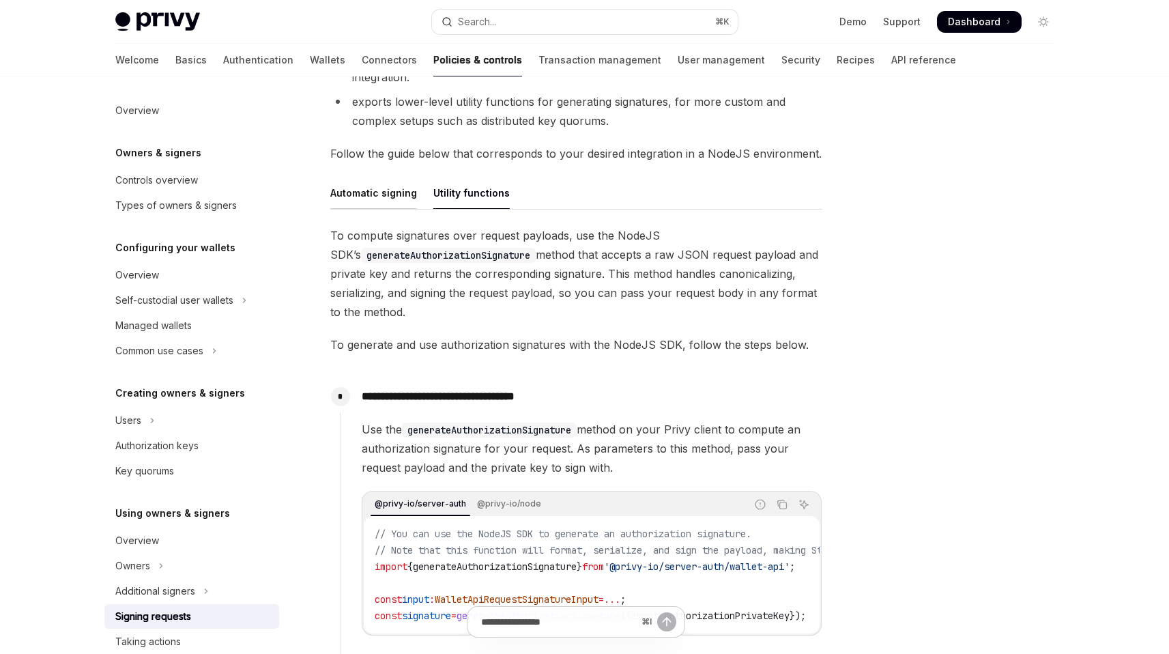
click at [390, 201] on div "Automatic signing" at bounding box center [373, 193] width 87 height 32
type textarea "*"
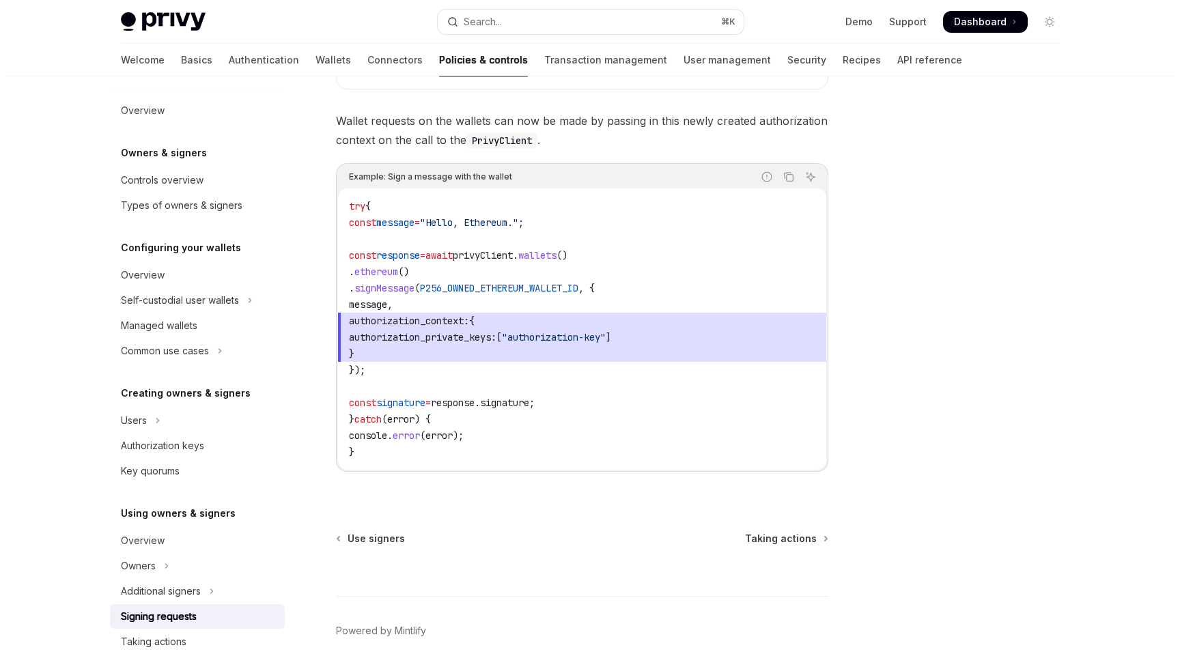
scroll to position [575, 0]
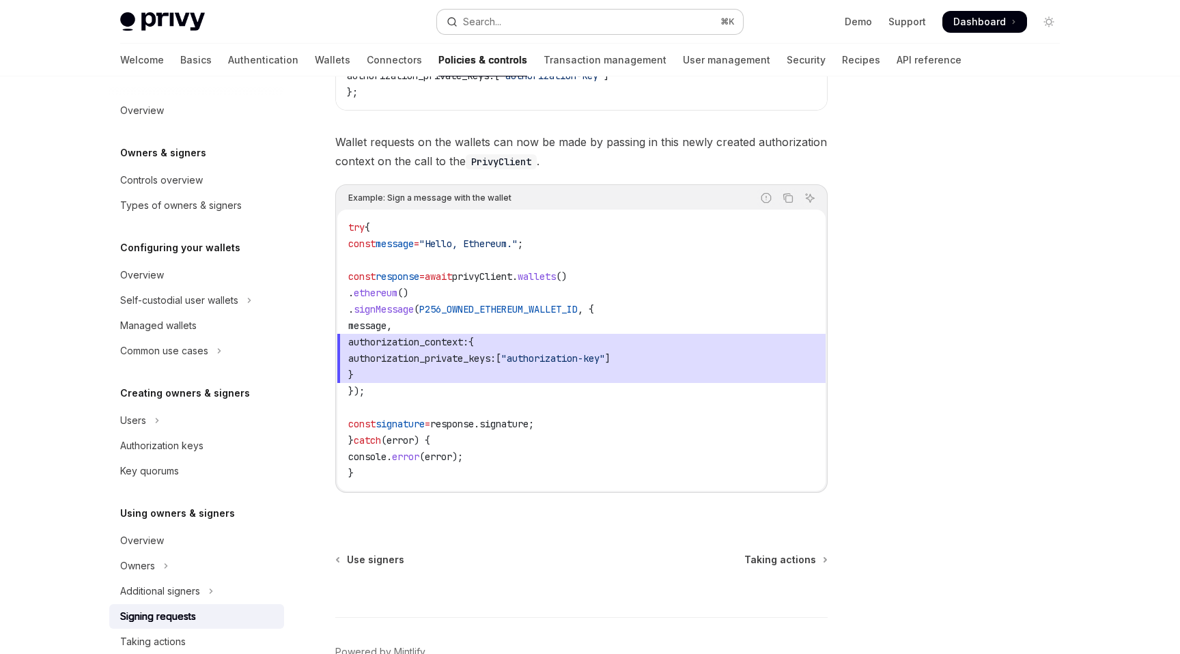
click at [490, 25] on div "Search..." at bounding box center [482, 22] width 38 height 16
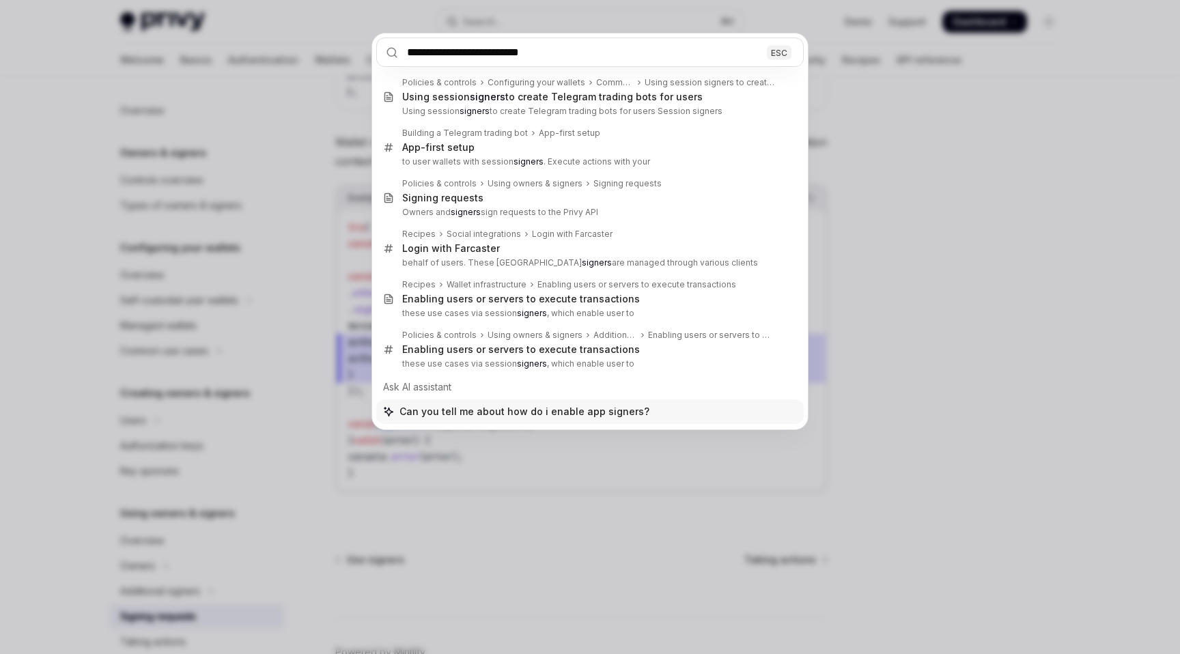
type input "**********"
type textarea "*"
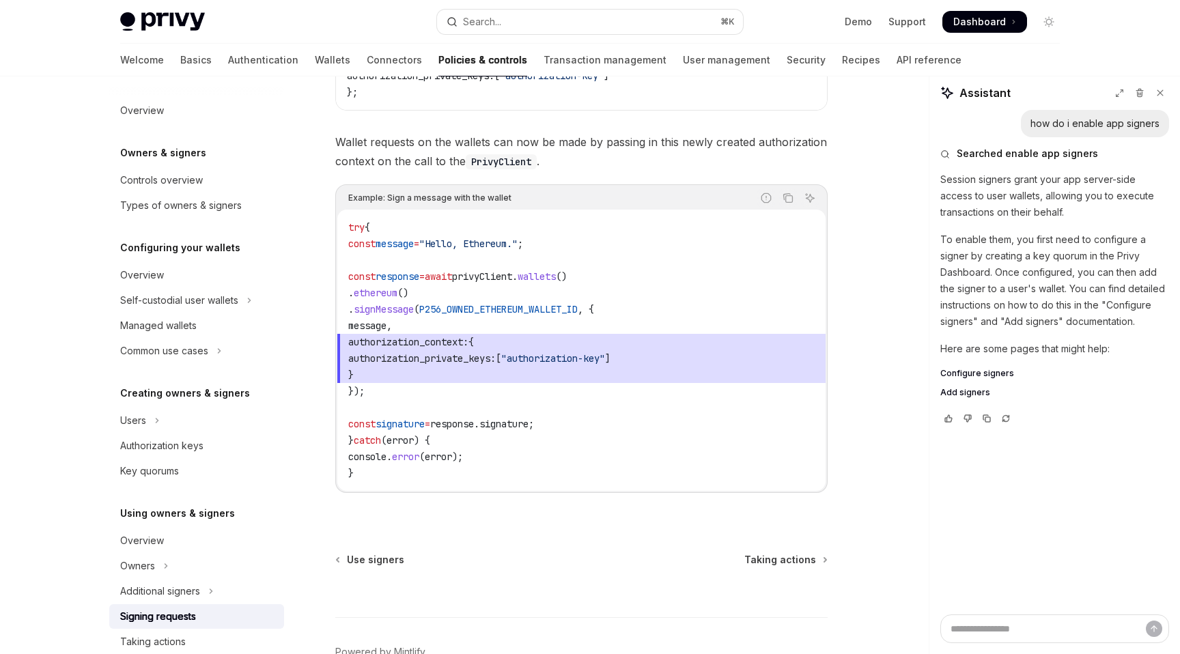
type textarea "*"
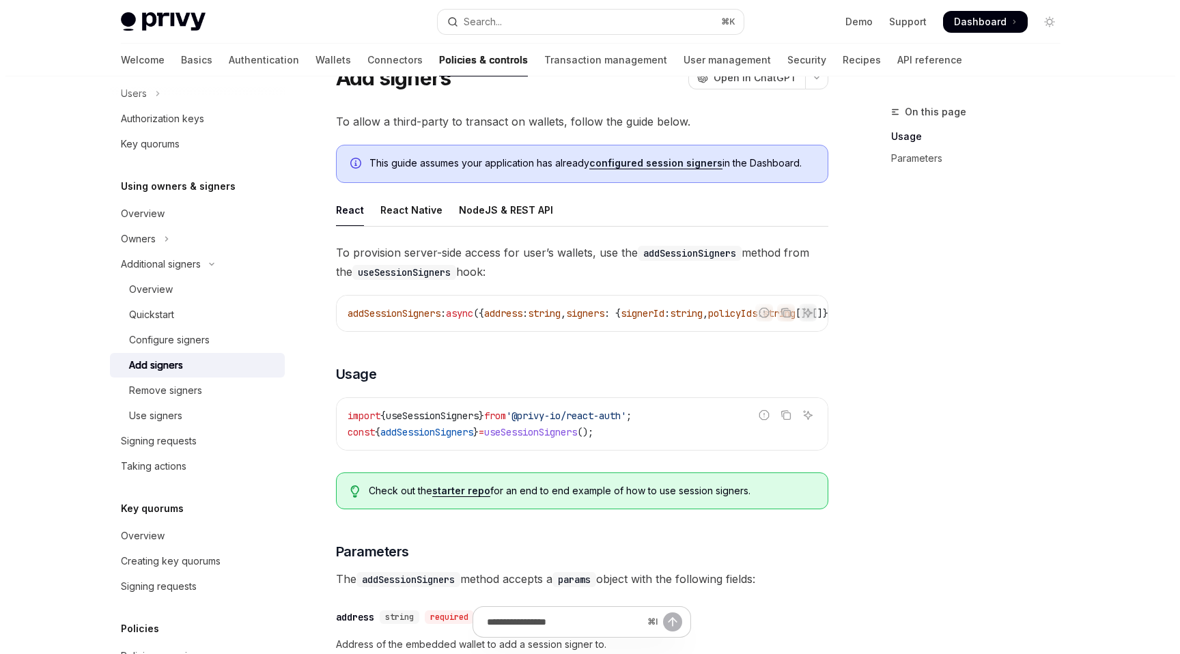
scroll to position [31, 0]
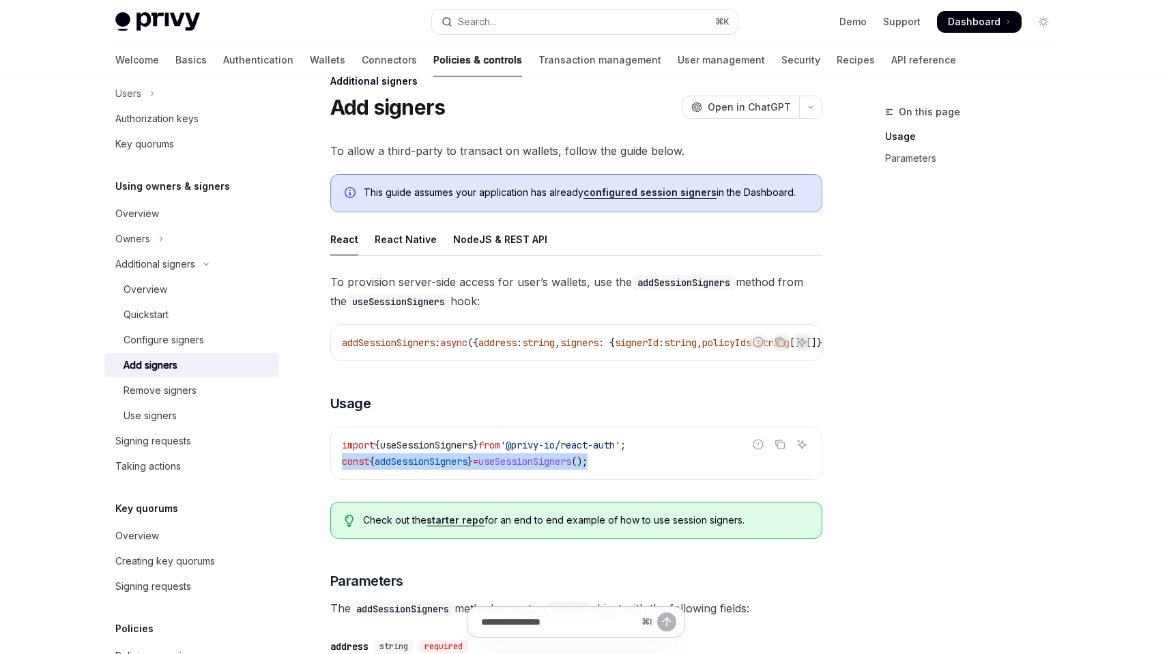
drag, startPoint x: 626, startPoint y: 465, endPoint x: 311, endPoint y: 471, distance: 315.5
click at [311, 471] on div "Additional signers Add signers OpenAI Open in ChatGPT OpenAI Open in ChatGPT To…" at bounding box center [449, 641] width 754 height 1136
copy span "const { addSessionSigners } = useSessionSigners ();"
click at [640, 466] on code "import { useSessionSigners } from '@privy-io/react-auth' ; const { addSessionSi…" at bounding box center [576, 453] width 469 height 33
drag, startPoint x: 634, startPoint y: 467, endPoint x: 317, endPoint y: 462, distance: 316.8
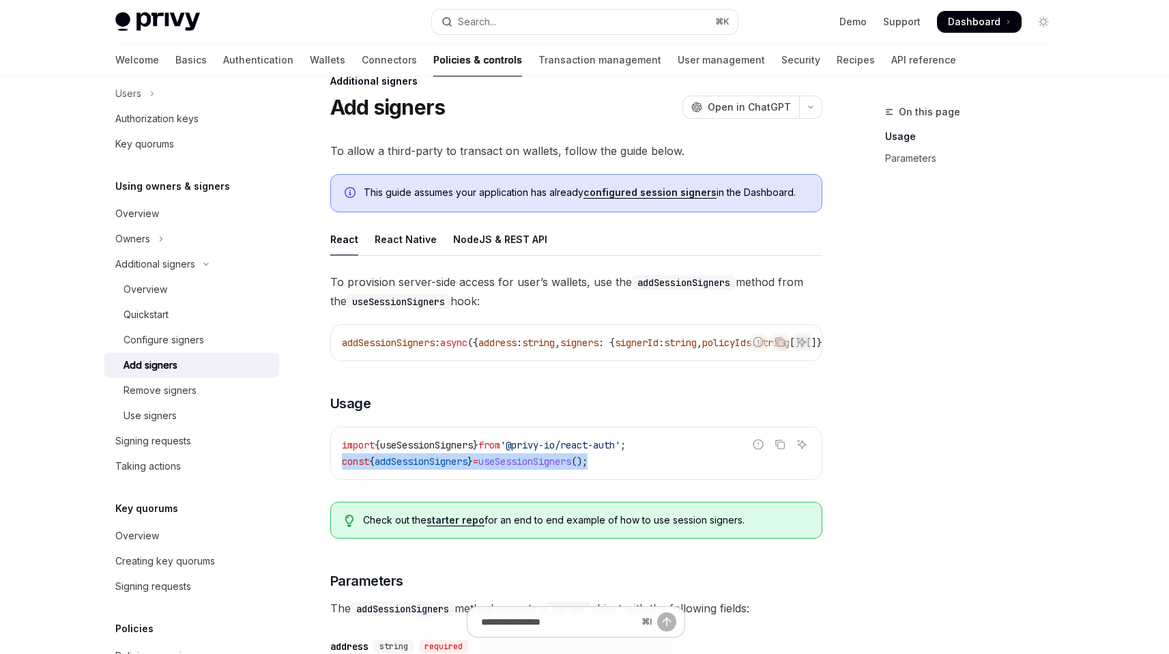
click at [317, 462] on div "Additional signers Add signers OpenAI Open in ChatGPT OpenAI Open in ChatGPT To…" at bounding box center [449, 641] width 754 height 1136
copy span "const { addSessionSigners } = useSessionSigners ();"
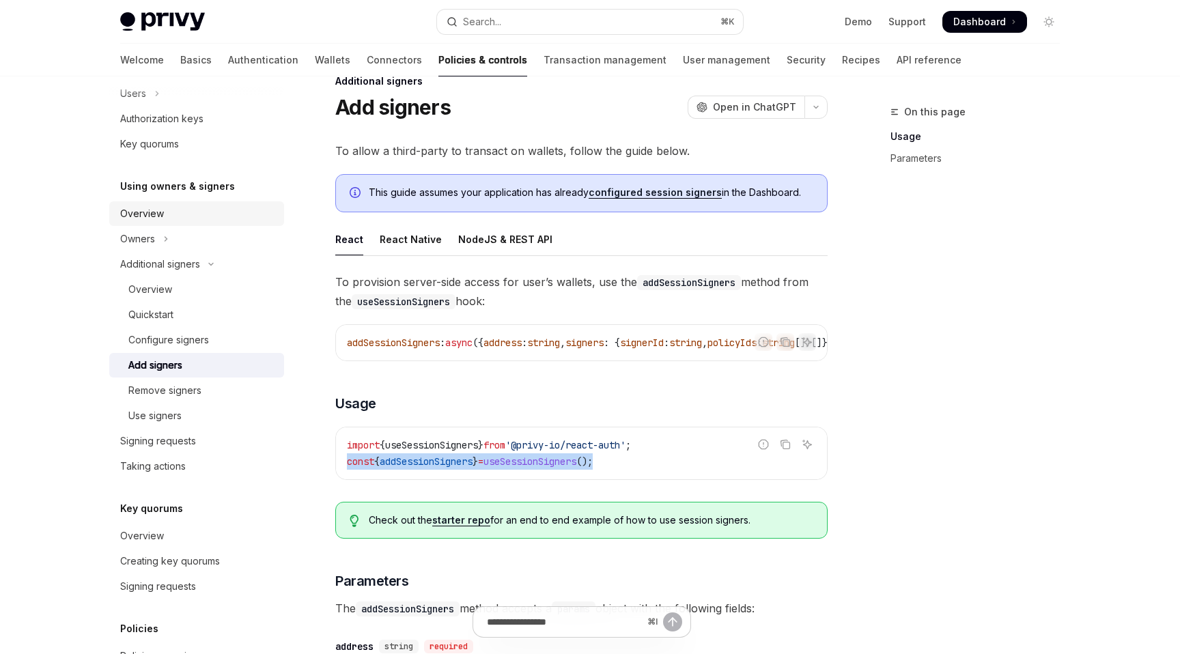
click at [158, 216] on div "Overview" at bounding box center [142, 213] width 44 height 16
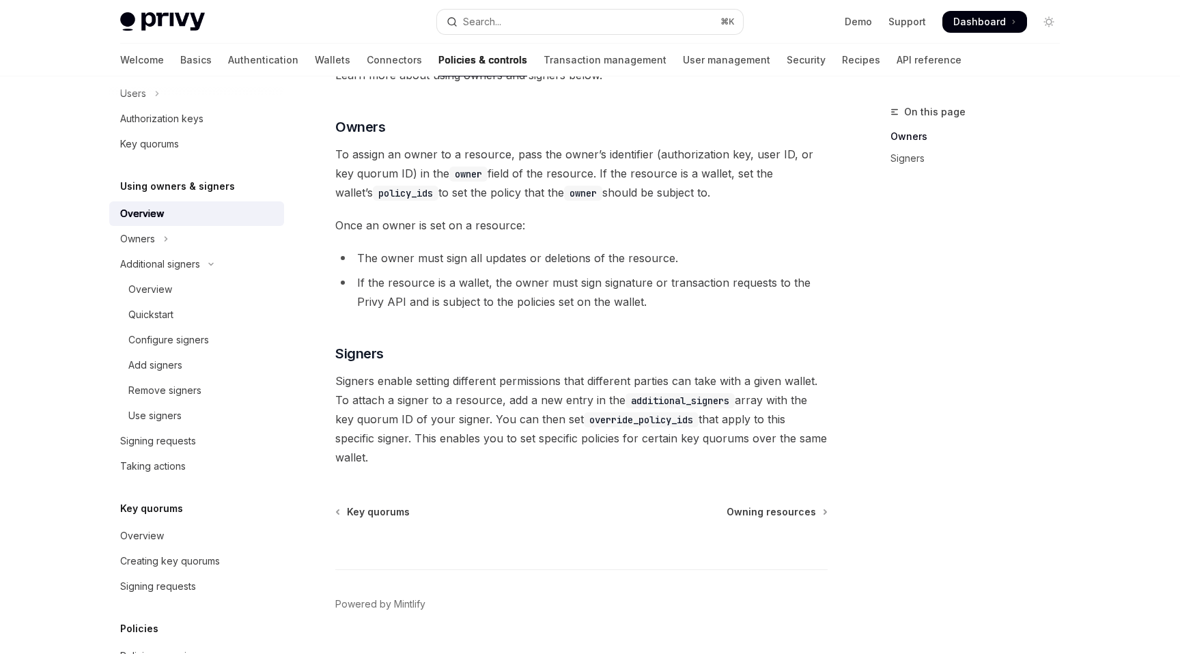
scroll to position [178, 0]
click at [180, 244] on button "Owners" at bounding box center [196, 239] width 175 height 25
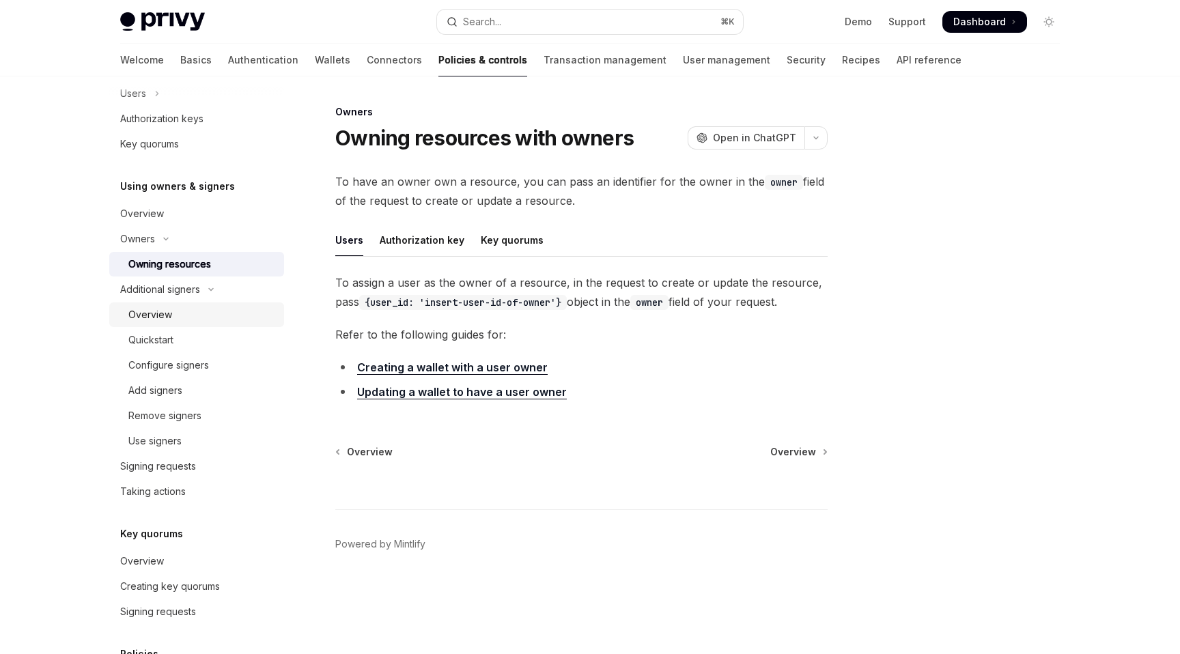
click at [183, 313] on div "Overview" at bounding box center [201, 315] width 147 height 16
type textarea "*"
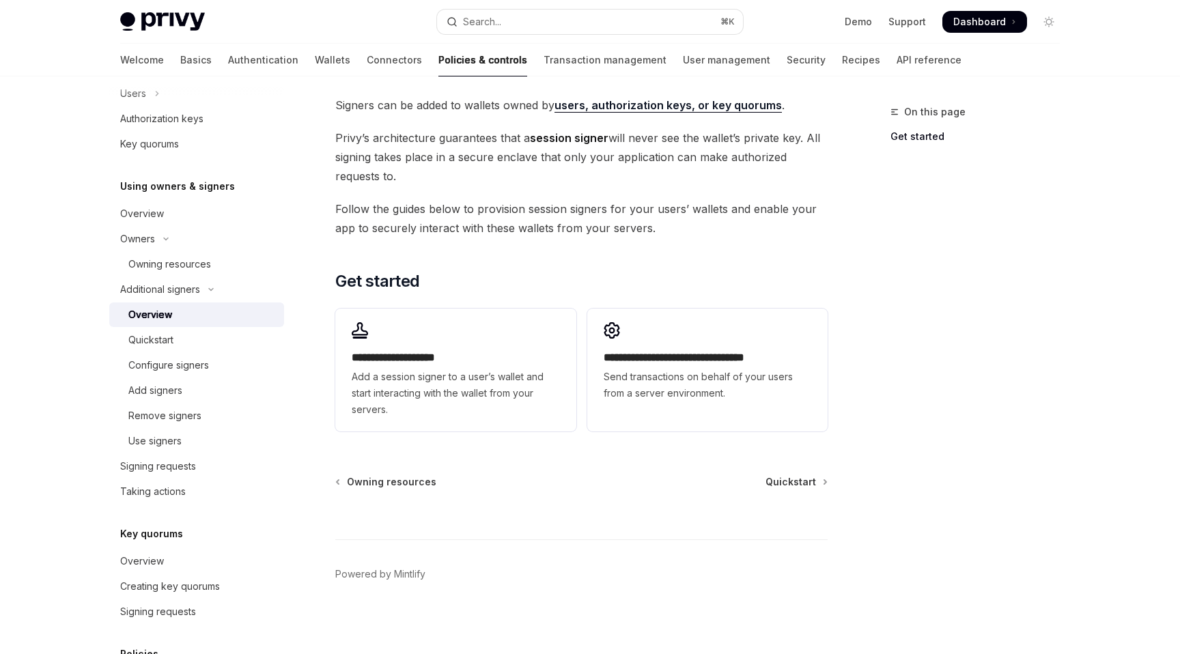
scroll to position [296, 0]
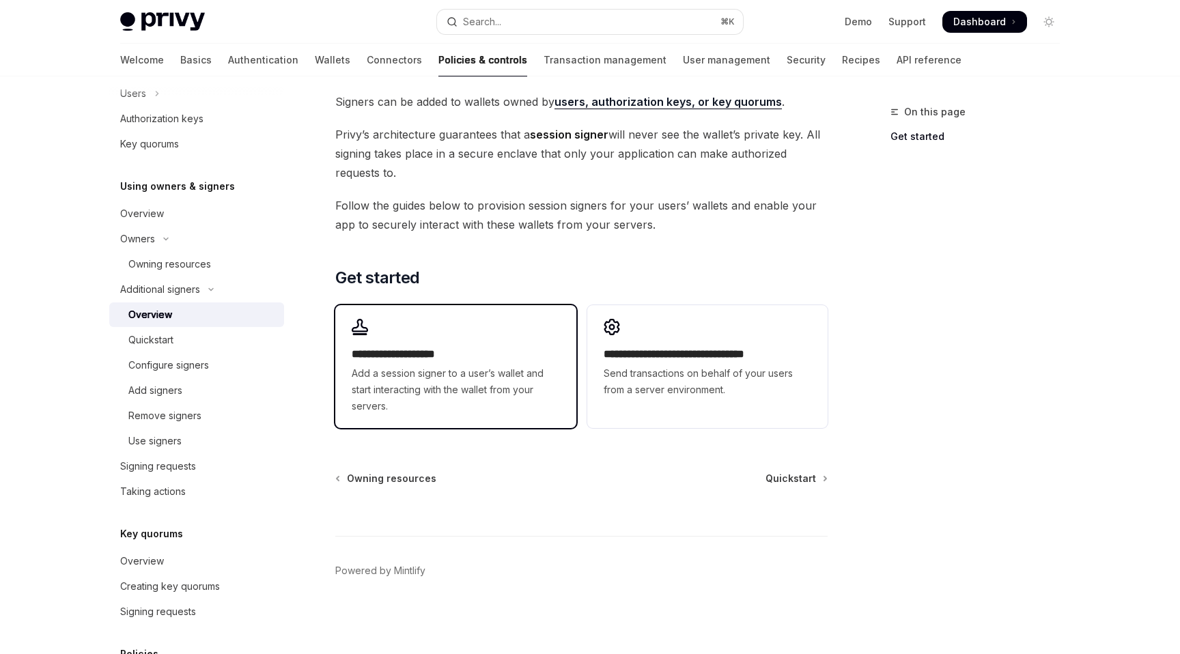
click at [525, 367] on span "Add a session signer to a user’s wallet and start interacting with the wallet f…" at bounding box center [456, 389] width 208 height 49
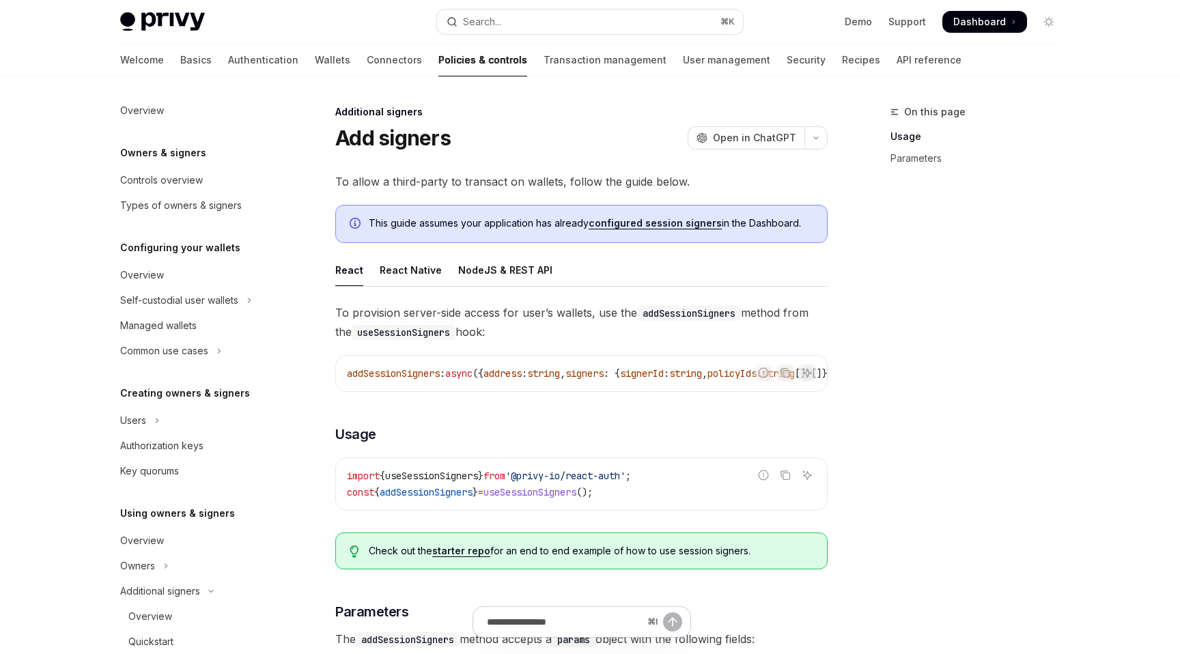
scroll to position [327, 0]
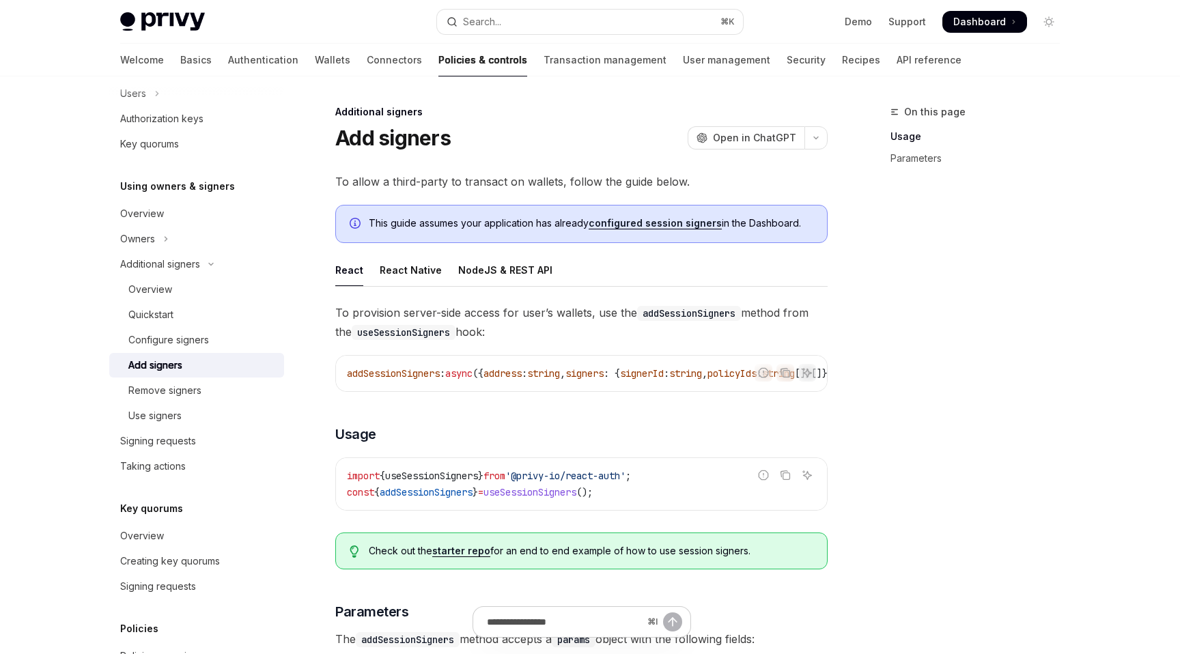
click at [665, 227] on link "configured session signers" at bounding box center [654, 223] width 133 height 12
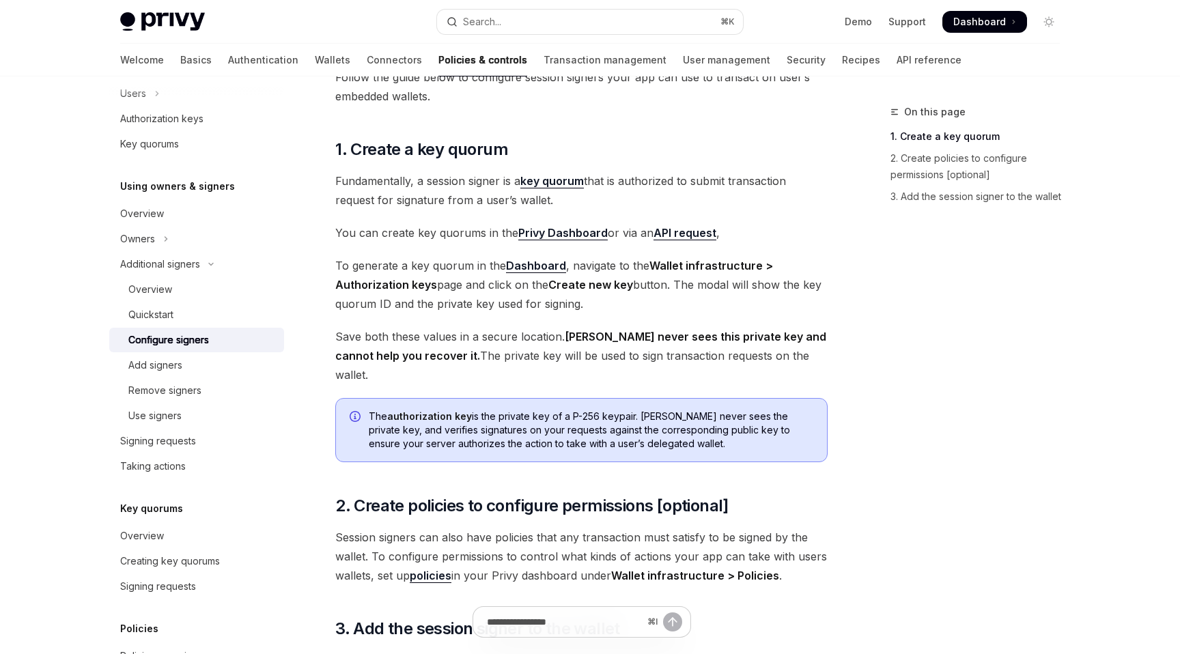
scroll to position [104, 0]
click at [572, 186] on link "key quorum" at bounding box center [551, 182] width 63 height 14
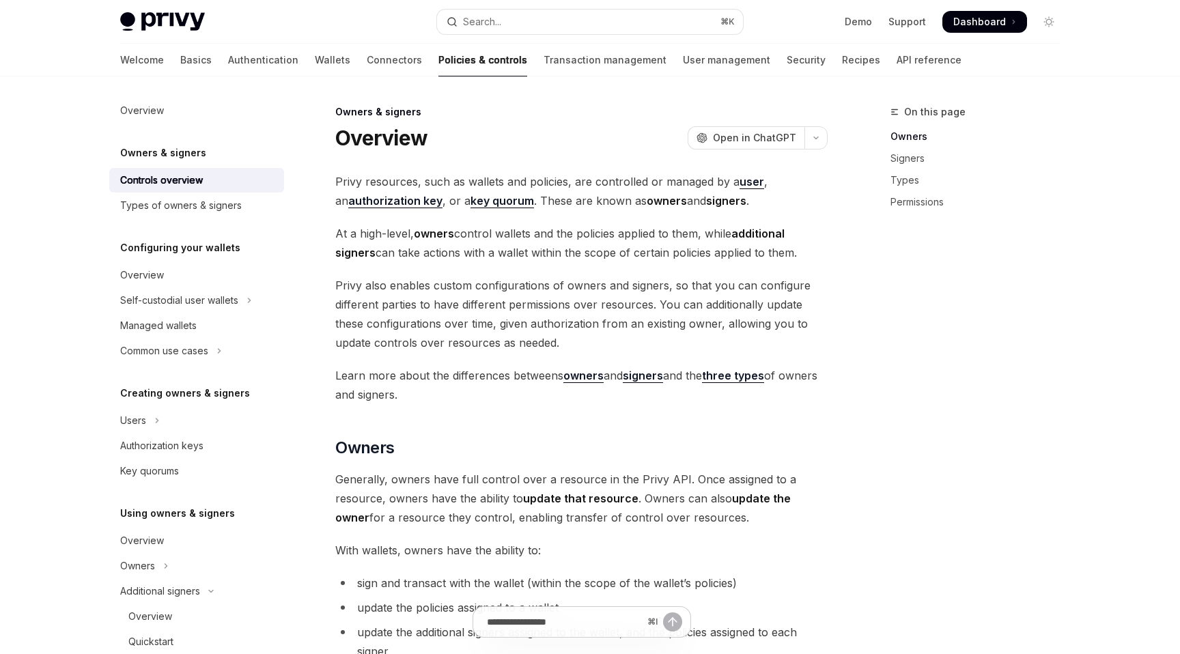
type textarea "*"
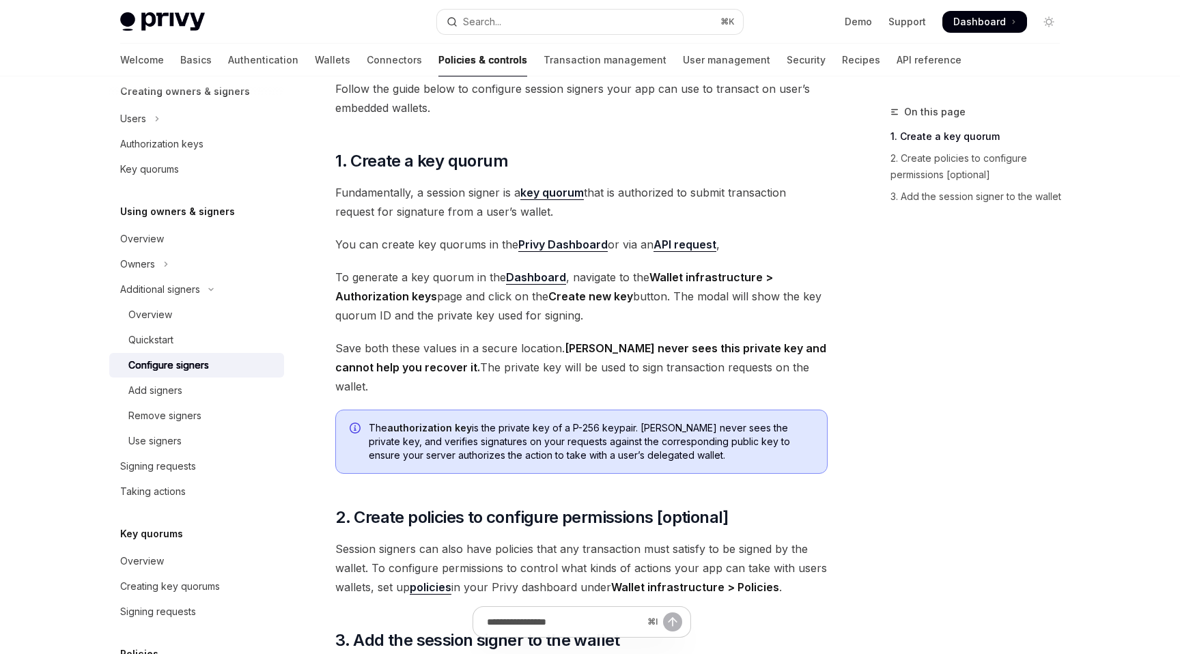
scroll to position [104, 0]
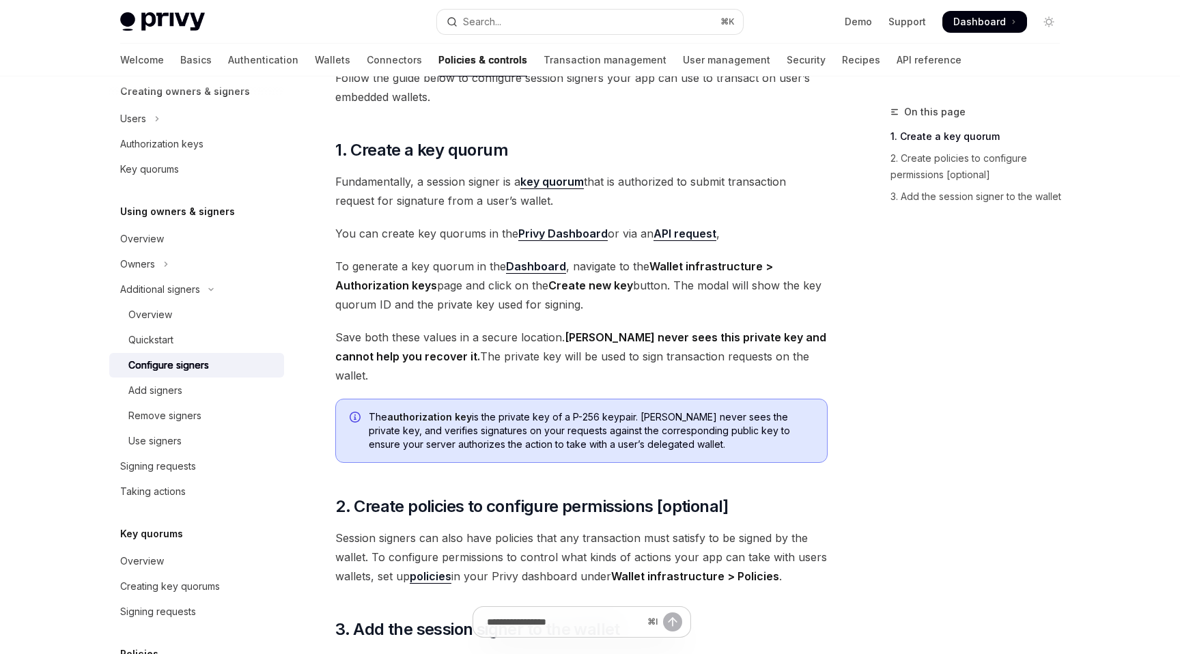
click at [597, 237] on link "Privy Dashboard" at bounding box center [562, 234] width 89 height 14
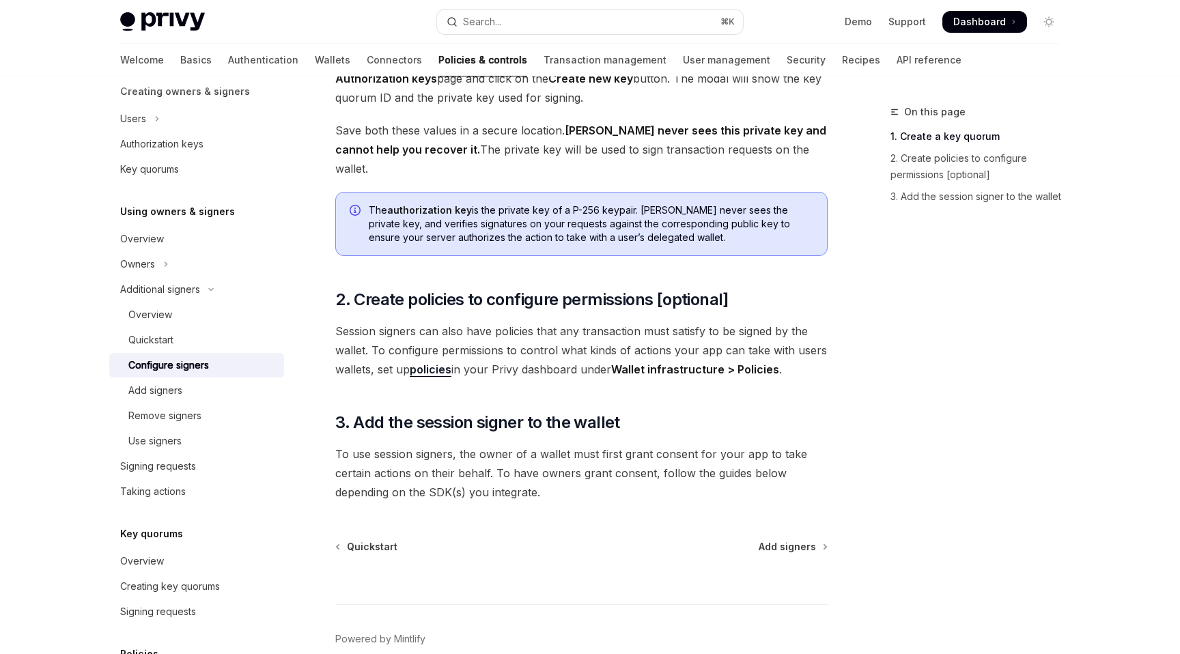
scroll to position [339, 0]
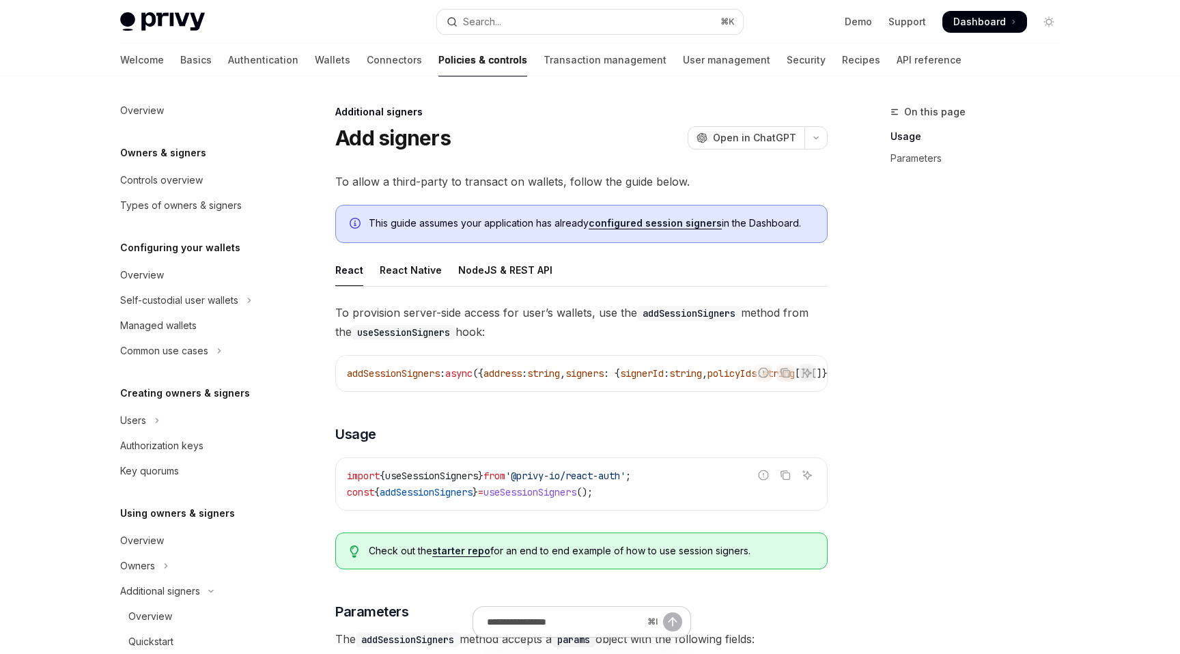
scroll to position [327, 0]
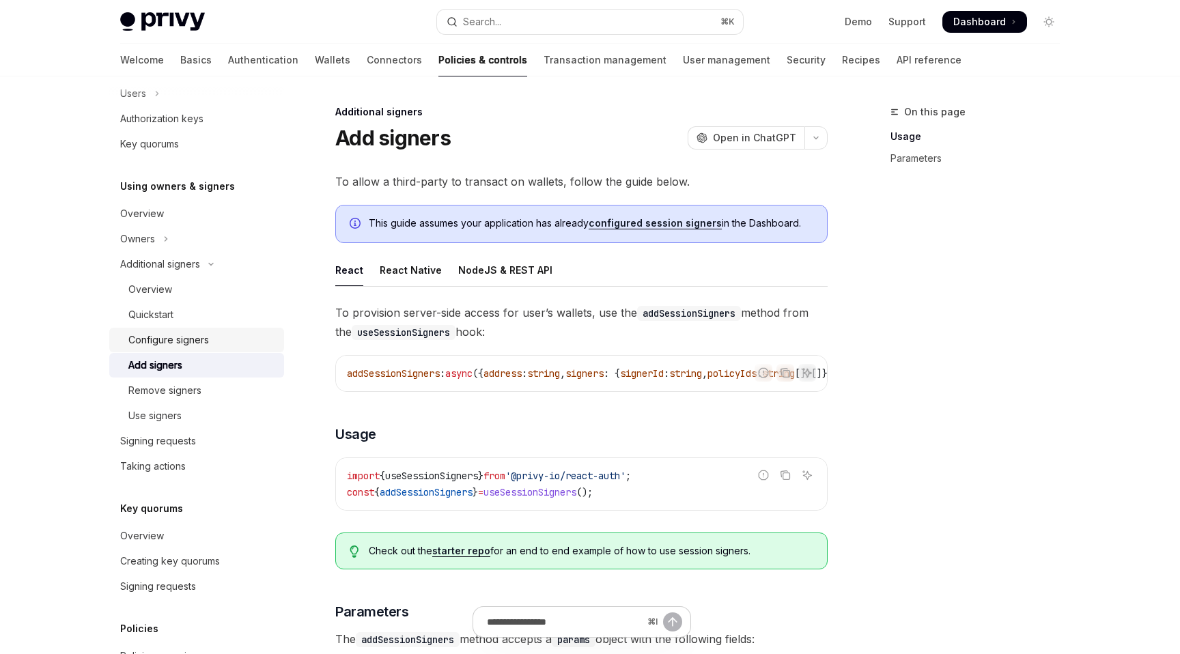
click at [212, 342] on div "Configure signers" at bounding box center [201, 340] width 147 height 16
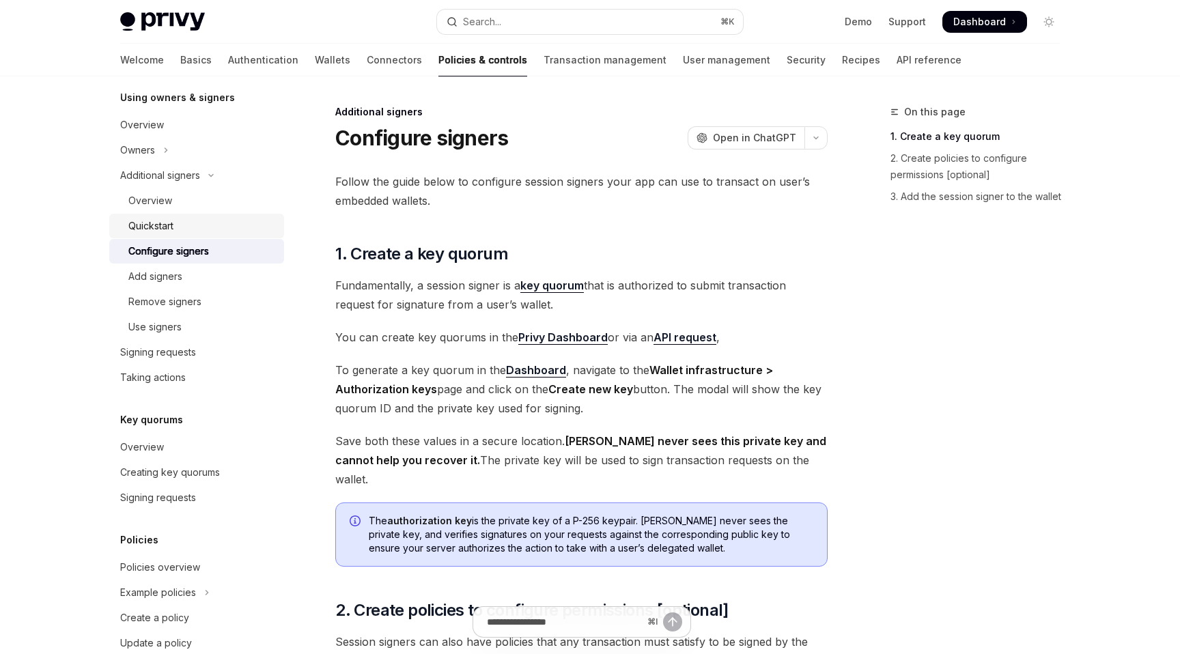
scroll to position [421, 0]
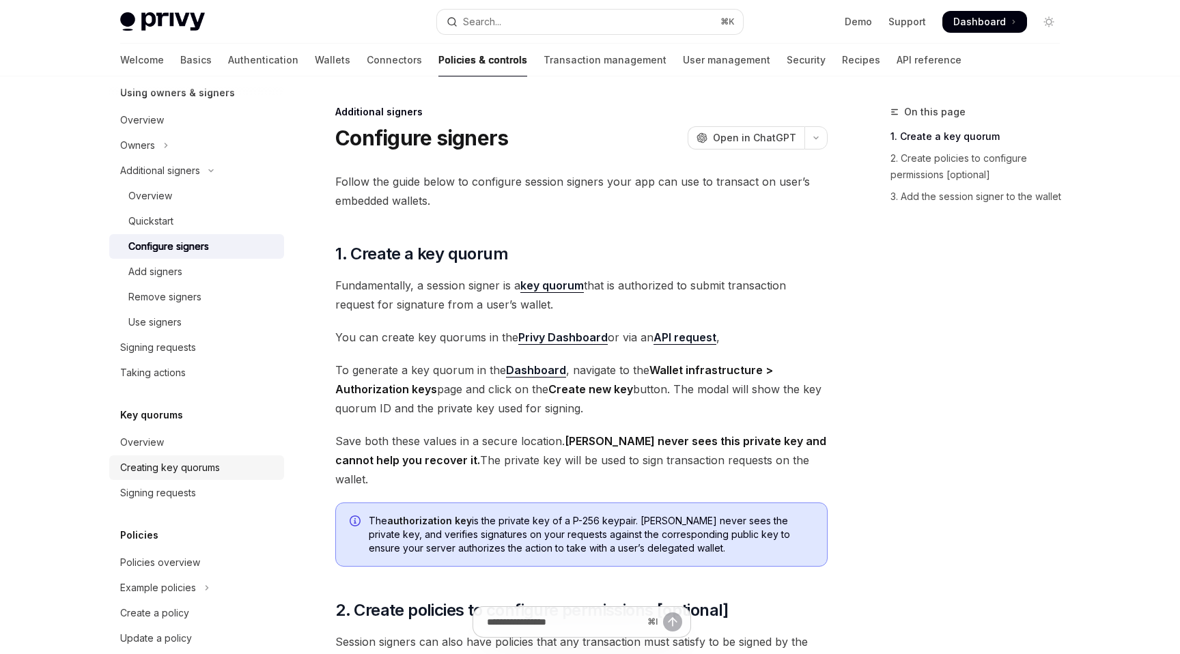
click at [204, 468] on div "Creating key quorums" at bounding box center [170, 467] width 100 height 16
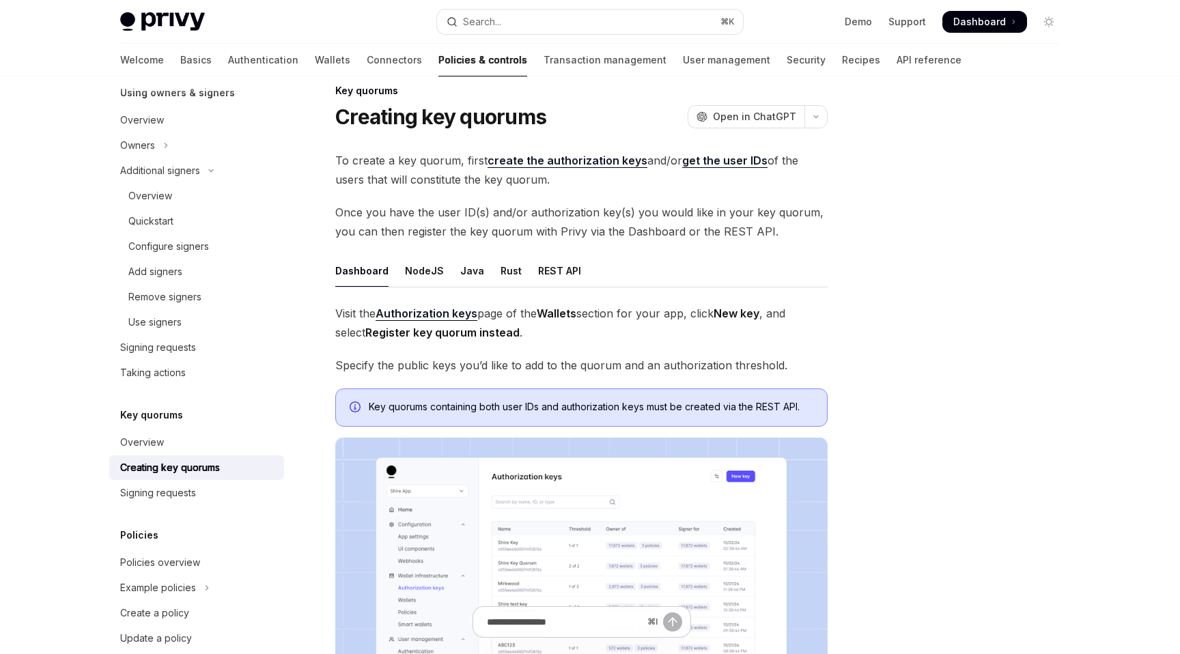
scroll to position [5, 0]
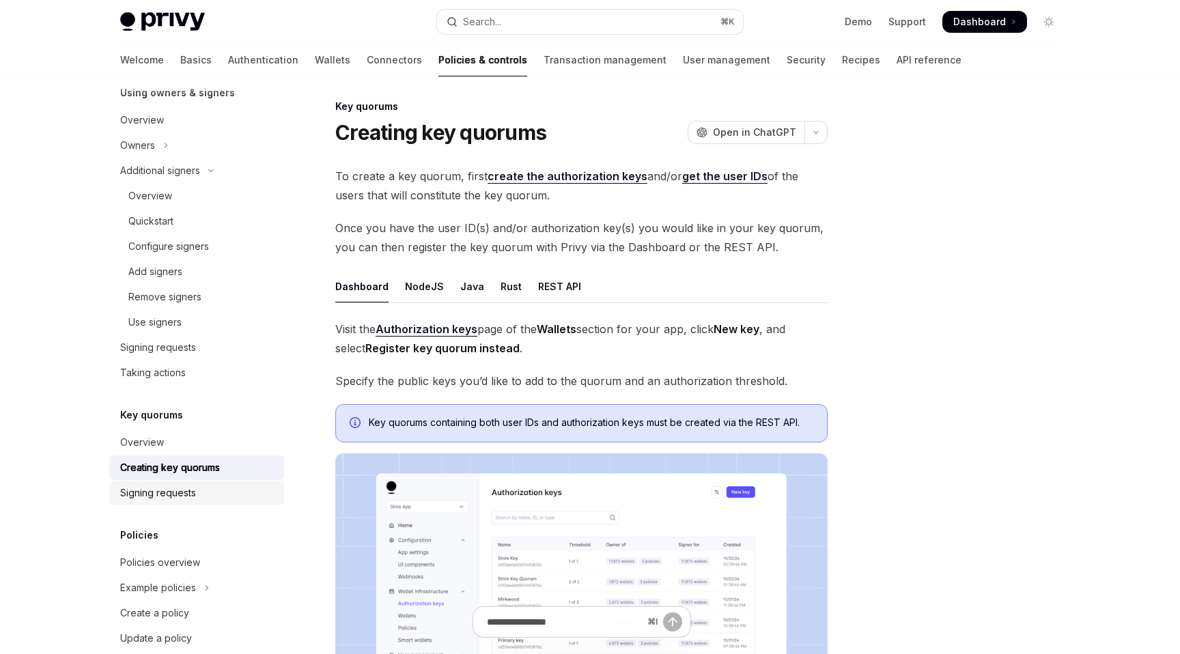
click at [171, 503] on link "Signing requests" at bounding box center [196, 493] width 175 height 25
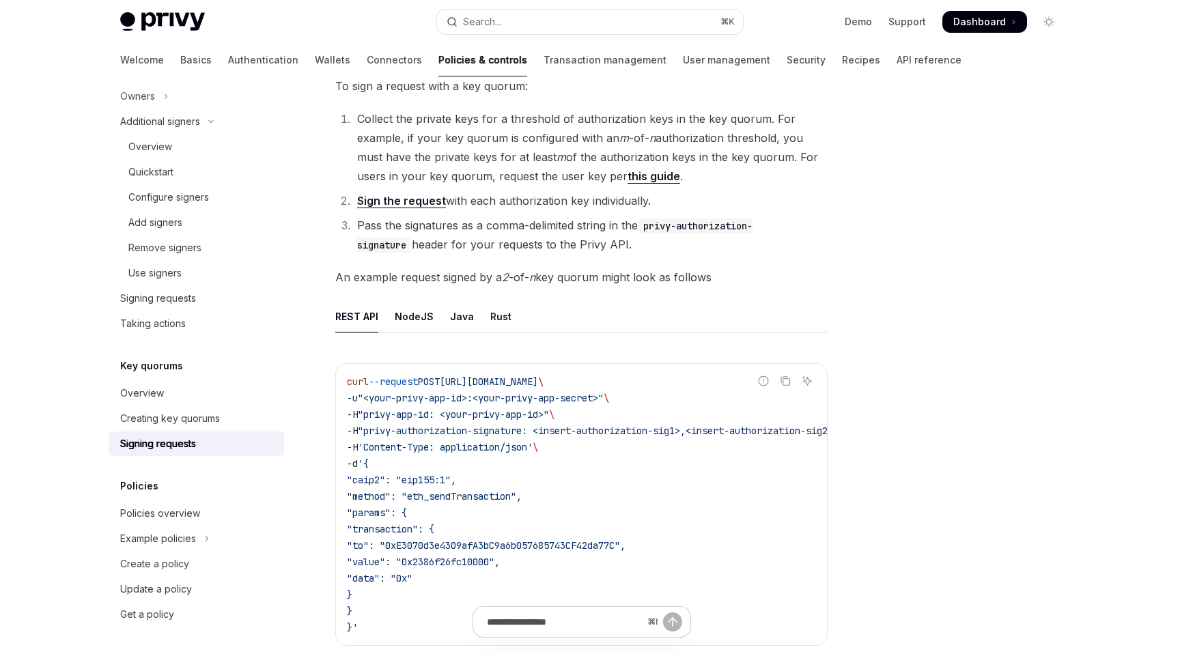
scroll to position [101, 0]
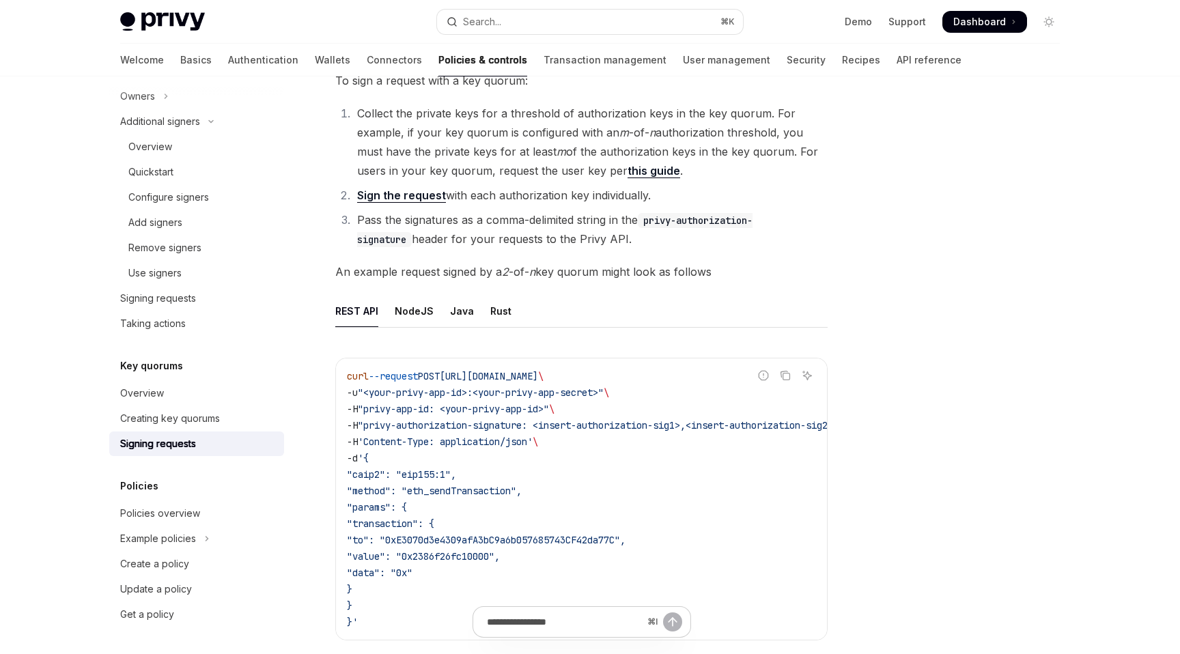
click at [397, 197] on link "Sign the request" at bounding box center [401, 195] width 89 height 14
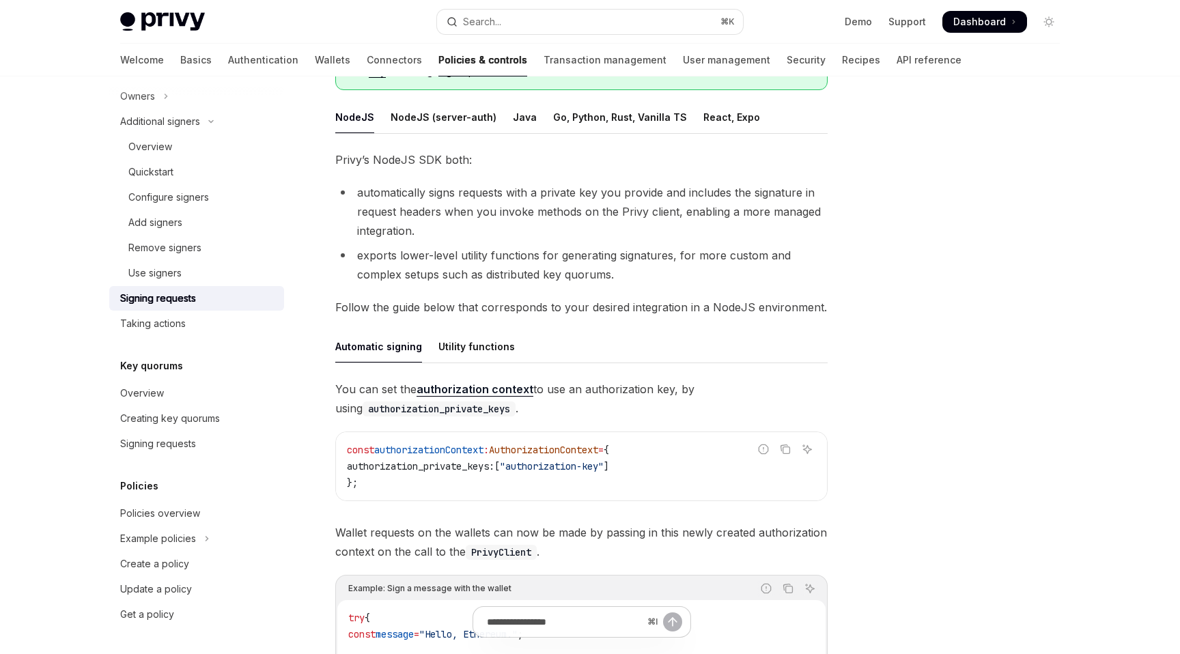
scroll to position [119, 0]
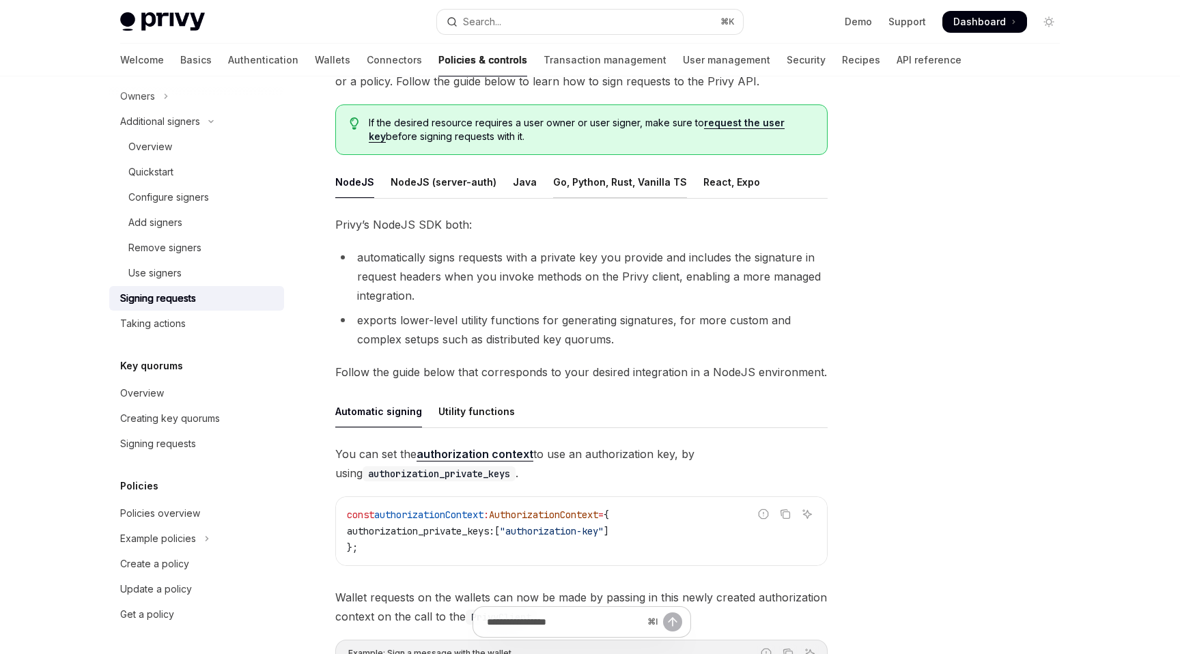
click at [615, 190] on div "Go, Python, Rust, Vanilla TS" at bounding box center [620, 182] width 134 height 32
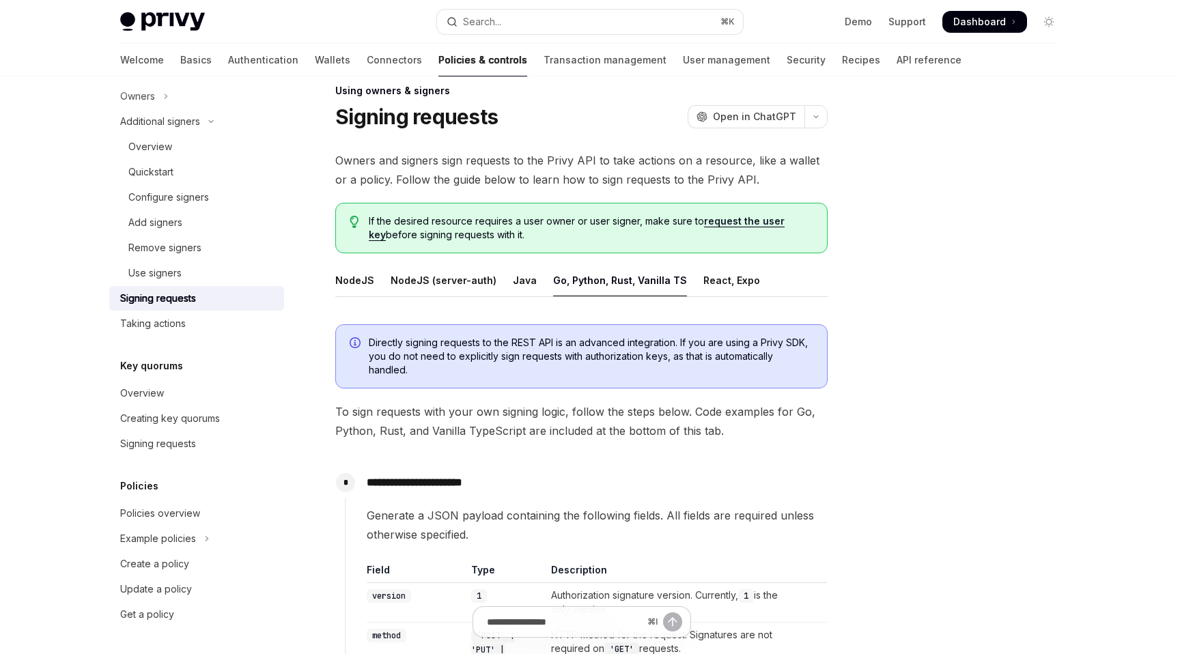
scroll to position [29, 0]
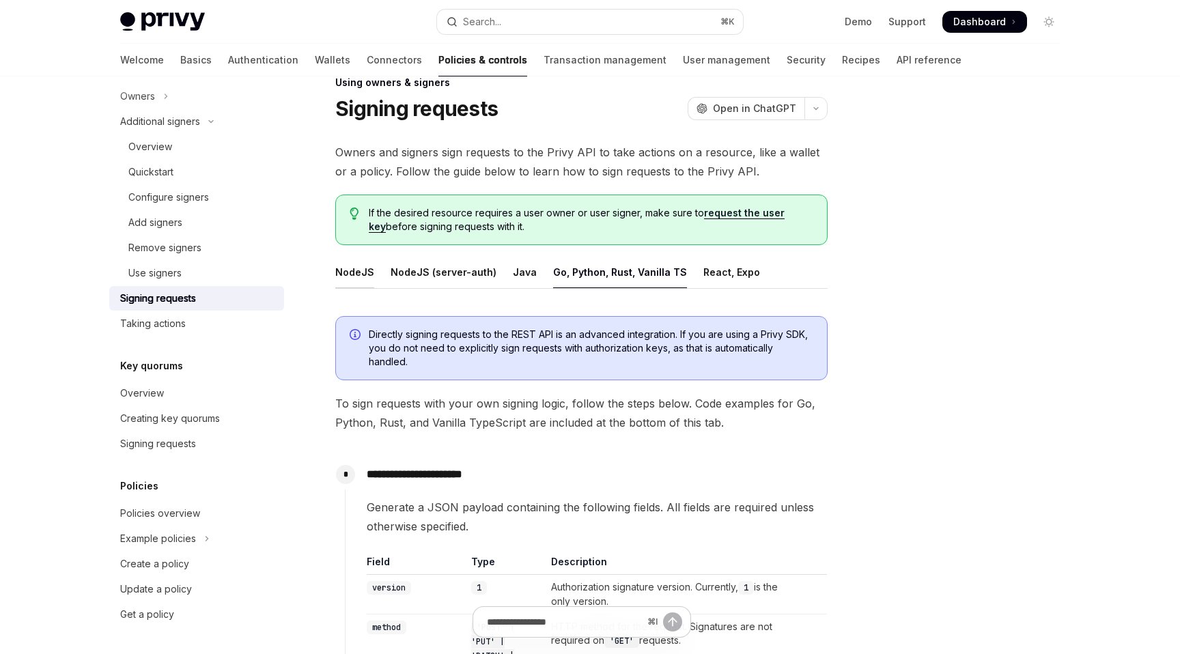
click at [360, 283] on div "NodeJS" at bounding box center [354, 272] width 39 height 32
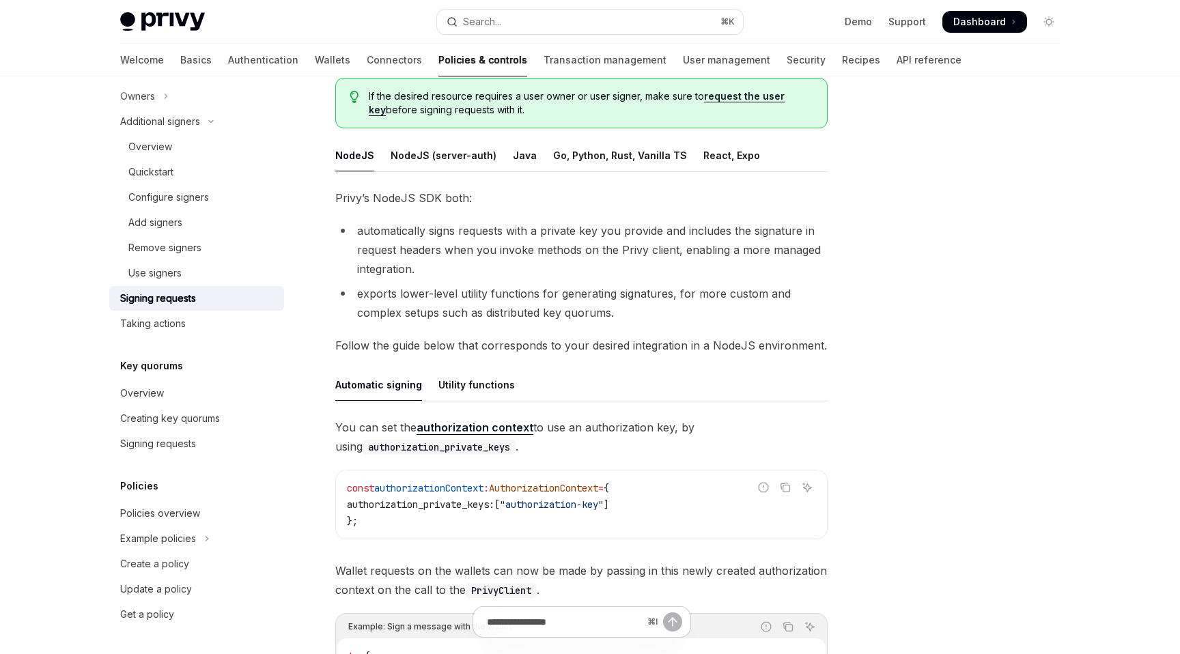
scroll to position [152, 0]
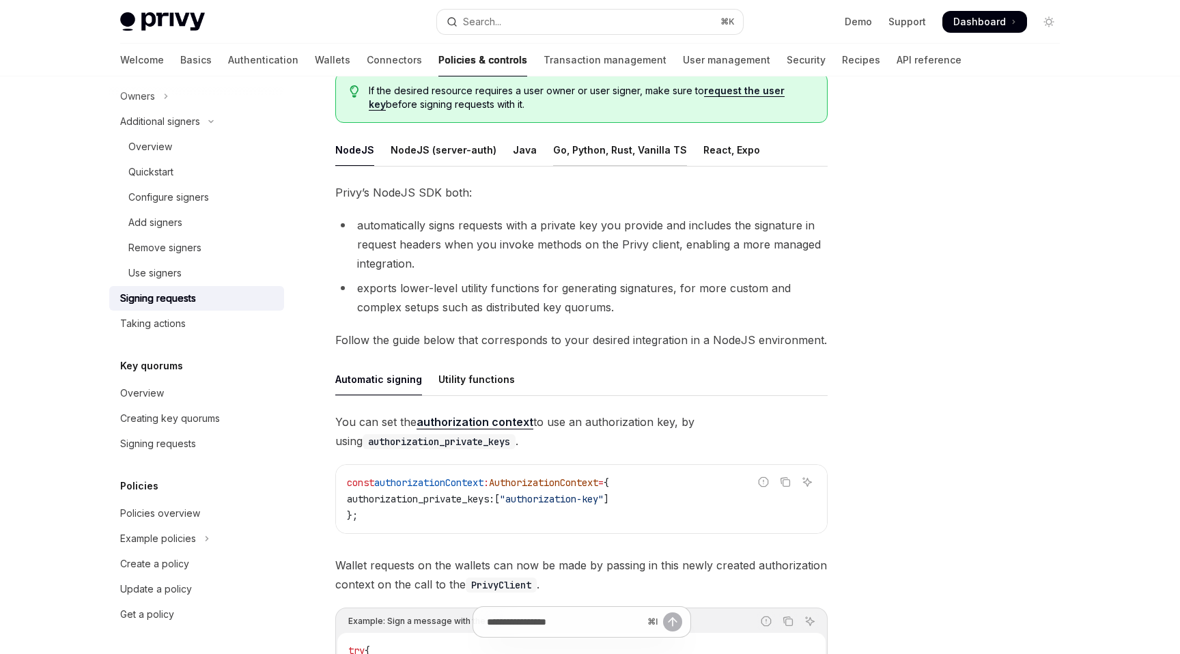
click at [584, 155] on div "Go, Python, Rust, Vanilla TS" at bounding box center [620, 150] width 134 height 32
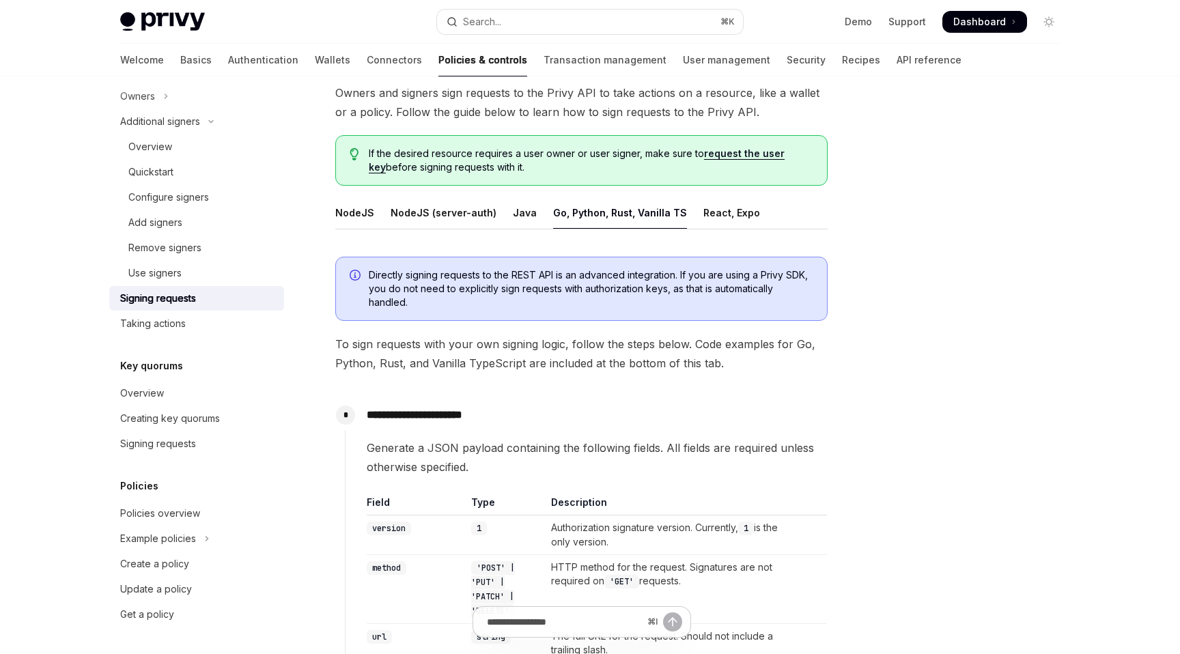
scroll to position [90, 0]
click at [703, 214] on div "React, Expo" at bounding box center [731, 211] width 57 height 32
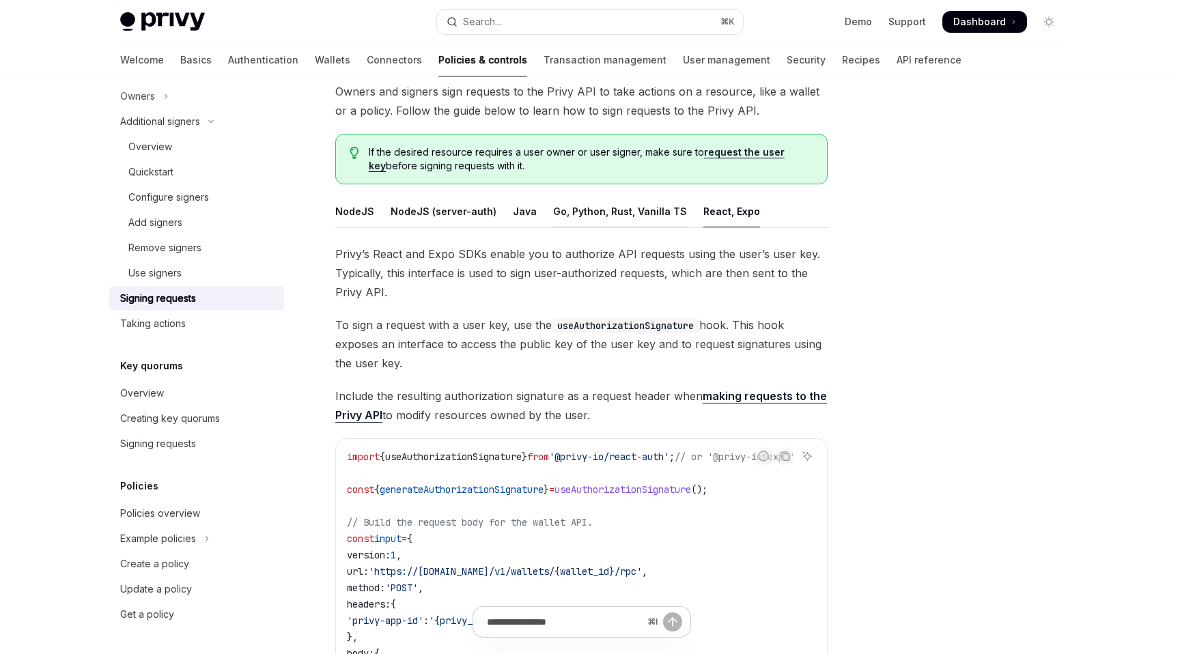
click at [619, 208] on div "Go, Python, Rust, Vanilla TS" at bounding box center [620, 211] width 134 height 32
type textarea "*"
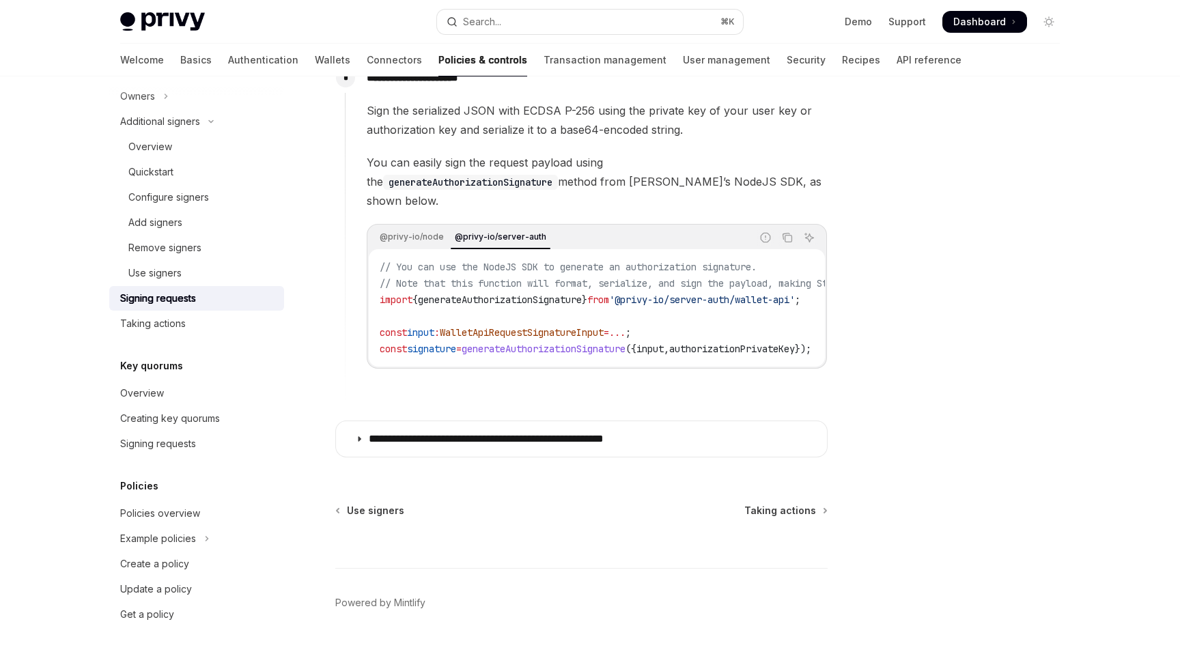
scroll to position [1221, 0]
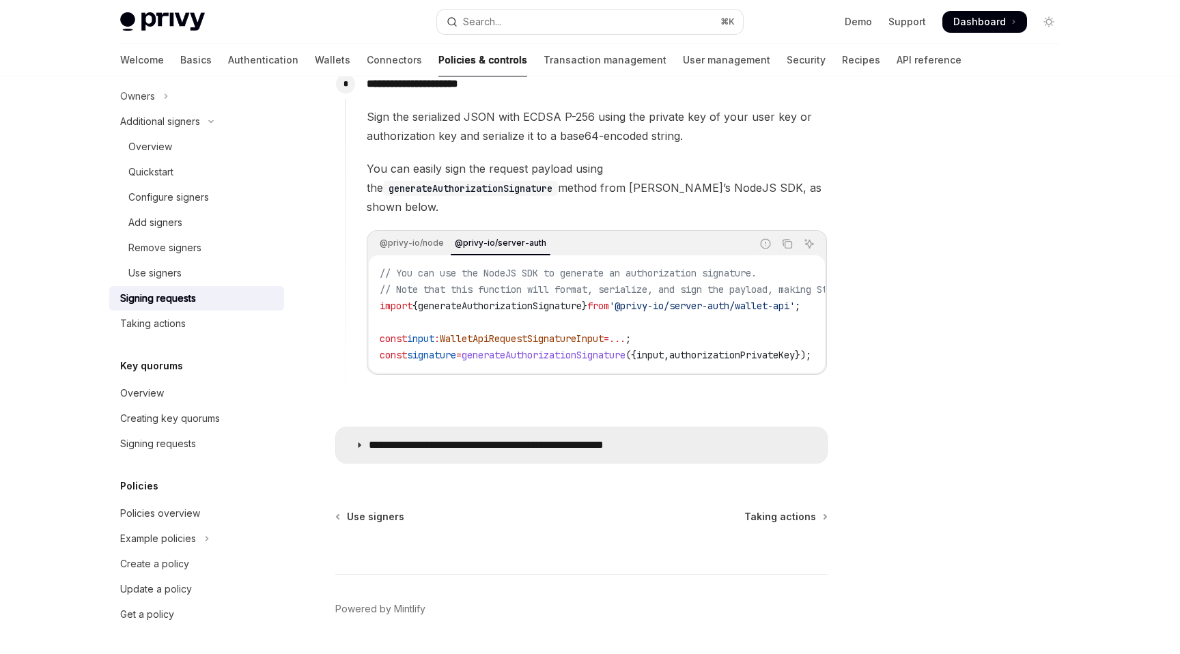
click at [436, 427] on summary "**********" at bounding box center [581, 444] width 491 height 35
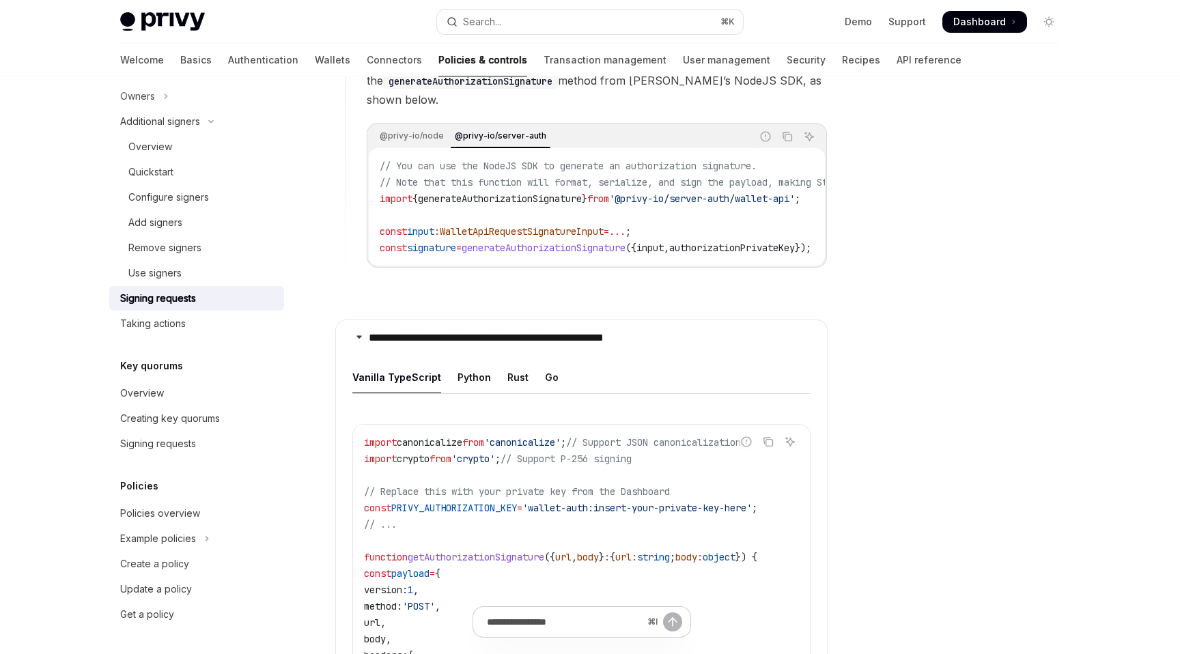
scroll to position [1294, 0]
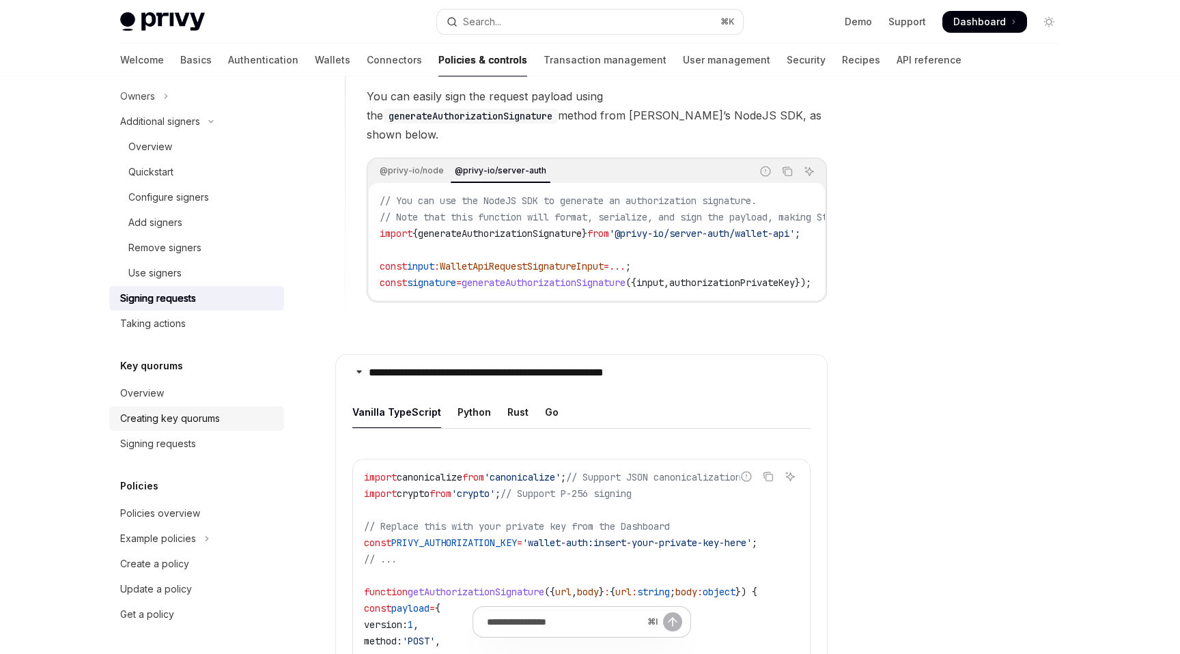
click at [193, 428] on link "Creating key quorums" at bounding box center [196, 418] width 175 height 25
click at [124, 397] on div "Overview" at bounding box center [142, 393] width 44 height 16
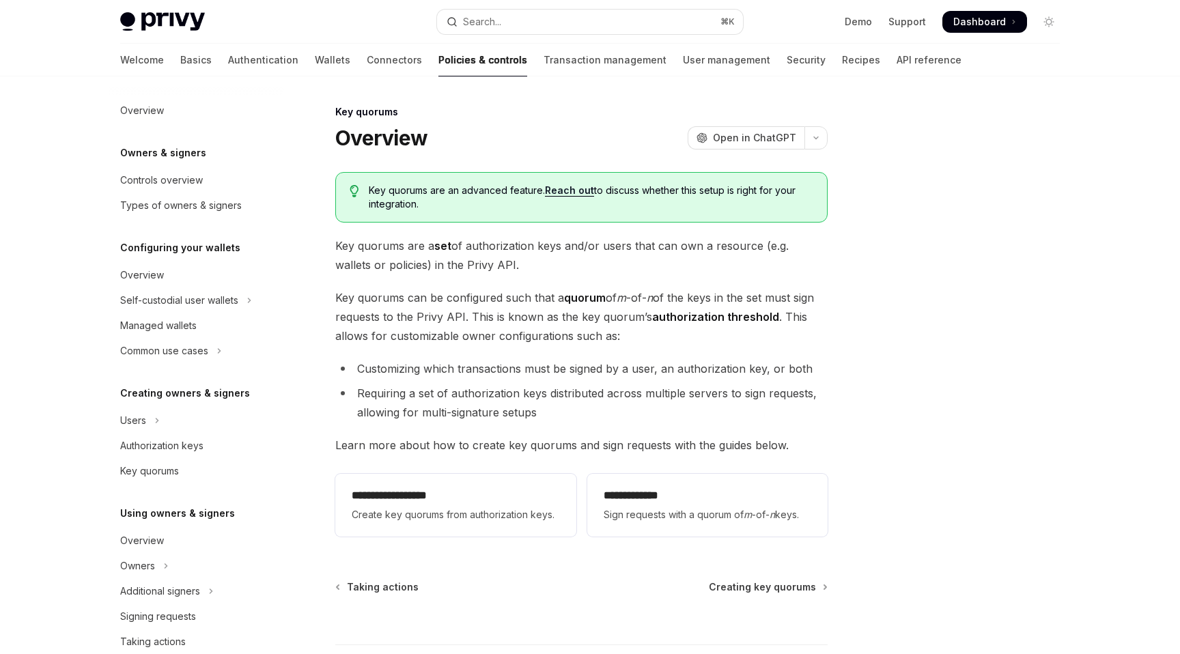
scroll to position [318, 0]
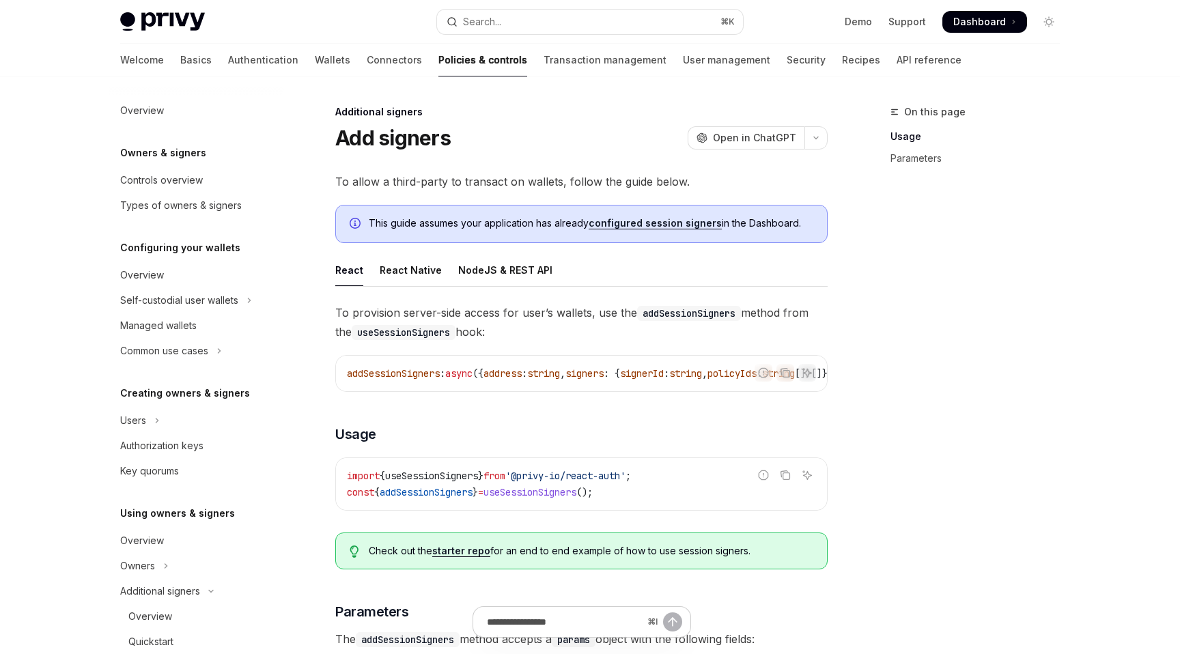
scroll to position [327, 0]
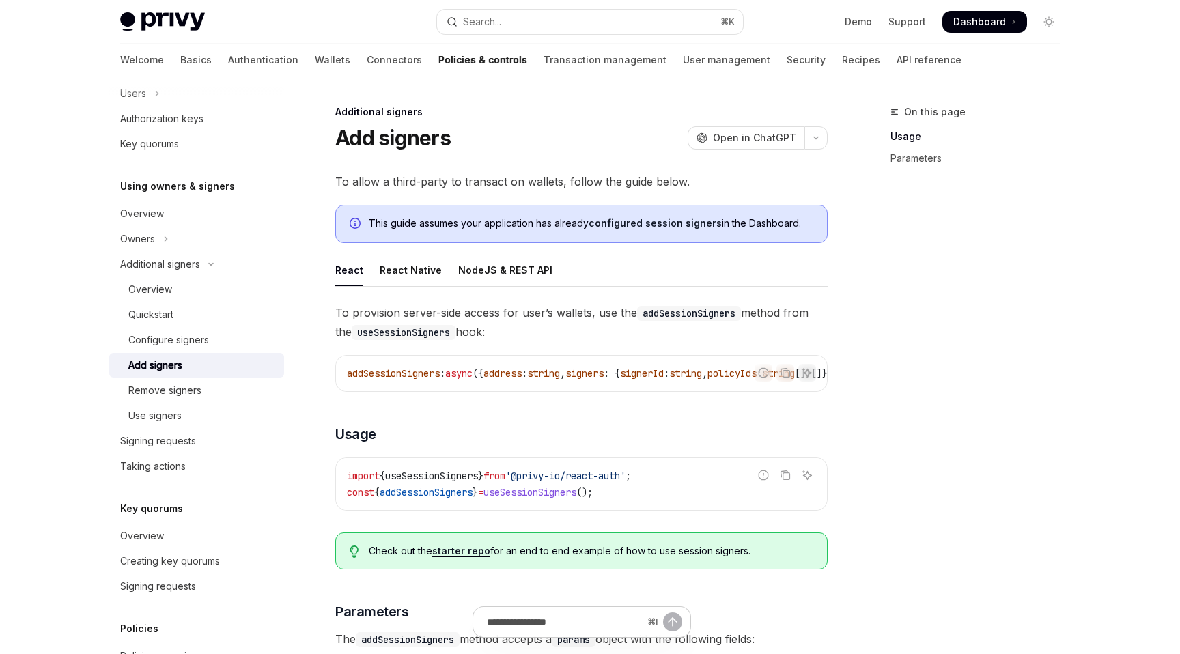
click at [649, 229] on link "configured session signers" at bounding box center [654, 223] width 133 height 12
type textarea "*"
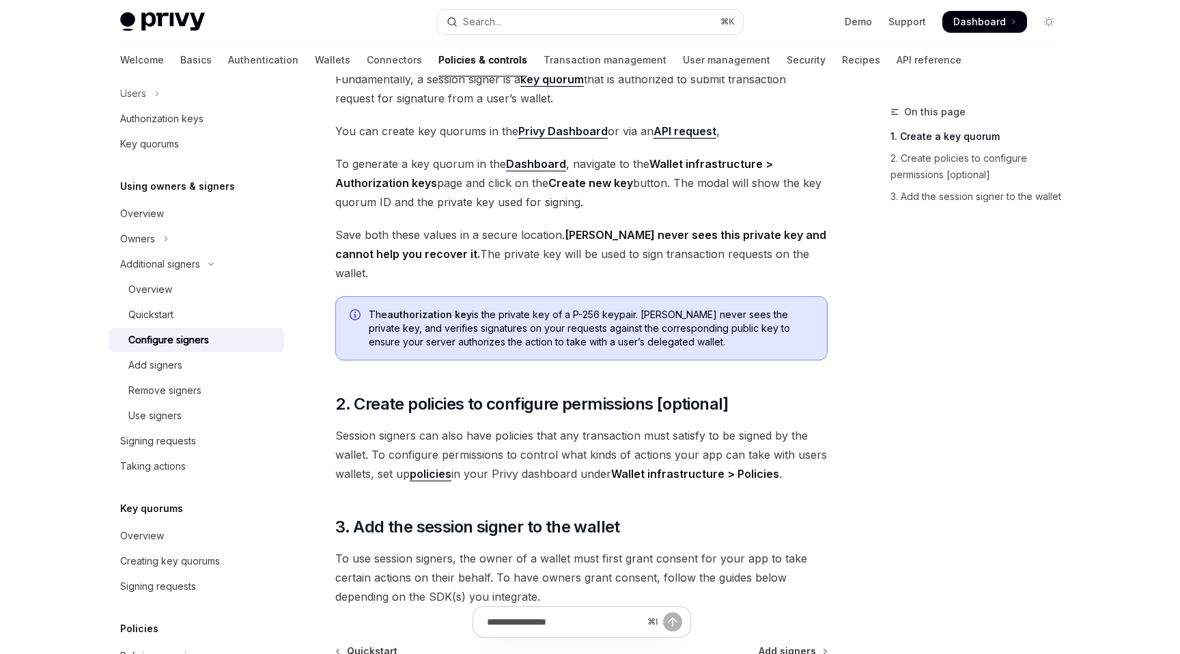
scroll to position [223, 0]
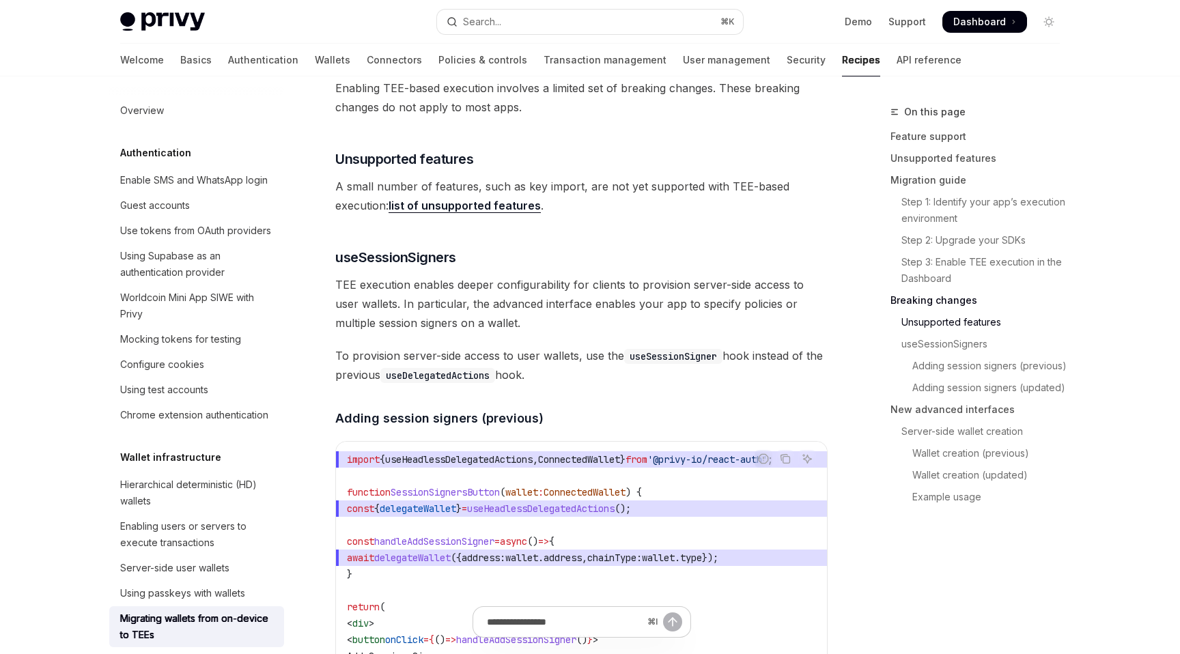
scroll to position [1701, 0]
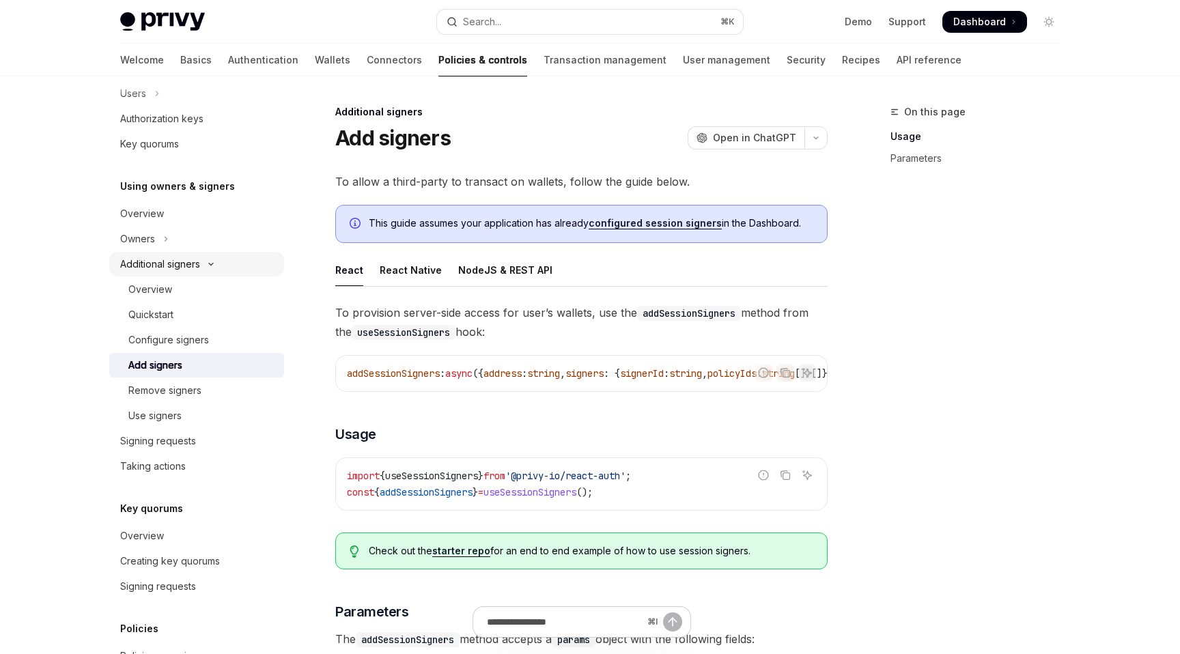
click at [184, 257] on div "Additional signers" at bounding box center [160, 264] width 80 height 16
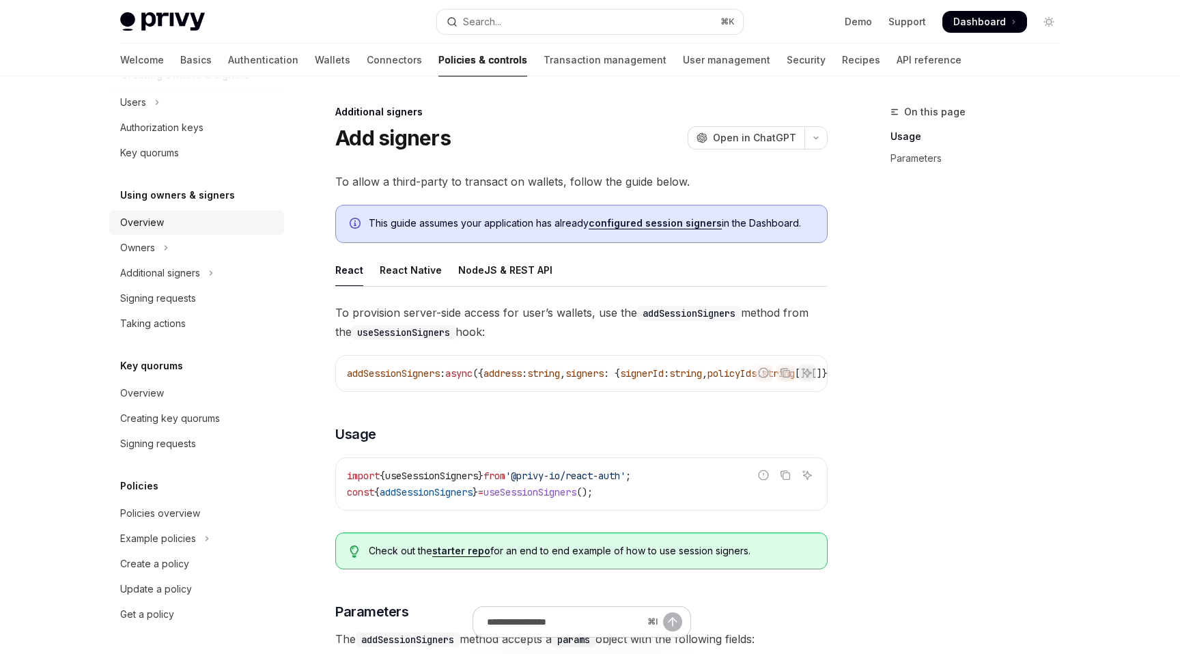
click at [184, 234] on link "Overview" at bounding box center [196, 222] width 175 height 25
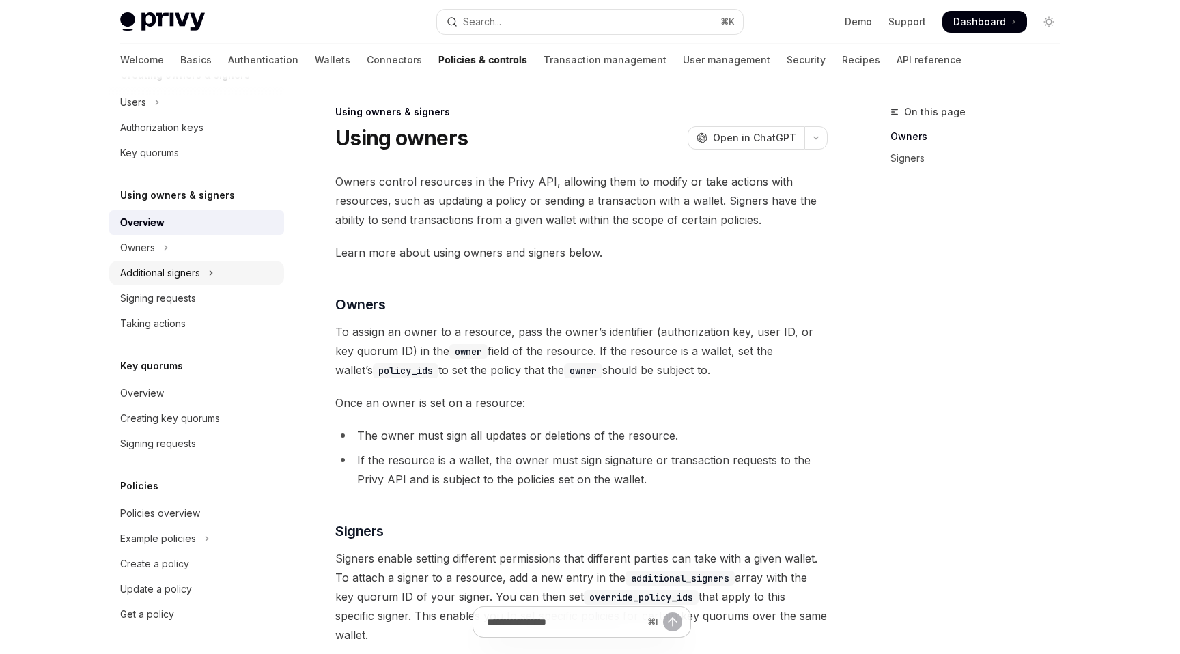
click at [155, 270] on div "Additional signers" at bounding box center [160, 273] width 80 height 16
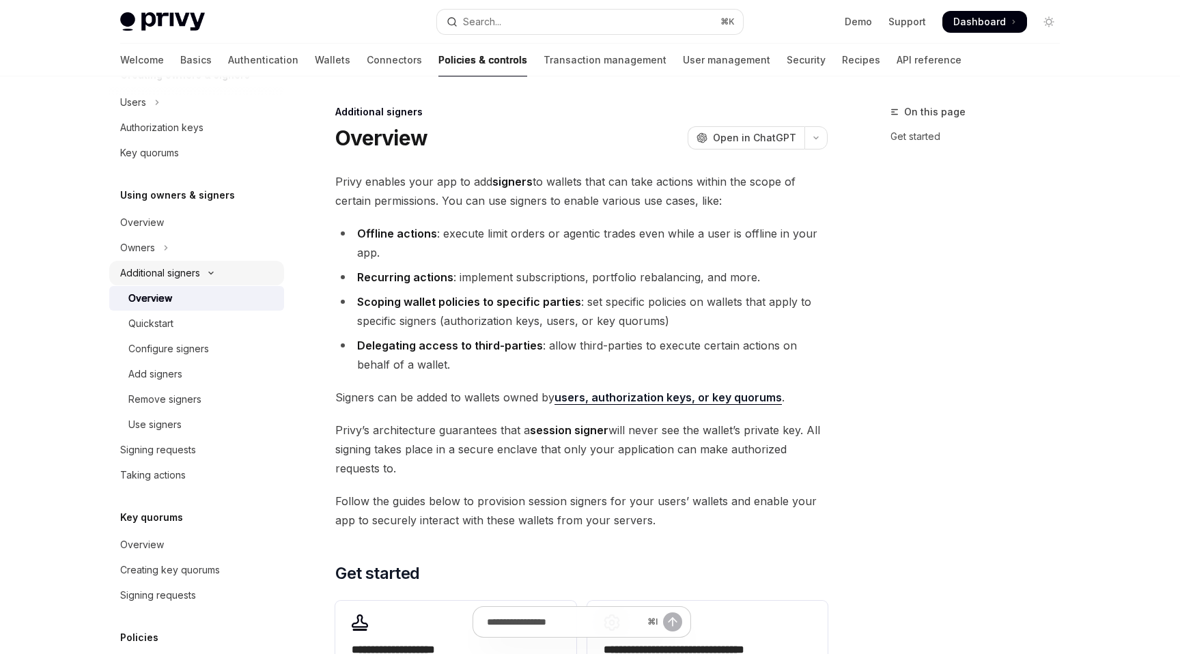
type textarea "*"
click at [557, 345] on li "Delegating access to third-parties : allow third-parties to execute certain act…" at bounding box center [581, 355] width 492 height 38
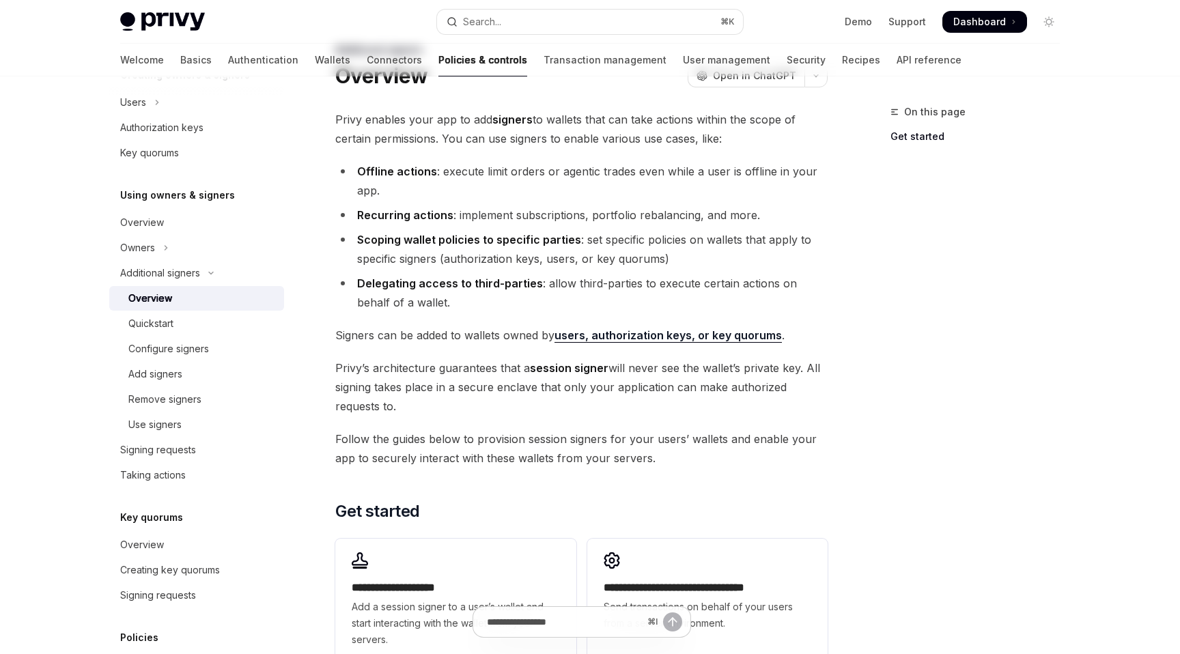
scroll to position [296, 0]
